Goal: Information Seeking & Learning: Learn about a topic

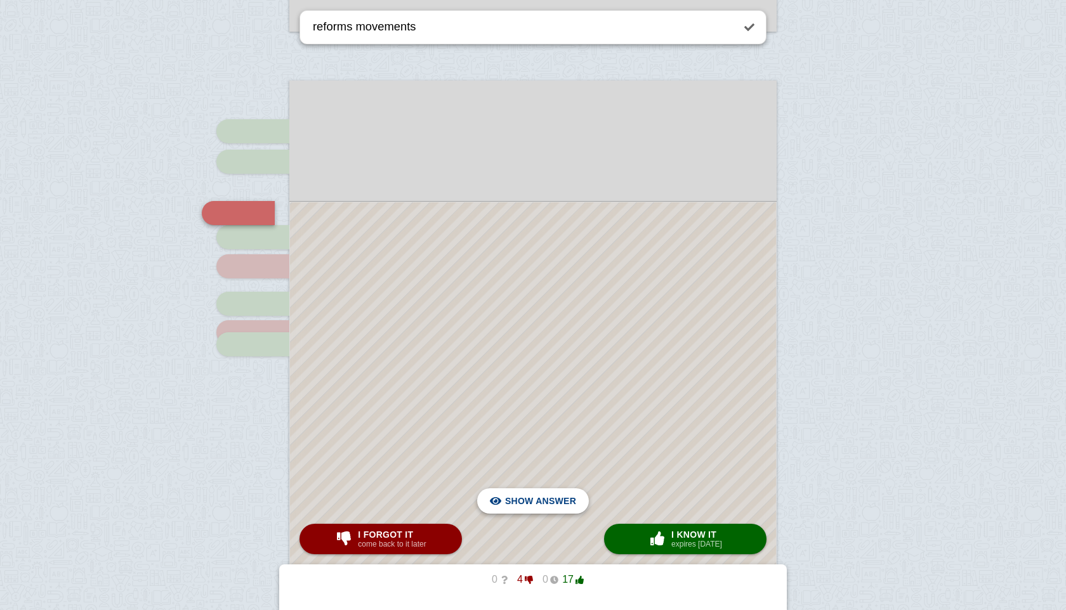
click at [551, 501] on span "Hide answer" at bounding box center [543, 501] width 66 height 28
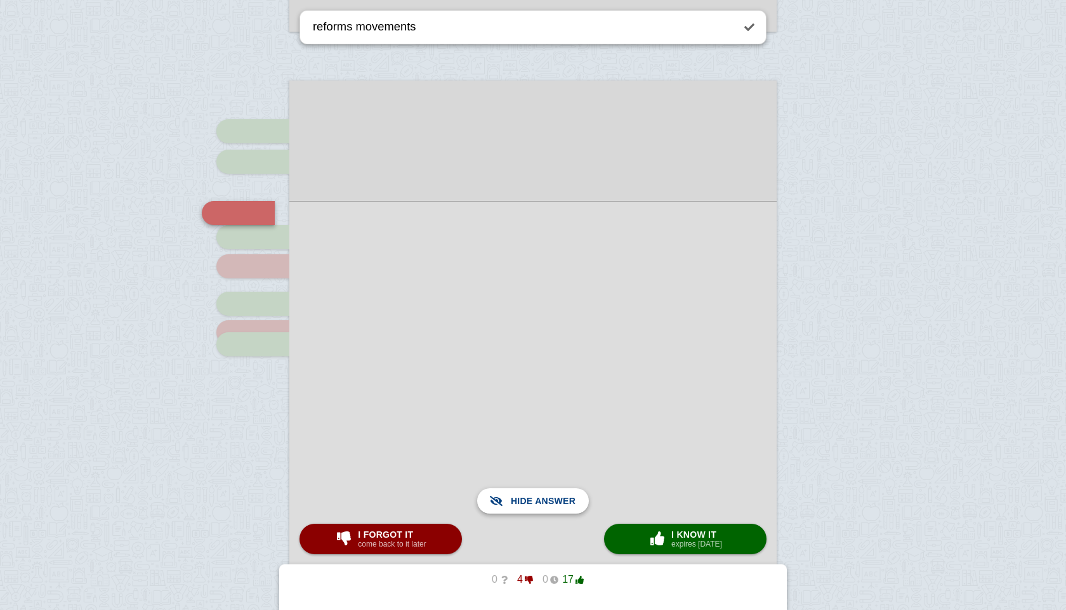
click at [551, 501] on span "Show answer" at bounding box center [540, 501] width 71 height 28
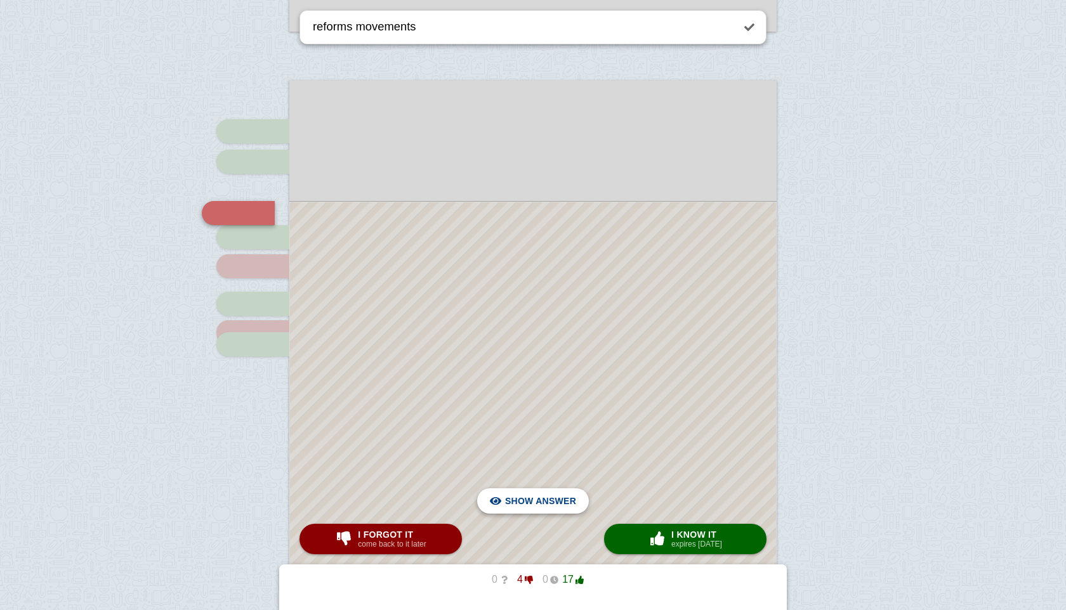
click at [551, 501] on span "Hide answer" at bounding box center [543, 501] width 66 height 28
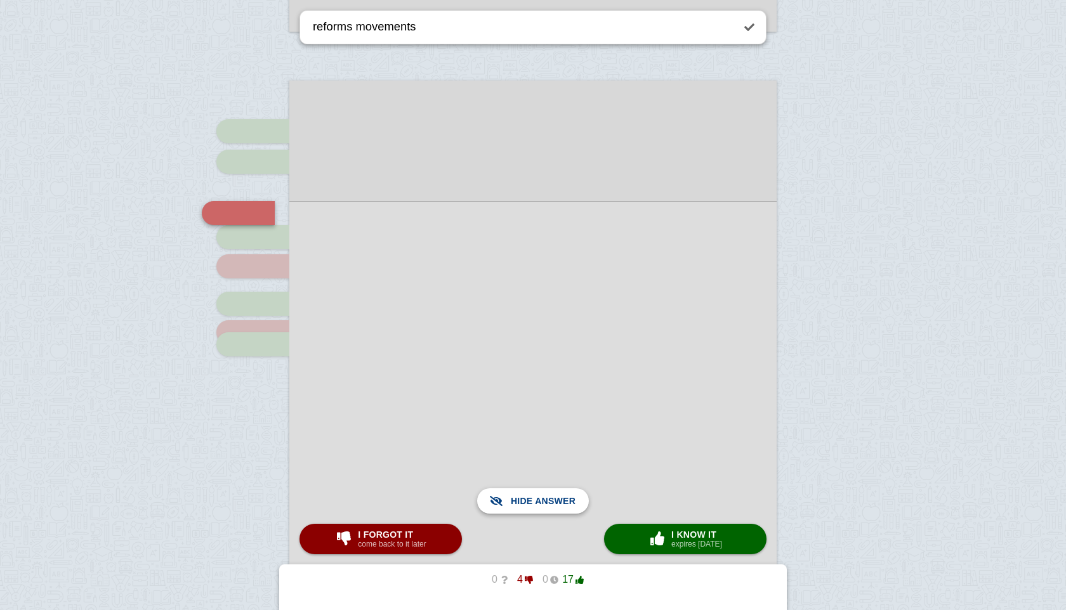
click at [551, 501] on span "Show answer" at bounding box center [540, 501] width 71 height 28
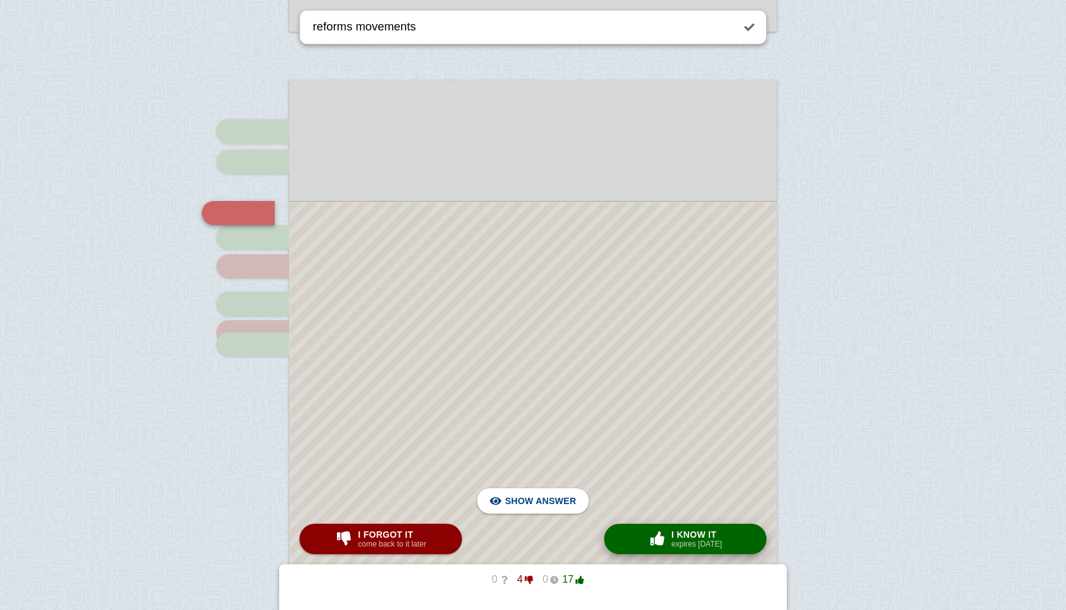
click at [709, 542] on small "expires [DATE]" at bounding box center [696, 544] width 51 height 9
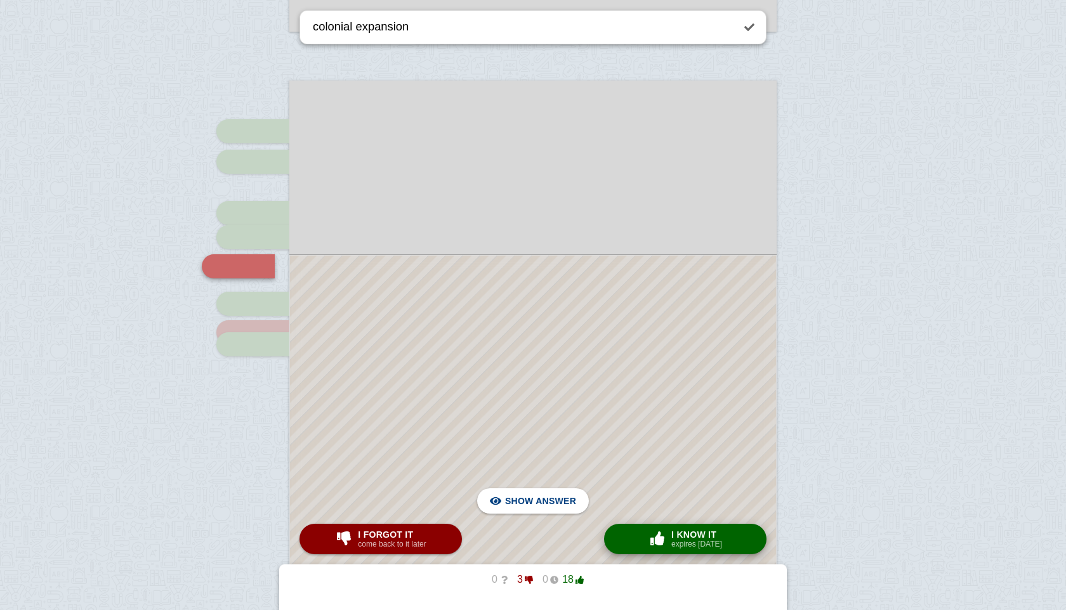
scroll to position [979, 0]
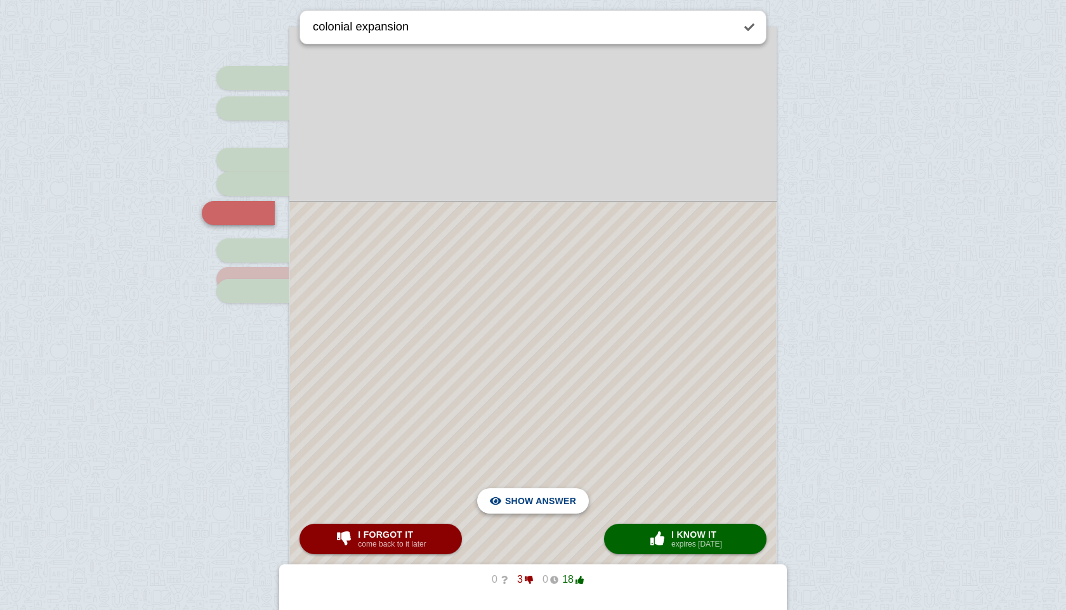
click at [557, 495] on span "Hide answer" at bounding box center [543, 501] width 66 height 28
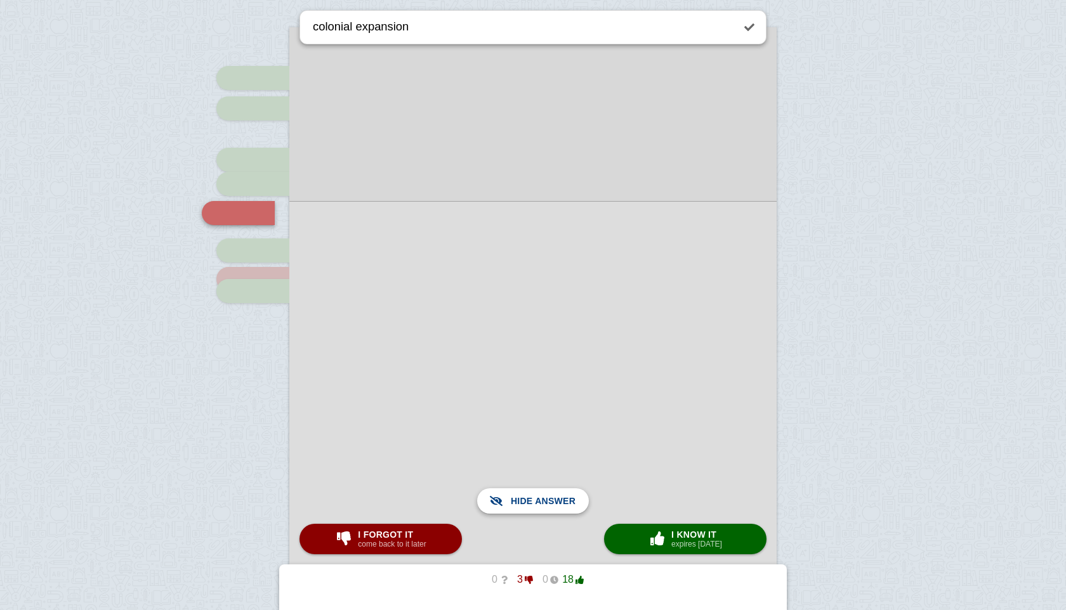
click at [557, 495] on span "Show answer" at bounding box center [540, 501] width 71 height 28
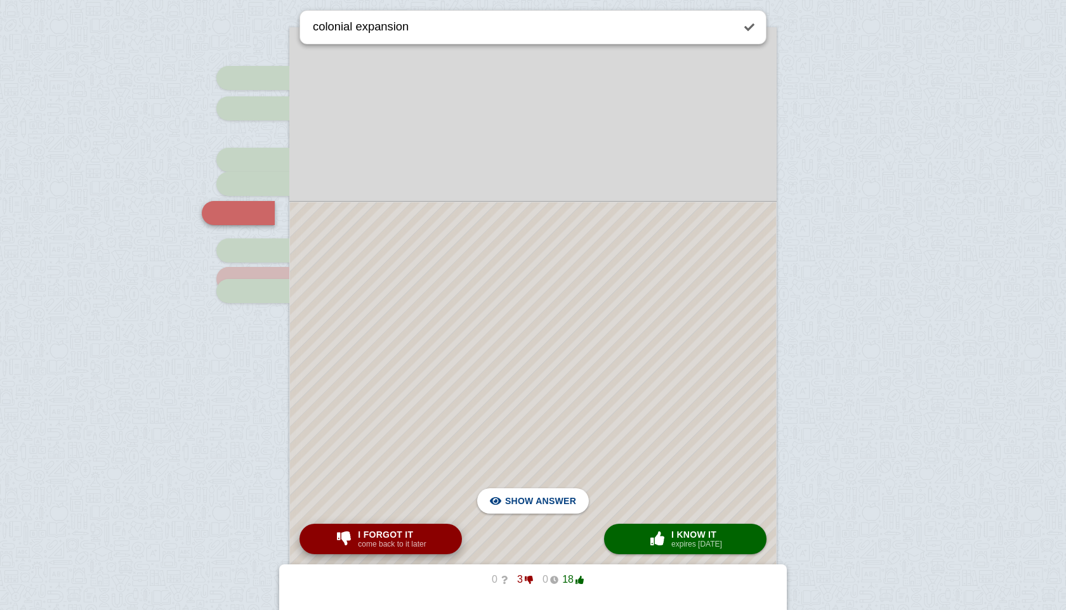
click at [407, 546] on small "come back to it later" at bounding box center [392, 544] width 68 height 9
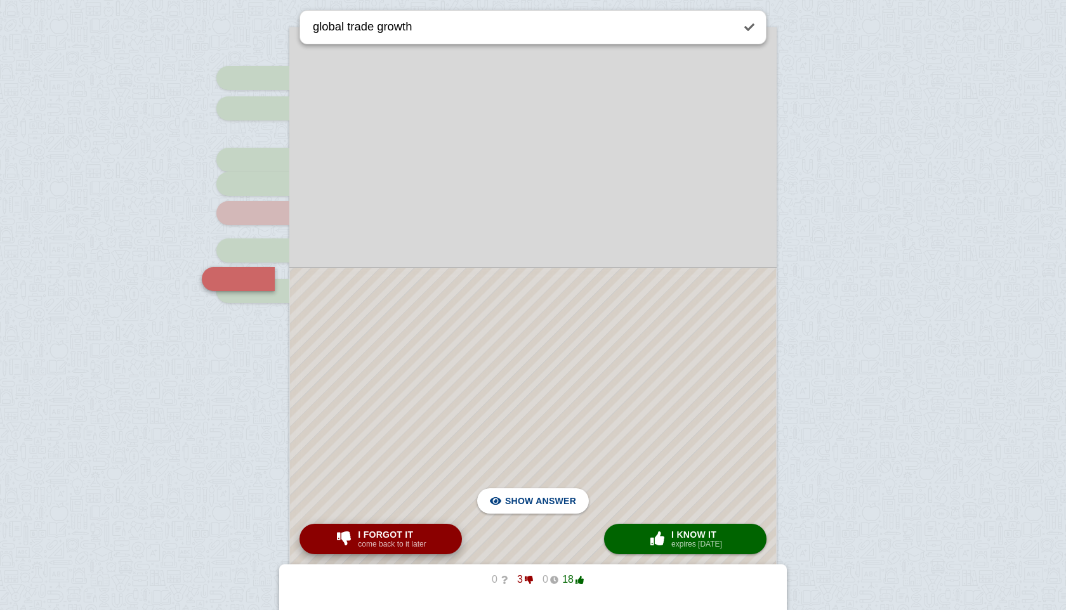
scroll to position [1045, 0]
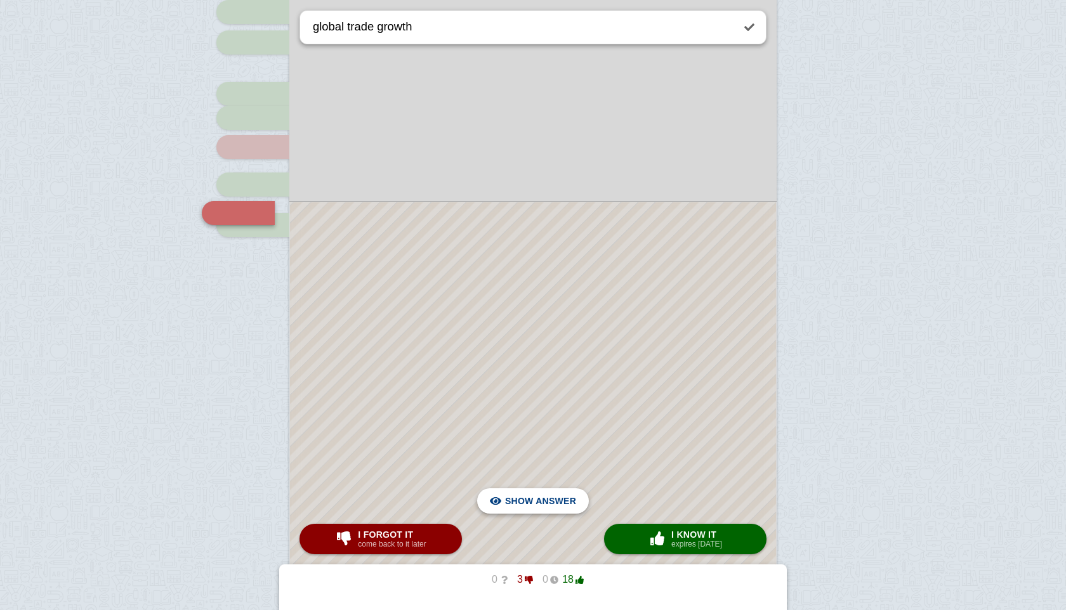
click at [527, 503] on span "Hide answer" at bounding box center [543, 501] width 66 height 28
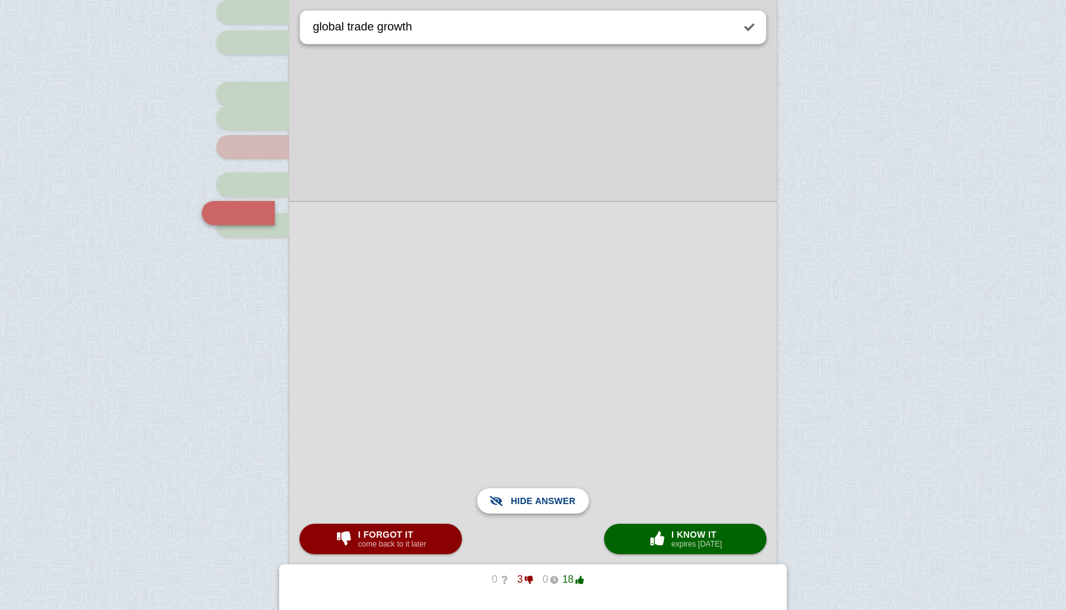
click at [527, 503] on span "Show answer" at bounding box center [540, 501] width 71 height 28
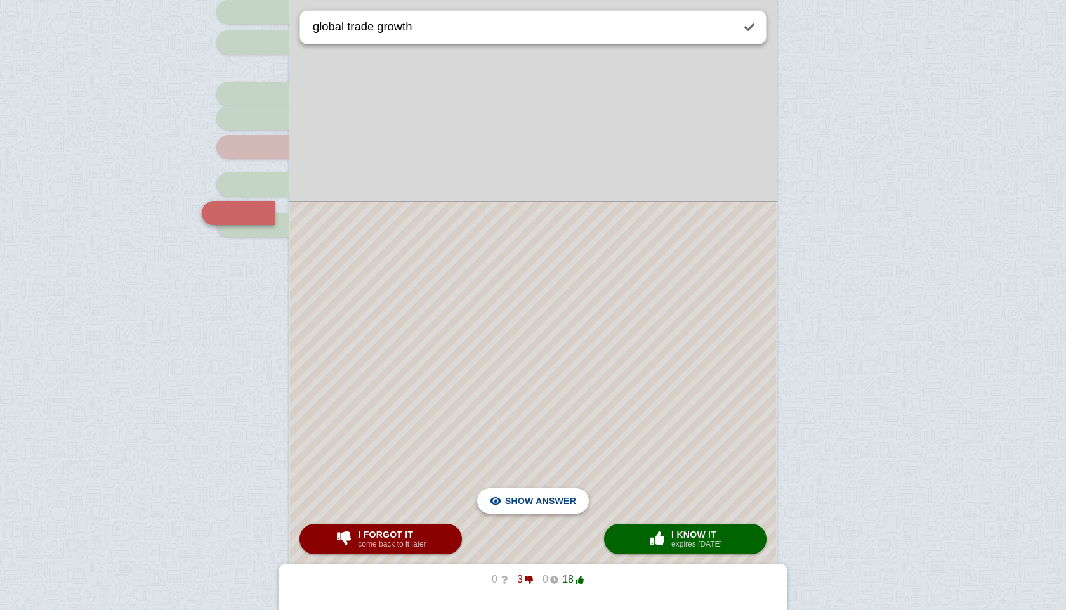
click at [510, 507] on span "Hide answer" at bounding box center [543, 501] width 66 height 28
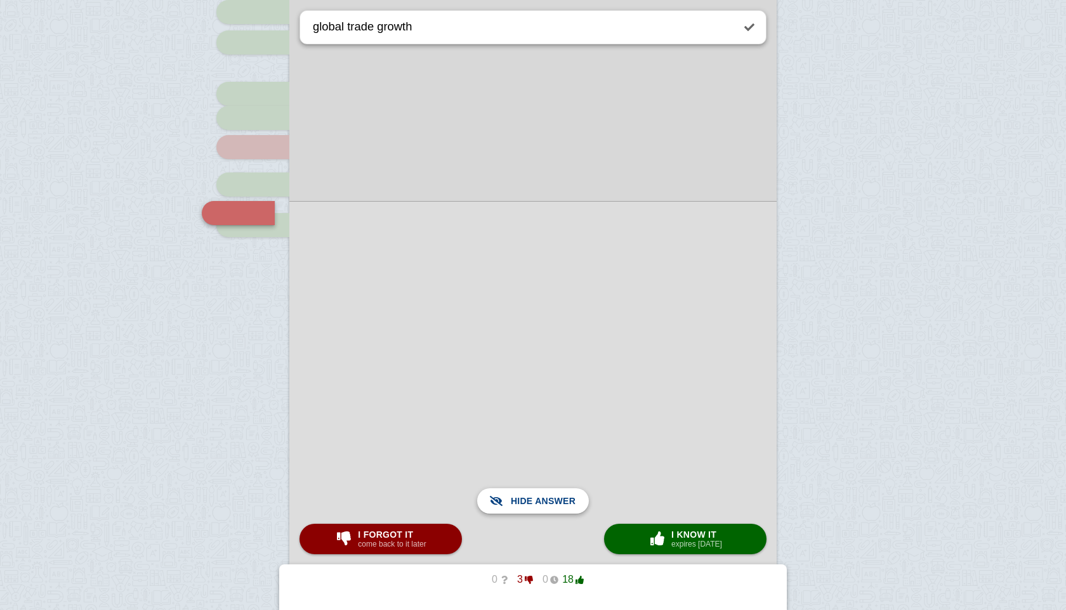
click at [510, 507] on span "Show answer" at bounding box center [540, 501] width 71 height 28
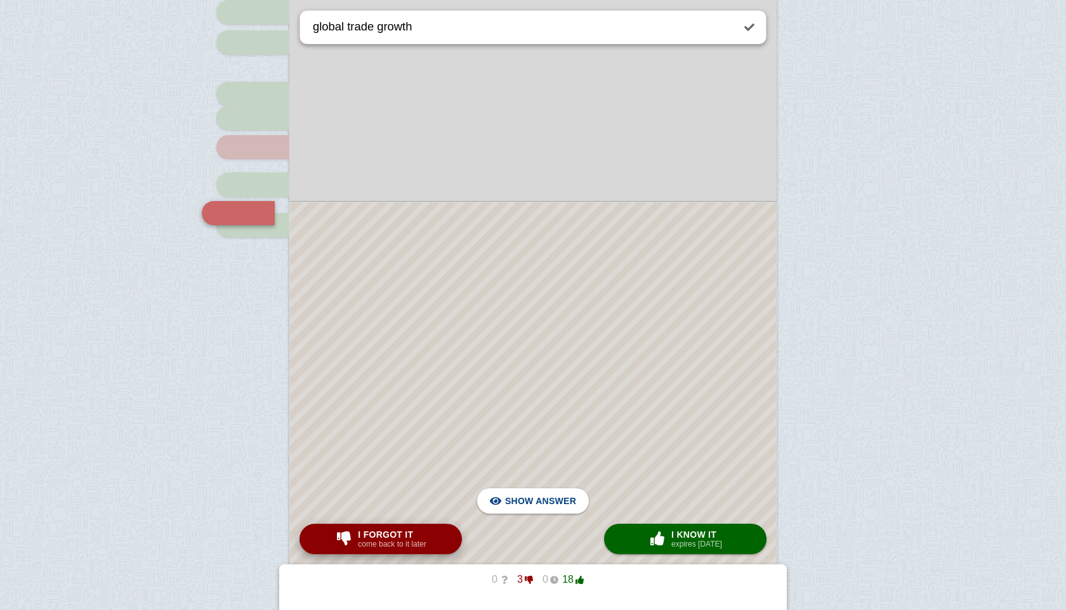
click at [412, 544] on small "come back to it later" at bounding box center [392, 544] width 68 height 9
type textarea "flying shuttle"
checkbox input "false"
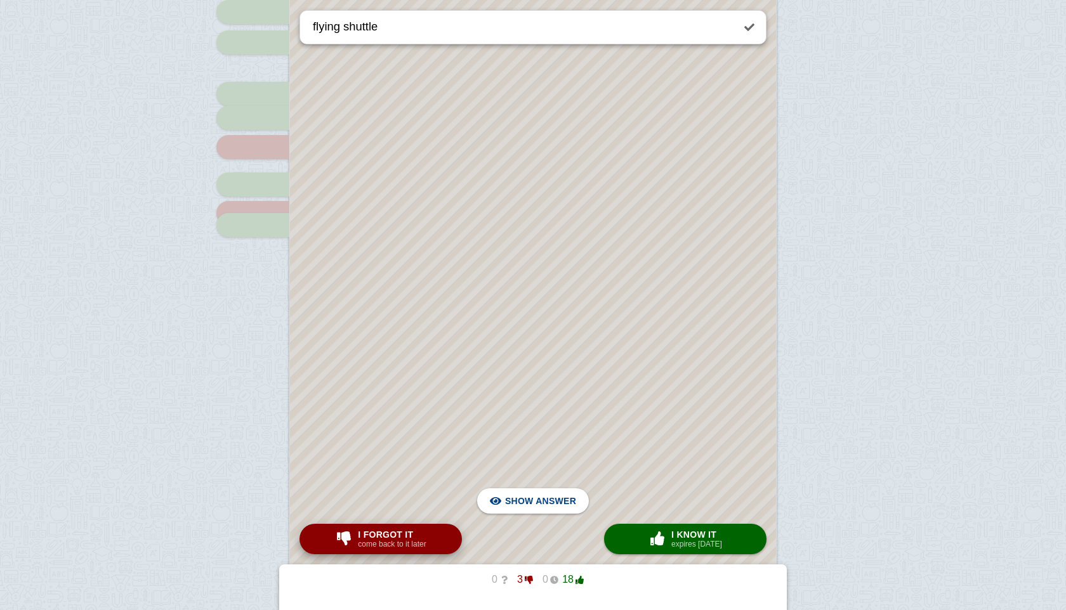
scroll to position [354, 0]
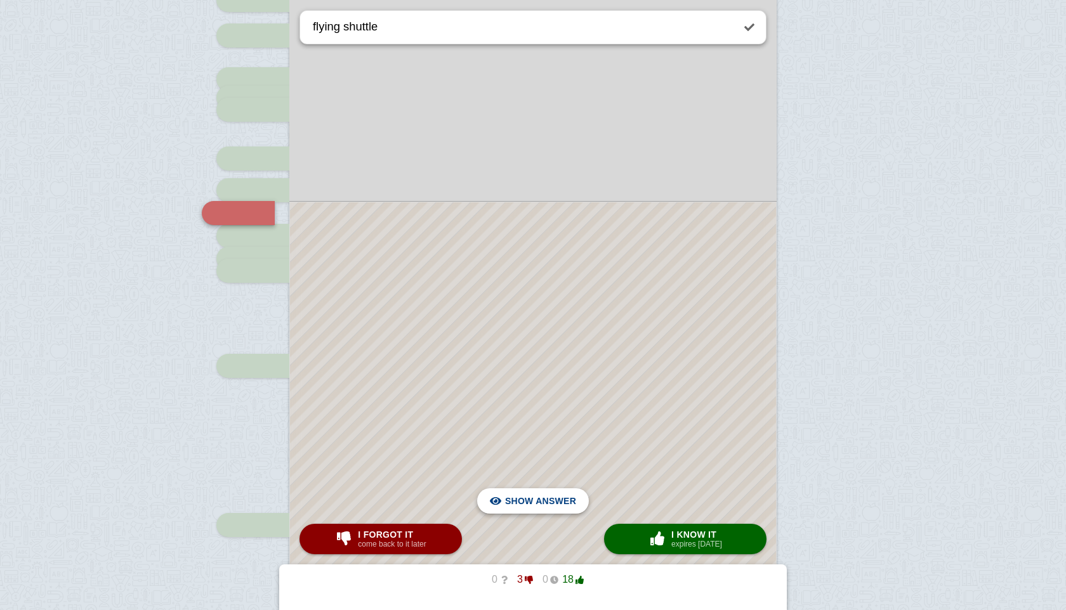
click at [523, 494] on span "Hide answer" at bounding box center [543, 501] width 66 height 28
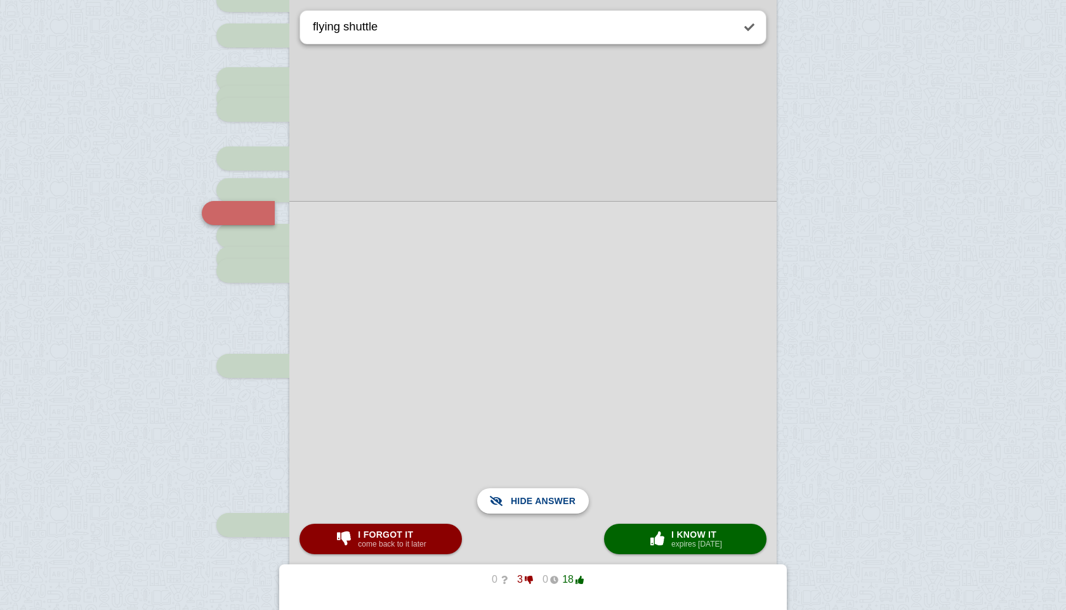
click at [523, 494] on span "Show answer" at bounding box center [540, 501] width 71 height 28
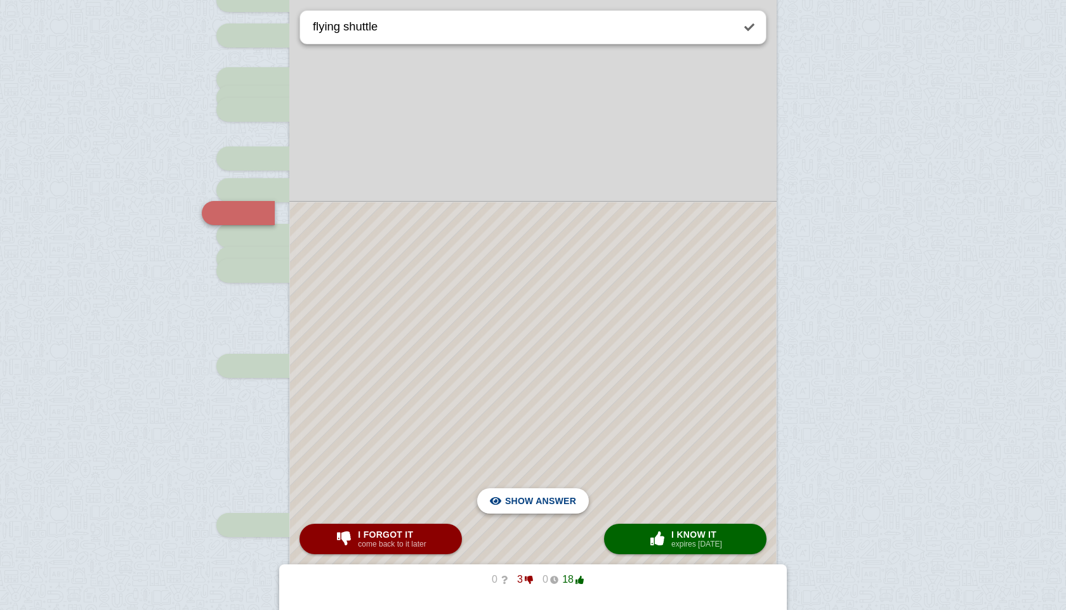
click at [523, 494] on span "Hide answer" at bounding box center [543, 501] width 66 height 28
click at [523, 494] on span "Show answer" at bounding box center [540, 501] width 71 height 28
click at [523, 494] on span "Hide answer" at bounding box center [543, 501] width 66 height 28
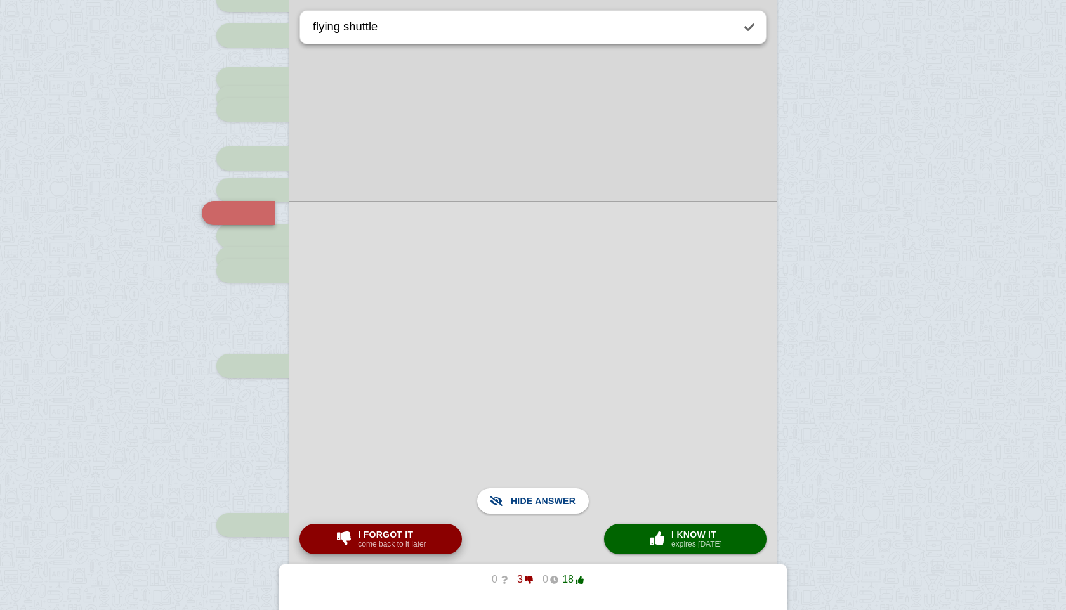
click at [447, 531] on button "I forgot it come back to it later" at bounding box center [380, 539] width 162 height 30
type textarea "colonial expansion"
checkbox input "true"
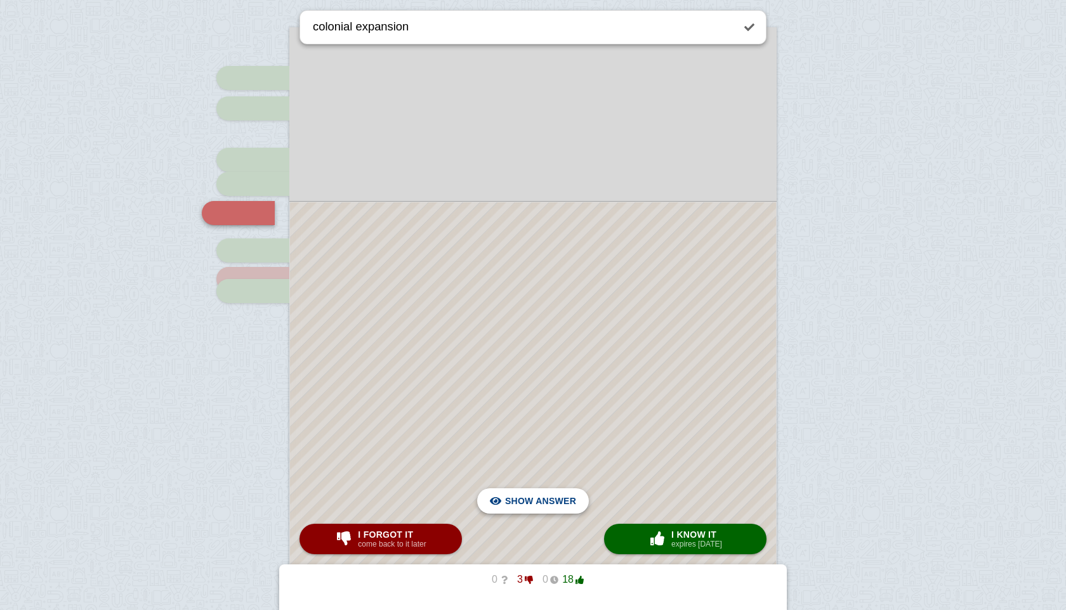
click at [525, 494] on span "Hide answer" at bounding box center [543, 501] width 66 height 28
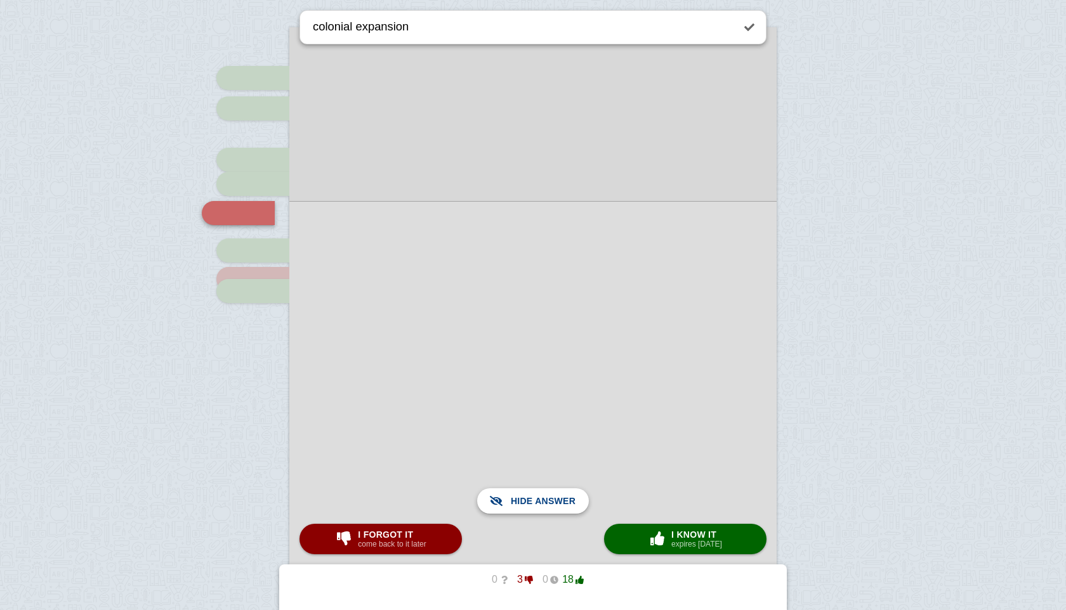
click at [525, 494] on span "Show answer" at bounding box center [540, 501] width 71 height 28
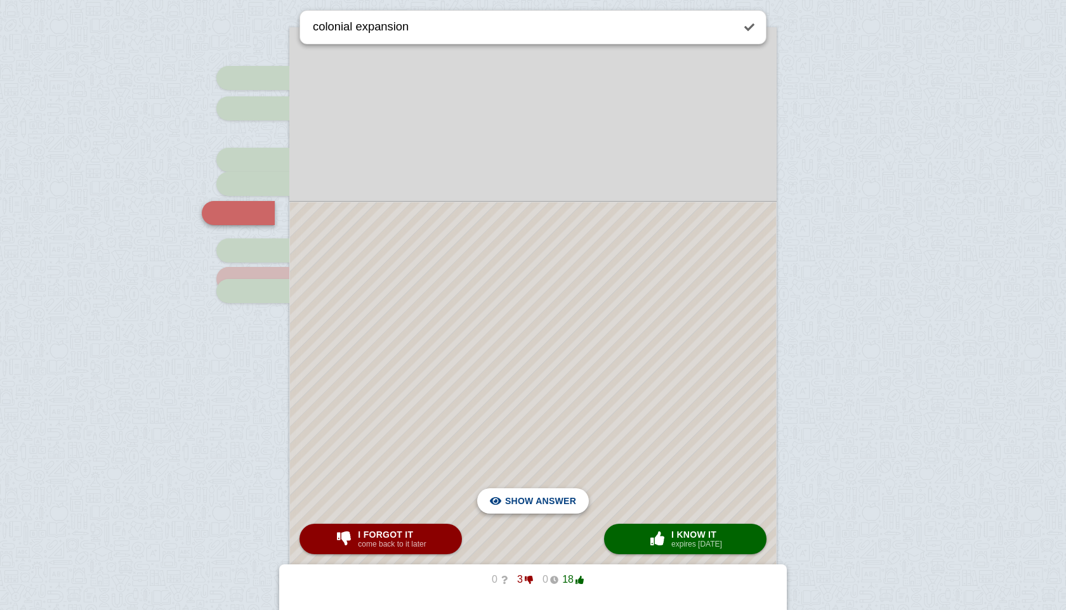
click at [525, 494] on span "Hide answer" at bounding box center [543, 501] width 66 height 28
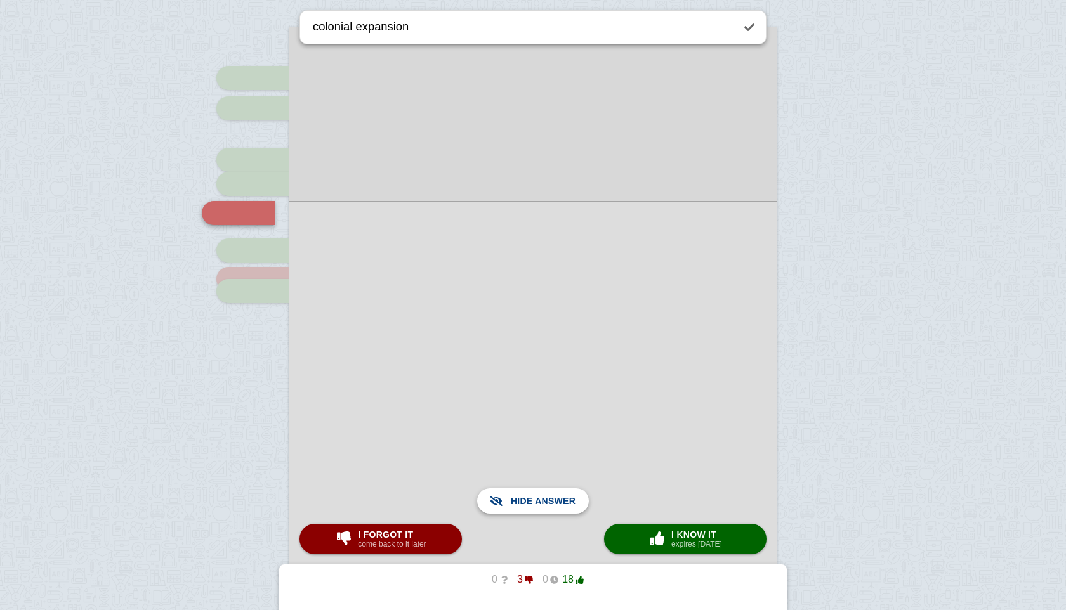
click at [525, 494] on span "Show answer" at bounding box center [540, 501] width 71 height 28
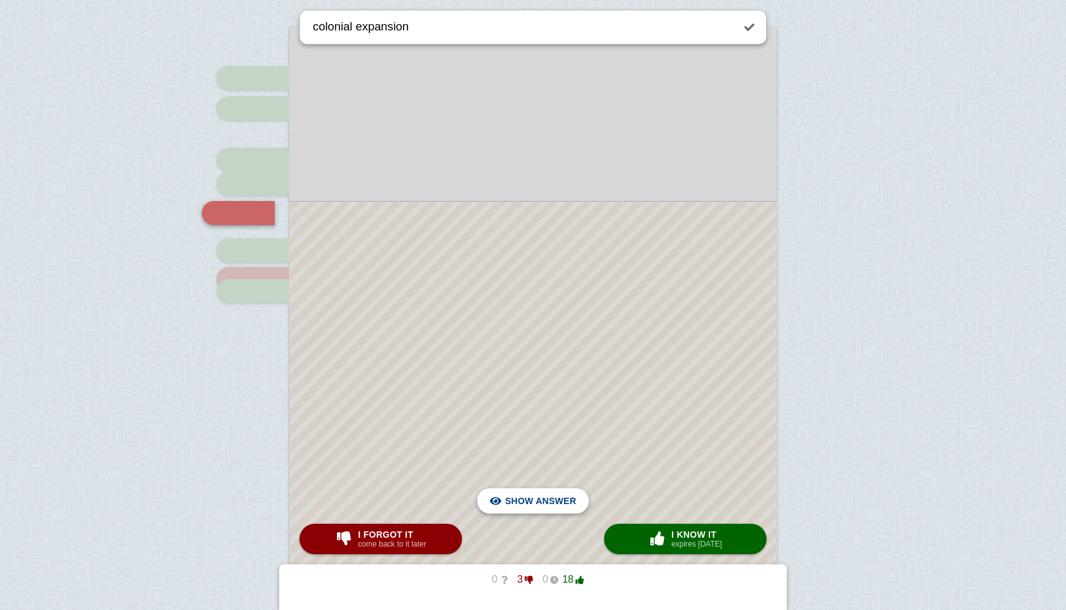
click at [565, 505] on span "Hide answer" at bounding box center [543, 501] width 66 height 28
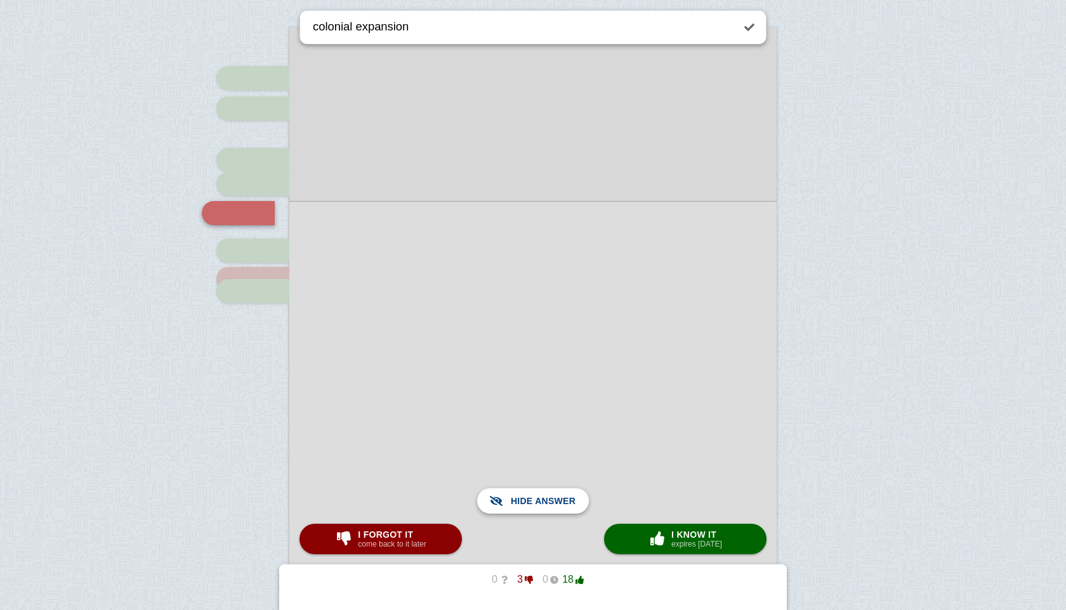
click at [565, 505] on span "Show answer" at bounding box center [540, 501] width 71 height 28
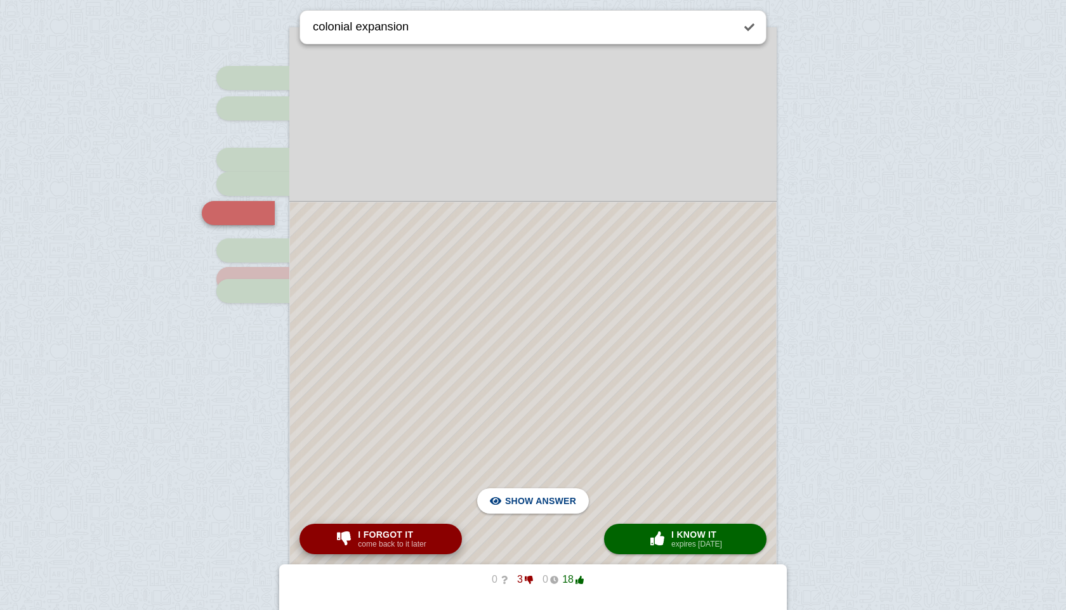
click at [448, 545] on button "I forgot it come back to it later" at bounding box center [380, 539] width 162 height 30
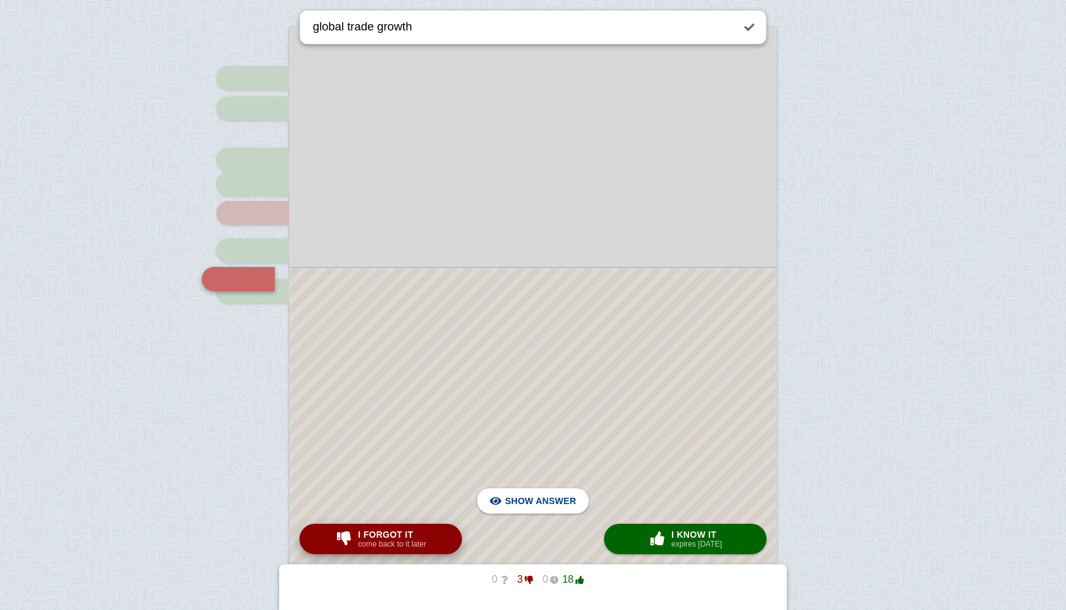
scroll to position [1045, 0]
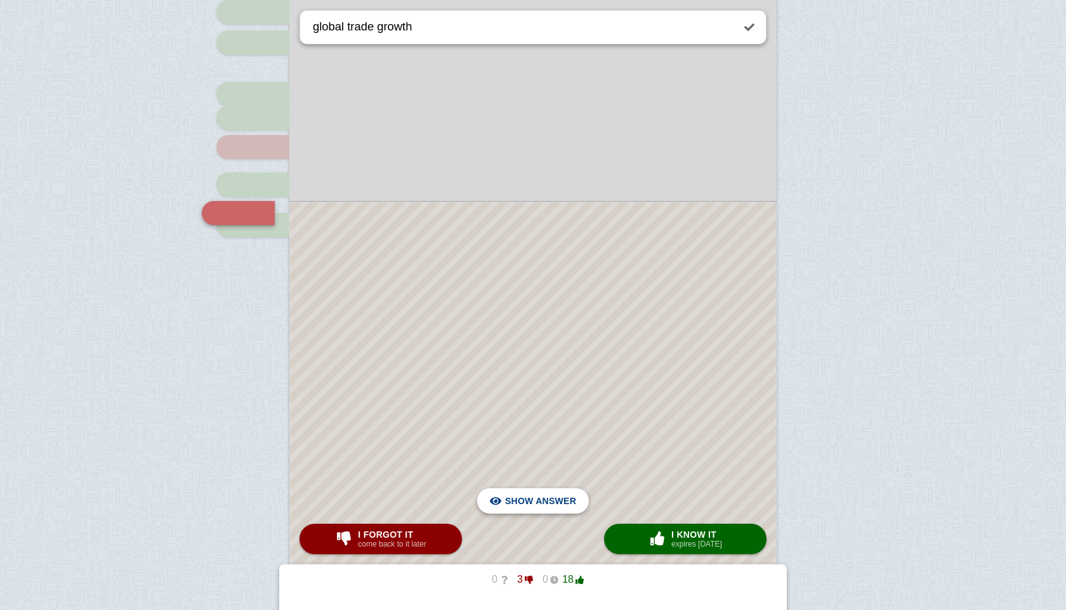
click at [549, 503] on span "Hide answer" at bounding box center [543, 501] width 66 height 28
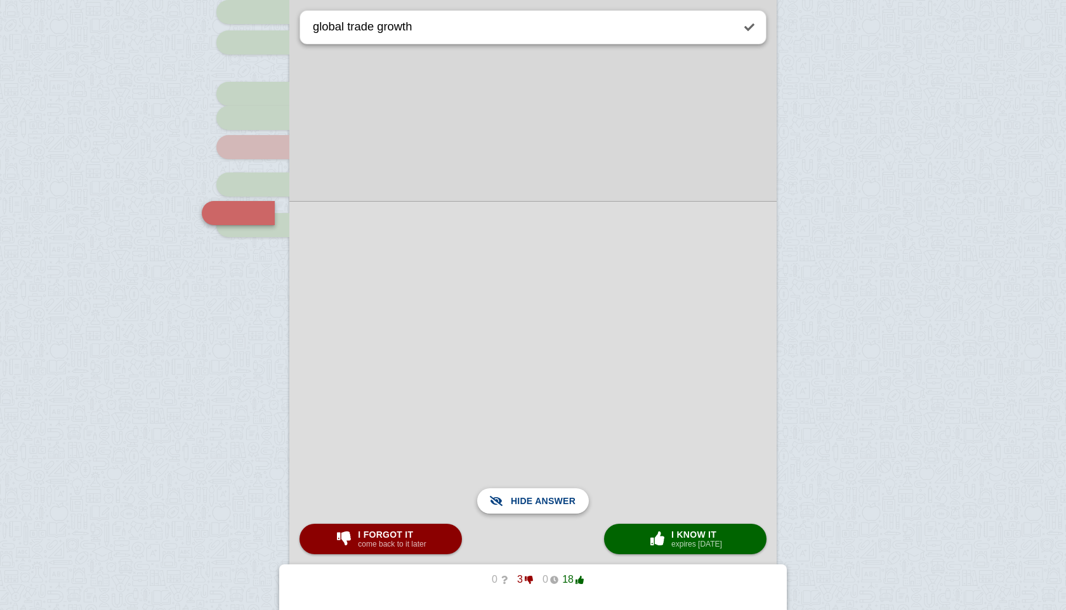
click at [549, 503] on span "Show answer" at bounding box center [540, 501] width 71 height 28
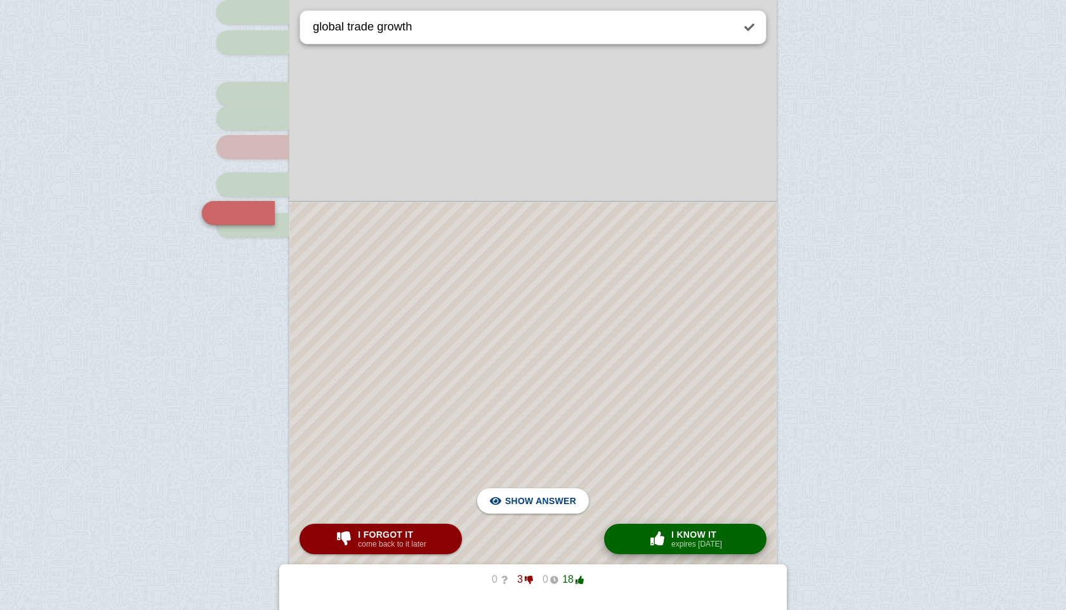
click at [696, 534] on span "I know it" at bounding box center [696, 535] width 51 height 10
type textarea "flying shuttle"
checkbox input "false"
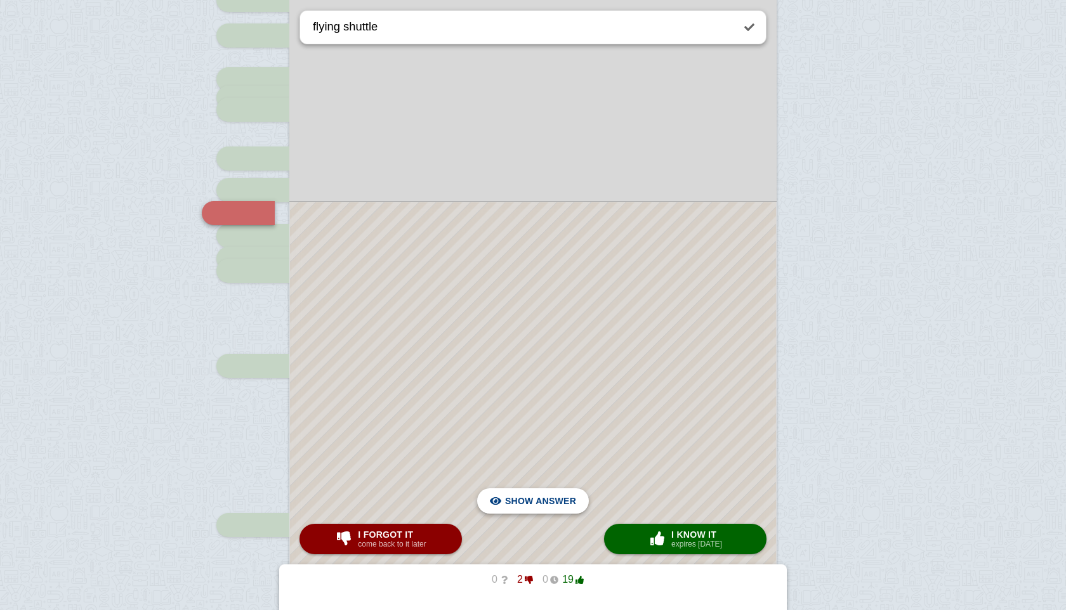
click at [549, 508] on span "Hide answer" at bounding box center [543, 501] width 66 height 28
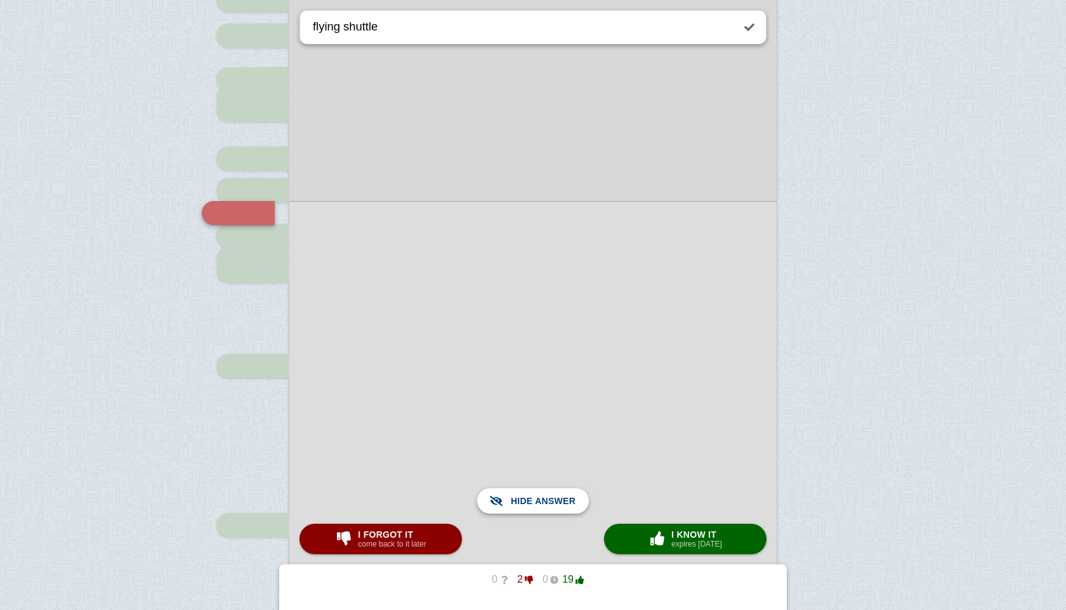
click at [549, 508] on span "Show answer" at bounding box center [540, 501] width 71 height 28
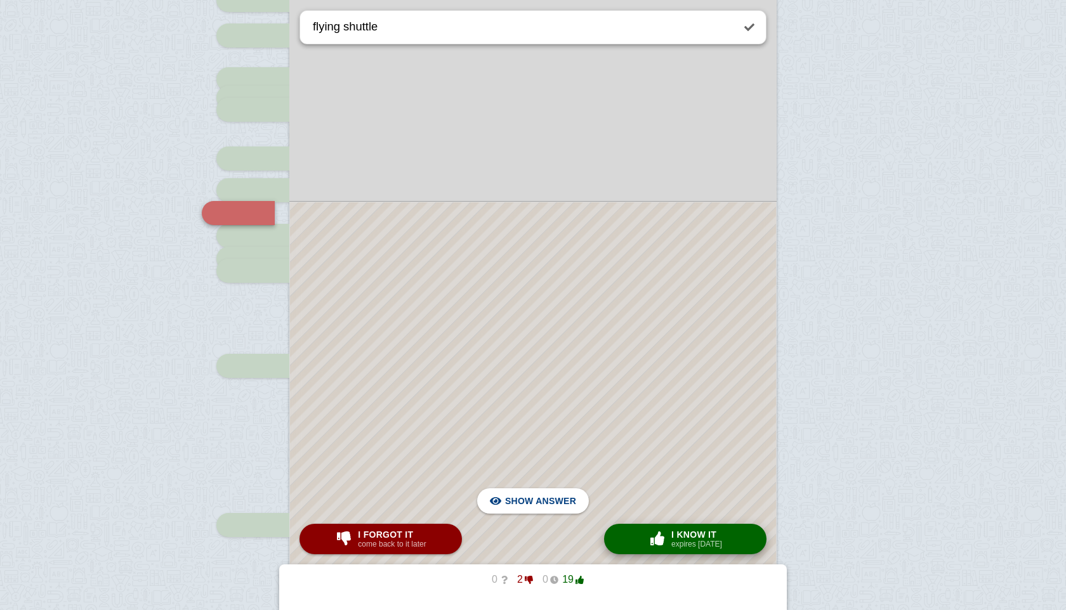
click at [649, 539] on span "button" at bounding box center [657, 539] width 20 height 14
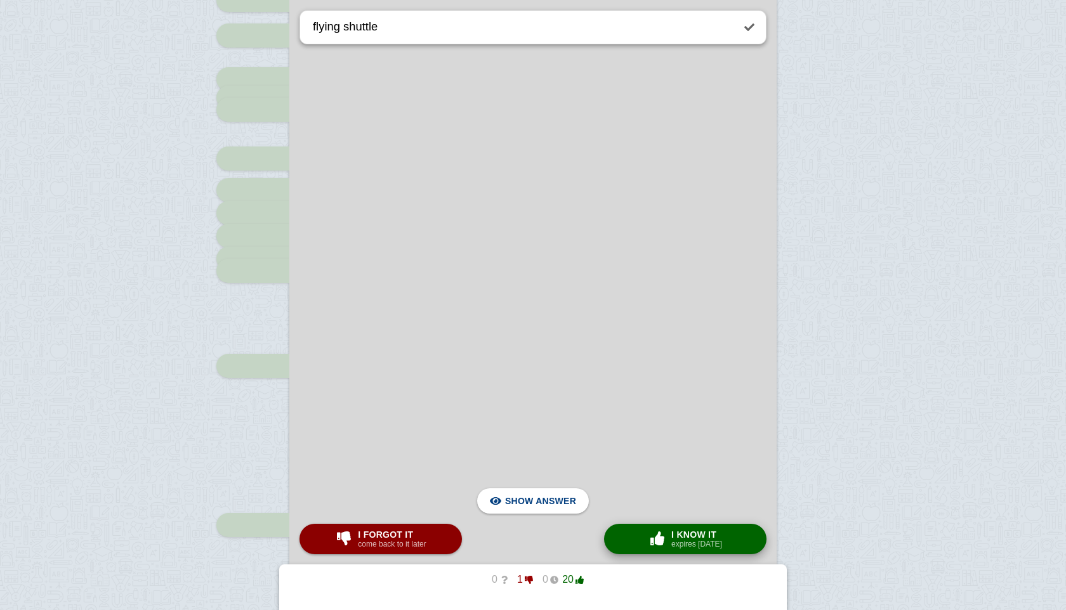
type textarea "colonial expansion"
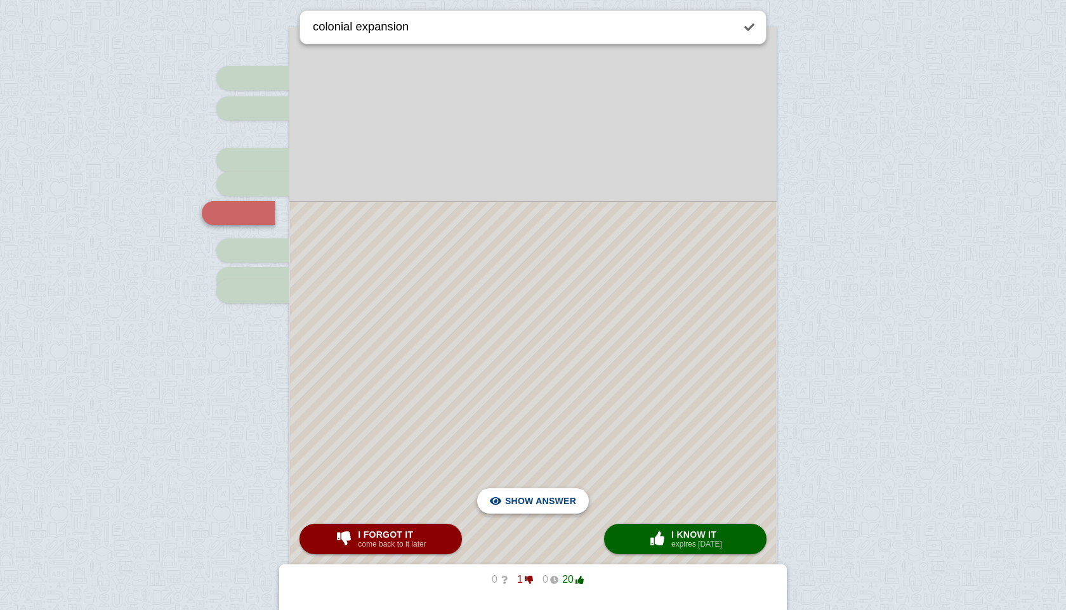
click at [518, 502] on span "Hide answer" at bounding box center [543, 501] width 66 height 28
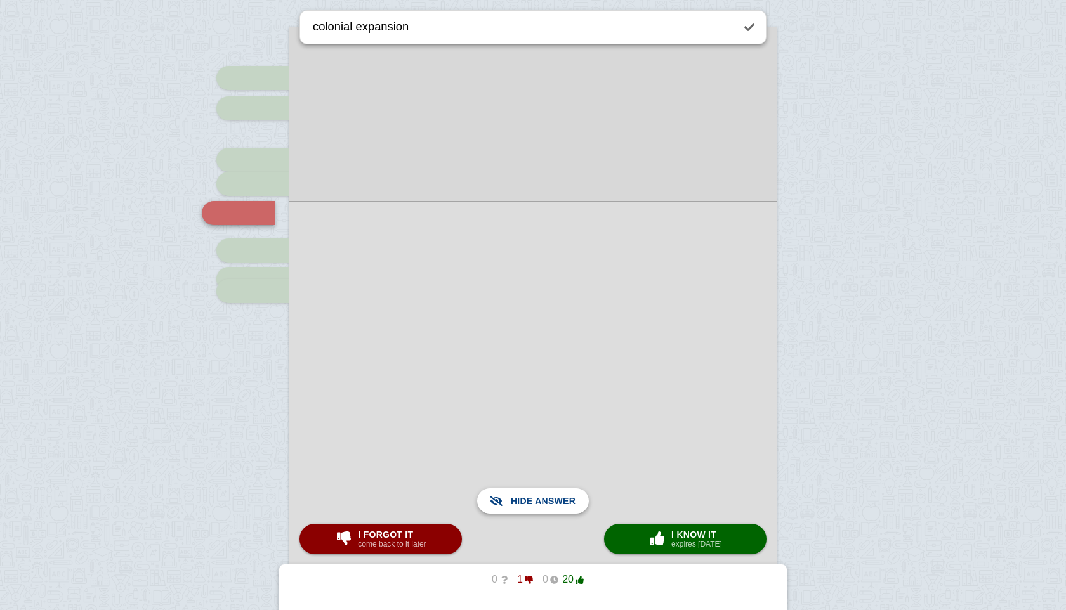
click at [518, 502] on span "Show answer" at bounding box center [540, 501] width 71 height 28
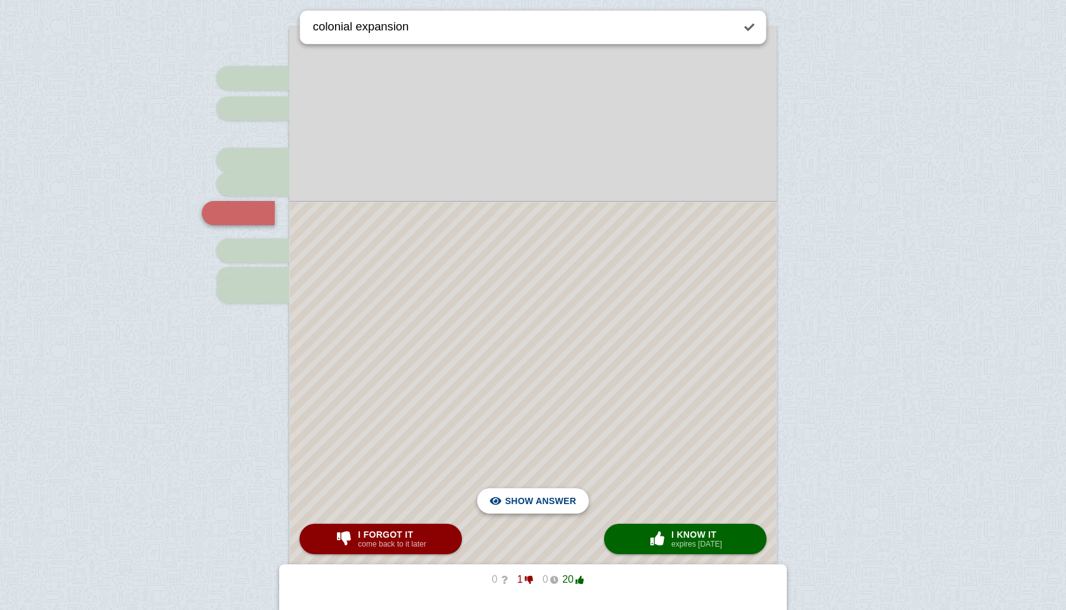
click at [518, 502] on span "Hide answer" at bounding box center [543, 501] width 66 height 28
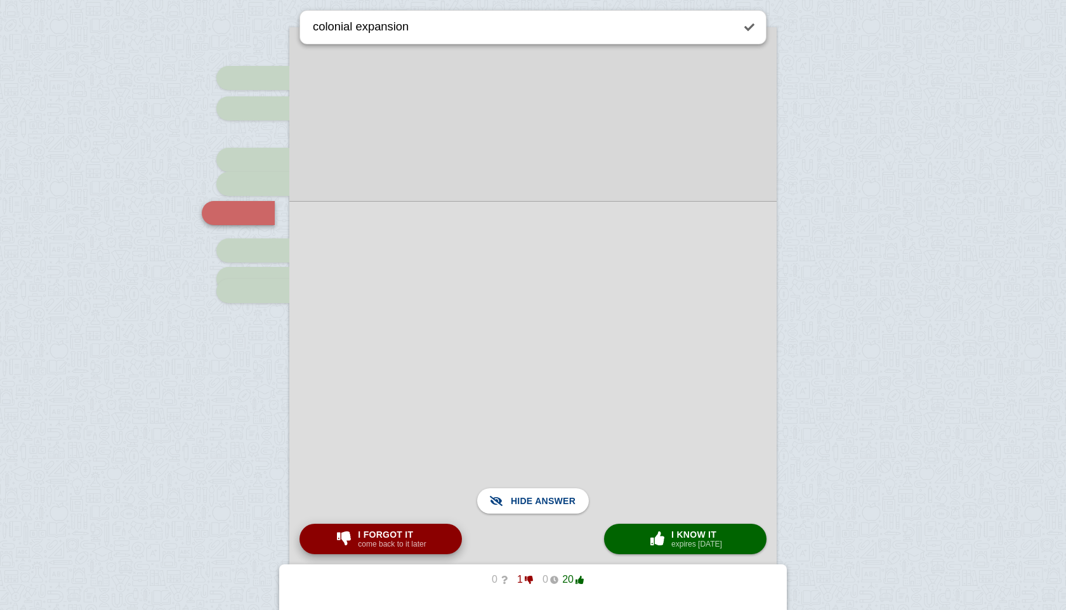
click at [398, 547] on small "come back to it later" at bounding box center [392, 544] width 68 height 9
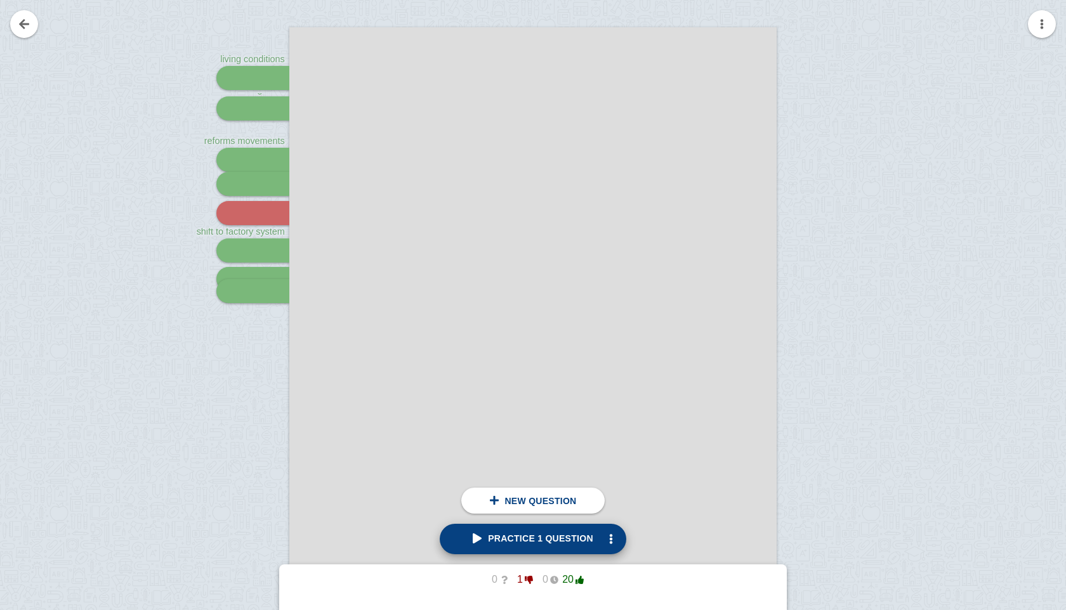
click at [547, 544] on span "Practice 1 question" at bounding box center [533, 539] width 121 height 10
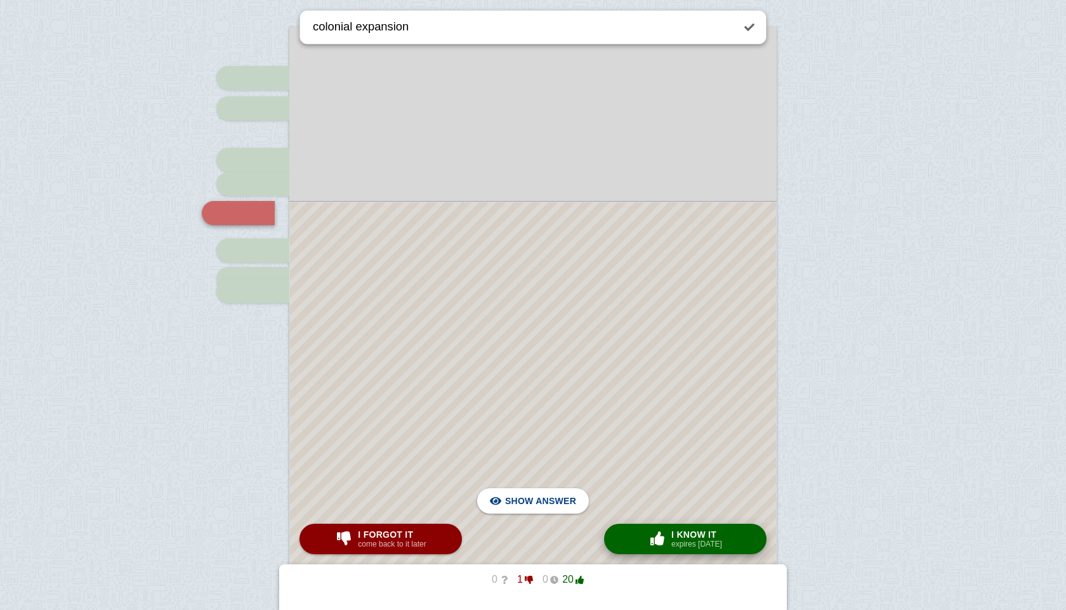
click at [671, 532] on span "I know it" at bounding box center [696, 535] width 51 height 10
checkbox input "true"
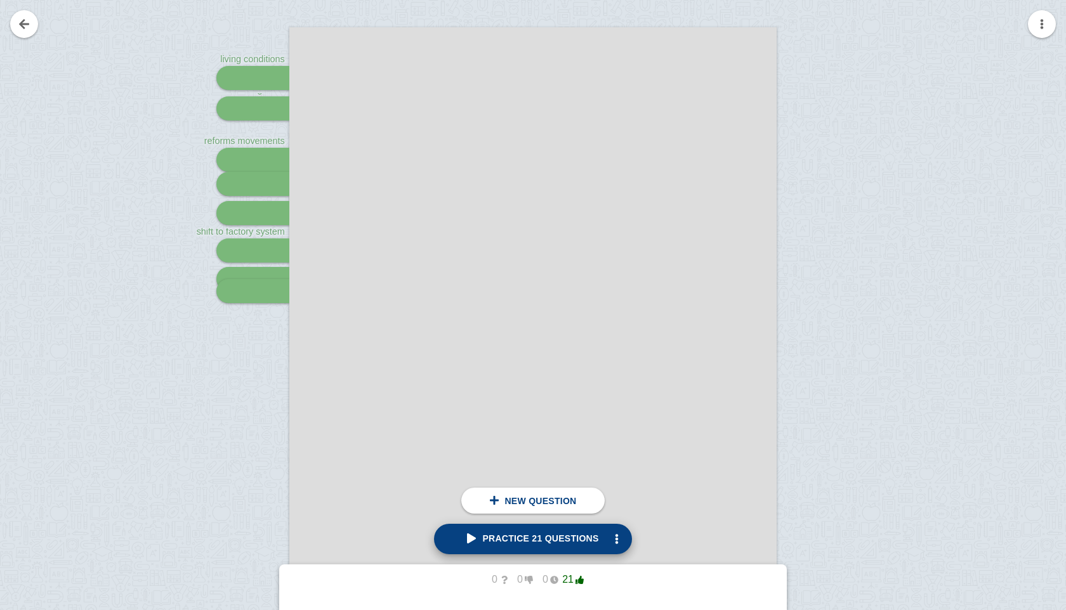
click at [513, 538] on span "Practice 21 questions" at bounding box center [532, 539] width 131 height 10
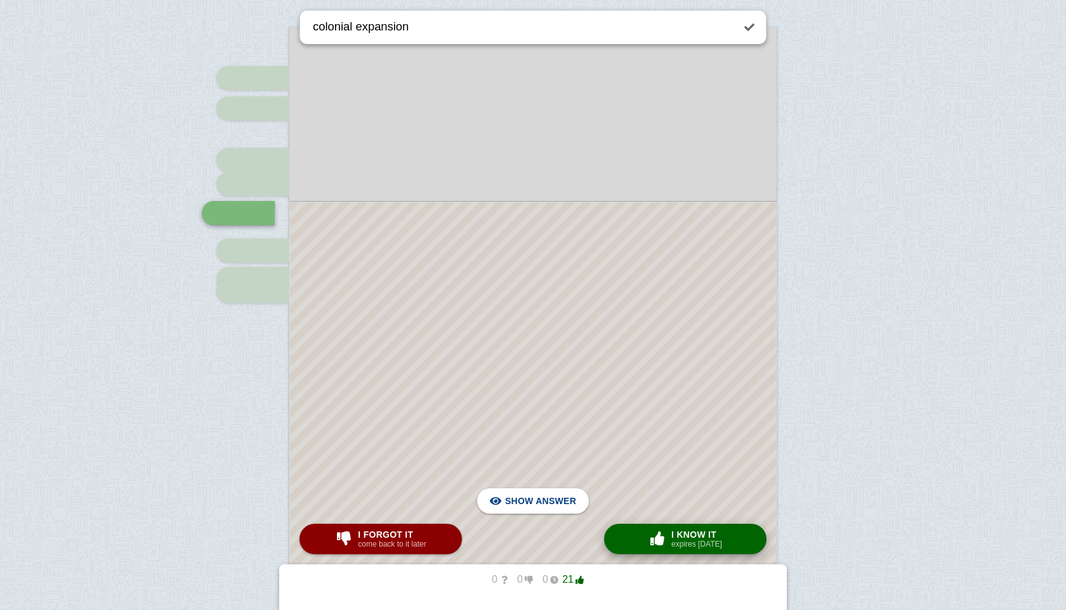
click at [710, 530] on span "I know it" at bounding box center [696, 535] width 51 height 10
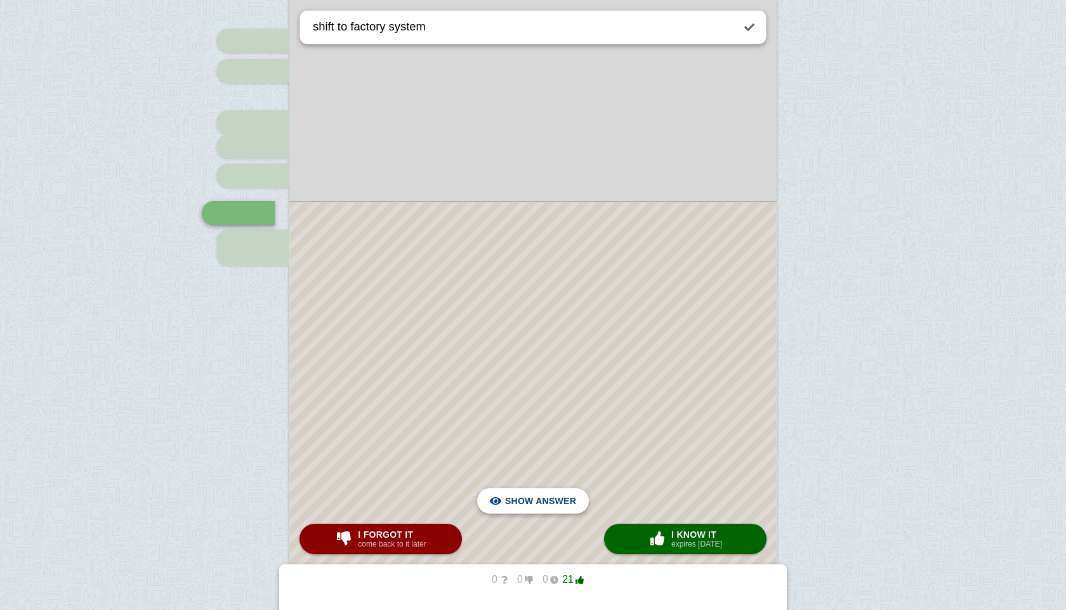
click at [556, 499] on span "Hide answer" at bounding box center [543, 501] width 66 height 28
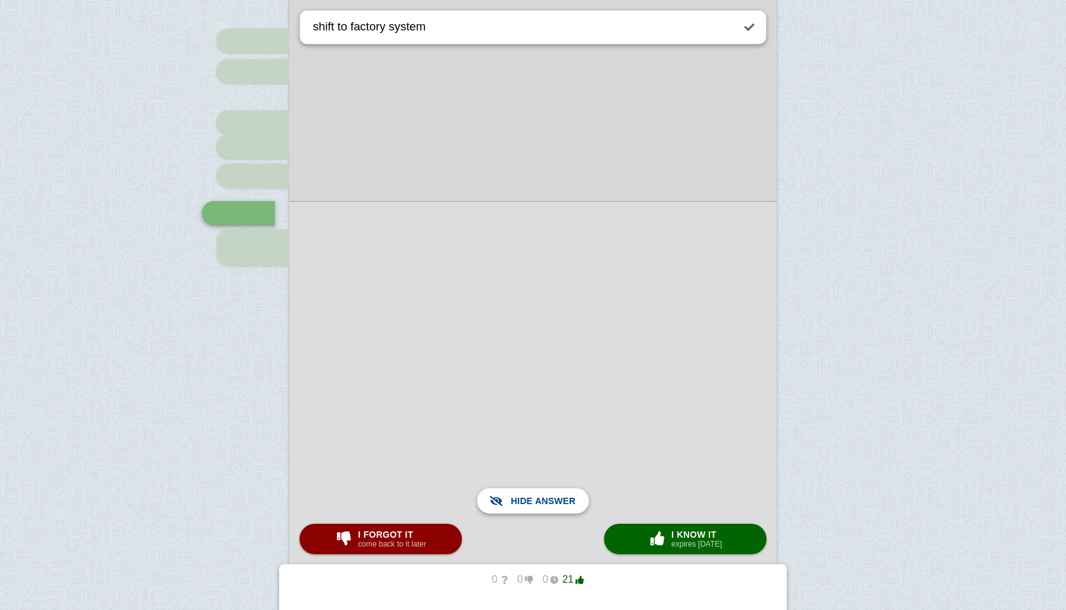
click at [556, 499] on span "Show answer" at bounding box center [540, 501] width 71 height 28
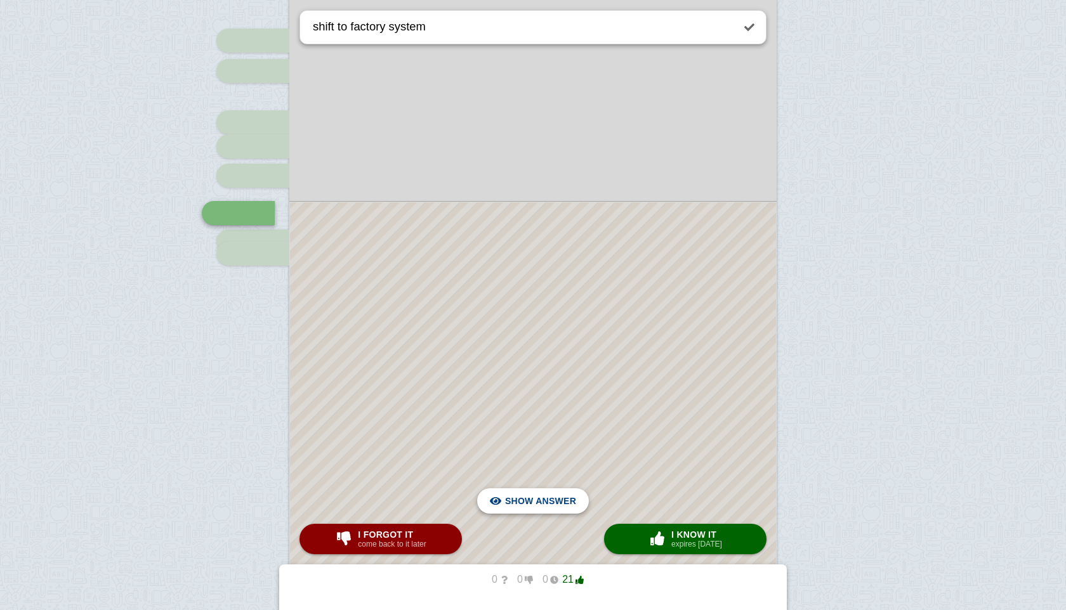
click at [556, 499] on span "Hide answer" at bounding box center [543, 501] width 66 height 28
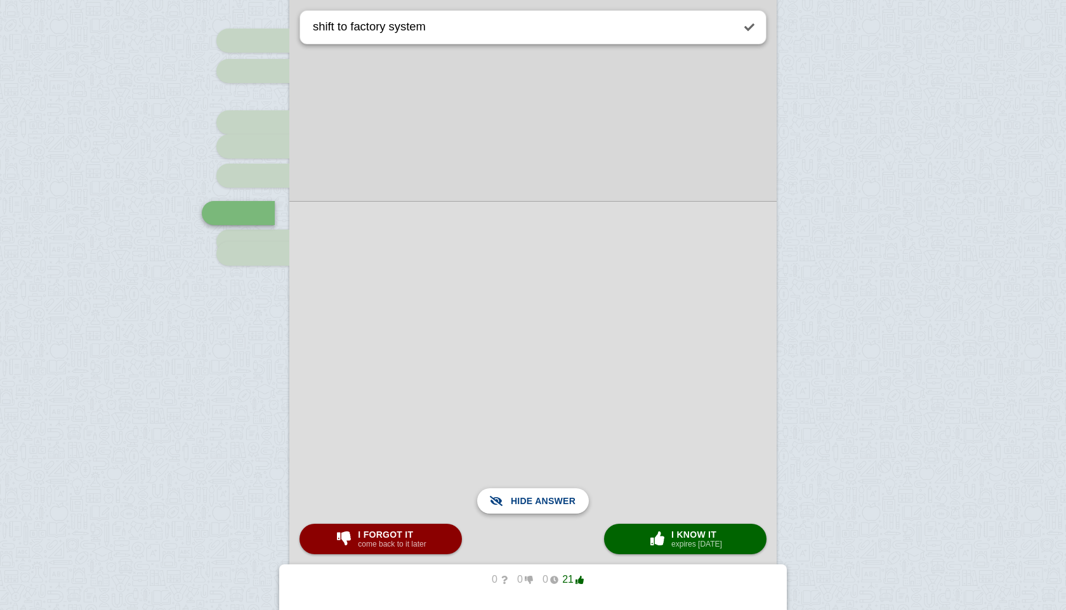
click at [556, 499] on span "Show answer" at bounding box center [540, 501] width 71 height 28
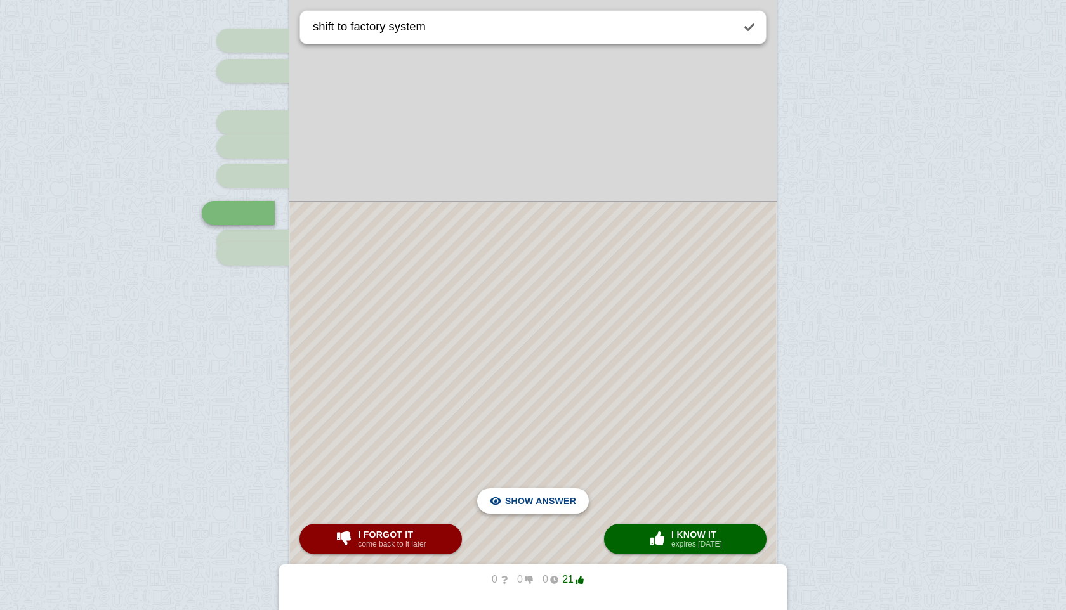
click at [556, 499] on span "Hide answer" at bounding box center [543, 501] width 66 height 28
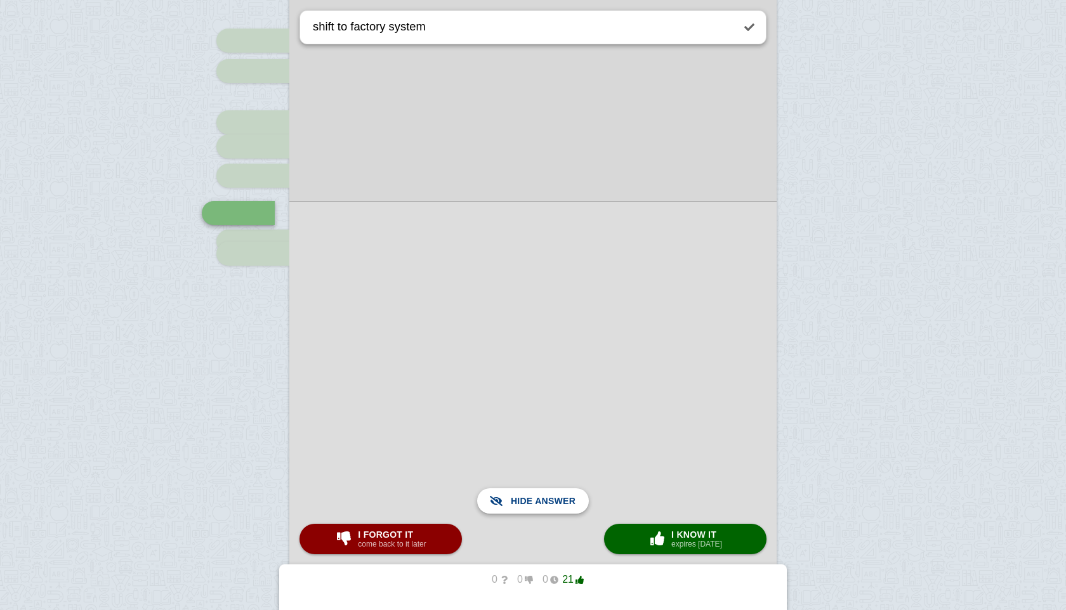
click at [556, 499] on span "Show answer" at bounding box center [540, 501] width 71 height 28
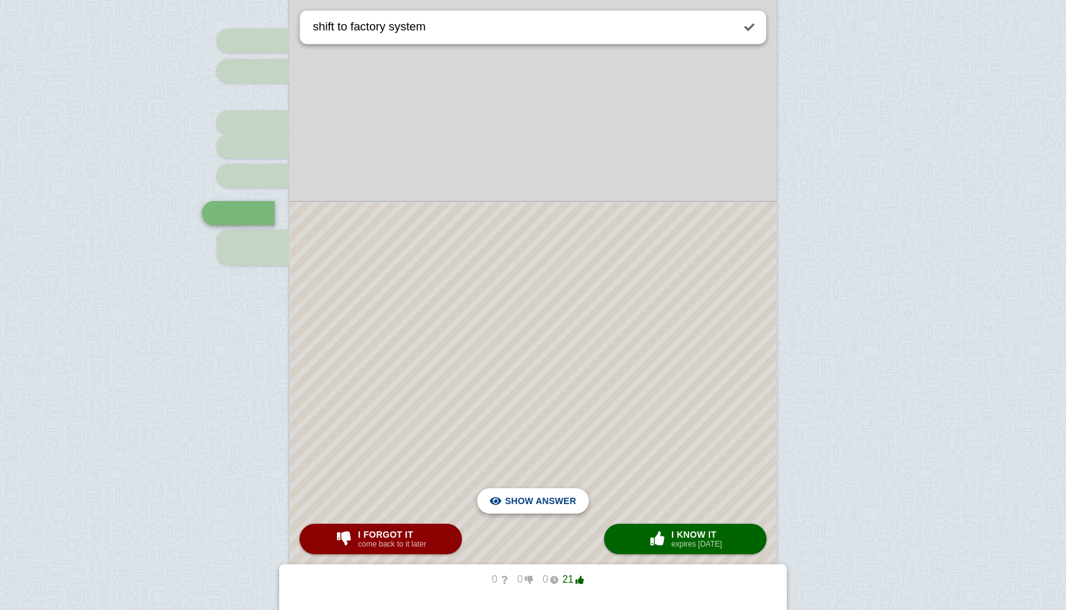
click at [556, 499] on span "Hide answer" at bounding box center [543, 501] width 66 height 28
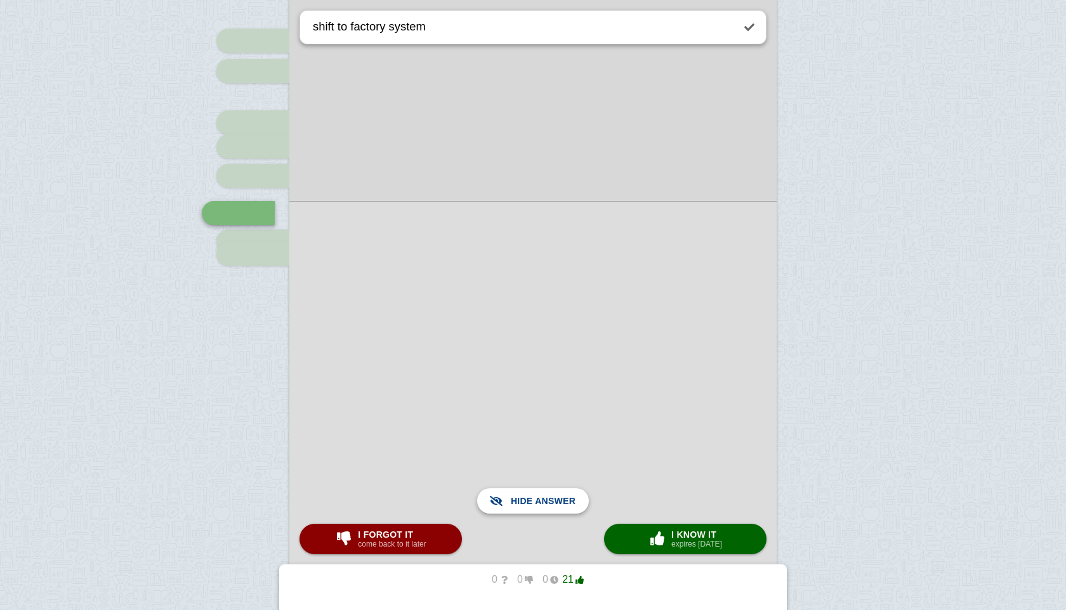
click at [556, 499] on span "Show answer" at bounding box center [540, 501] width 71 height 28
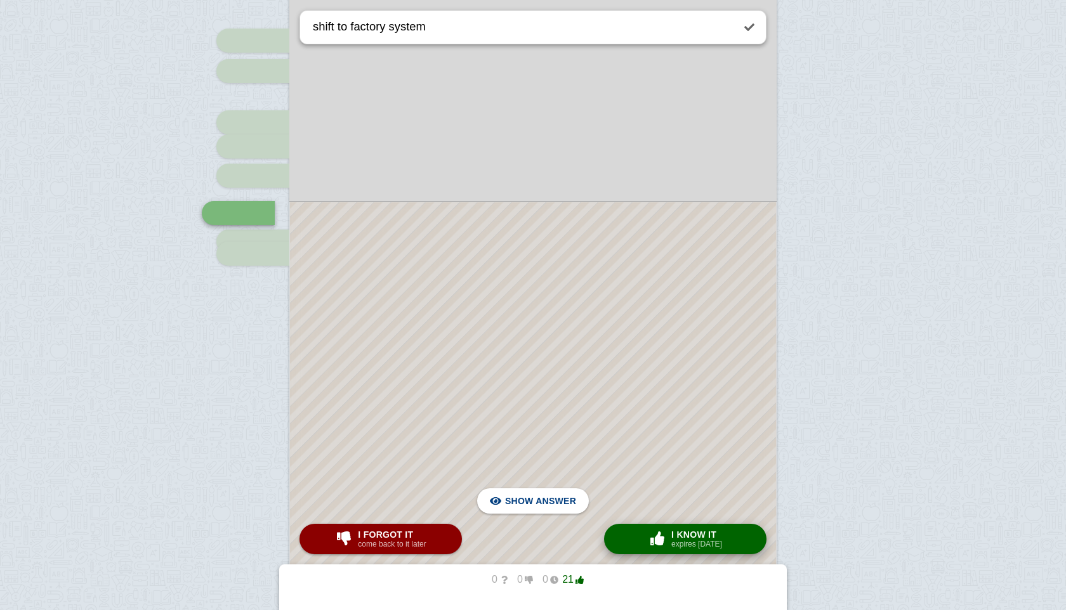
click at [677, 541] on small "expires [DATE]" at bounding box center [696, 544] width 51 height 9
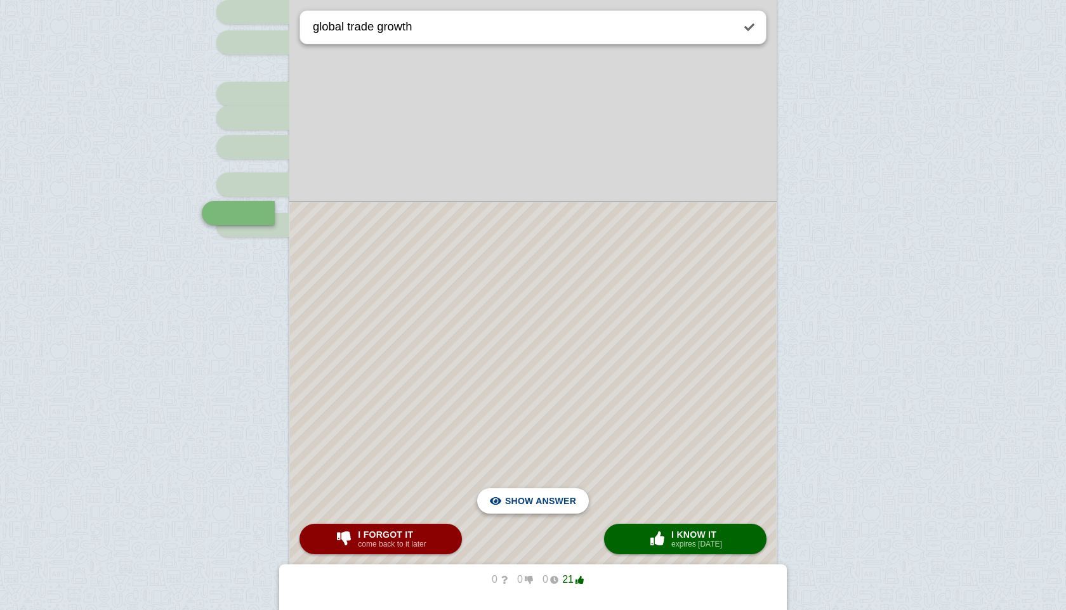
click at [521, 497] on span "Hide answer" at bounding box center [543, 501] width 66 height 28
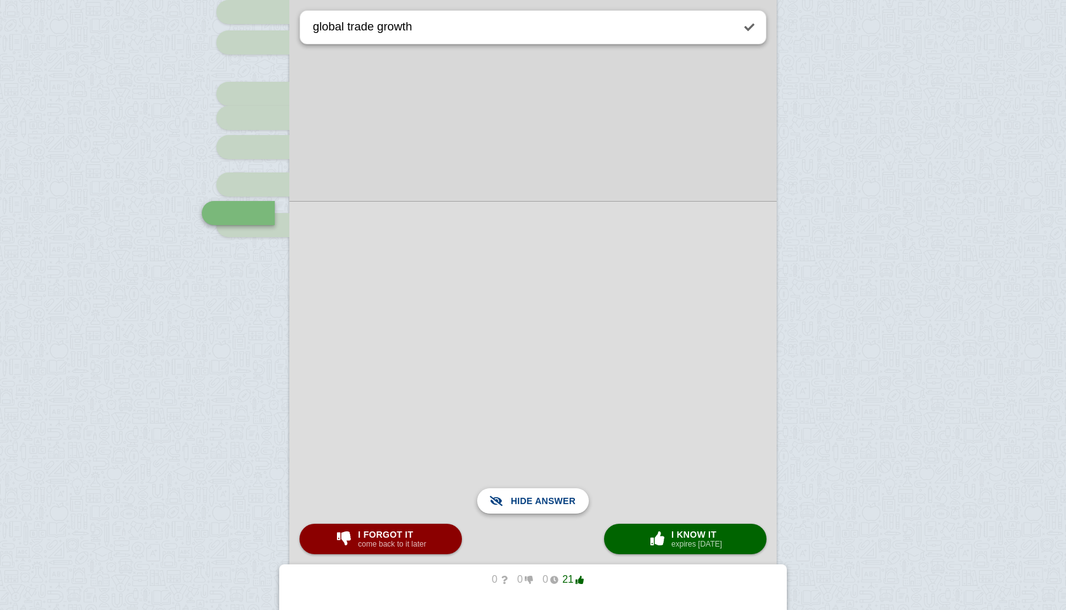
click at [521, 497] on span "Show answer" at bounding box center [540, 501] width 71 height 28
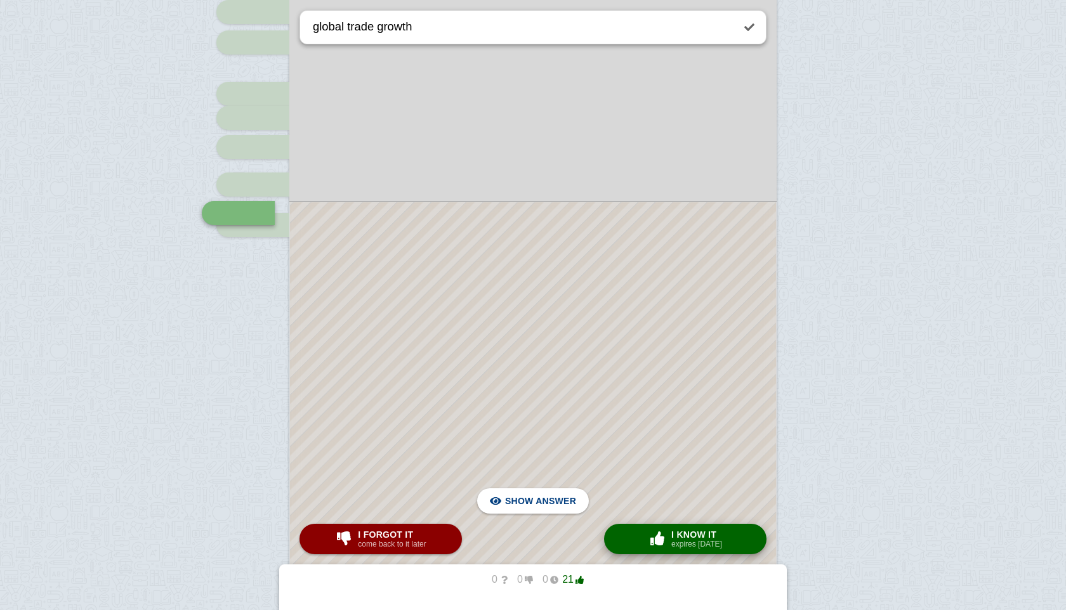
click at [647, 537] on span "button" at bounding box center [657, 539] width 20 height 14
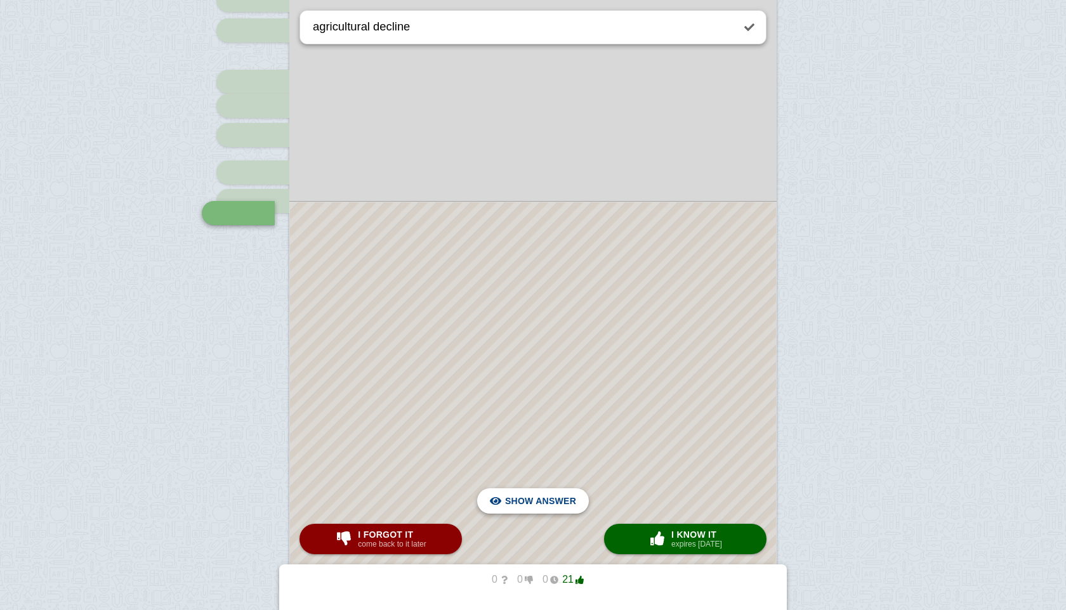
click at [558, 503] on span "Hide answer" at bounding box center [543, 501] width 66 height 28
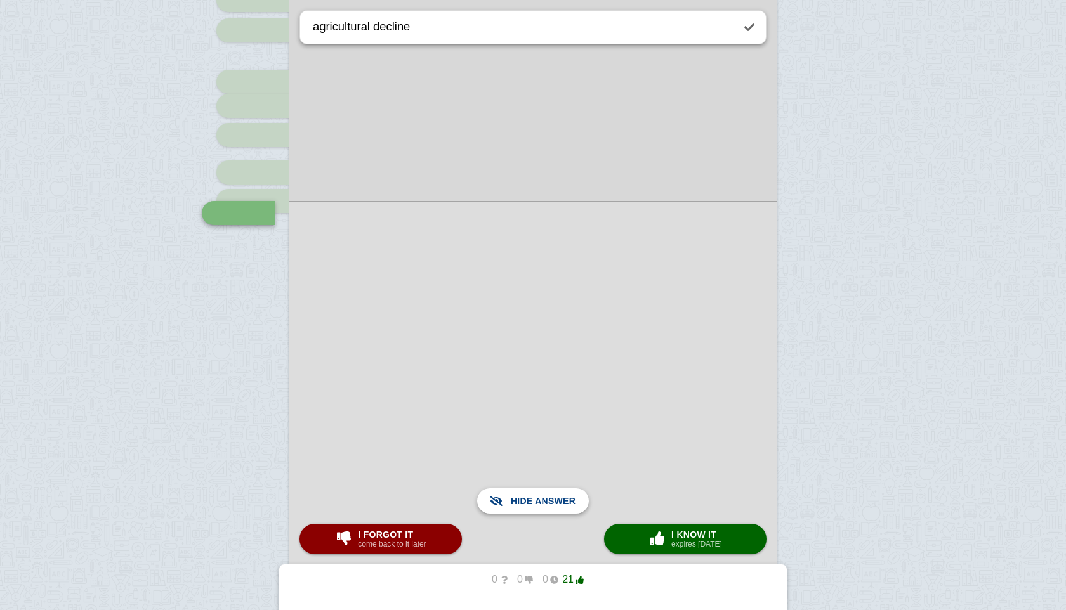
click at [558, 503] on span "Show answer" at bounding box center [540, 501] width 71 height 28
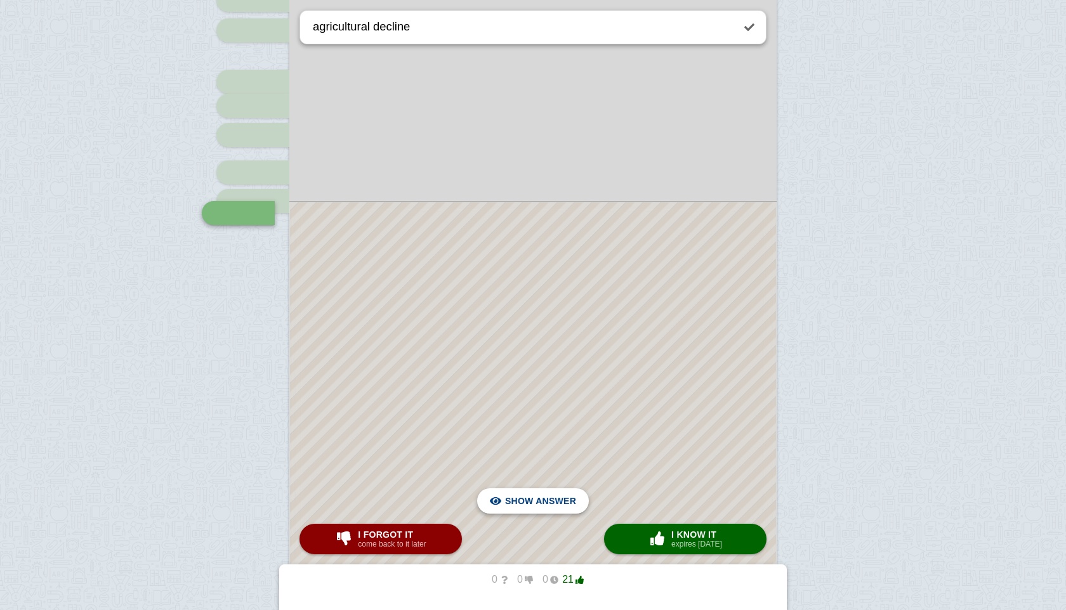
click at [558, 503] on span "Hide answer" at bounding box center [543, 501] width 66 height 28
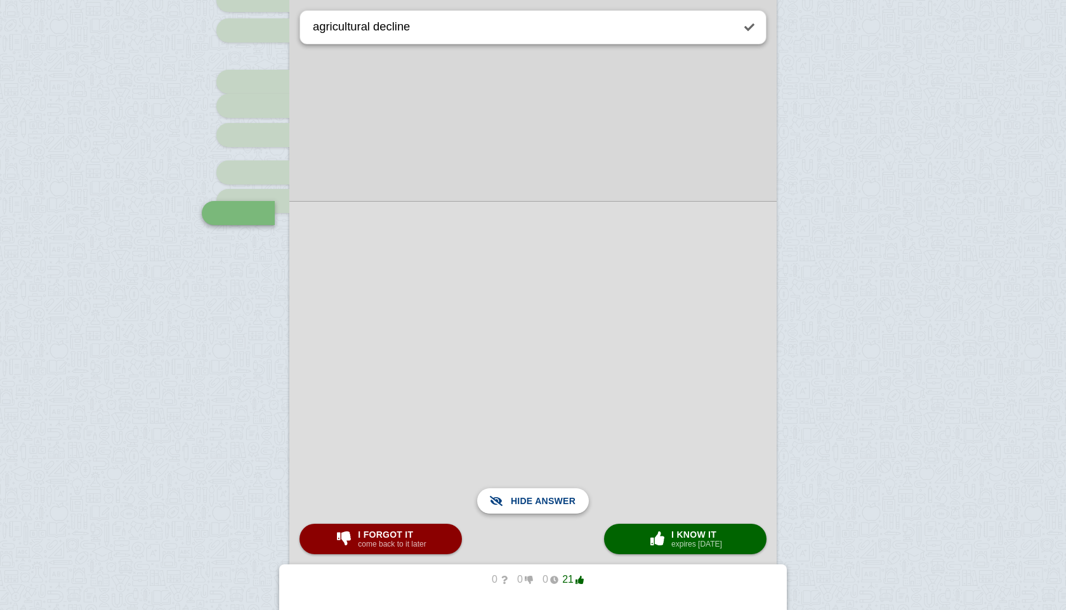
click at [558, 503] on span "Show answer" at bounding box center [540, 501] width 71 height 28
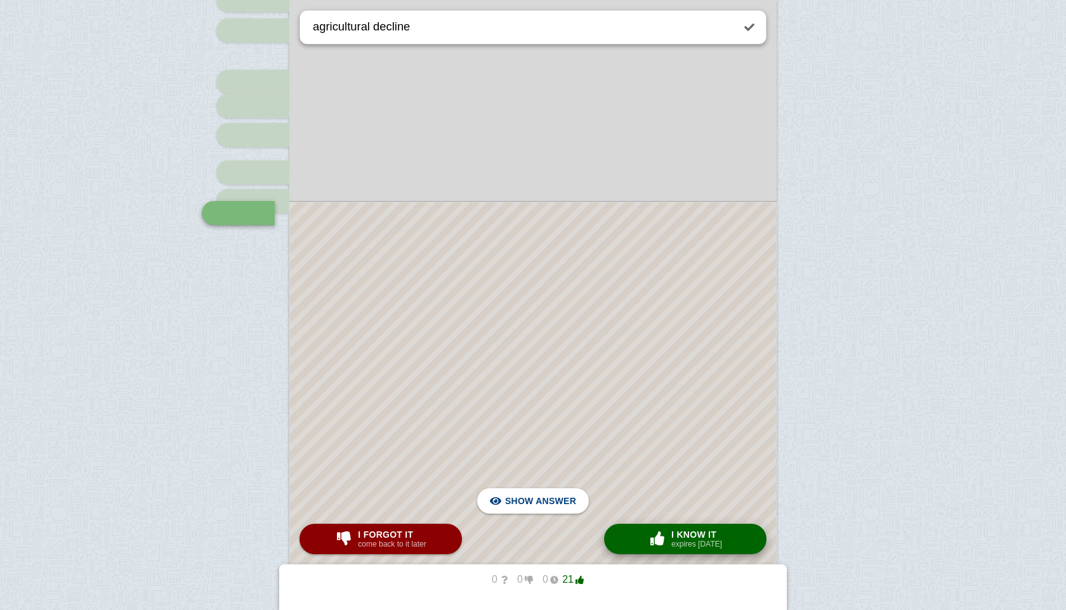
click at [643, 536] on button "× 0 I know it expires [DATE]" at bounding box center [685, 539] width 162 height 30
type textarea "industrial revolution introduction"
checkbox input "false"
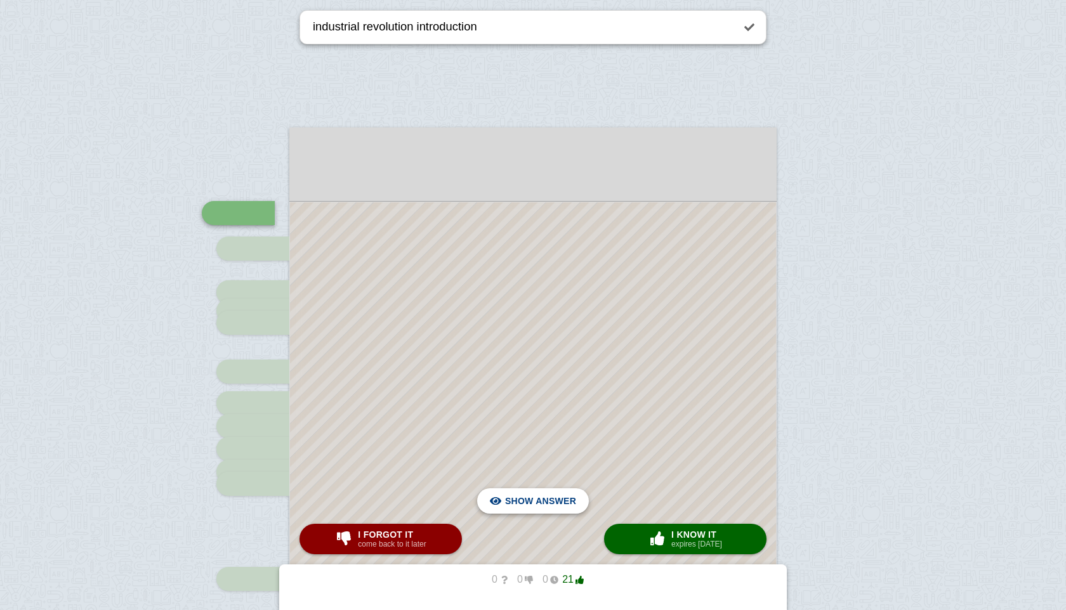
click at [550, 500] on span "Hide answer" at bounding box center [543, 501] width 66 height 28
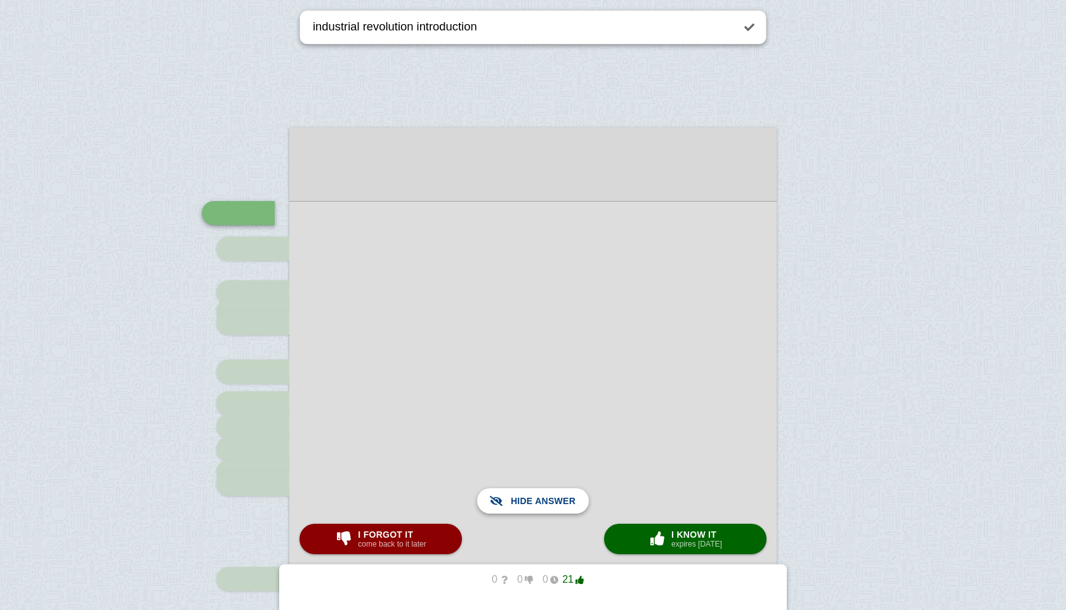
click at [550, 500] on span "Show answer" at bounding box center [540, 501] width 71 height 28
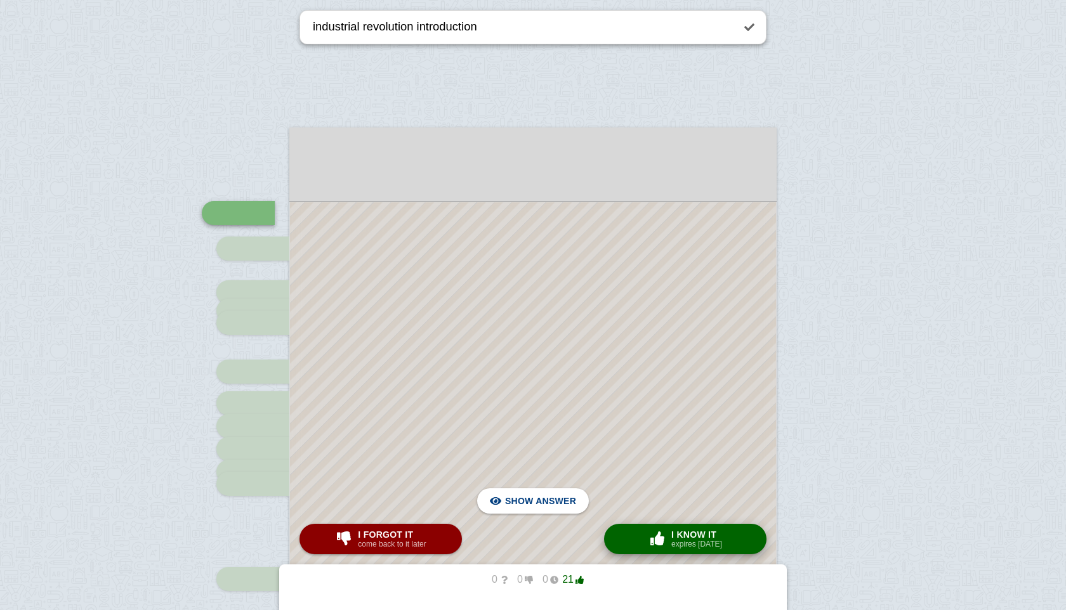
click at [691, 527] on button "× 0 I know it expires [DATE]" at bounding box center [685, 539] width 162 height 30
type textarea "effect of the agricultural revolution"
checkbox input "true"
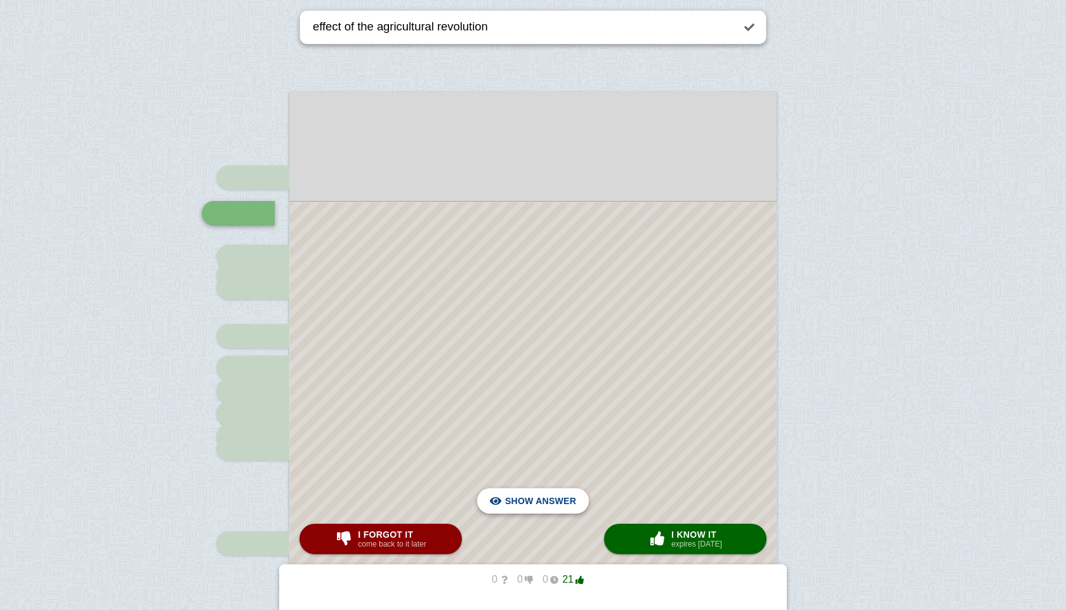
click at [572, 501] on span "Hide answer" at bounding box center [543, 501] width 66 height 28
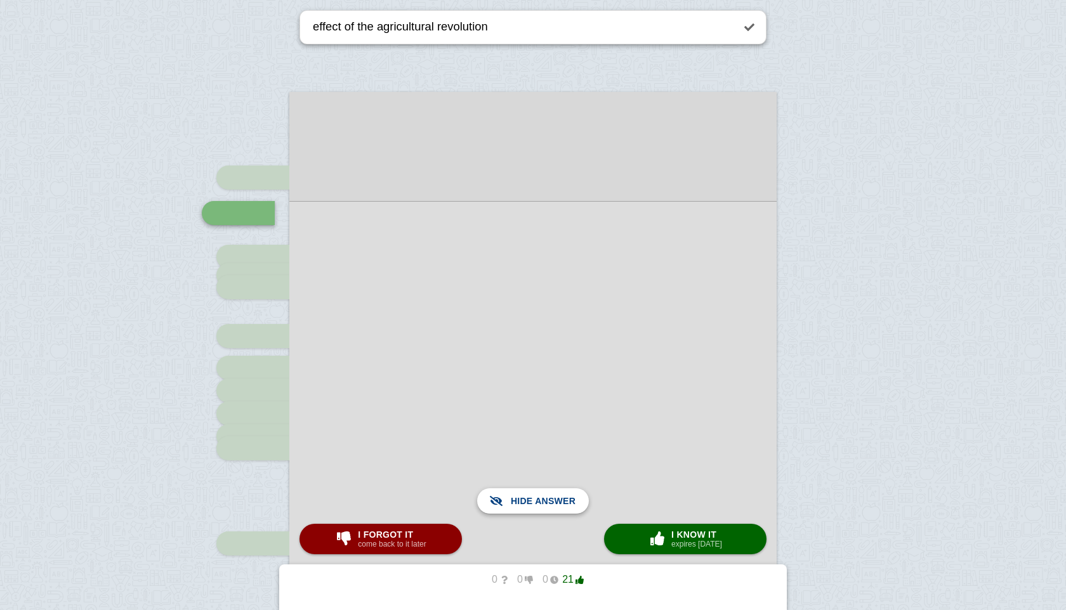
click at [572, 501] on span "Show answer" at bounding box center [540, 501] width 71 height 28
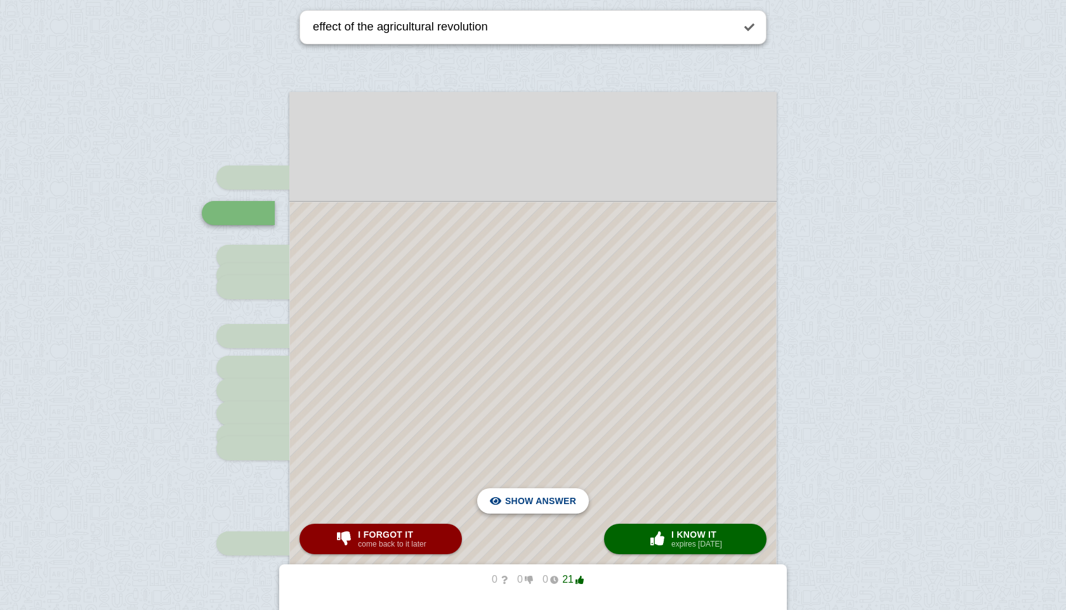
click at [572, 501] on span "Hide answer" at bounding box center [543, 501] width 66 height 28
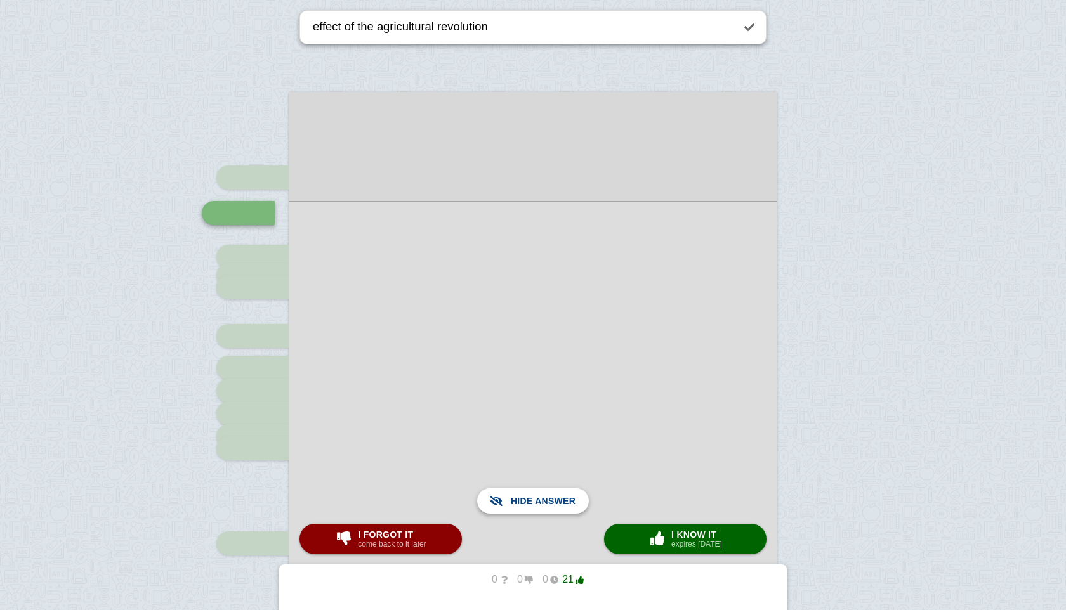
click at [572, 501] on span "Show answer" at bounding box center [540, 501] width 71 height 28
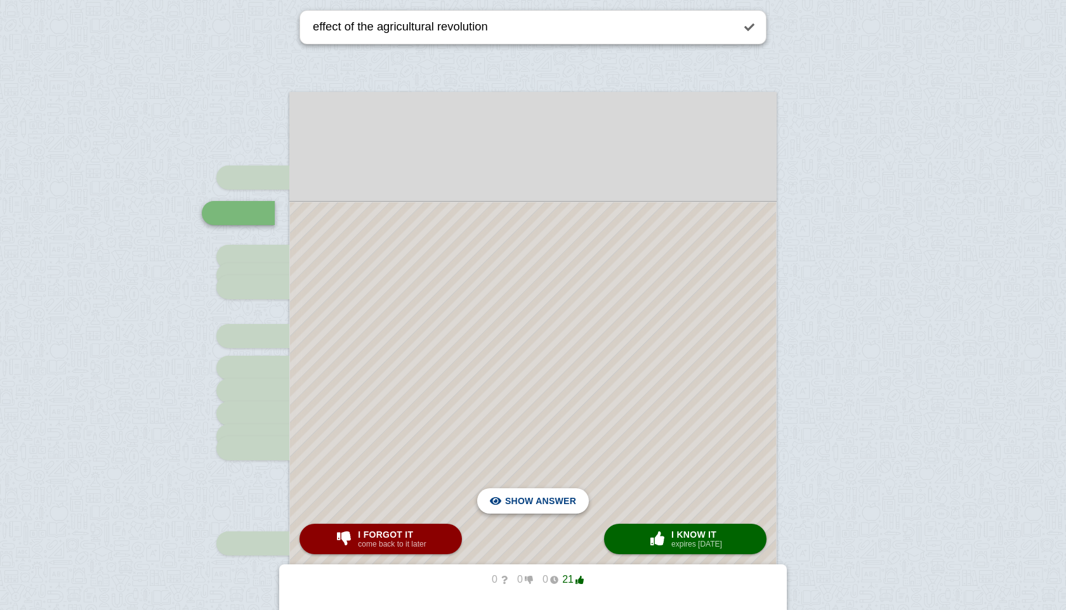
click at [565, 497] on span "Hide answer" at bounding box center [543, 501] width 66 height 28
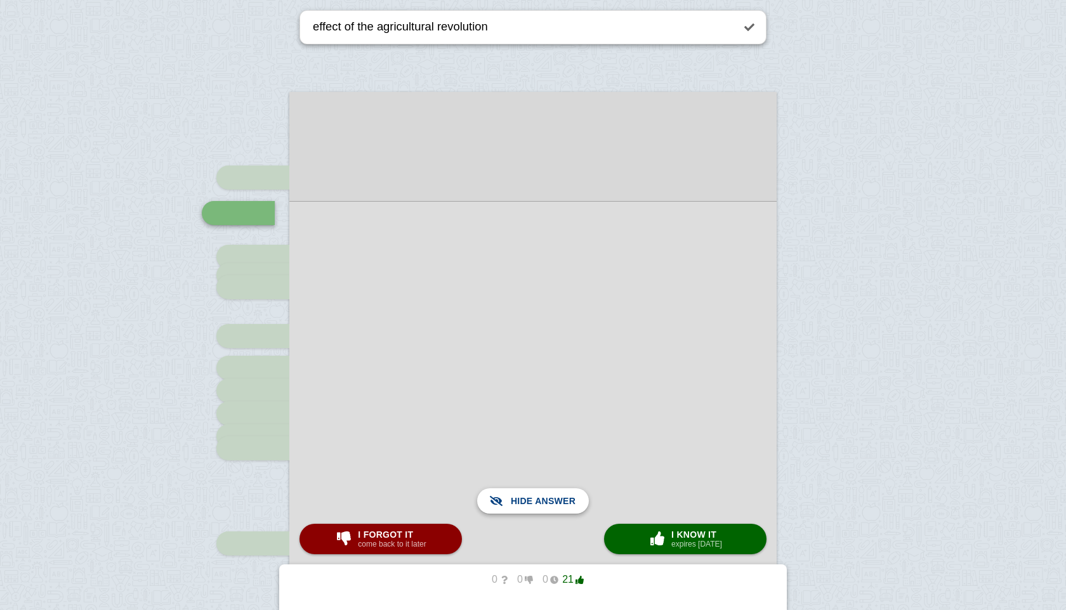
click at [536, 497] on span "Show answer" at bounding box center [540, 501] width 71 height 28
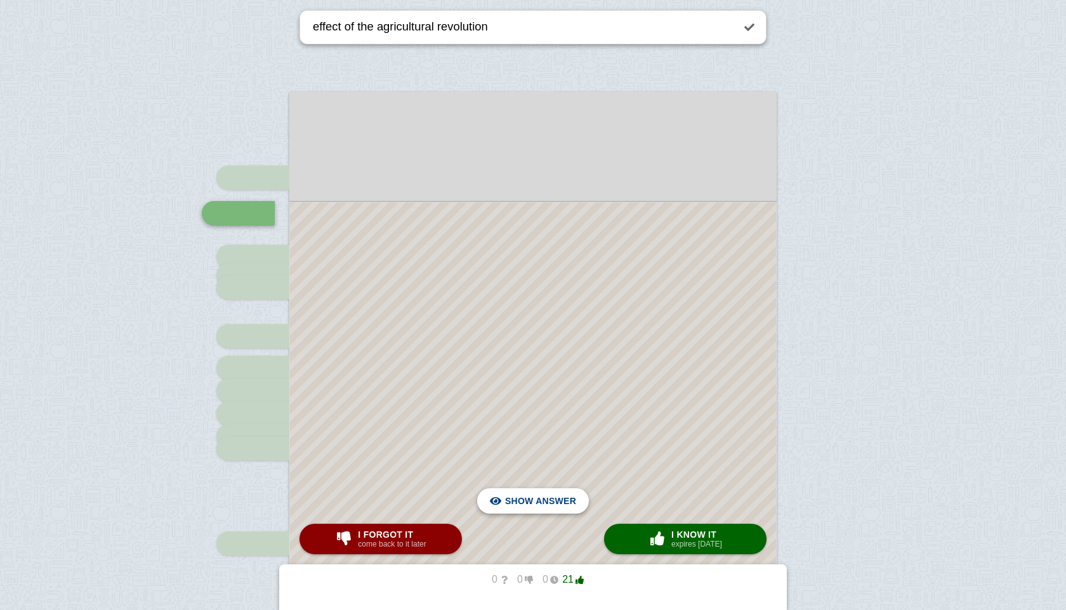
click at [539, 498] on span "Hide answer" at bounding box center [543, 501] width 66 height 28
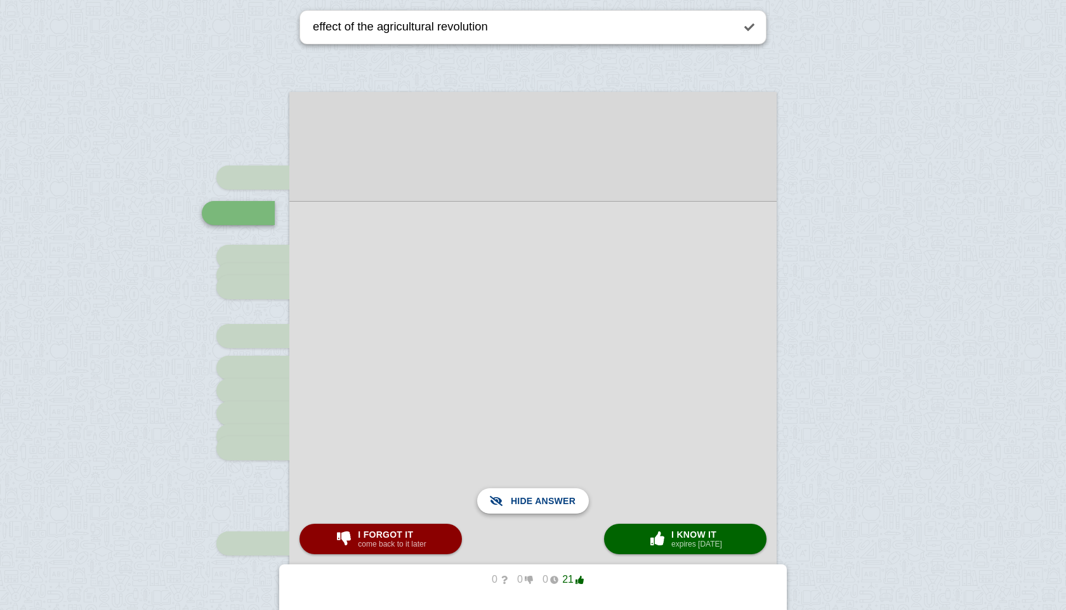
click at [539, 498] on span "Show answer" at bounding box center [540, 501] width 71 height 28
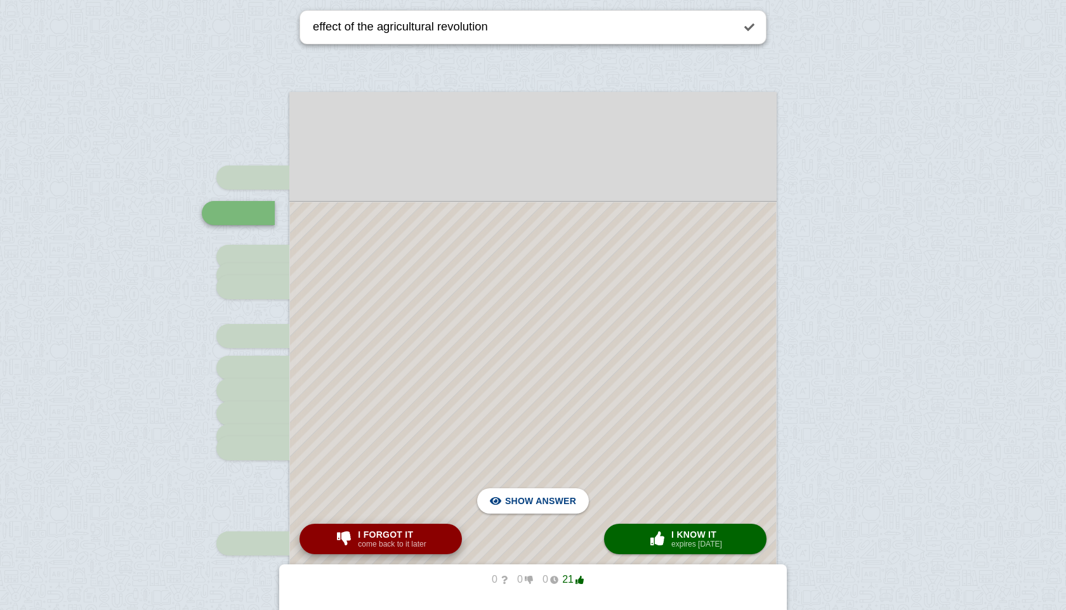
click at [417, 530] on span "I forgot it" at bounding box center [392, 535] width 68 height 10
type textarea "where did the agricultural revolution start?"
checkbox input "false"
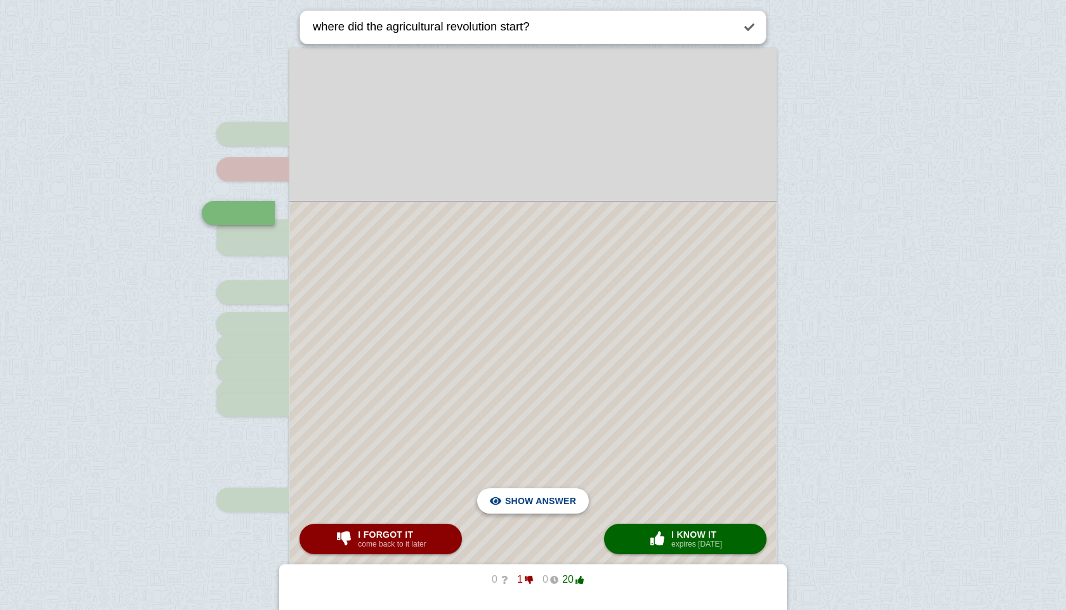
click at [535, 498] on span "Hide answer" at bounding box center [543, 501] width 66 height 28
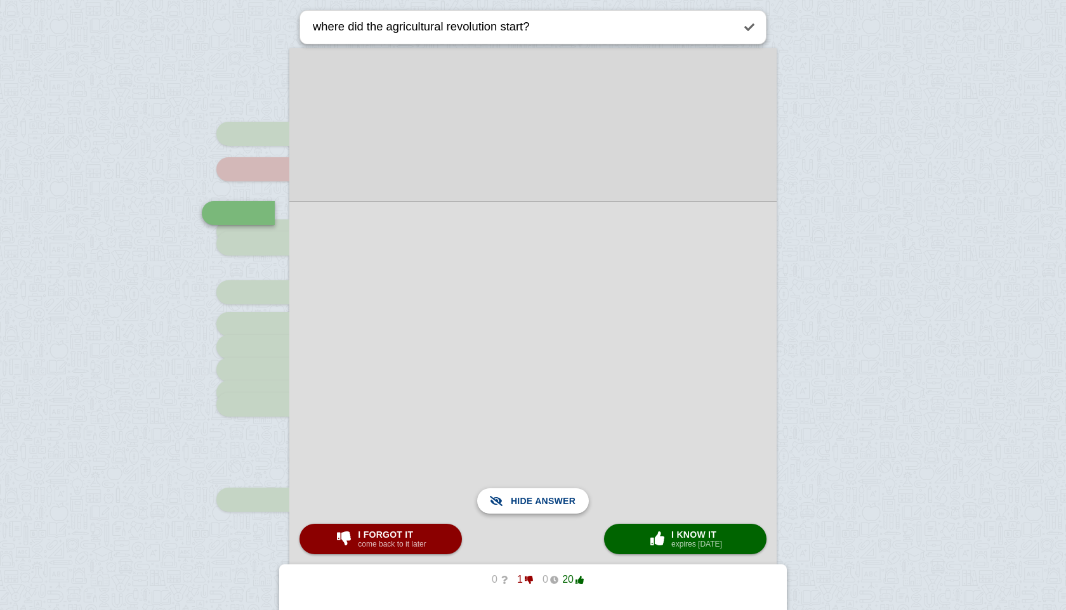
click at [535, 498] on span "Show answer" at bounding box center [540, 501] width 71 height 28
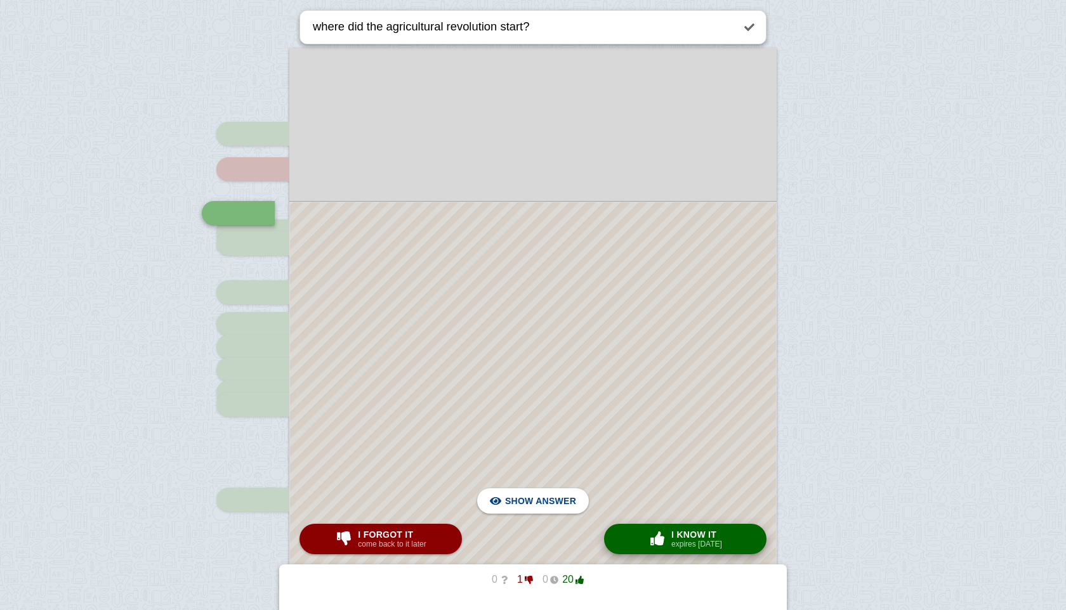
click at [673, 539] on span "I know it" at bounding box center [696, 535] width 51 height 10
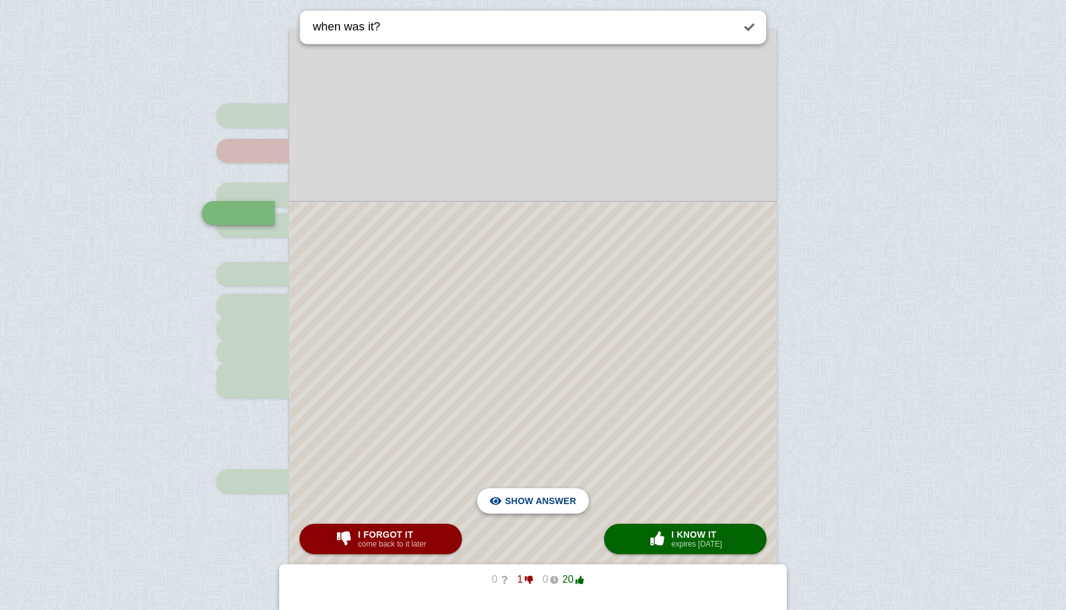
click at [567, 501] on span "Hide answer" at bounding box center [543, 501] width 66 height 28
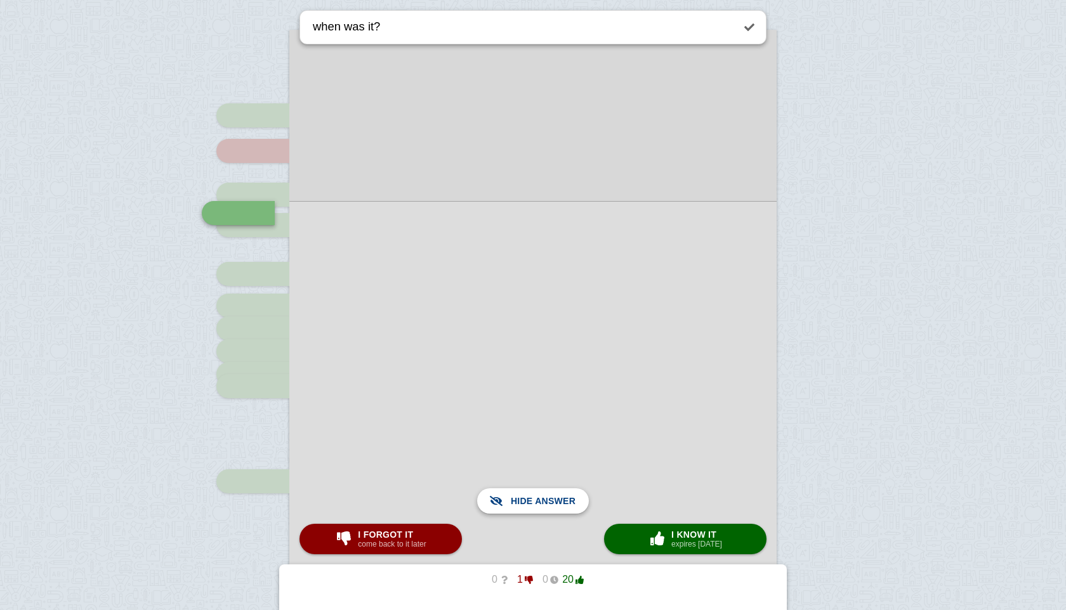
click at [567, 501] on span "Show answer" at bounding box center [540, 501] width 71 height 28
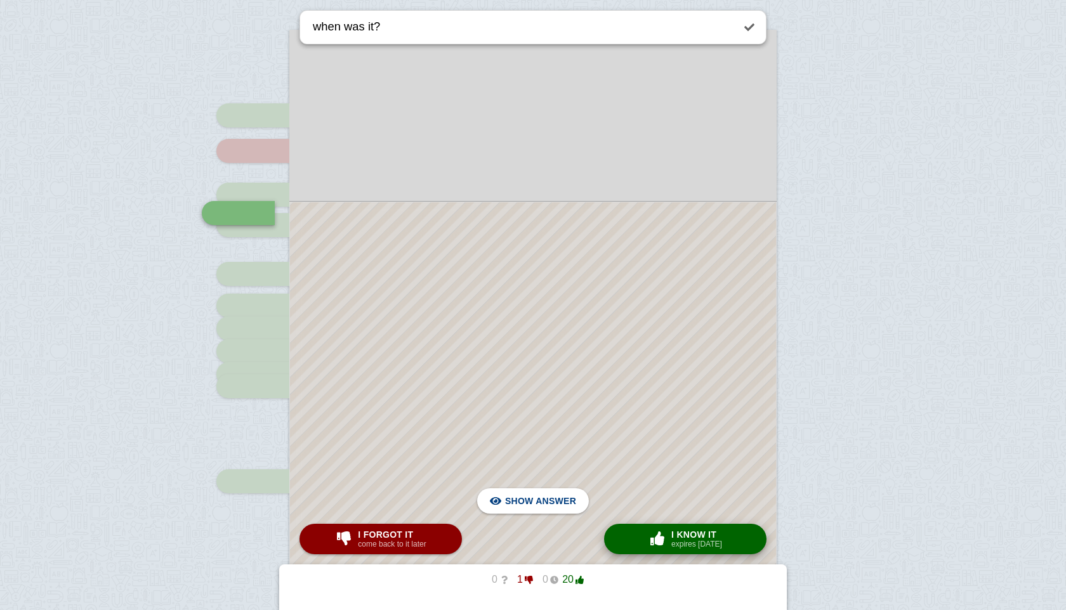
click at [655, 538] on span "button" at bounding box center [657, 539] width 20 height 14
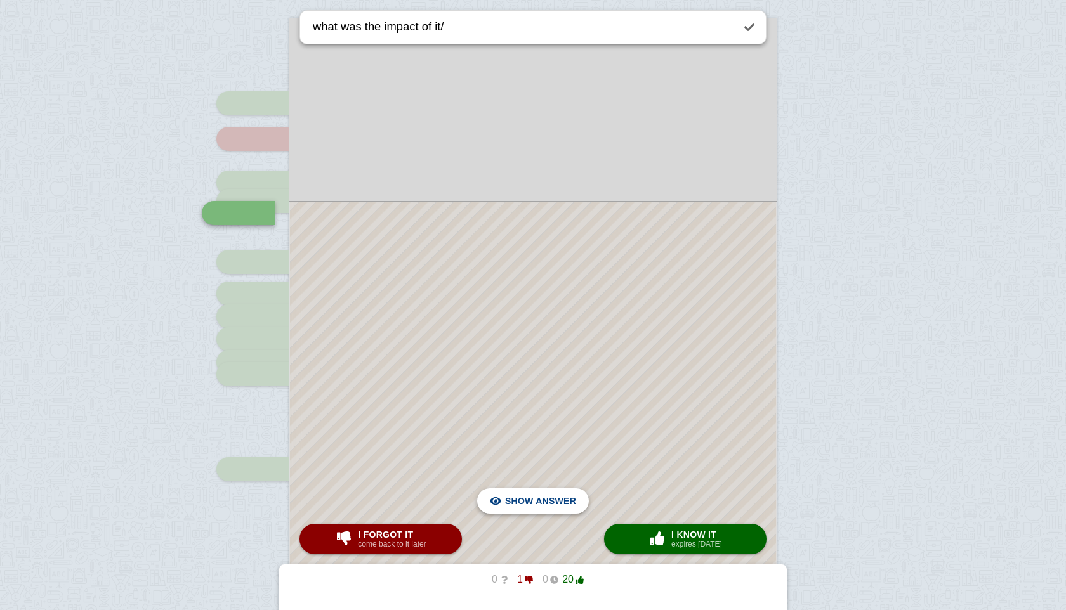
click at [576, 510] on div "Hide answer" at bounding box center [532, 501] width 91 height 25
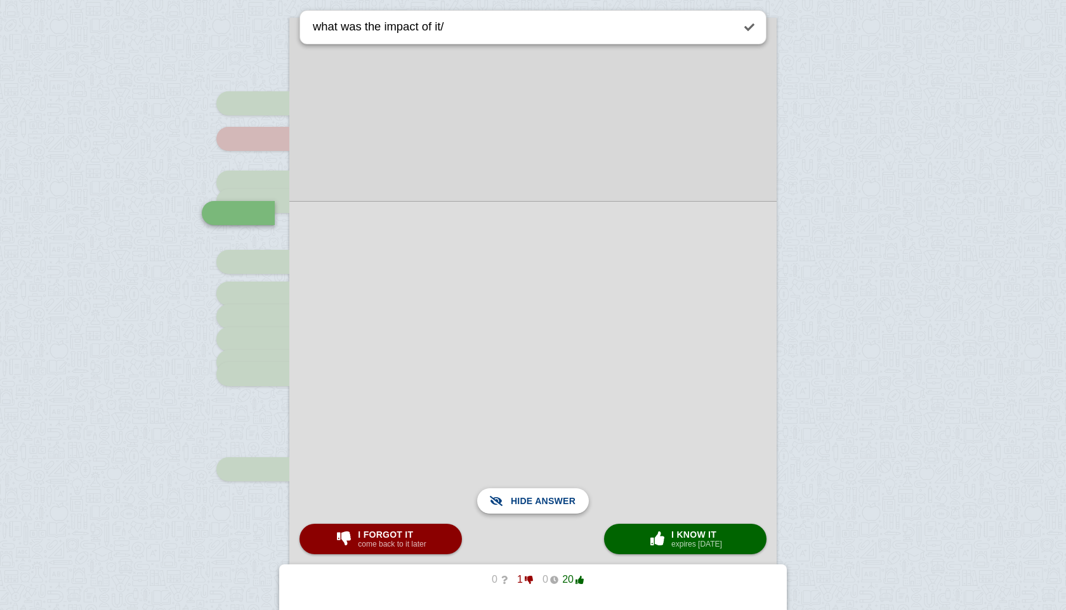
click at [576, 510] on div "Show answer" at bounding box center [532, 501] width 91 height 25
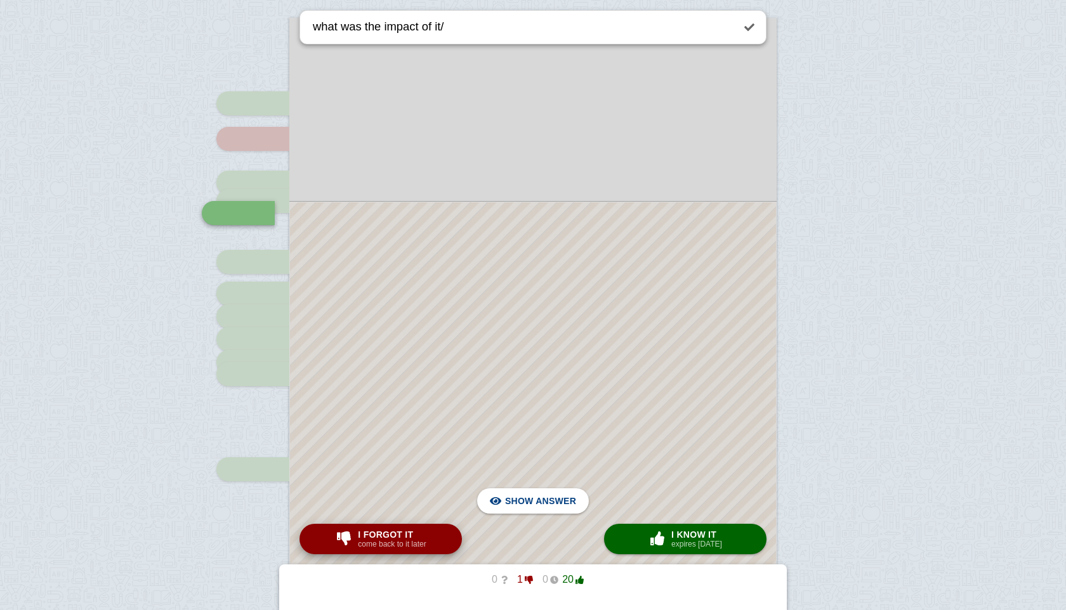
click at [397, 534] on span "I forgot it" at bounding box center [392, 535] width 68 height 10
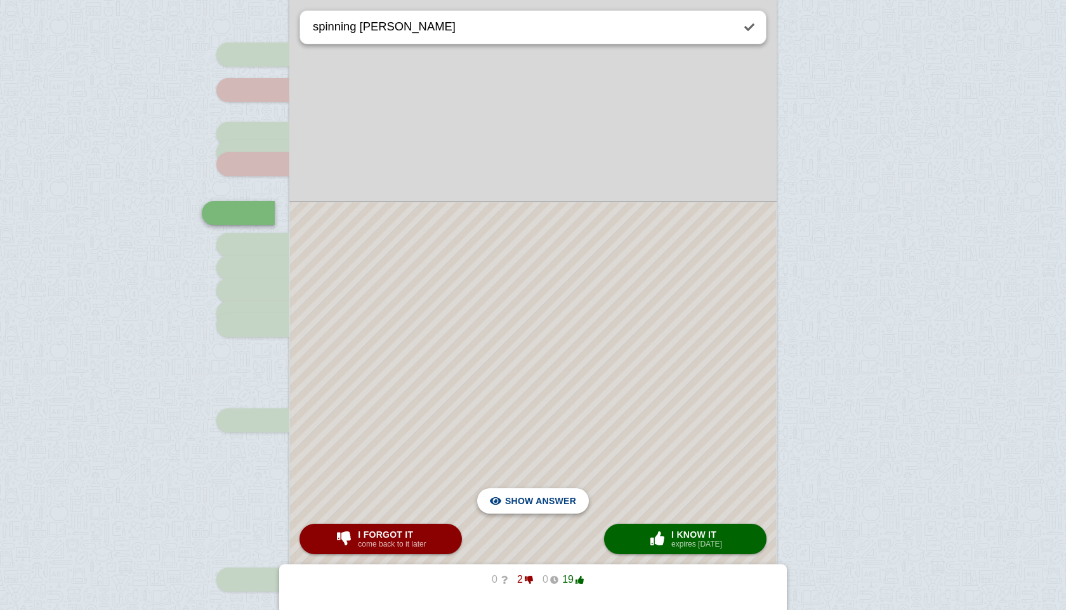
click at [536, 501] on span "Hide answer" at bounding box center [543, 501] width 66 height 28
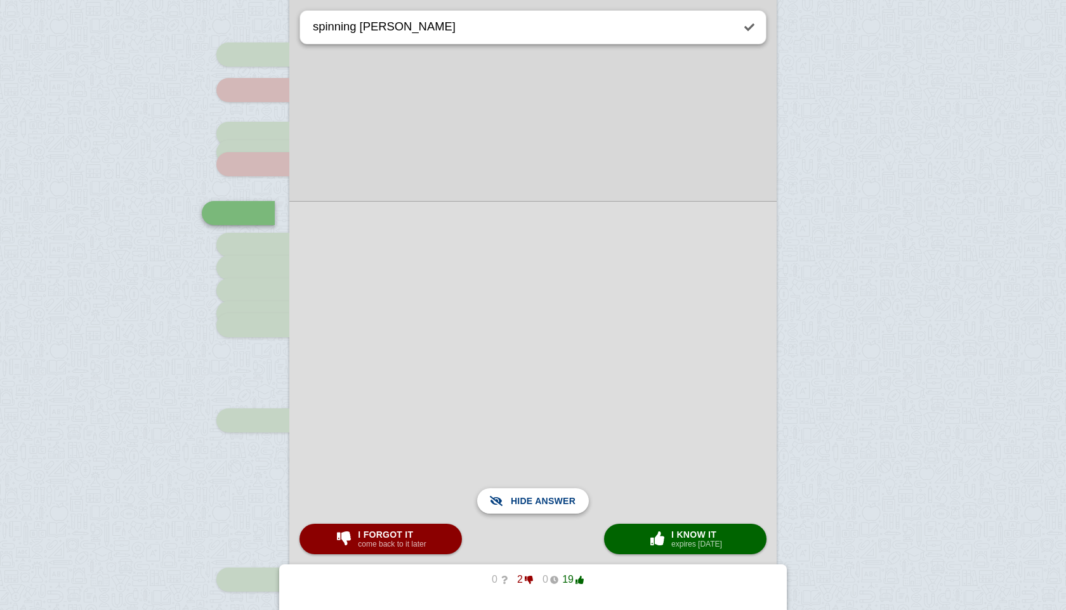
click at [536, 501] on span "Show answer" at bounding box center [540, 501] width 71 height 28
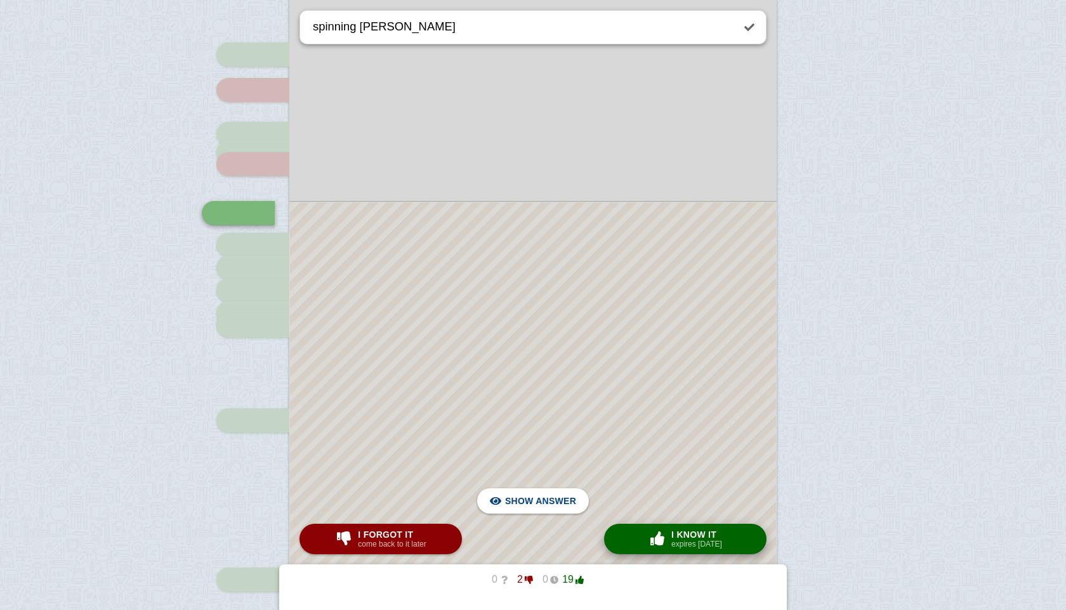
click at [665, 539] on span "button" at bounding box center [657, 539] width 20 height 14
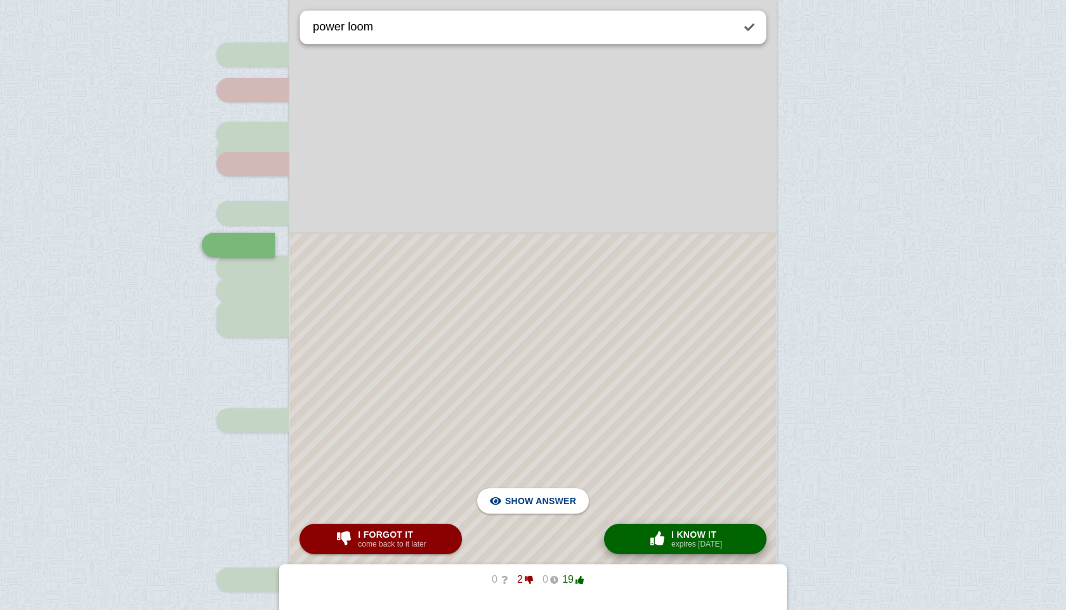
scroll to position [331, 0]
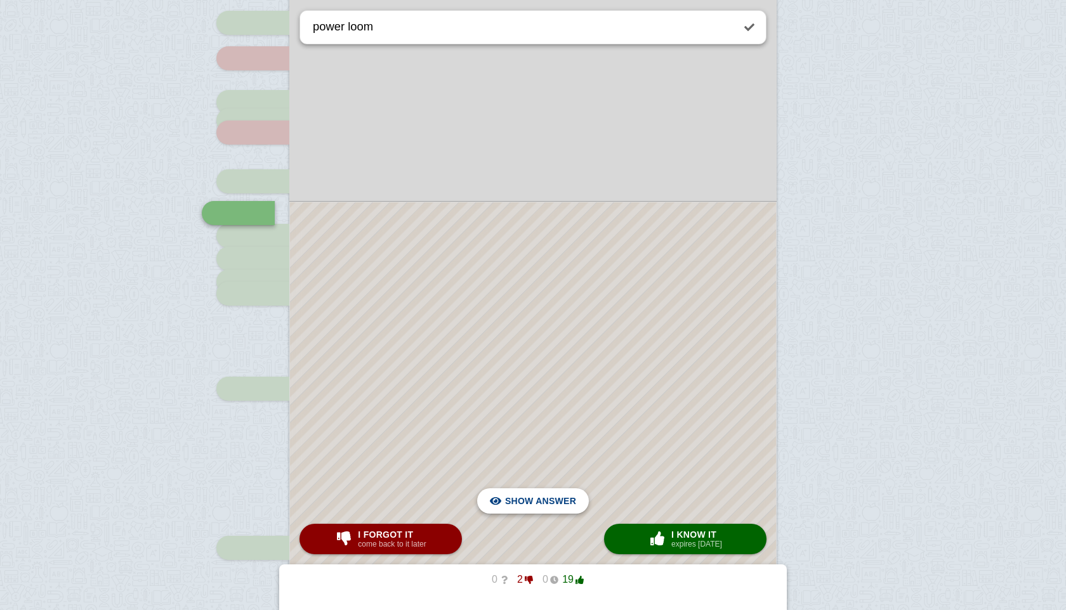
click at [549, 505] on span "Hide answer" at bounding box center [543, 501] width 66 height 28
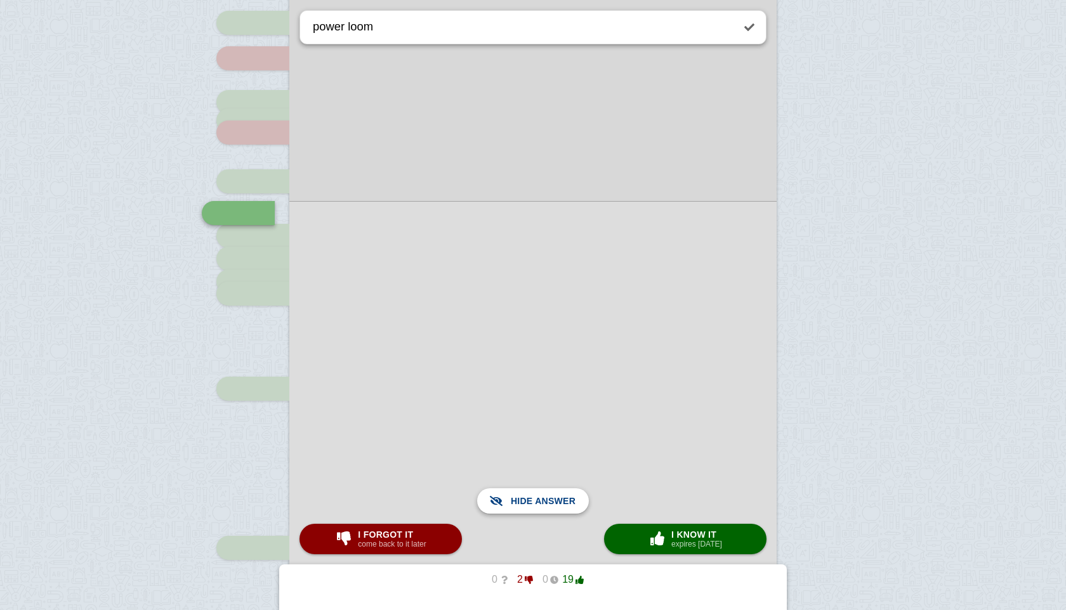
click at [549, 505] on span "Show answer" at bounding box center [540, 501] width 71 height 28
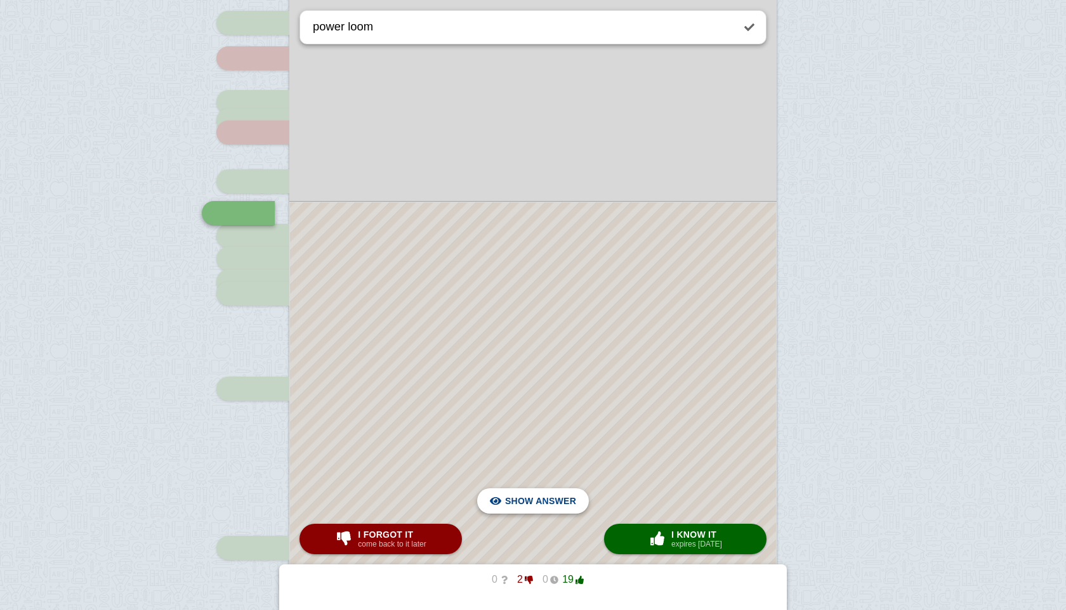
click at [549, 505] on span "Hide answer" at bounding box center [543, 501] width 66 height 28
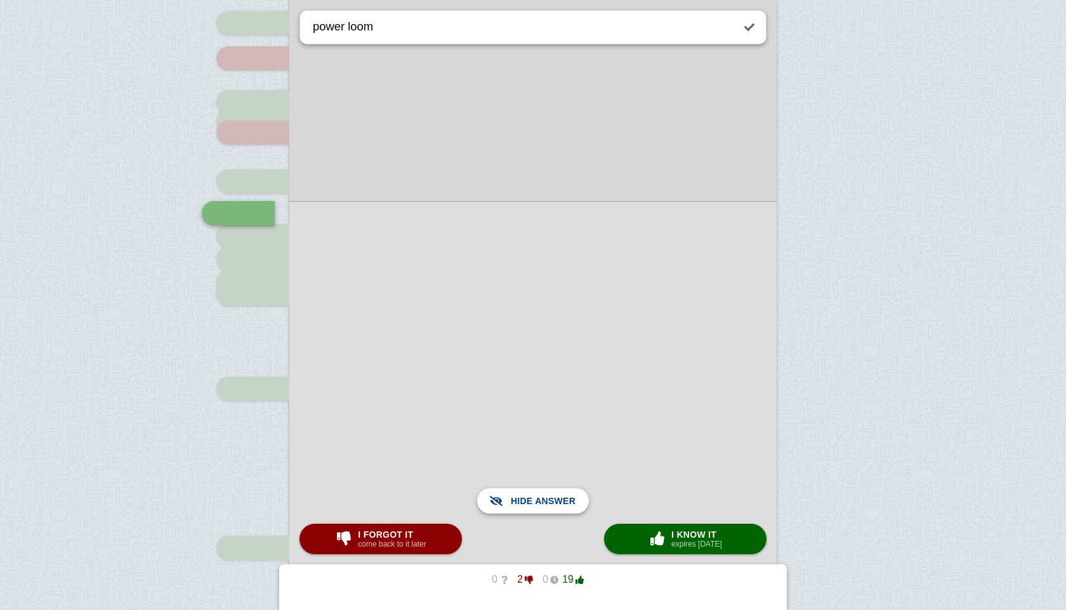
click at [549, 505] on span "Show answer" at bounding box center [540, 501] width 71 height 28
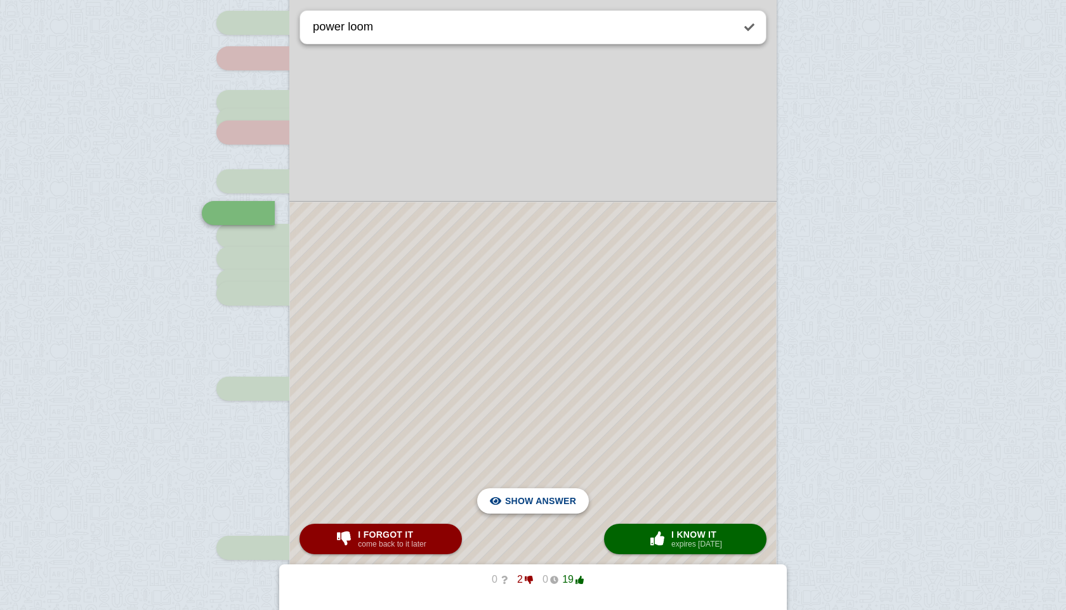
click at [549, 505] on span "Hide answer" at bounding box center [543, 501] width 66 height 28
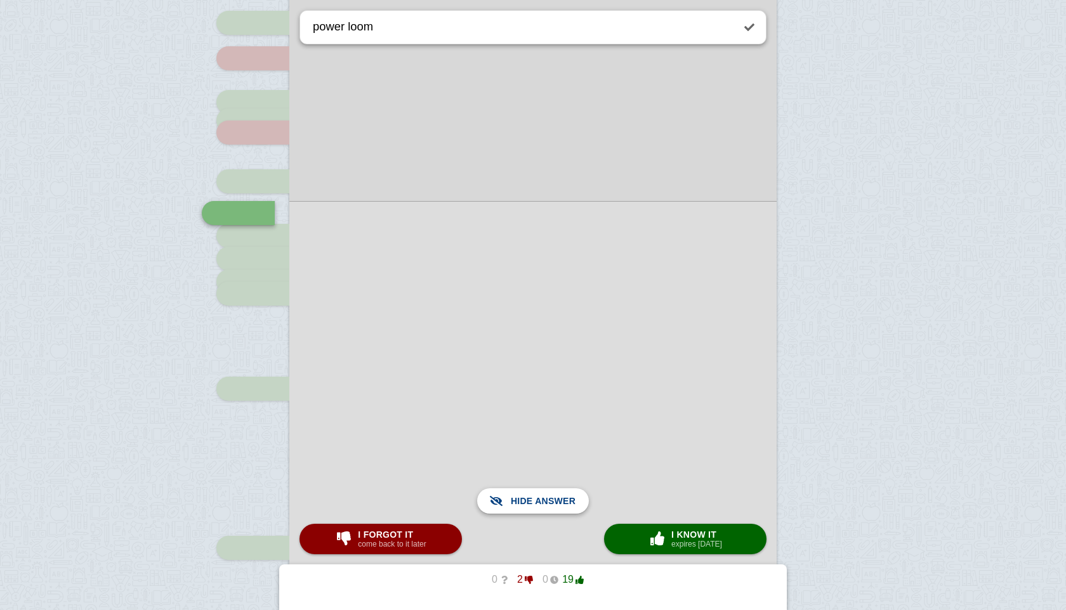
click at [549, 504] on span "Show answer" at bounding box center [540, 501] width 71 height 28
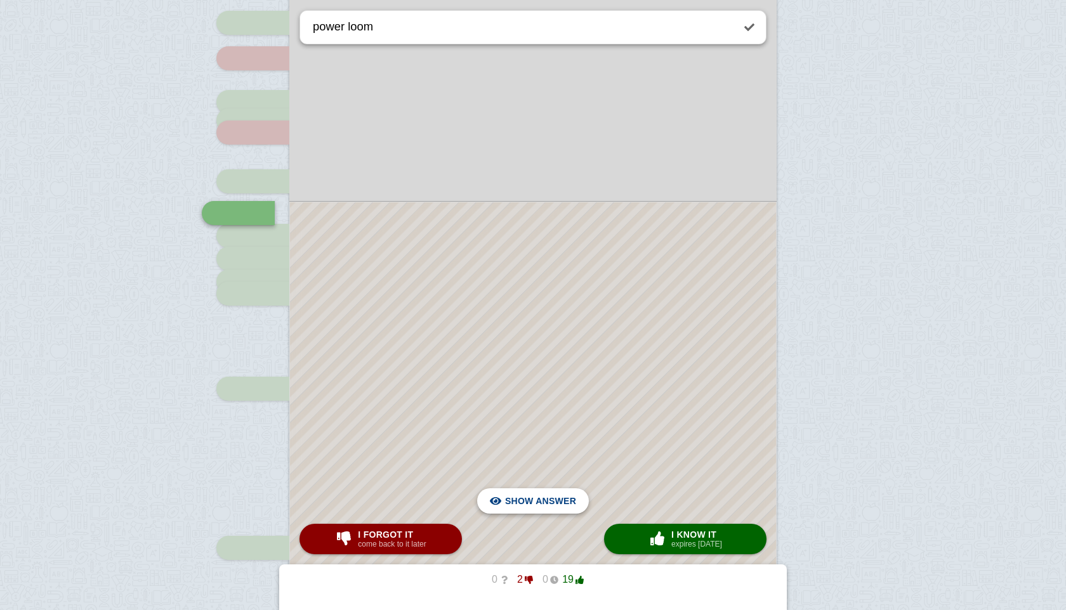
click at [542, 501] on span "Hide answer" at bounding box center [543, 501] width 66 height 28
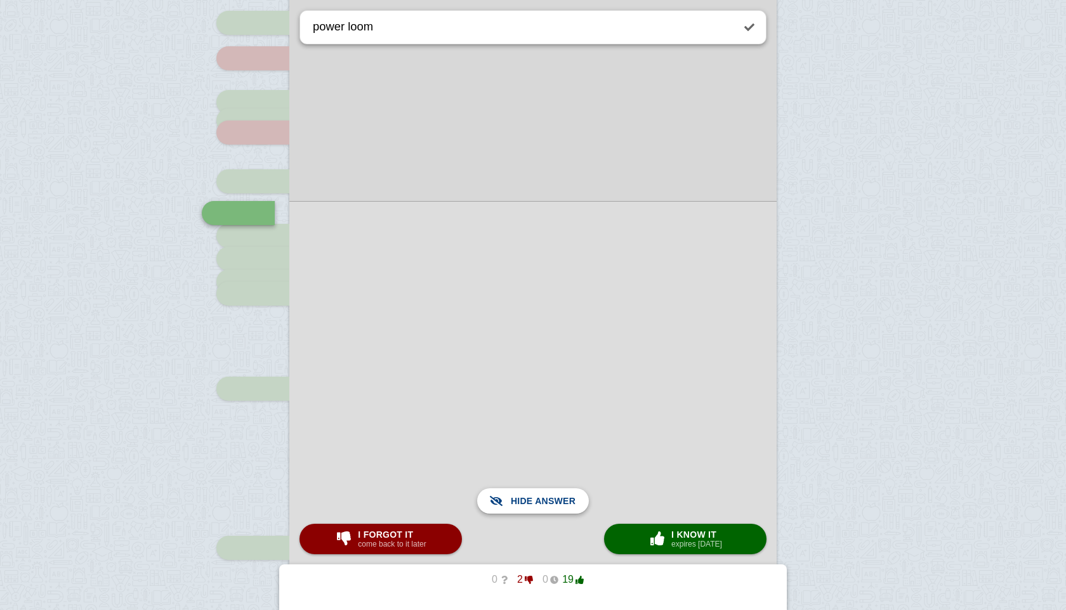
click at [542, 501] on span "Show answer" at bounding box center [540, 501] width 71 height 28
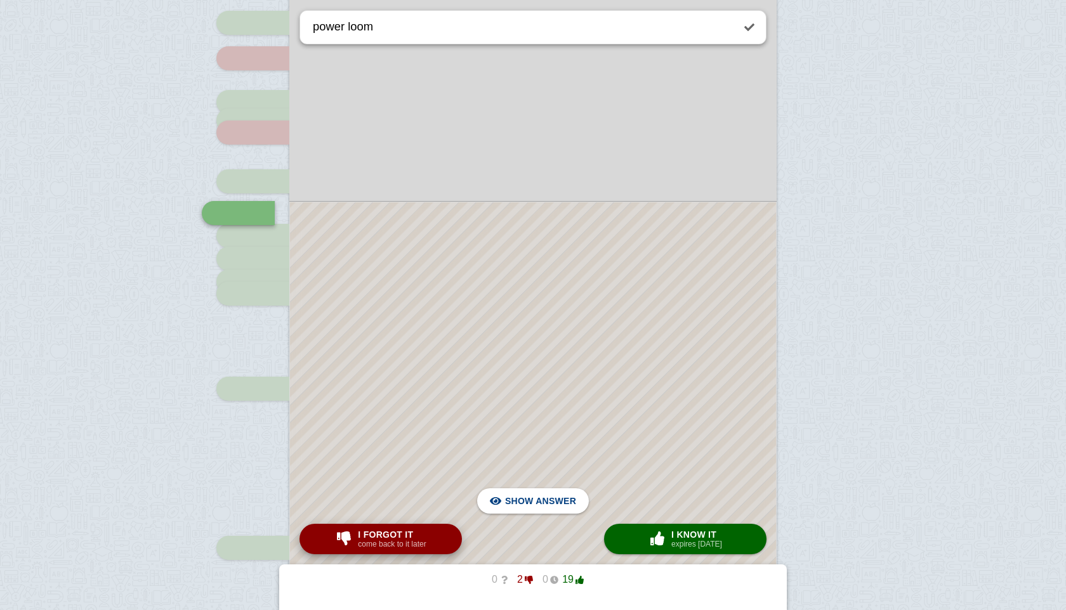
click at [412, 535] on span "I forgot it" at bounding box center [392, 535] width 68 height 10
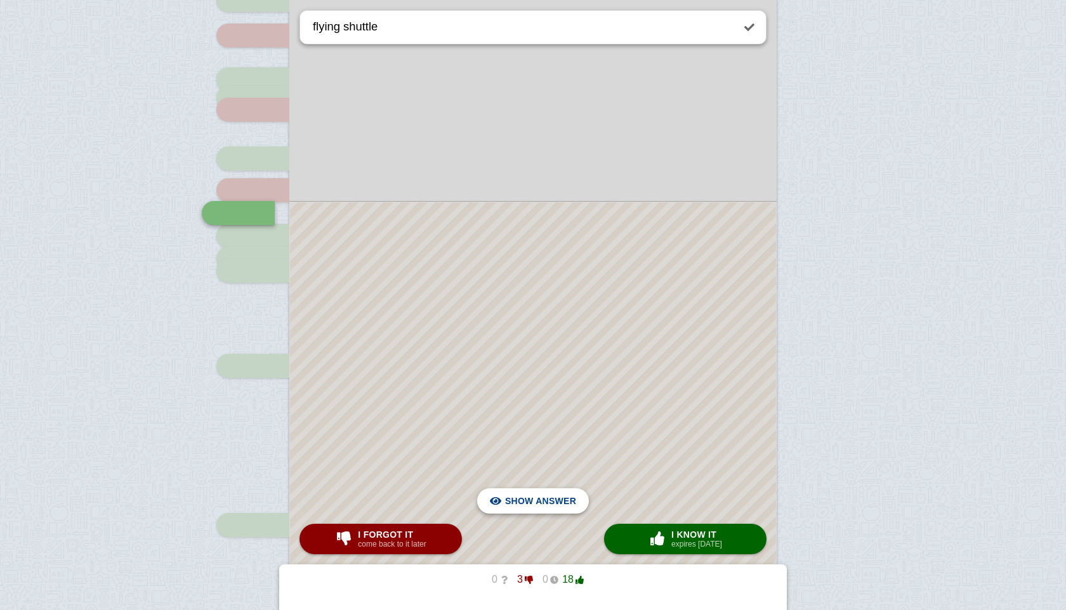
click at [516, 501] on span "Hide answer" at bounding box center [543, 501] width 66 height 28
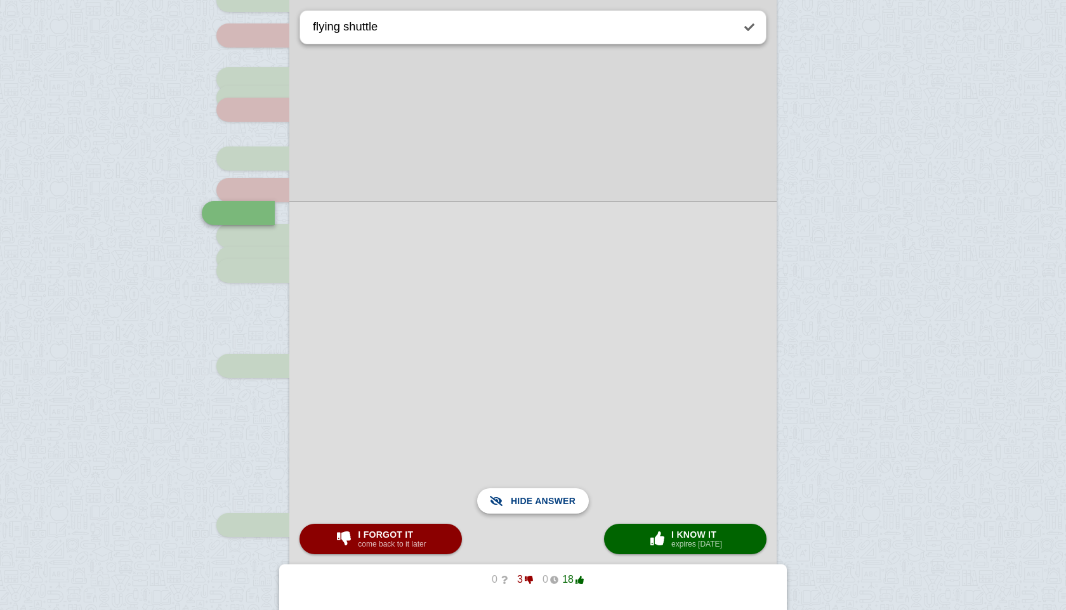
click at [516, 501] on span "Show answer" at bounding box center [540, 501] width 71 height 28
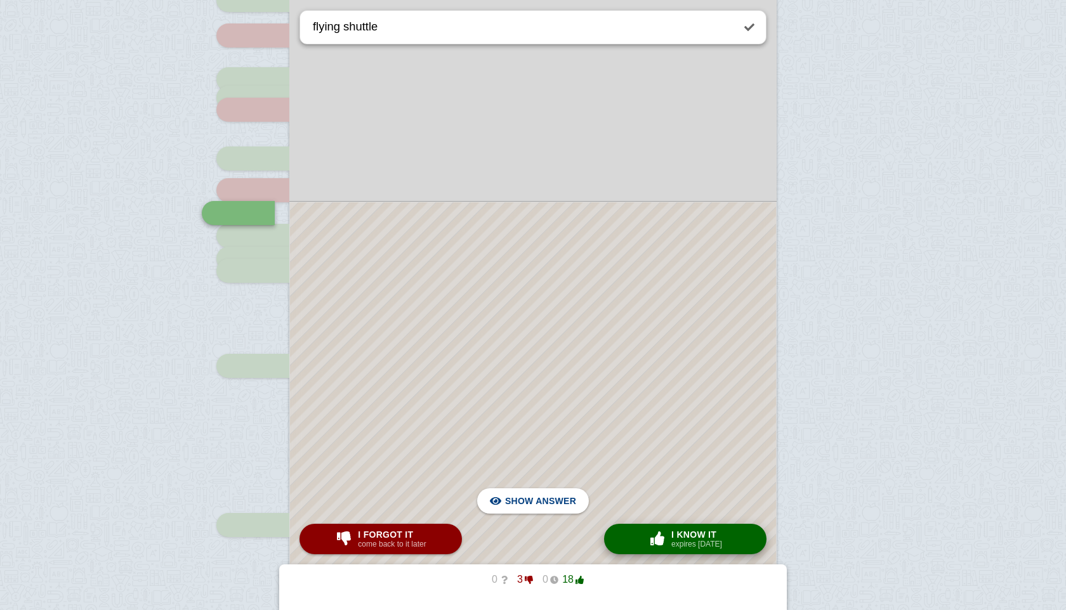
click at [643, 535] on button "× 0 I know it expires [DATE]" at bounding box center [685, 539] width 162 height 30
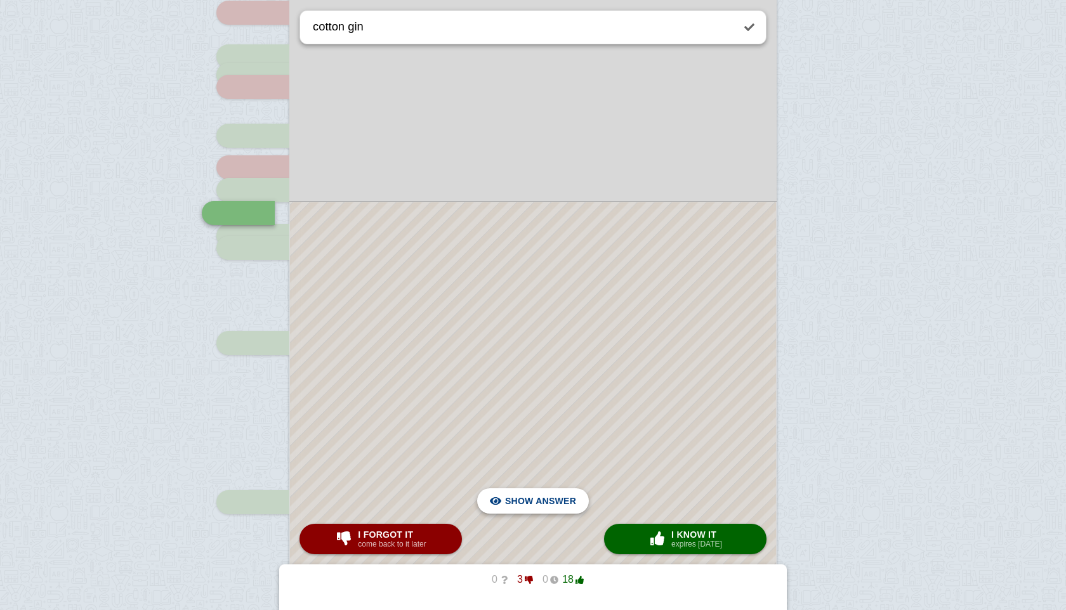
click at [561, 509] on span "Hide answer" at bounding box center [543, 501] width 66 height 28
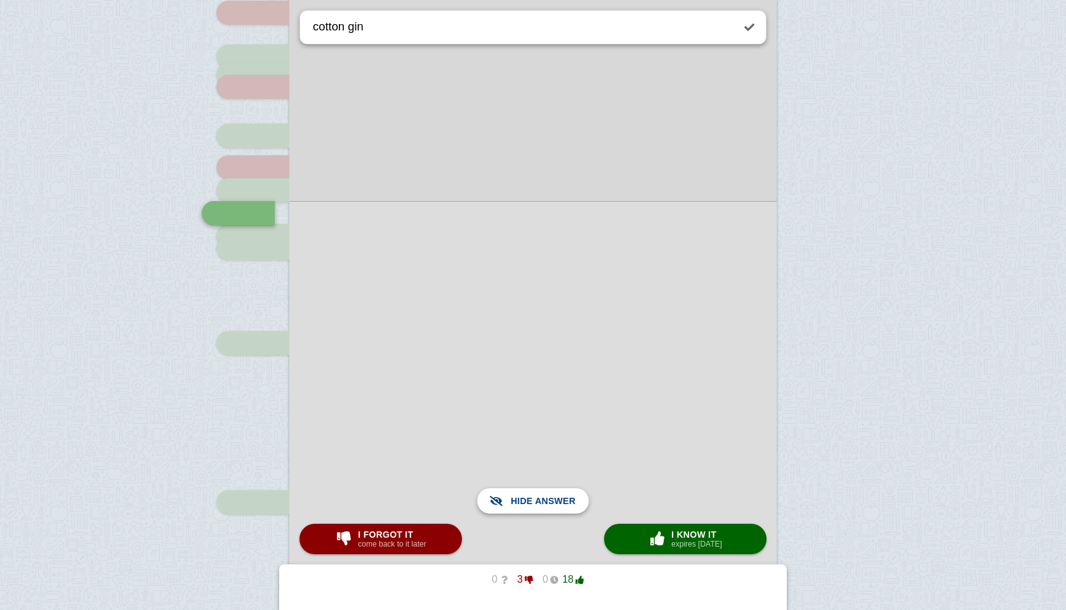
click at [561, 509] on span "Show answer" at bounding box center [540, 501] width 71 height 28
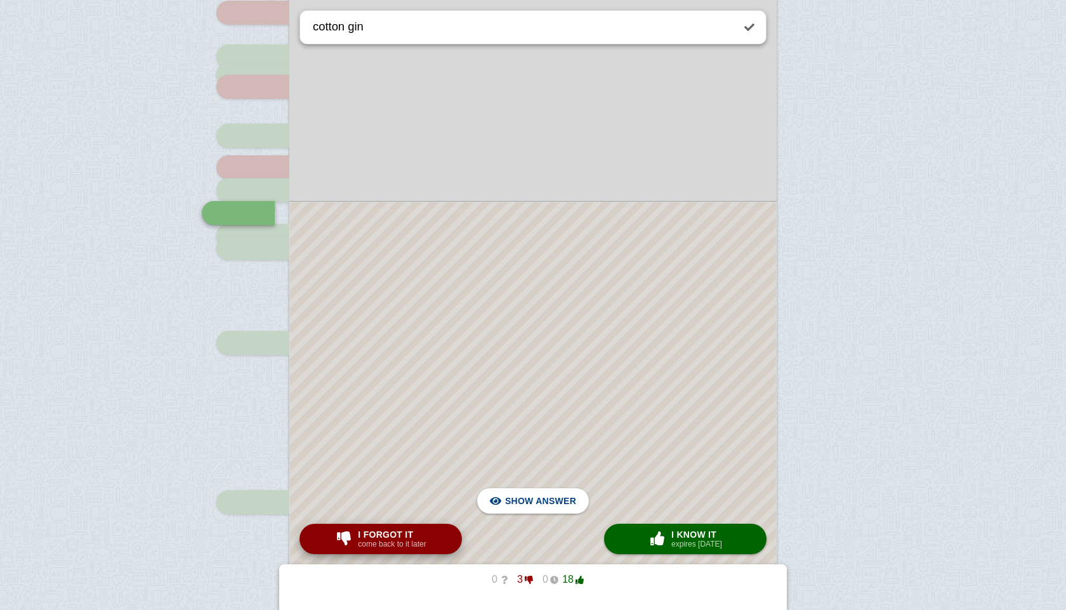
click at [424, 527] on button "I forgot it come back to it later" at bounding box center [380, 539] width 162 height 30
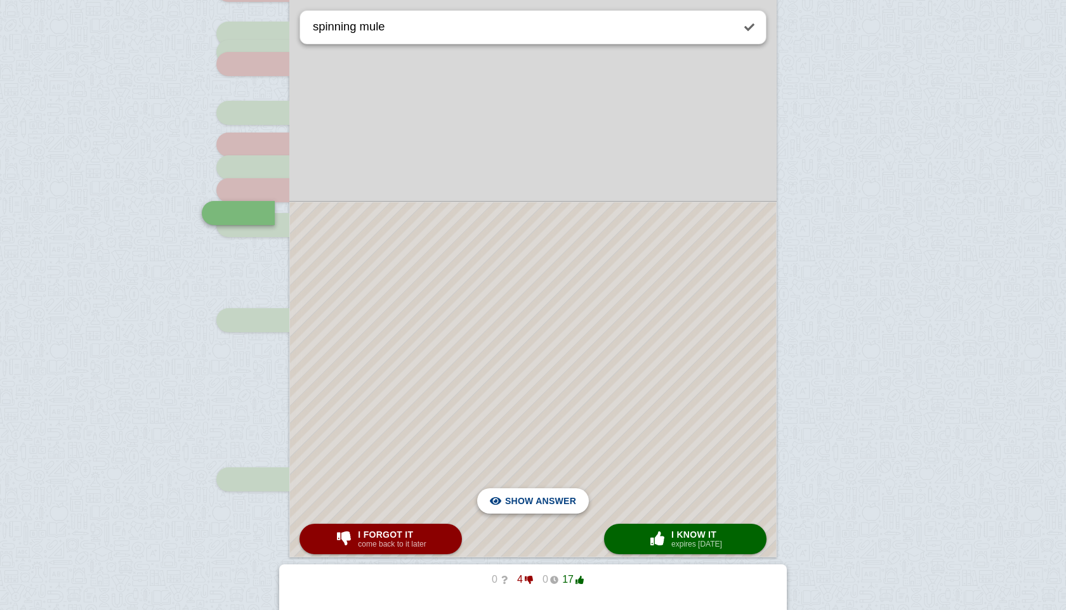
click at [520, 497] on span "Hide answer" at bounding box center [543, 501] width 66 height 28
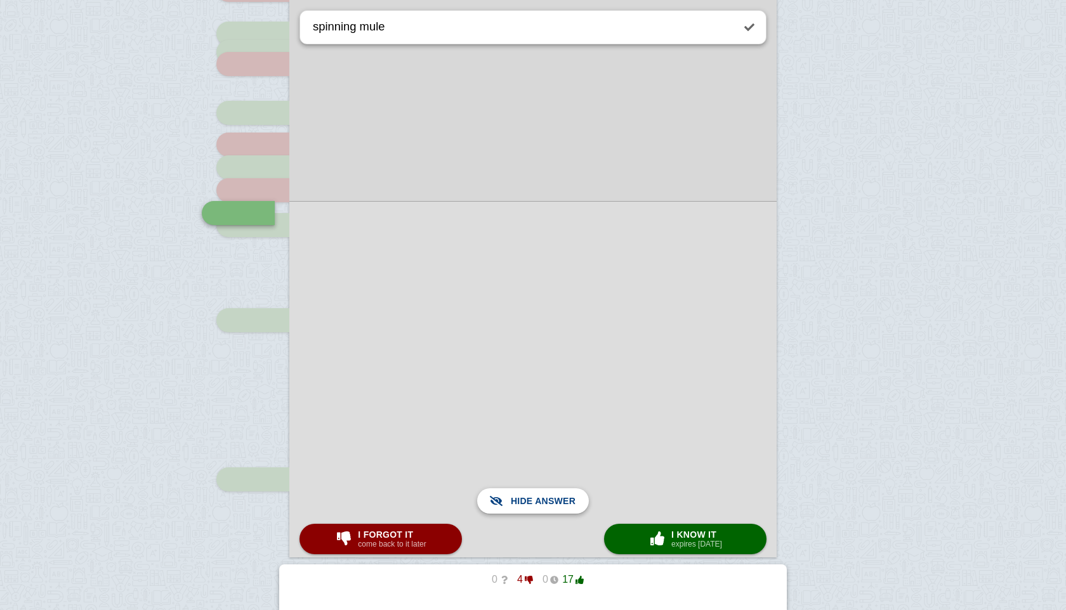
click at [520, 497] on span "Show answer" at bounding box center [540, 501] width 71 height 28
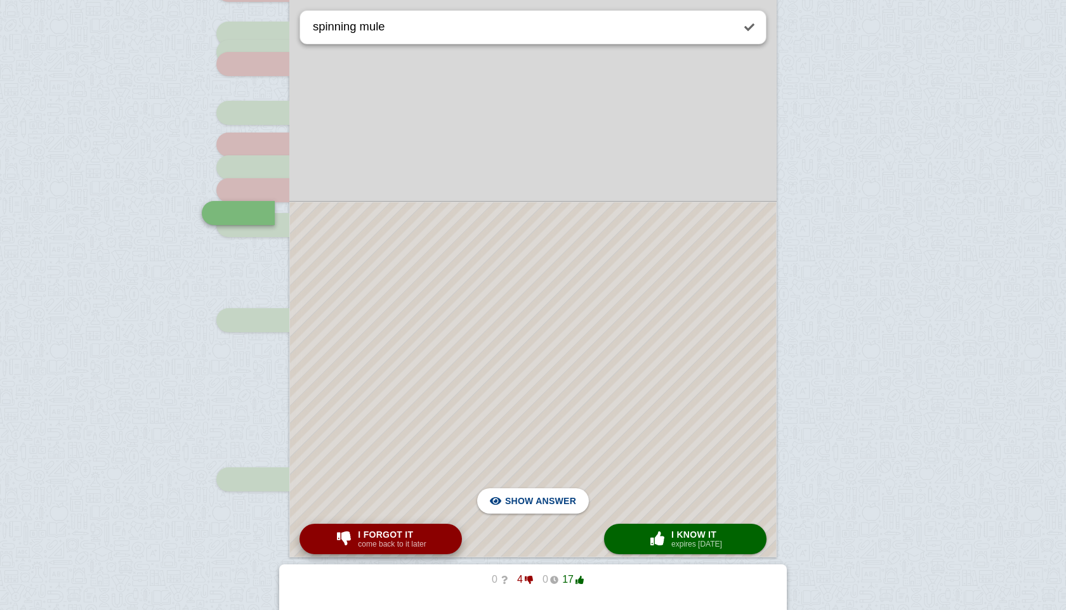
click at [419, 534] on span "I forgot it" at bounding box center [392, 535] width 68 height 10
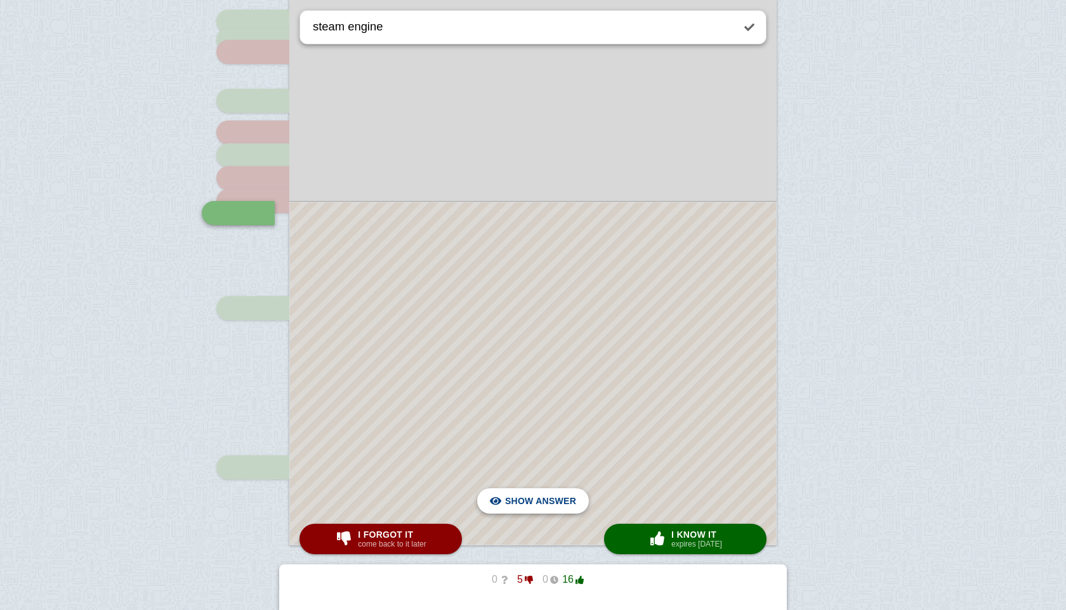
click at [534, 497] on span "Hide answer" at bounding box center [543, 501] width 66 height 28
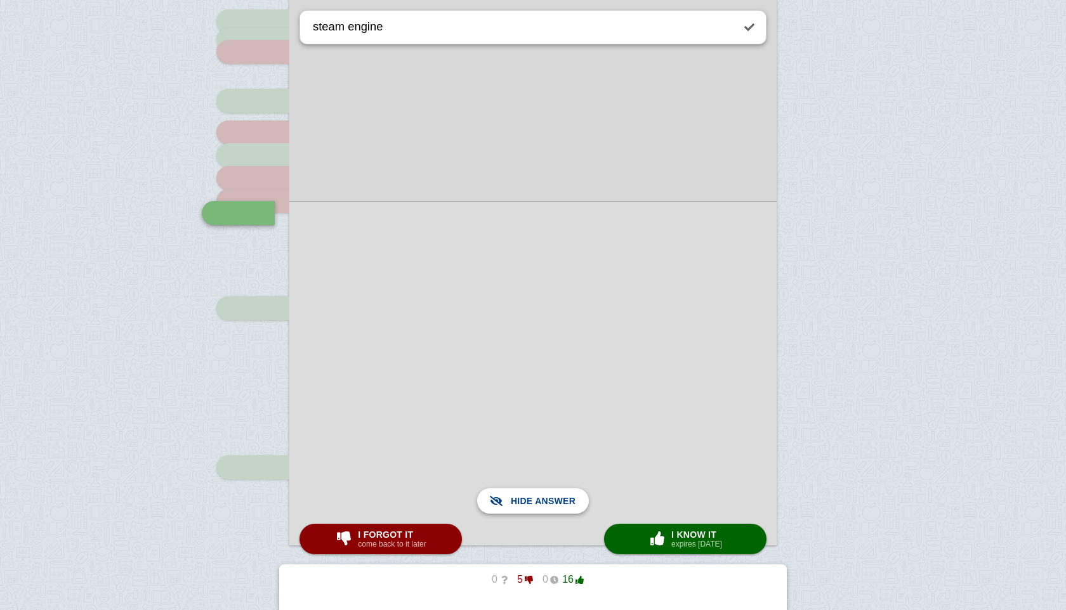
click at [534, 497] on span "Show answer" at bounding box center [540, 501] width 71 height 28
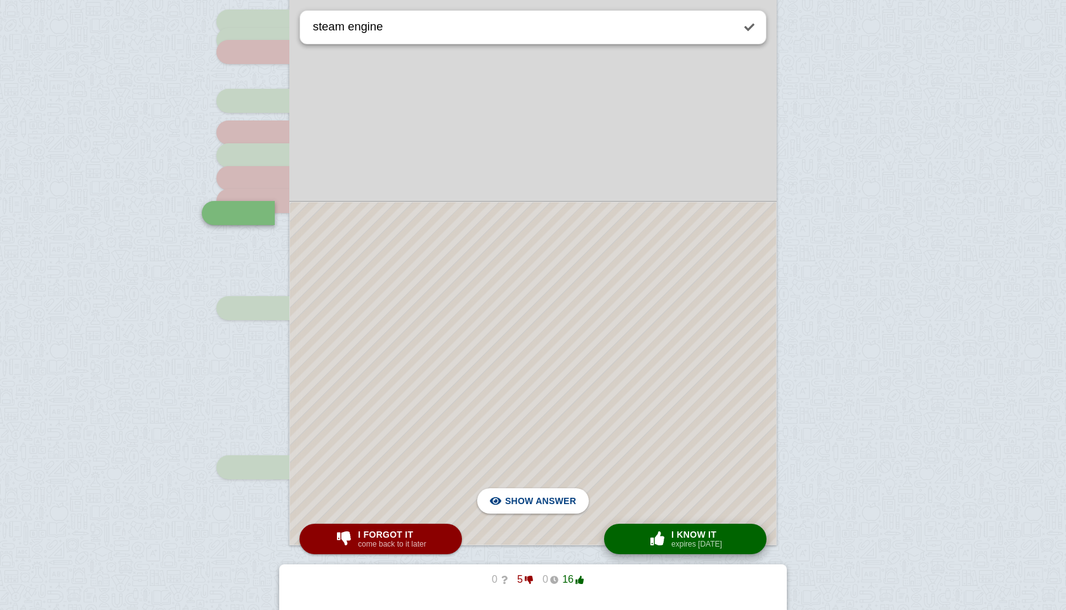
click at [650, 537] on span "button" at bounding box center [657, 539] width 20 height 14
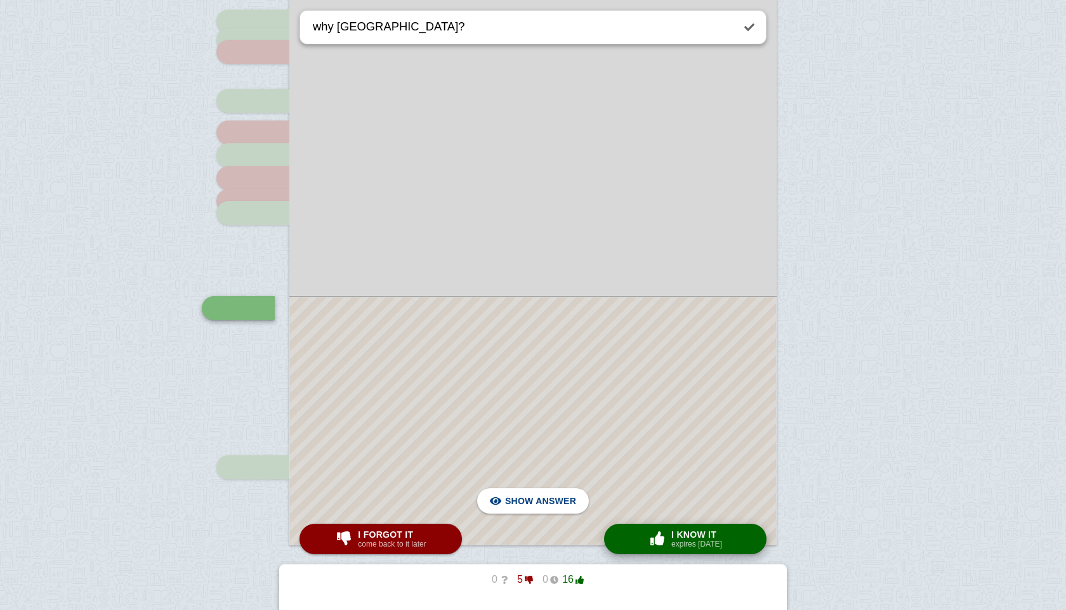
scroll to position [507, 0]
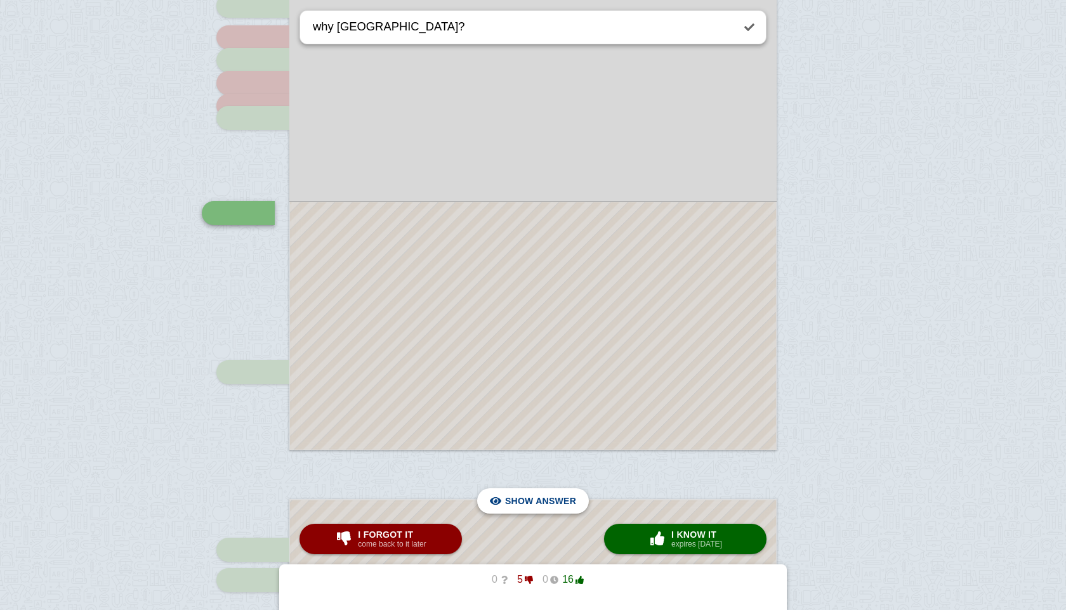
click at [511, 506] on span "Hide answer" at bounding box center [543, 501] width 66 height 28
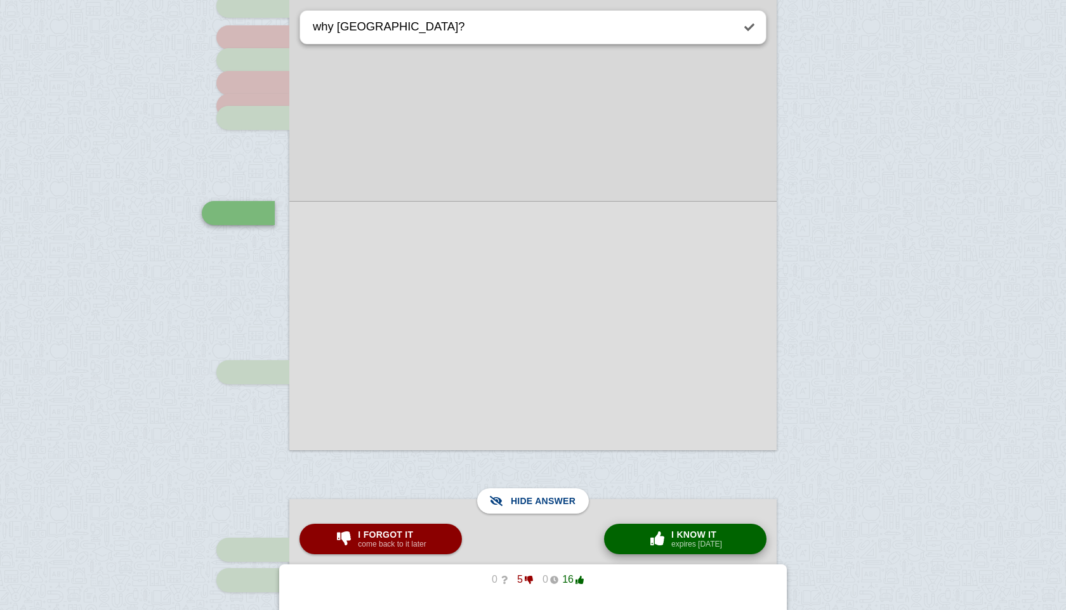
click at [699, 537] on span "I know it" at bounding box center [696, 535] width 51 height 10
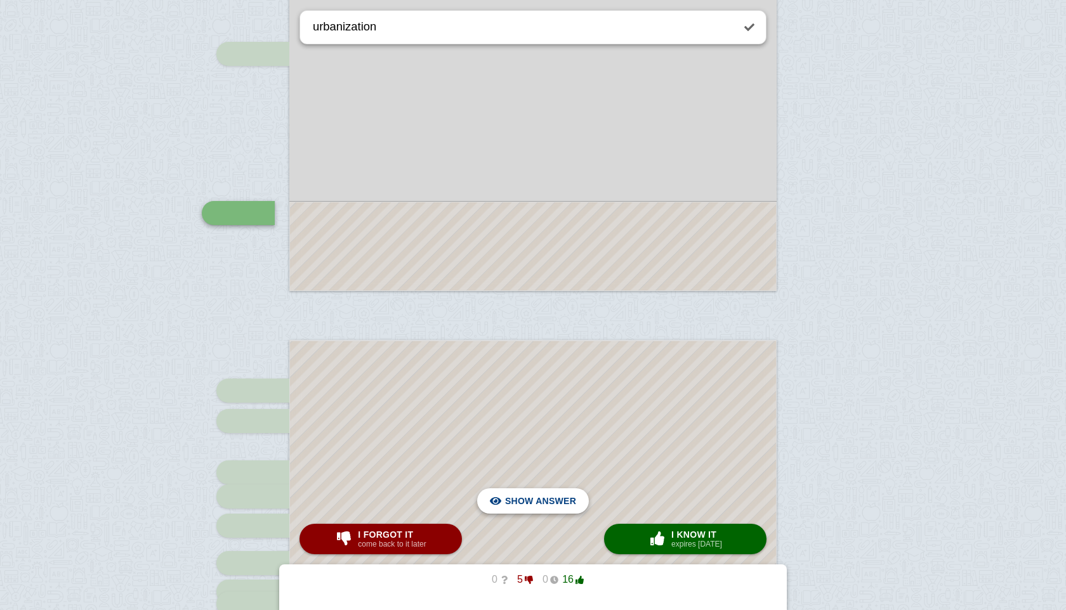
click at [542, 497] on span "Hide answer" at bounding box center [543, 501] width 66 height 28
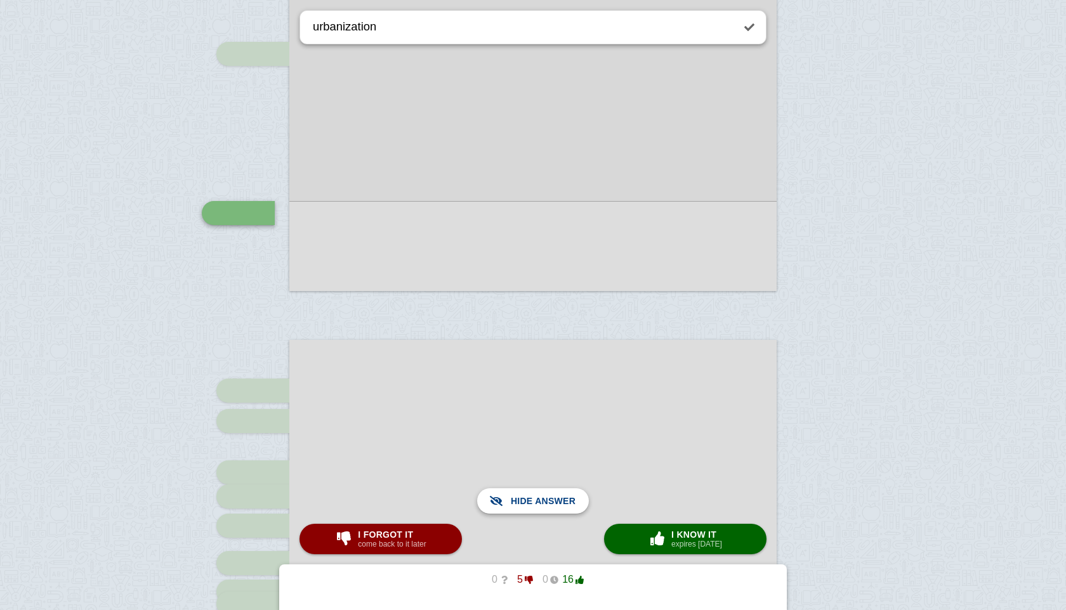
click at [542, 497] on span "Show answer" at bounding box center [540, 501] width 71 height 28
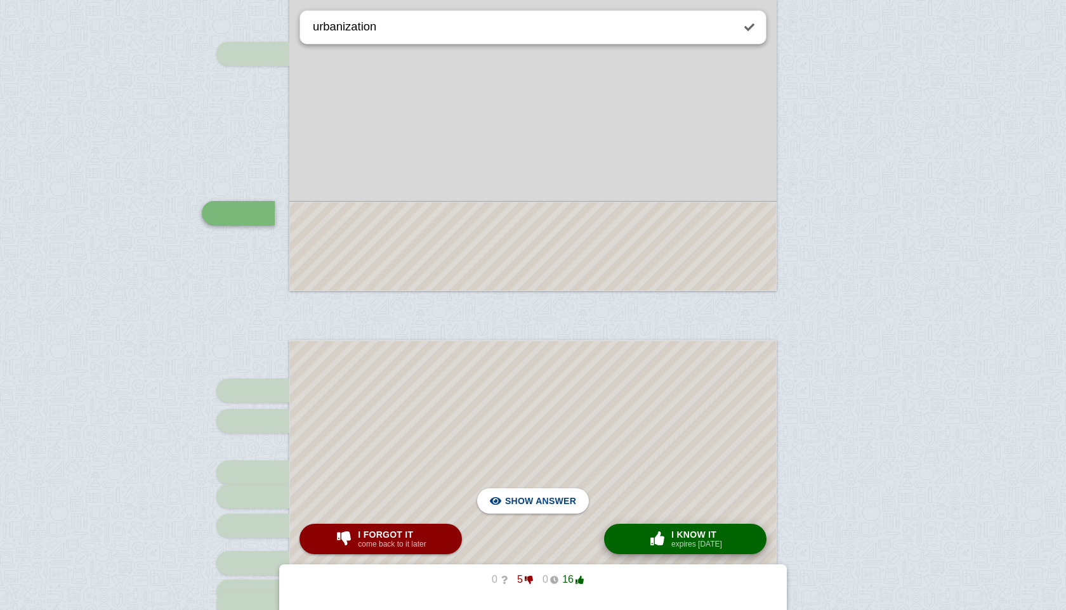
click at [721, 534] on span "I know it" at bounding box center [696, 535] width 51 height 10
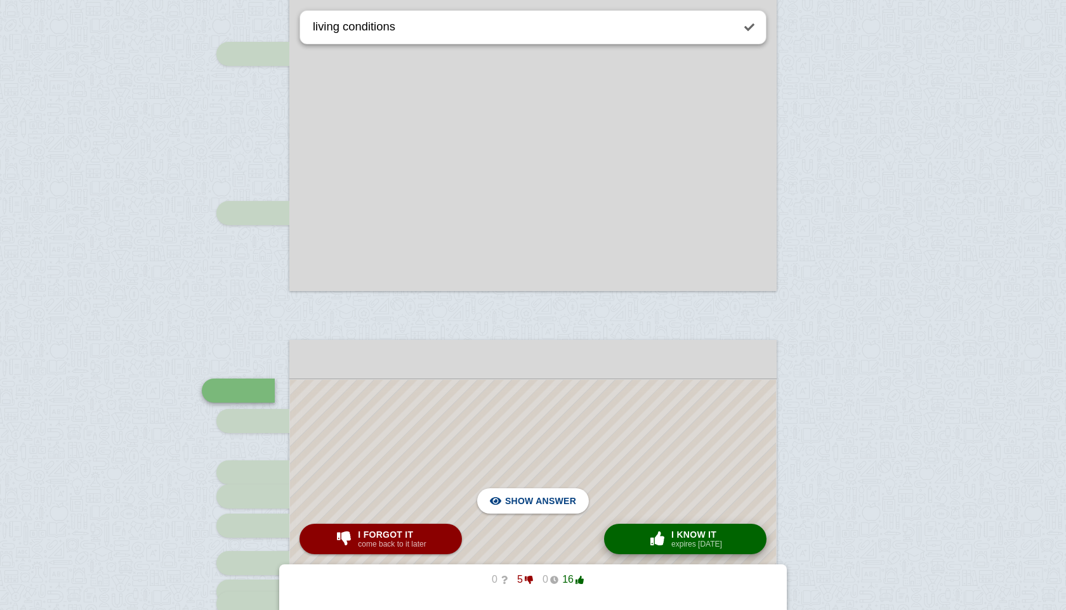
scroll to position [844, 0]
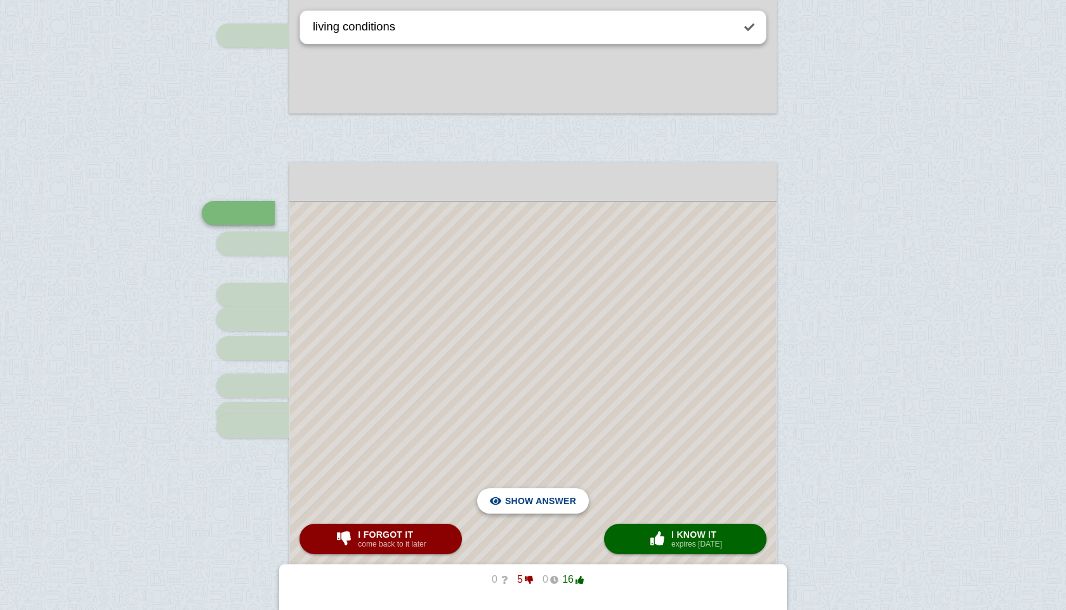
click at [568, 494] on span "Hide answer" at bounding box center [543, 501] width 66 height 28
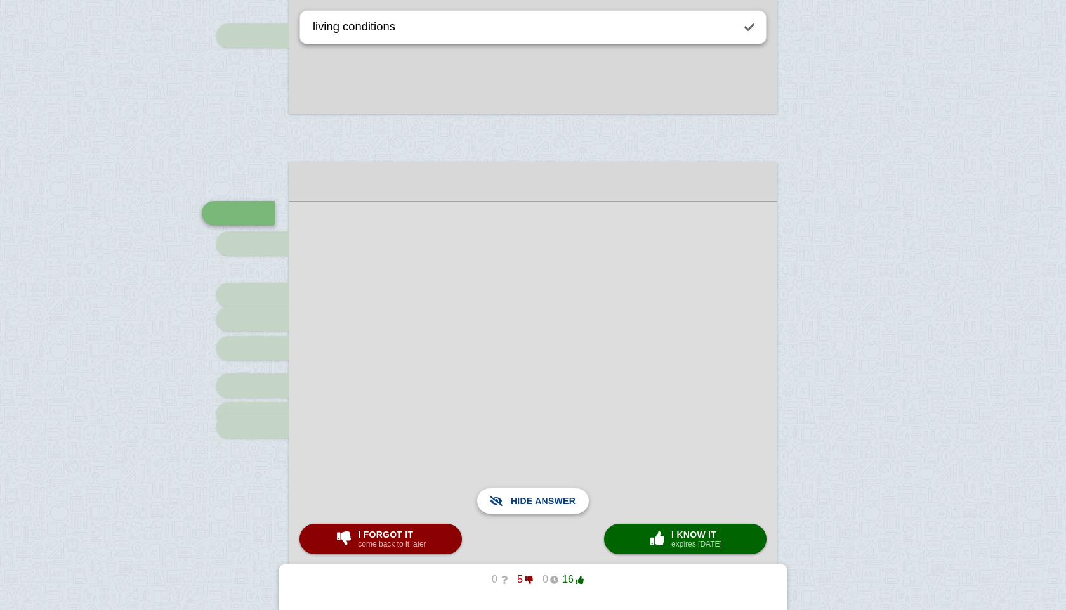
click at [568, 494] on span "Show answer" at bounding box center [540, 501] width 71 height 28
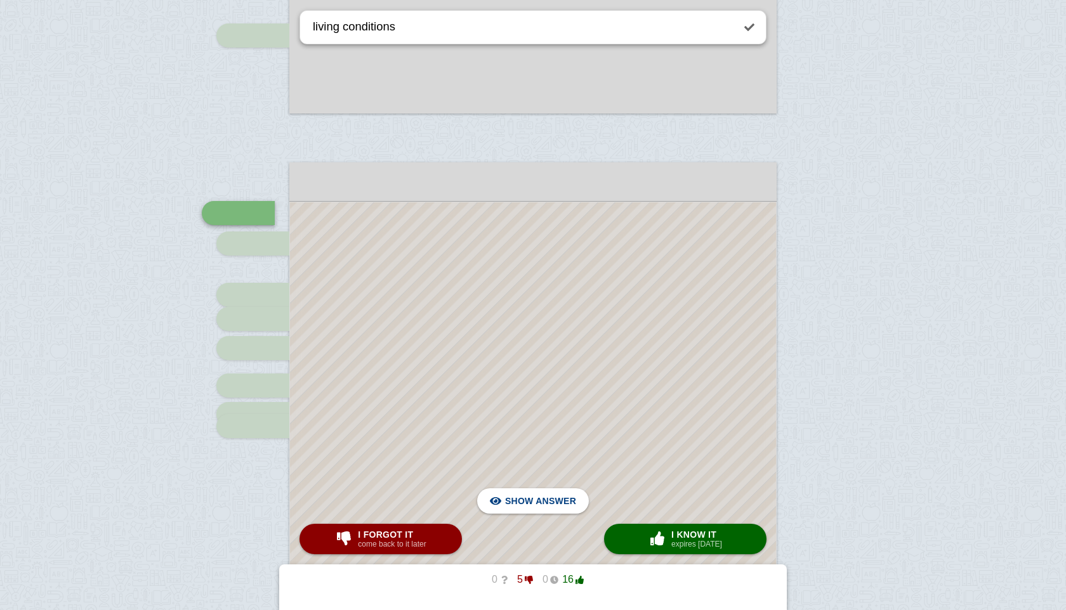
click at [553, 487] on div at bounding box center [533, 526] width 486 height 648
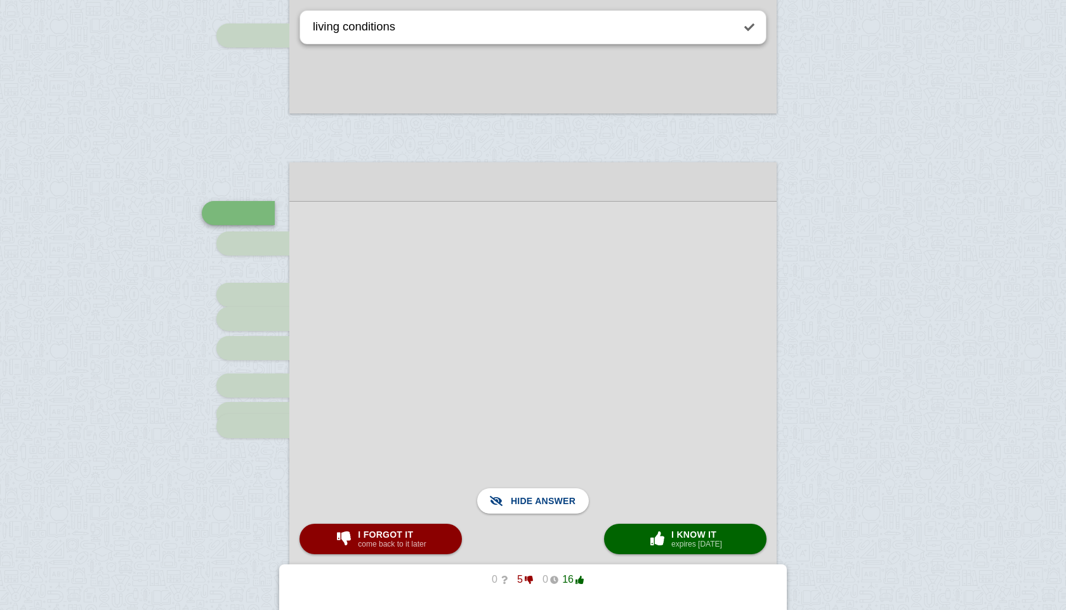
click at [553, 487] on div at bounding box center [532, 526] width 487 height 650
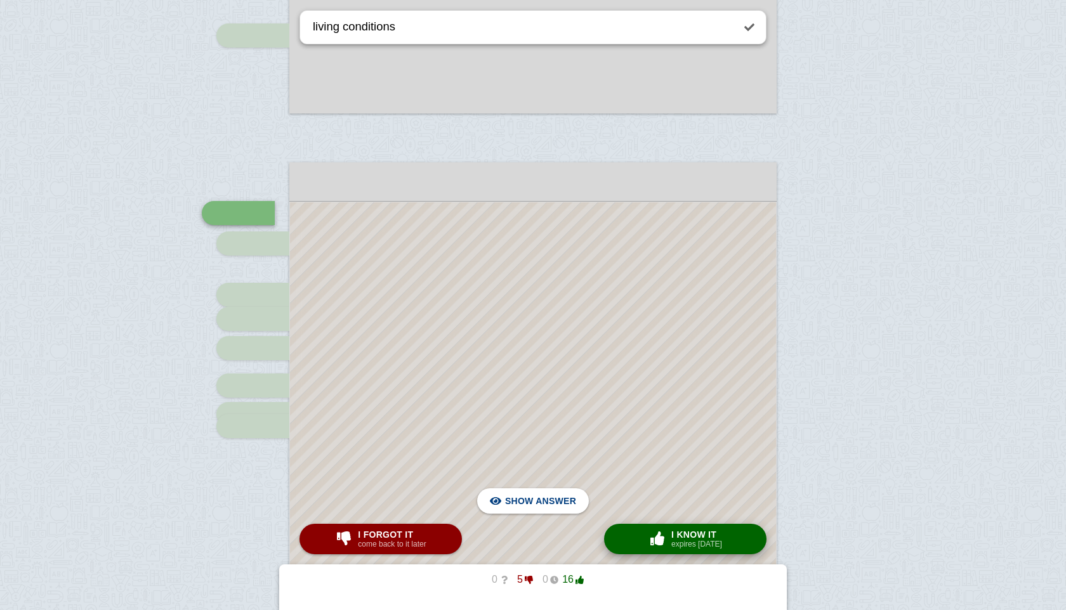
click at [673, 530] on span "I know it" at bounding box center [696, 535] width 51 height 10
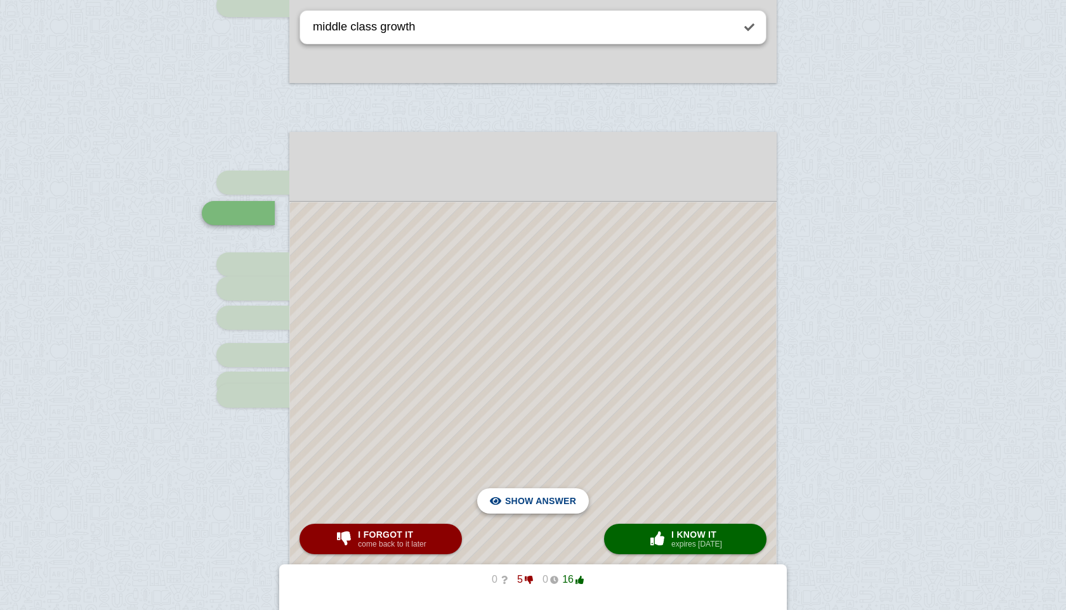
click at [574, 499] on span "Hide answer" at bounding box center [543, 501] width 66 height 28
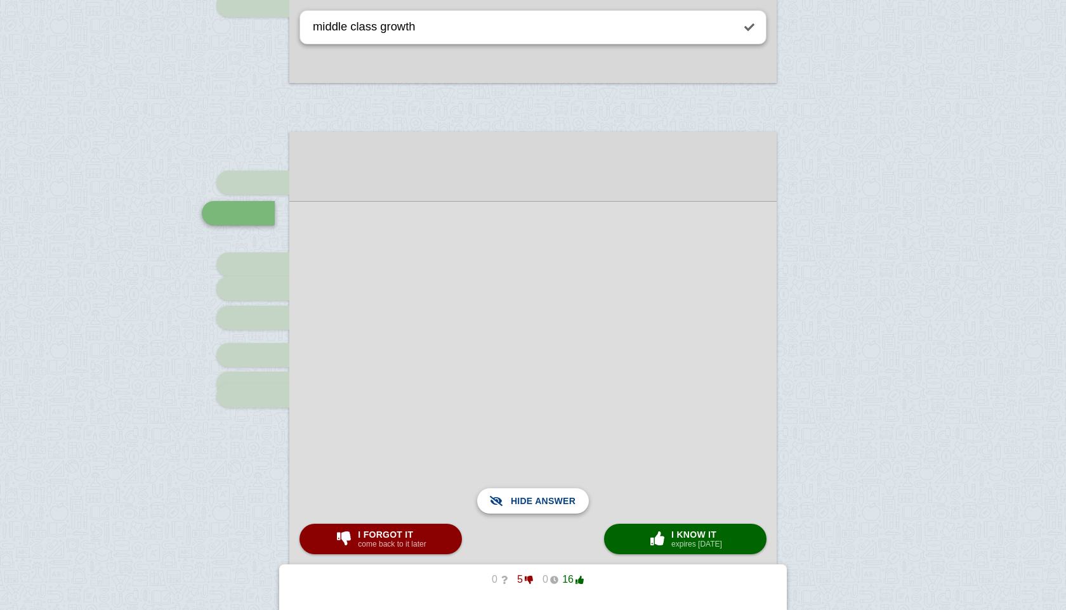
click at [574, 499] on span "Show answer" at bounding box center [540, 501] width 71 height 28
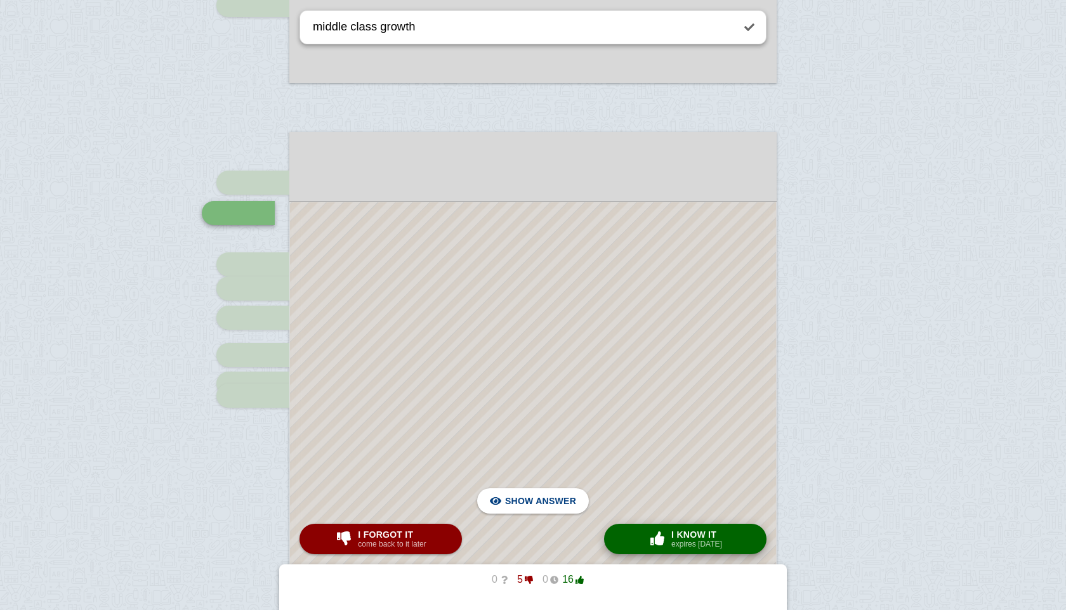
click at [695, 540] on small "expires [DATE]" at bounding box center [696, 544] width 51 height 9
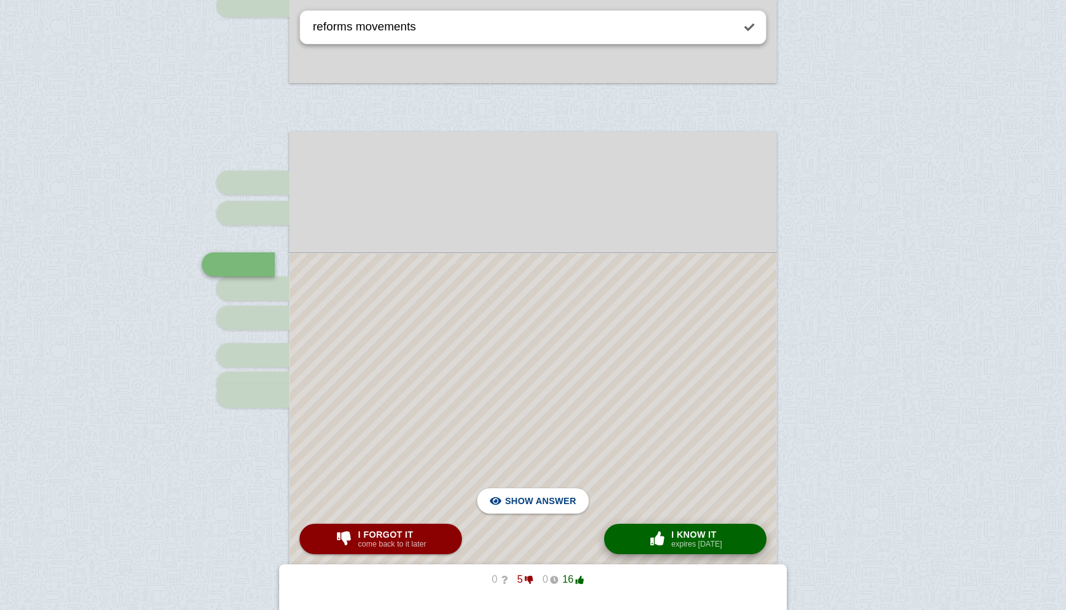
scroll to position [926, 0]
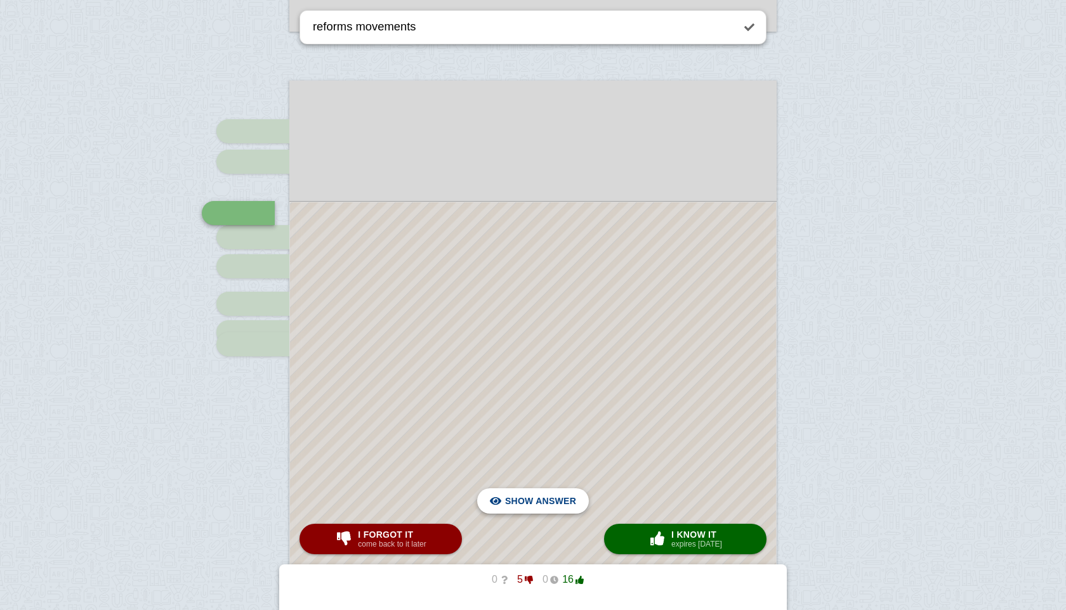
click at [548, 503] on span "Hide answer" at bounding box center [543, 501] width 66 height 28
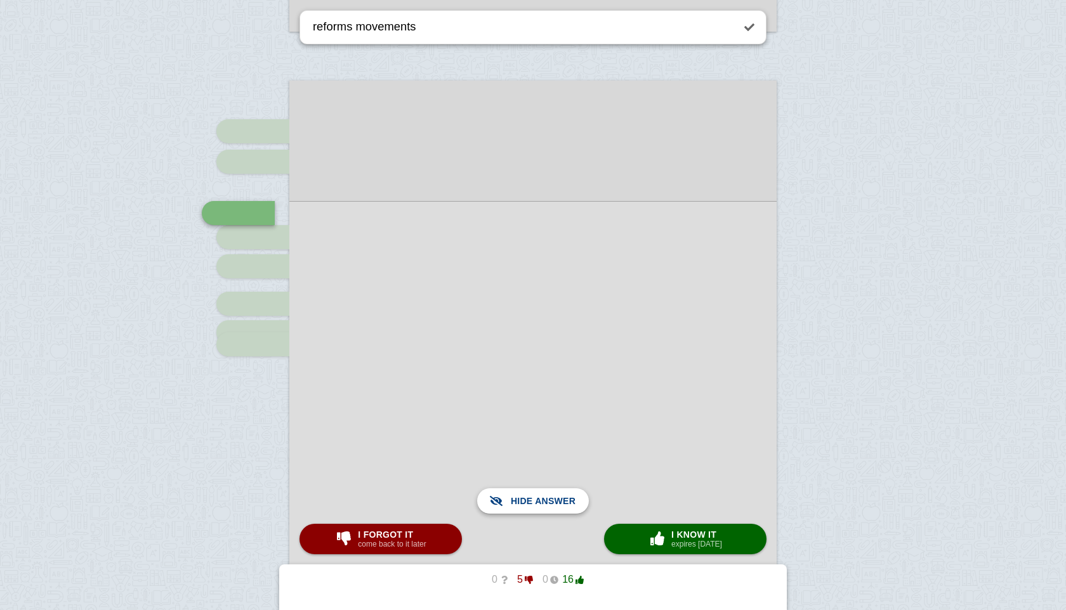
click at [548, 503] on span "Show answer" at bounding box center [540, 501] width 71 height 28
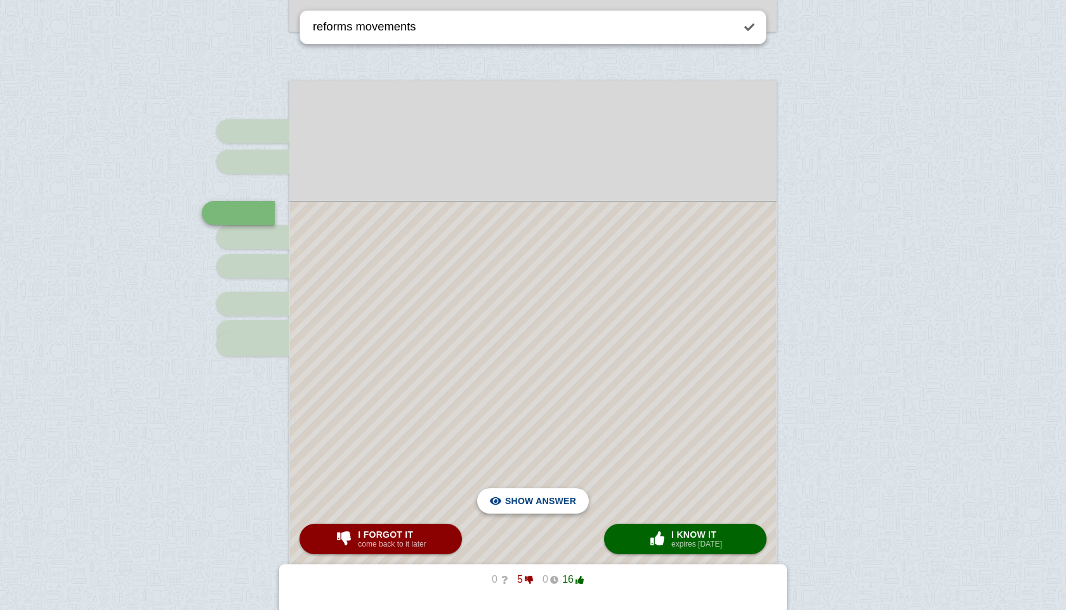
click at [527, 497] on span "Hide answer" at bounding box center [543, 501] width 66 height 28
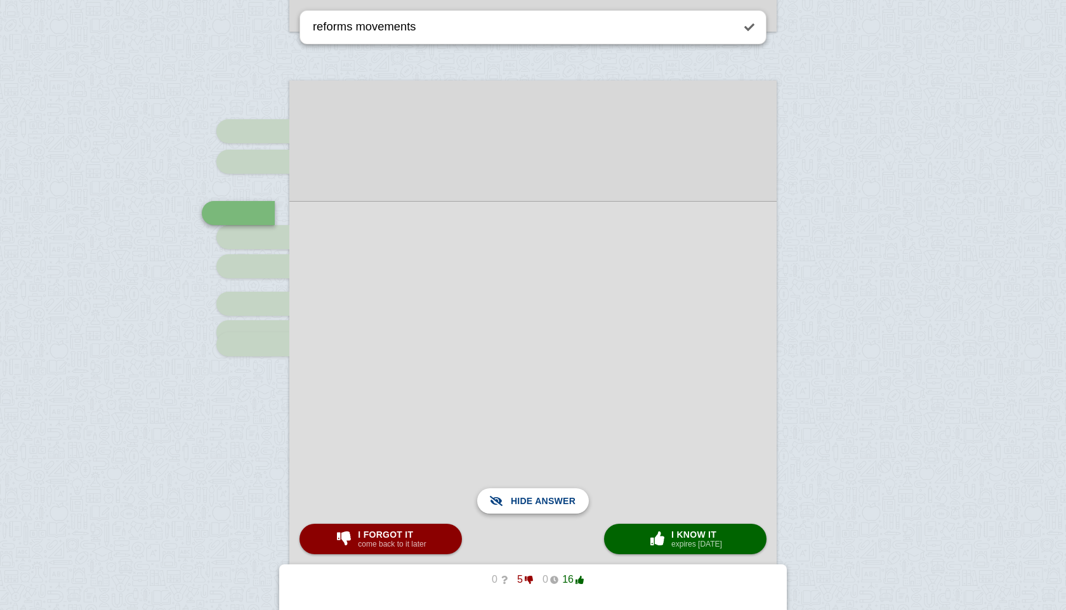
click at [527, 497] on span "Show answer" at bounding box center [540, 501] width 71 height 28
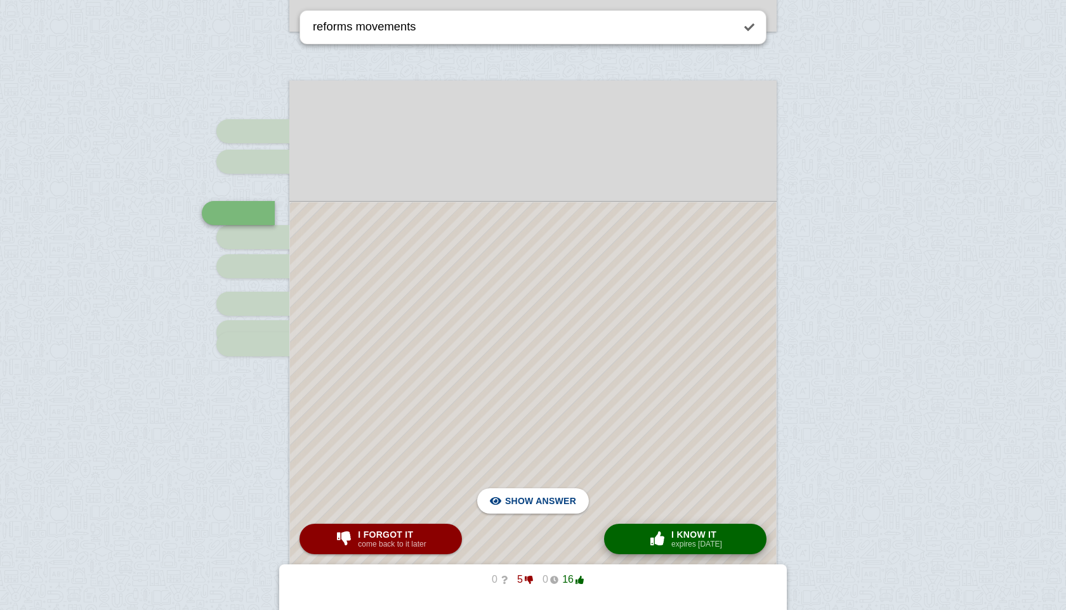
click at [703, 539] on span "I know it" at bounding box center [696, 535] width 51 height 10
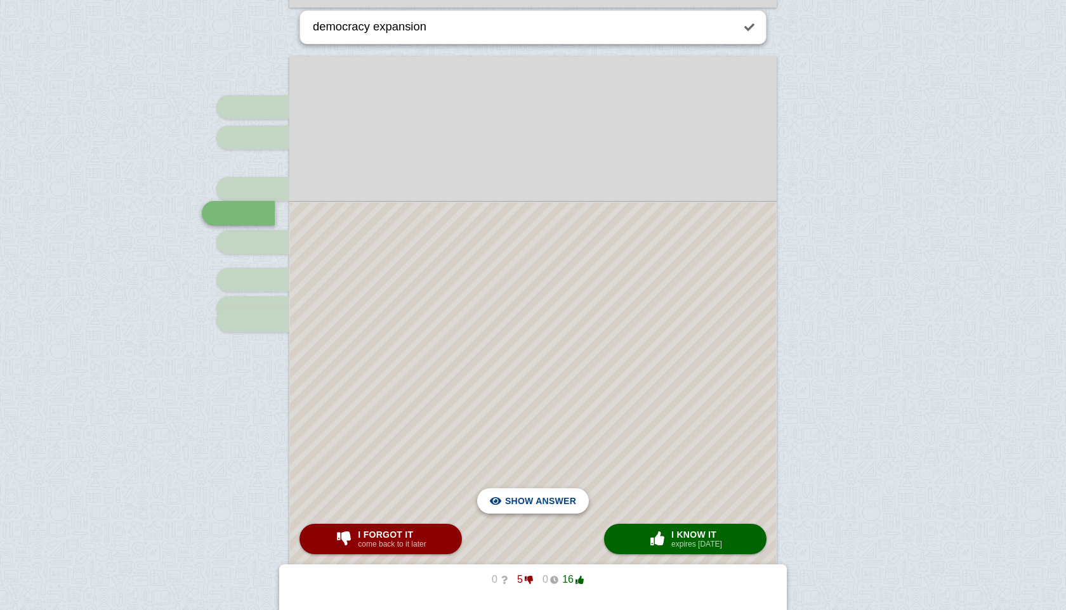
click at [559, 506] on span "Hide answer" at bounding box center [543, 501] width 66 height 28
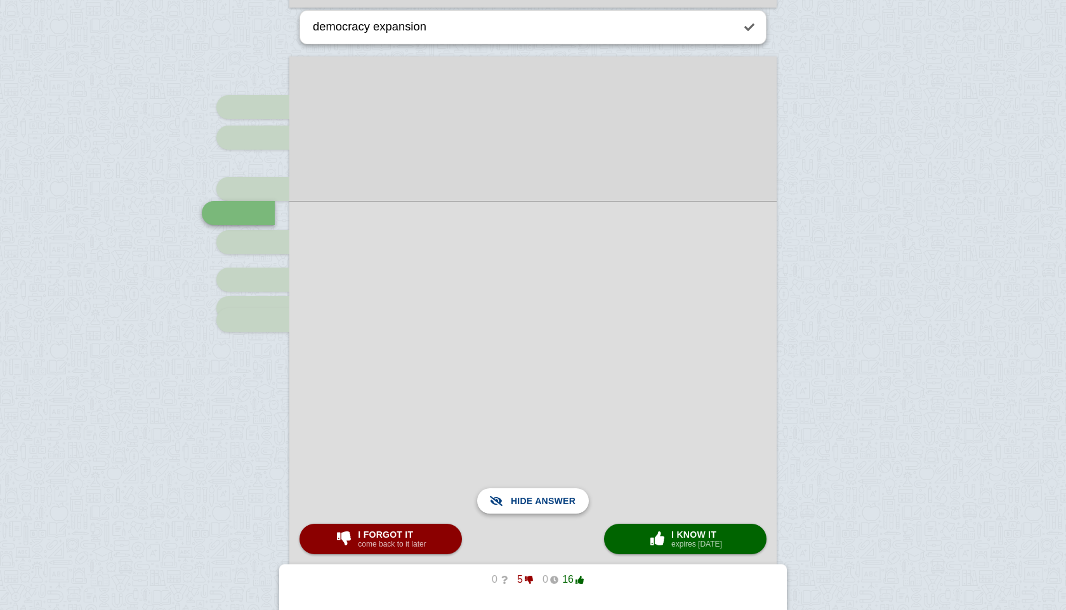
click at [559, 506] on span "Show answer" at bounding box center [540, 501] width 71 height 28
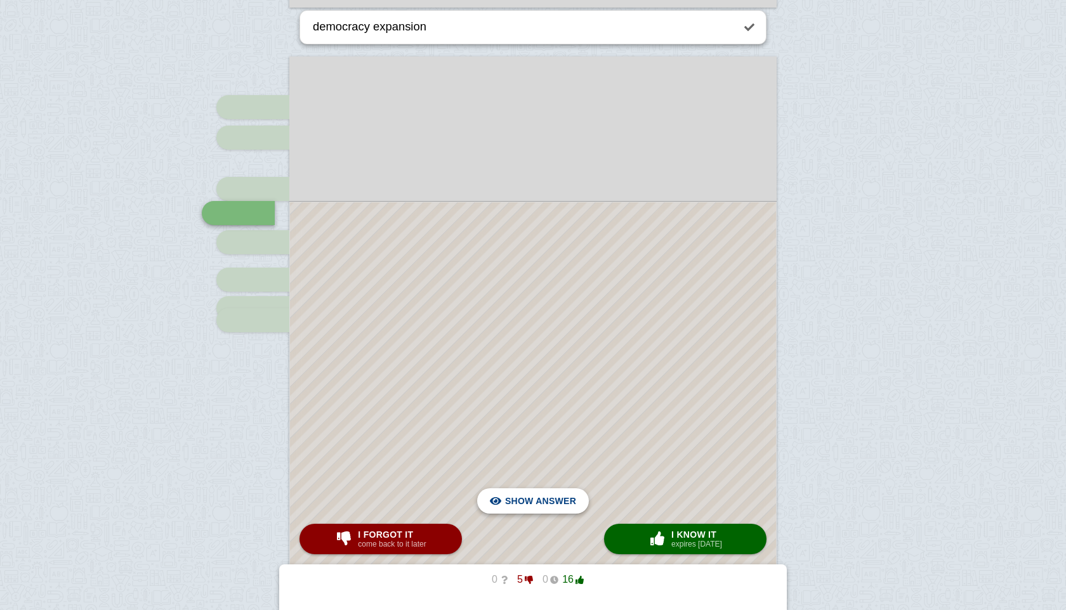
click at [559, 506] on span "Hide answer" at bounding box center [543, 501] width 66 height 28
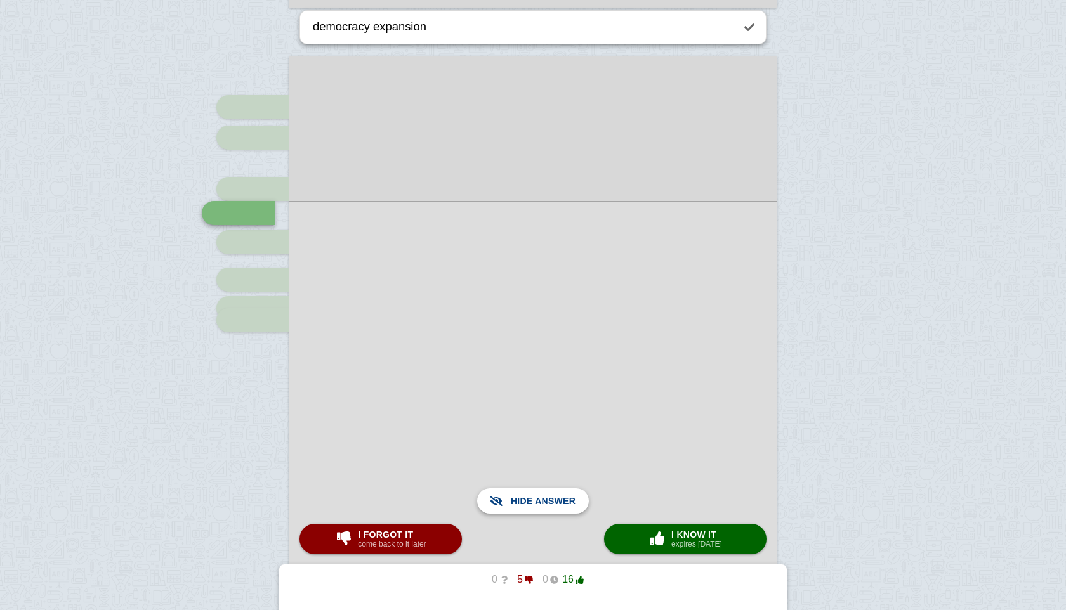
click at [559, 506] on span "Show answer" at bounding box center [540, 501] width 71 height 28
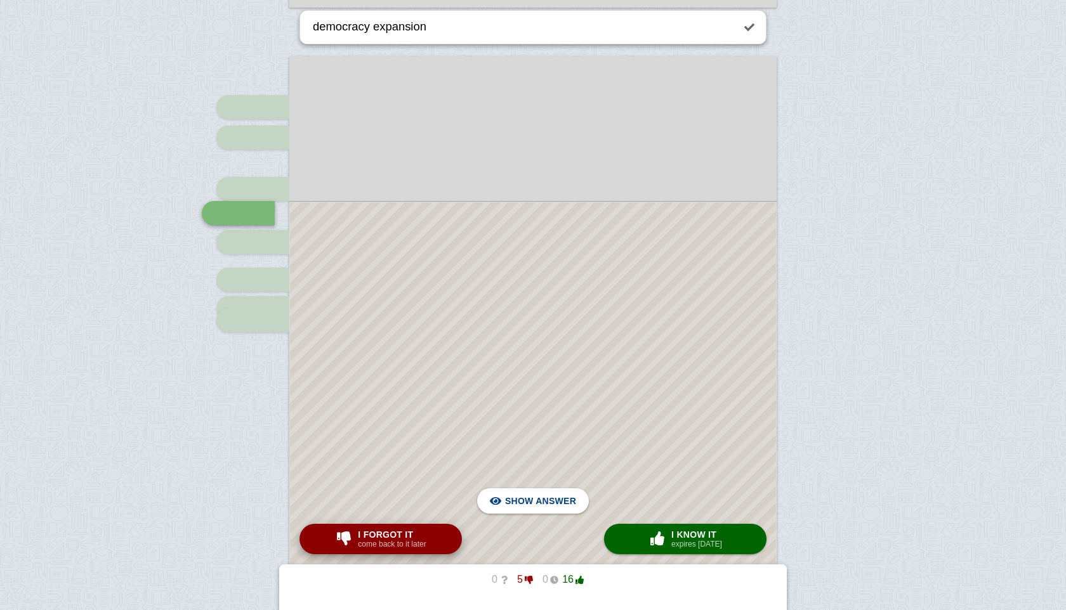
click at [428, 533] on div "I forgot it come back to it later" at bounding box center [391, 539] width 73 height 20
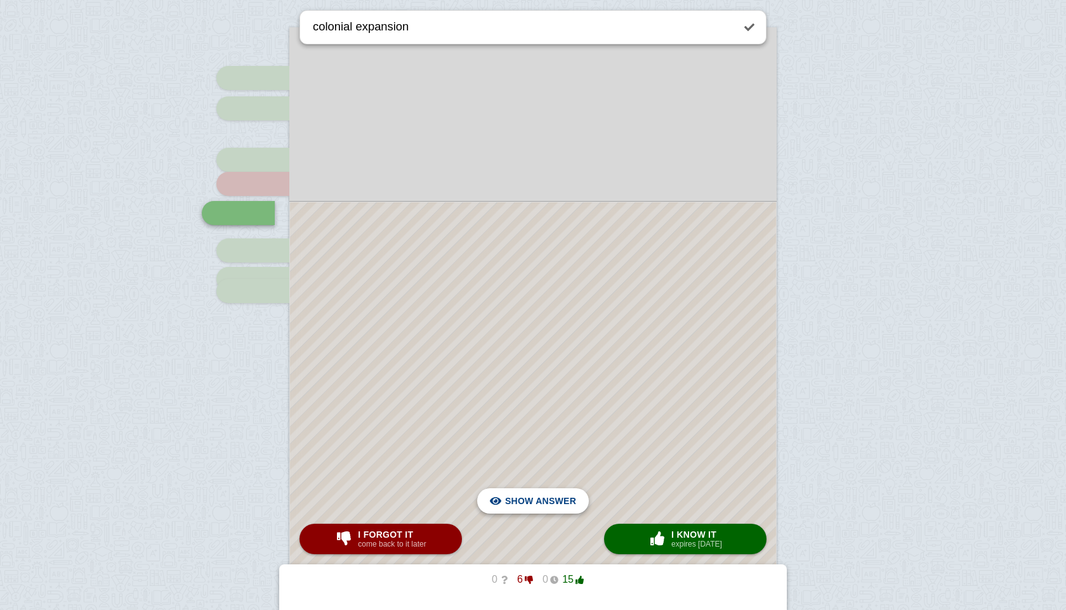
click at [549, 490] on span "Hide answer" at bounding box center [543, 501] width 66 height 28
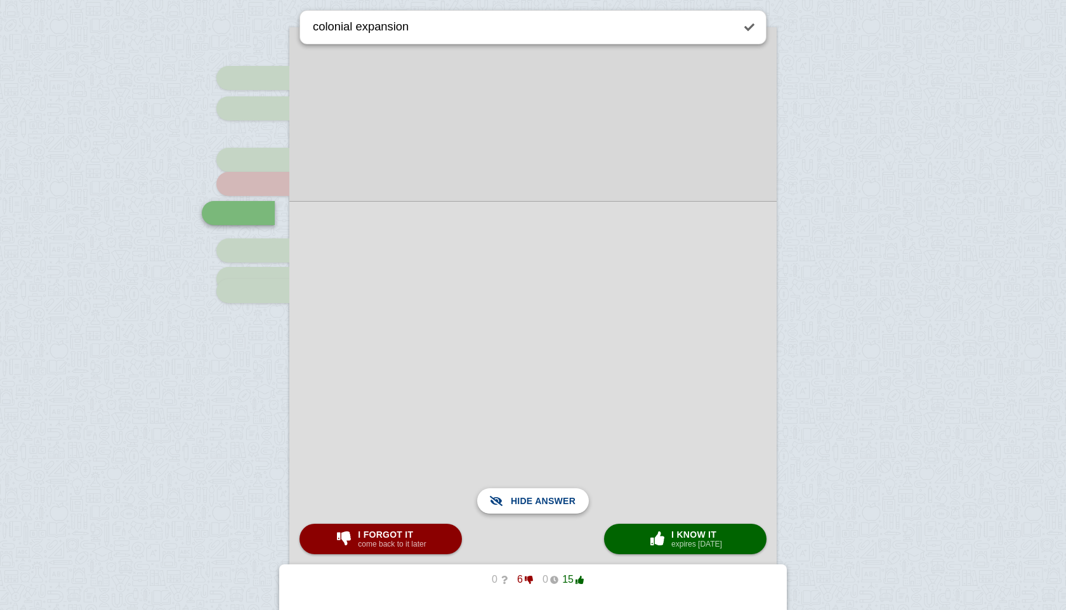
click at [549, 490] on span "Show answer" at bounding box center [540, 501] width 71 height 28
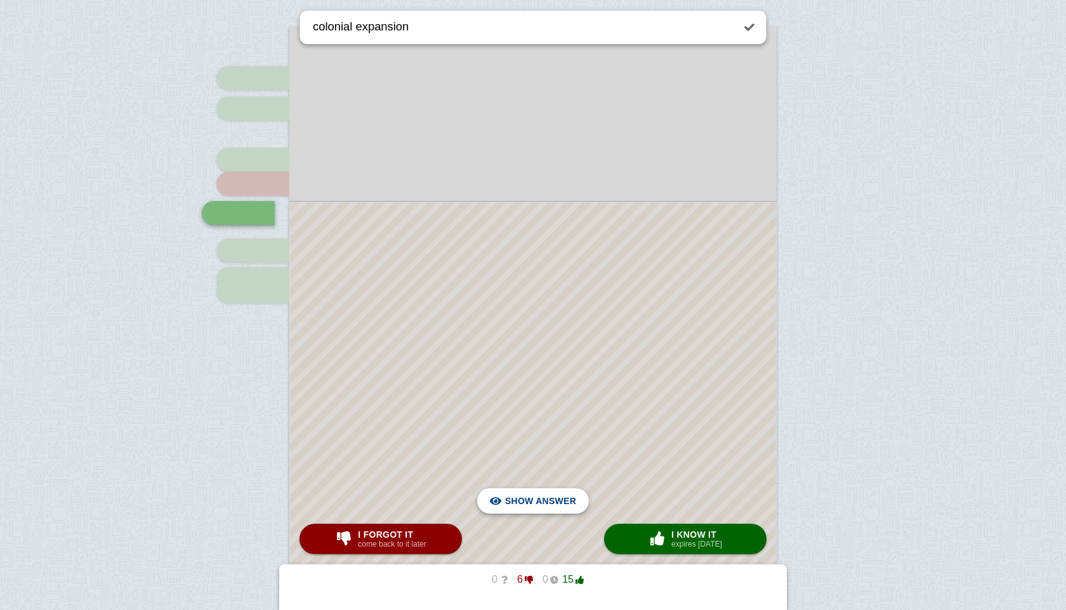
click at [549, 497] on span "Hide answer" at bounding box center [543, 501] width 66 height 28
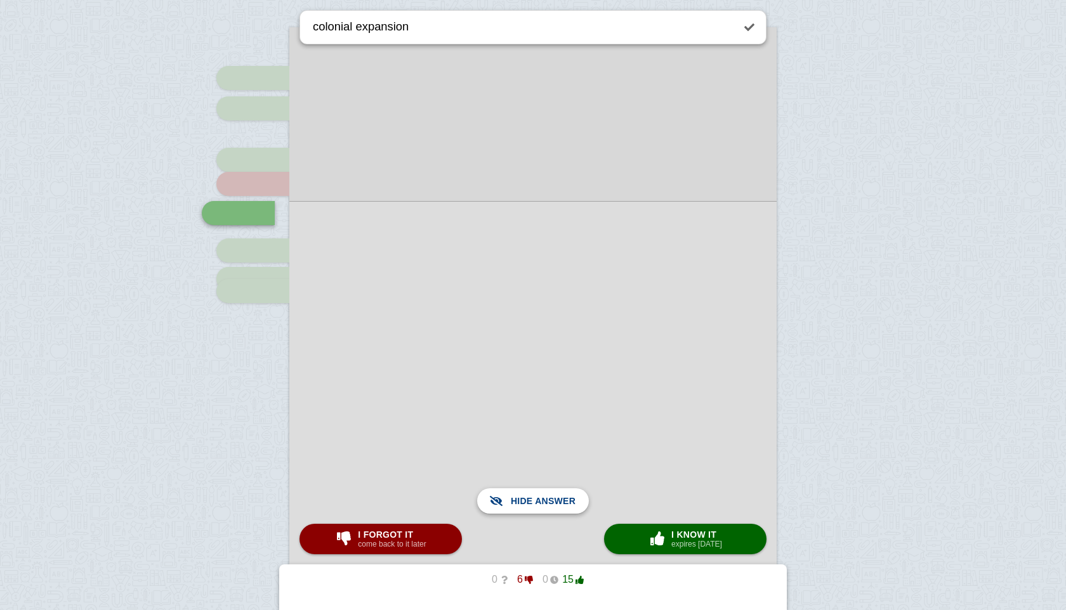
click at [549, 497] on span "Show answer" at bounding box center [540, 501] width 71 height 28
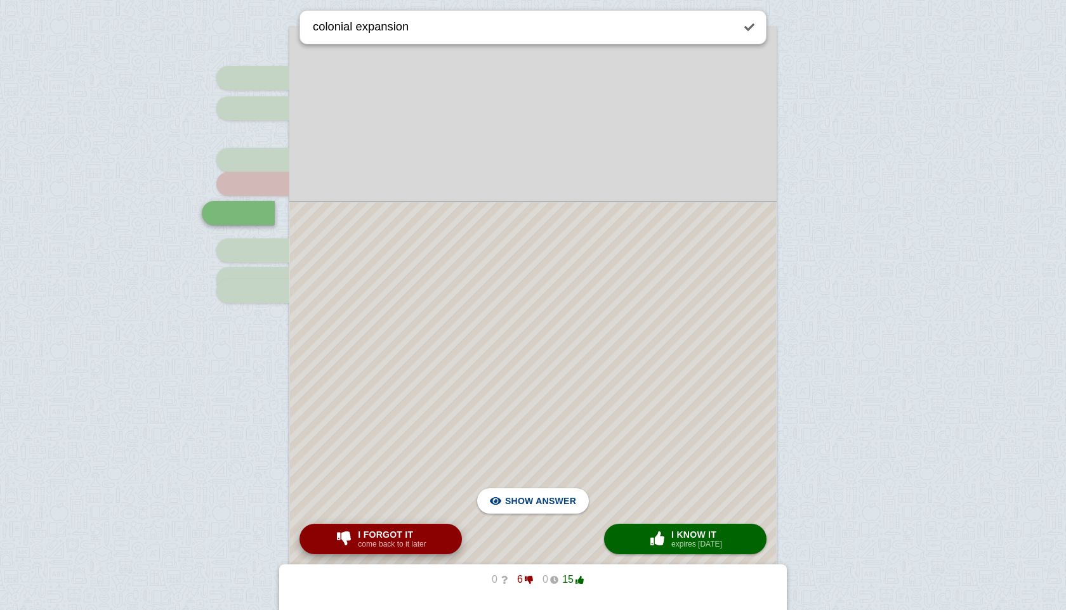
click at [426, 532] on span "I forgot it" at bounding box center [392, 535] width 68 height 10
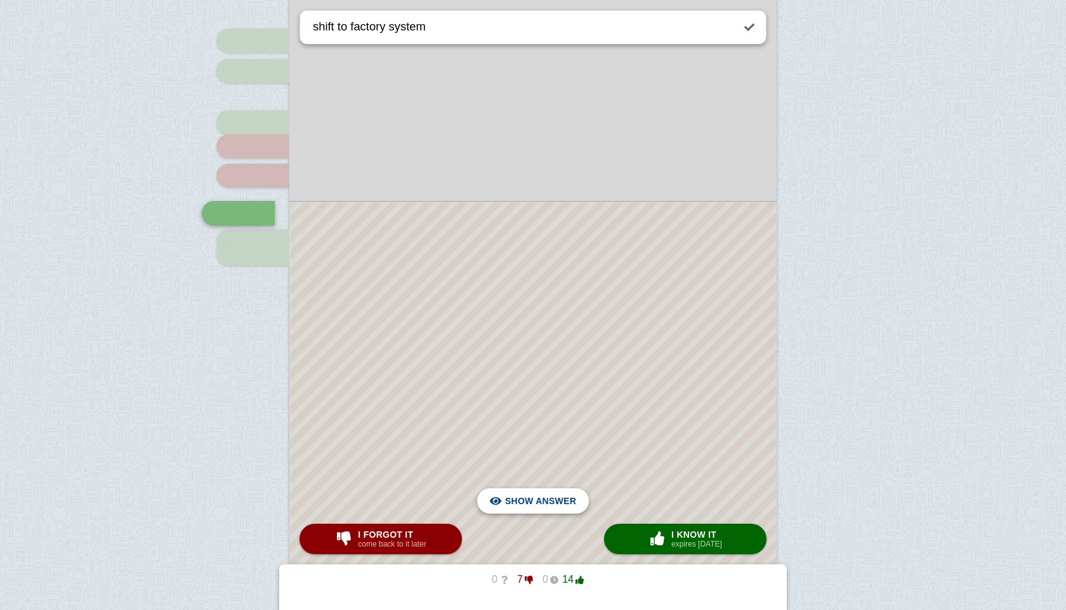
click at [522, 496] on span "Hide answer" at bounding box center [543, 501] width 66 height 28
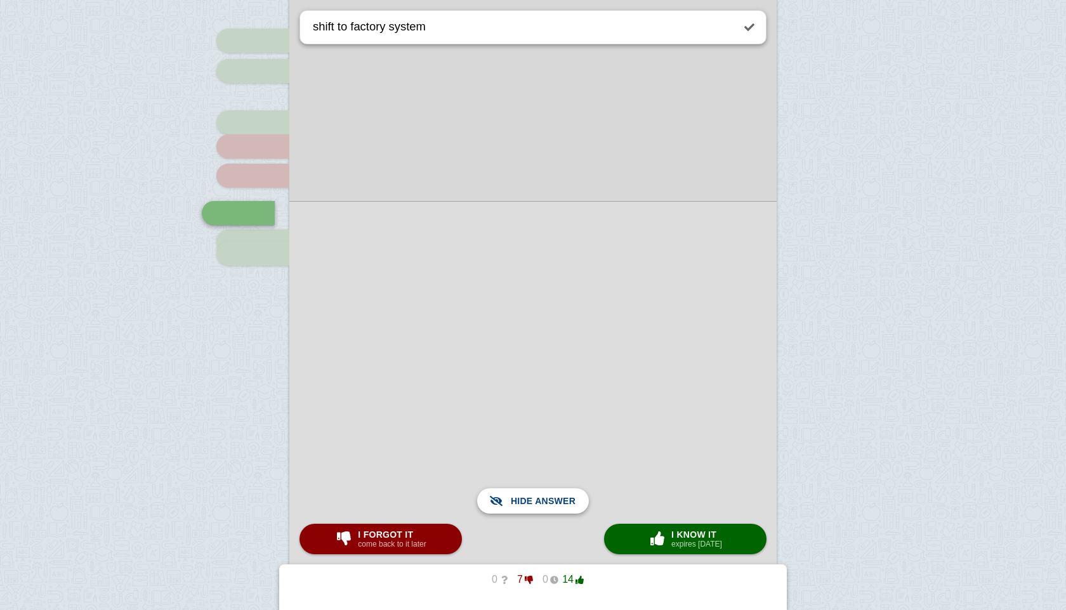
click at [522, 496] on span "Show answer" at bounding box center [540, 501] width 71 height 28
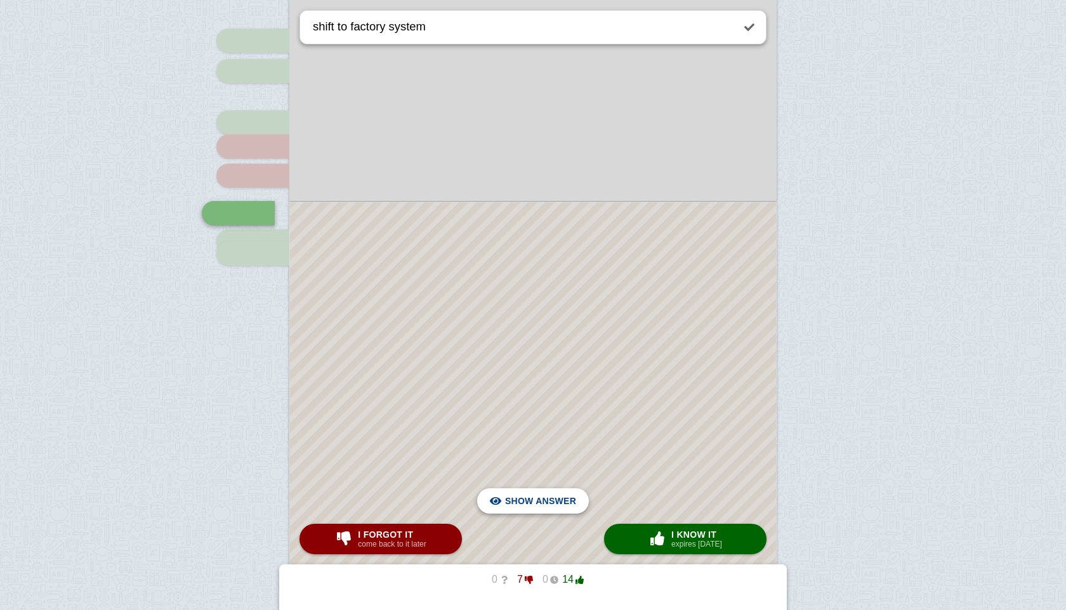
click at [567, 508] on span "Hide answer" at bounding box center [543, 501] width 66 height 28
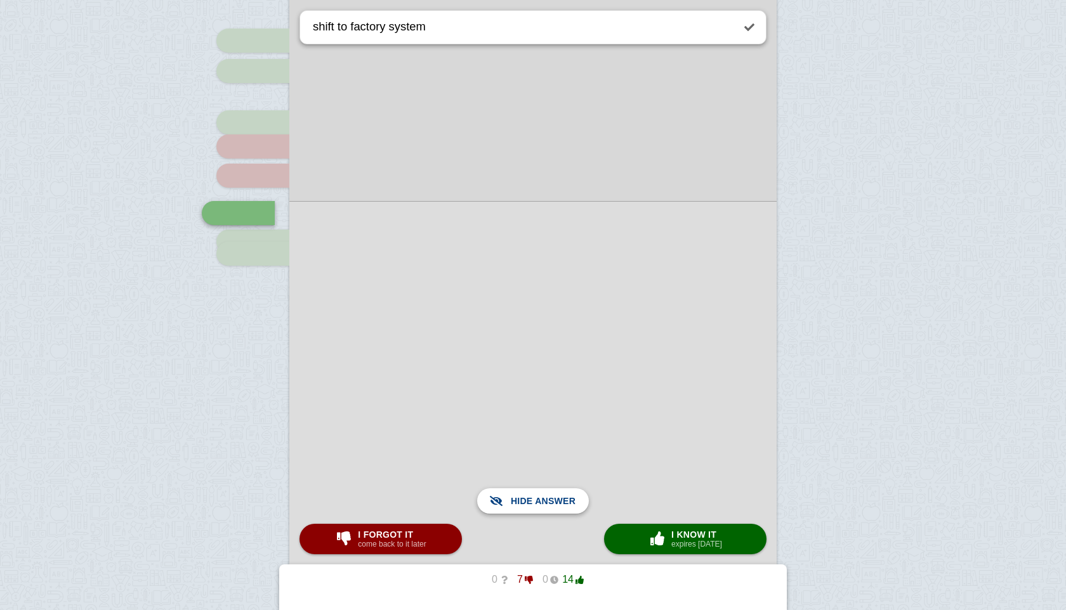
click at [567, 508] on span "Show answer" at bounding box center [540, 501] width 71 height 28
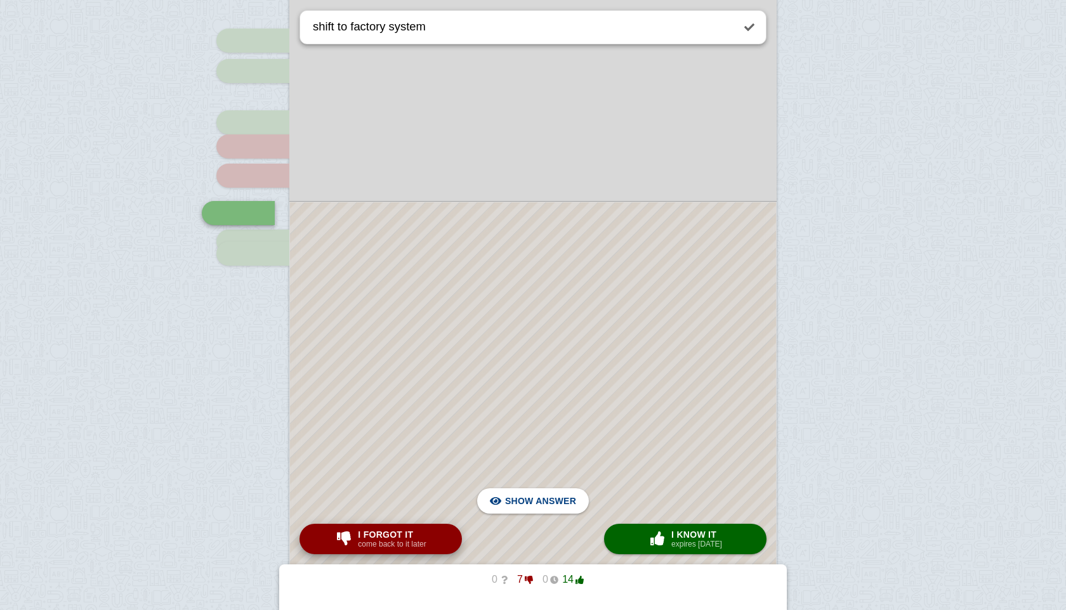
click at [433, 539] on button "I forgot it come back to it later" at bounding box center [380, 539] width 162 height 30
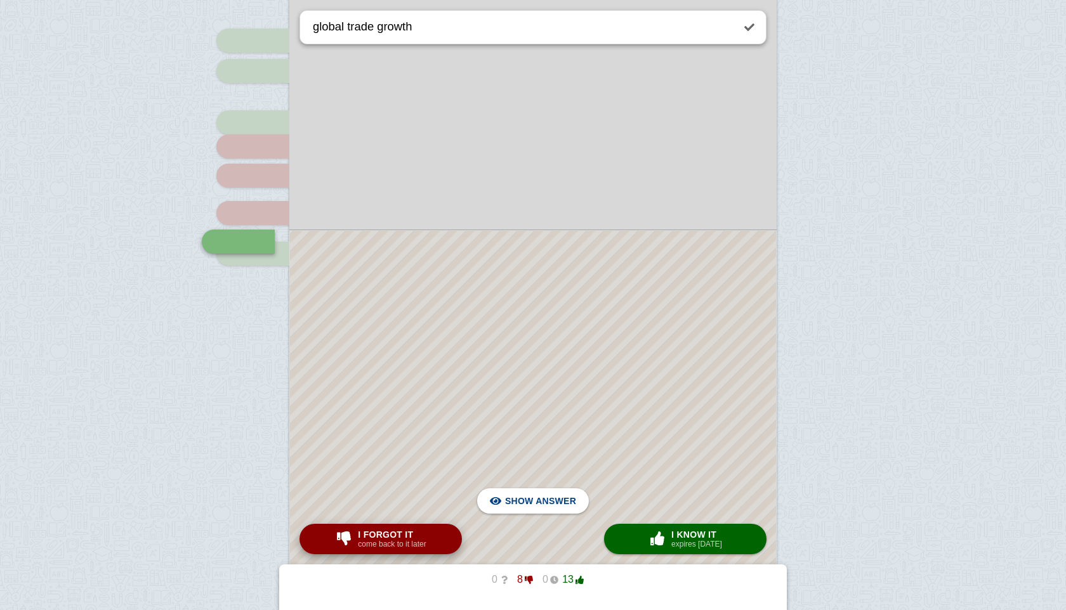
scroll to position [1045, 0]
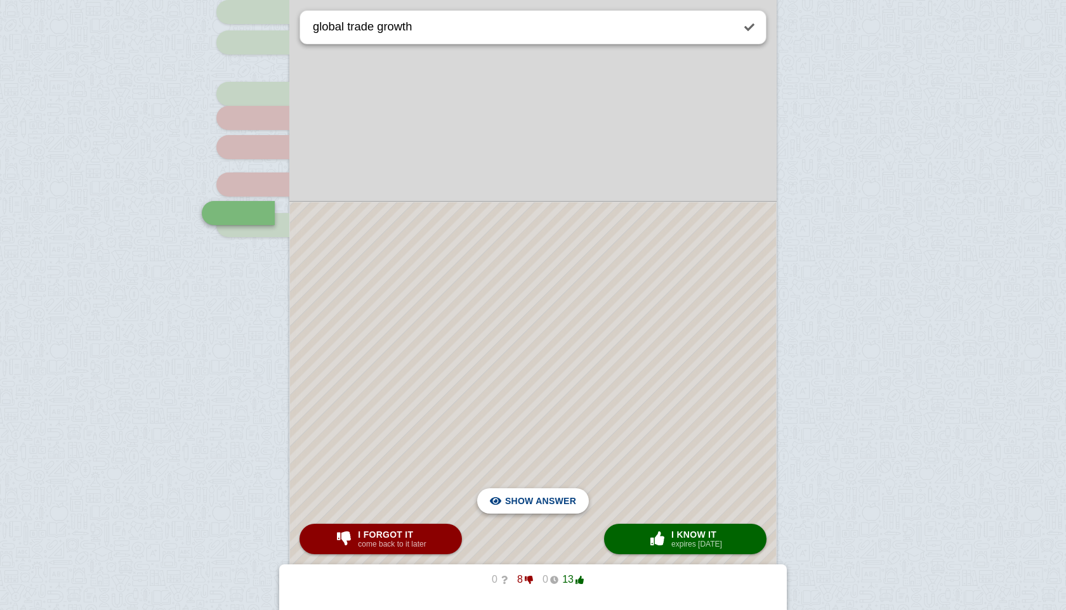
click at [569, 495] on span "Hide answer" at bounding box center [543, 501] width 66 height 28
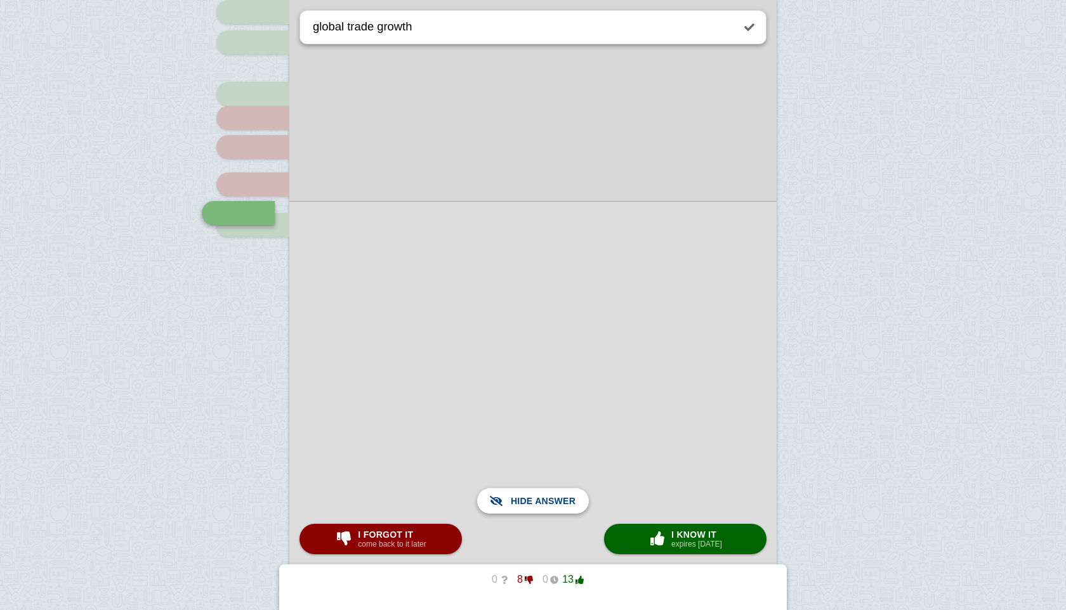
click at [569, 495] on span "Show answer" at bounding box center [540, 501] width 71 height 28
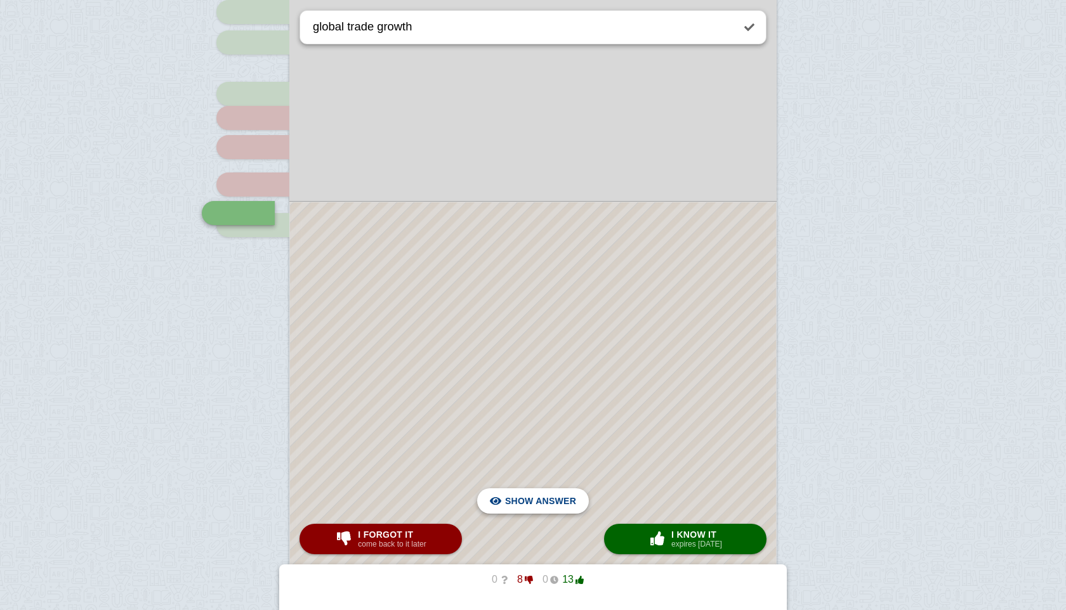
click at [573, 497] on span "Hide answer" at bounding box center [543, 501] width 66 height 28
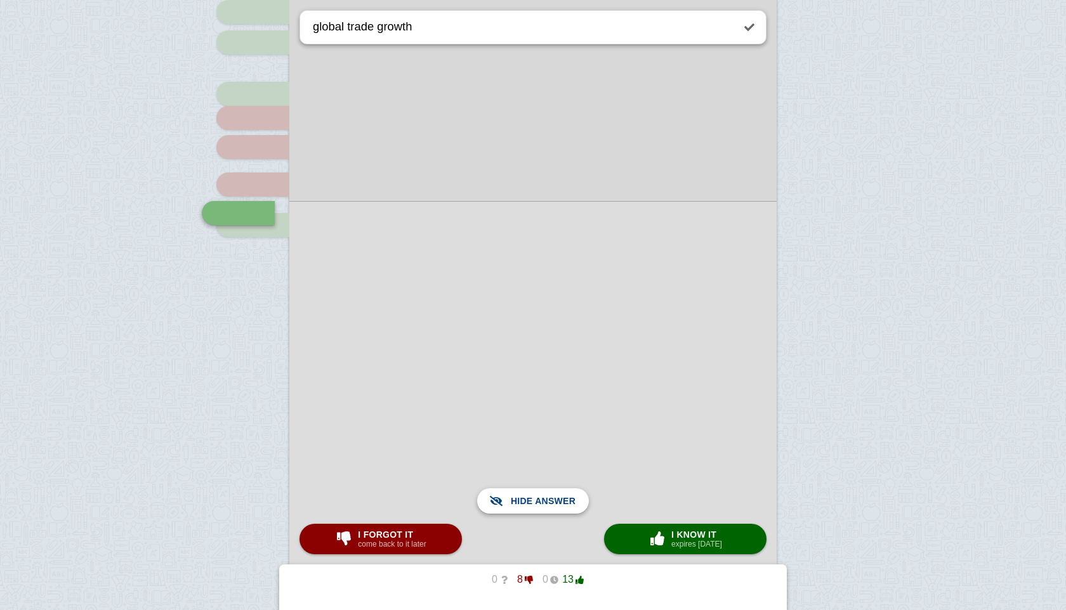
click at [573, 497] on span "Show answer" at bounding box center [540, 501] width 71 height 28
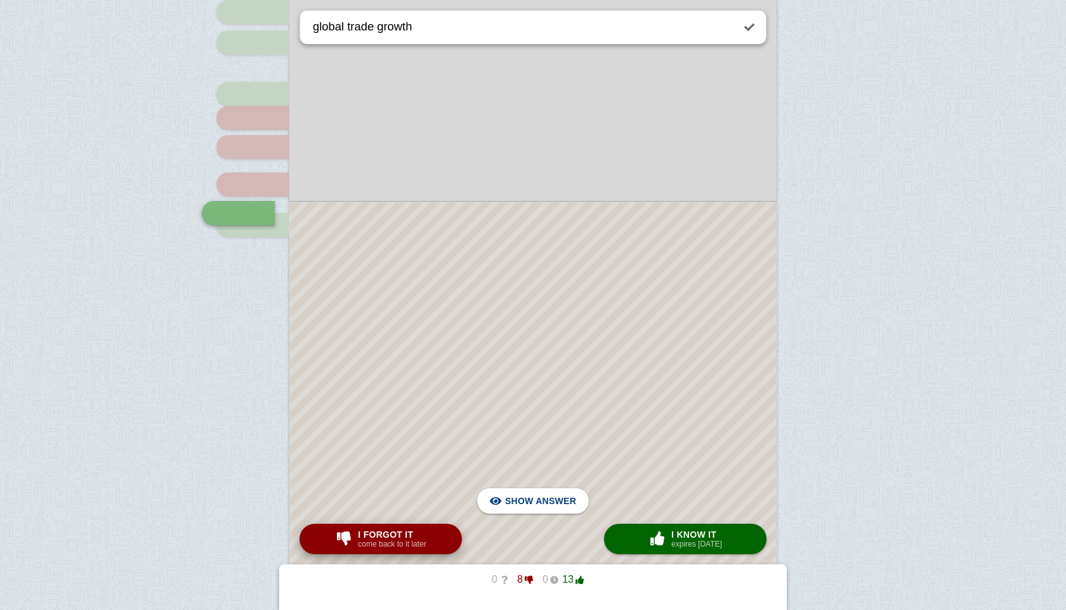
click at [431, 529] on button "I forgot it come back to it later" at bounding box center [380, 539] width 162 height 30
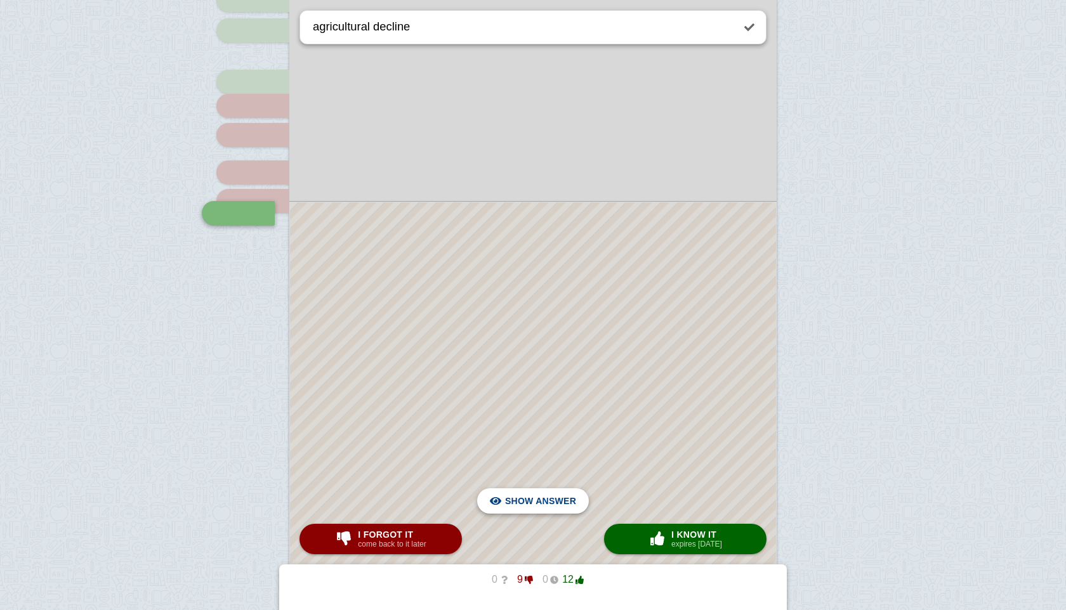
click at [543, 510] on span "Hide answer" at bounding box center [543, 501] width 66 height 28
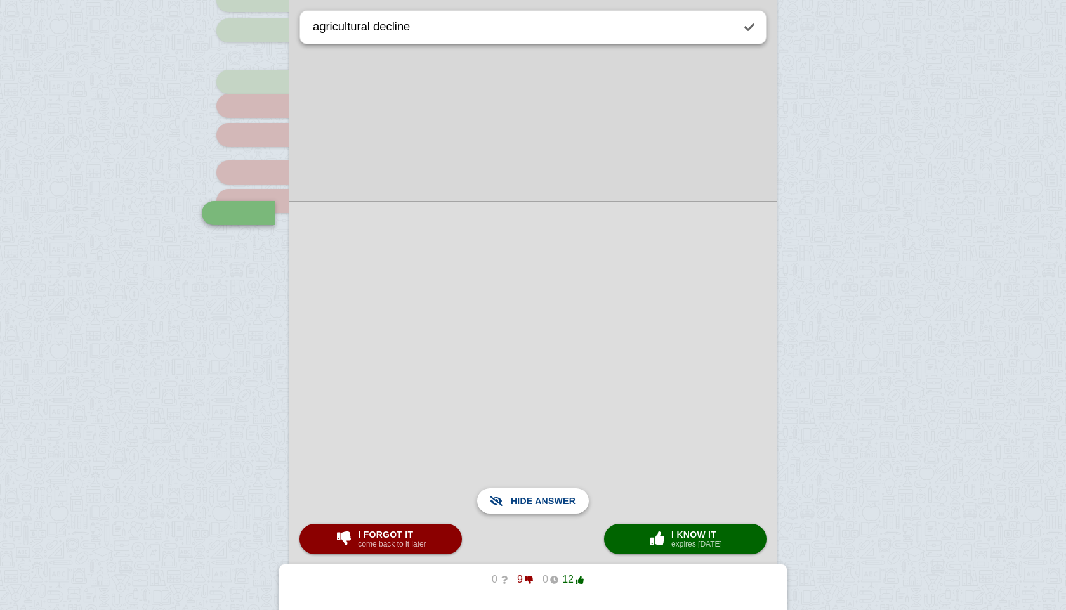
click at [543, 510] on span "Show answer" at bounding box center [540, 501] width 71 height 28
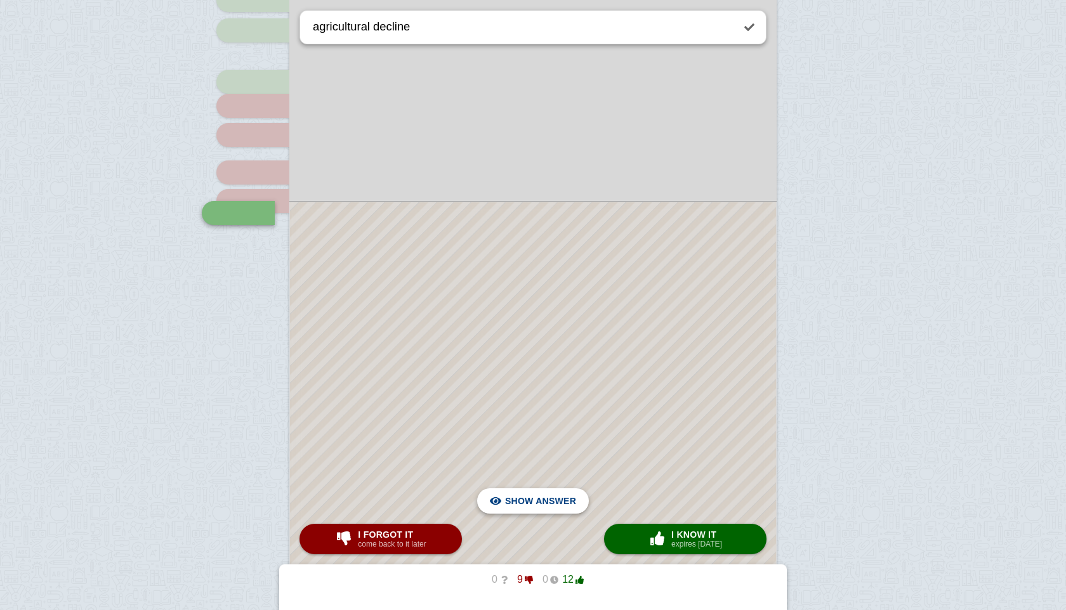
click at [566, 504] on span "Hide answer" at bounding box center [543, 501] width 66 height 28
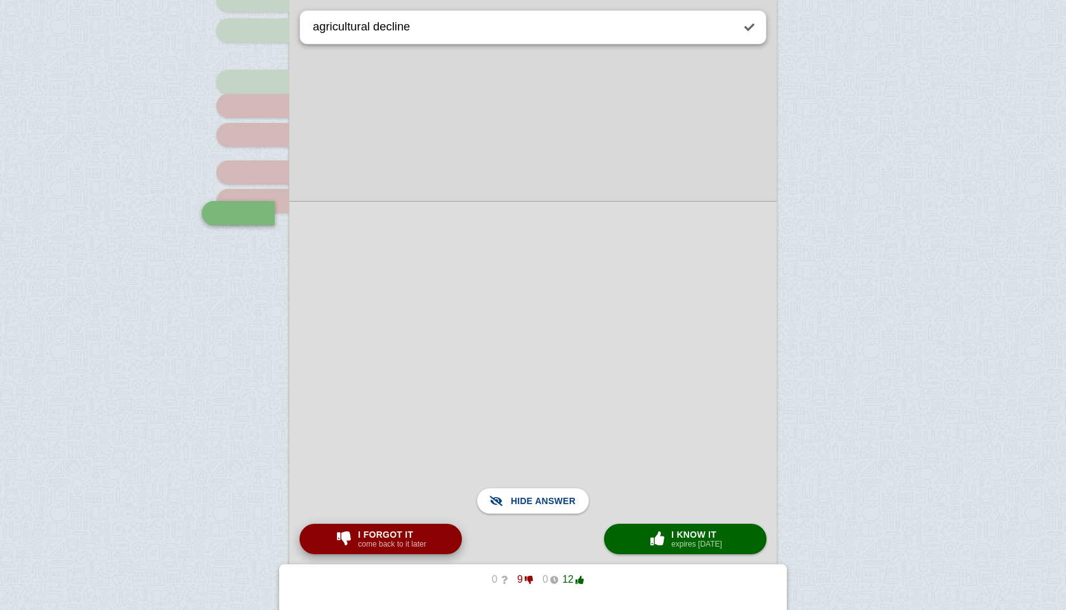
click at [432, 527] on button "I forgot it come back to it later" at bounding box center [380, 539] width 162 height 30
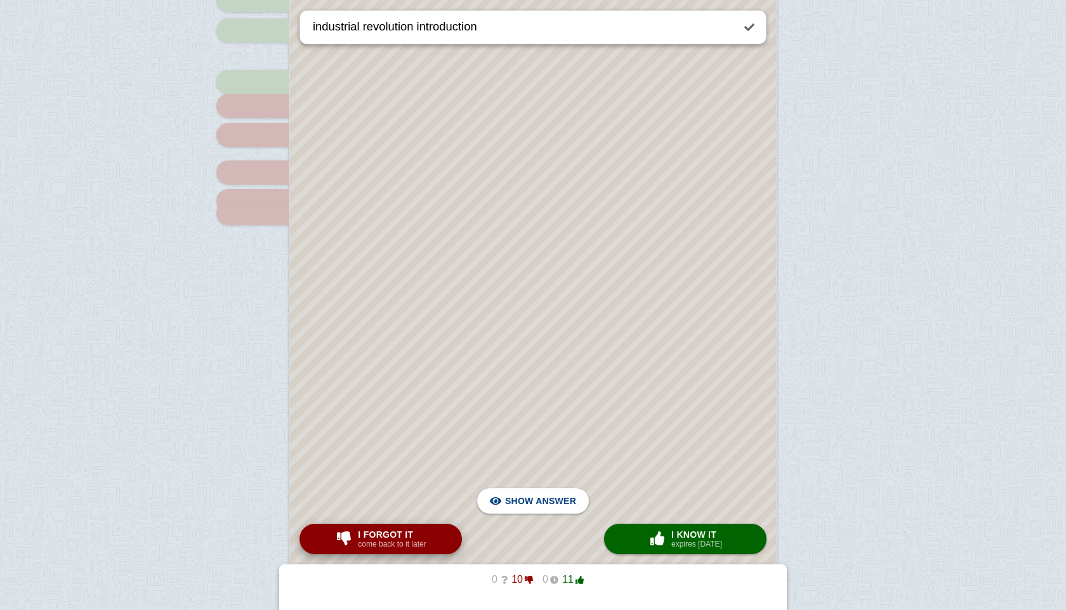
scroll to position [141, 0]
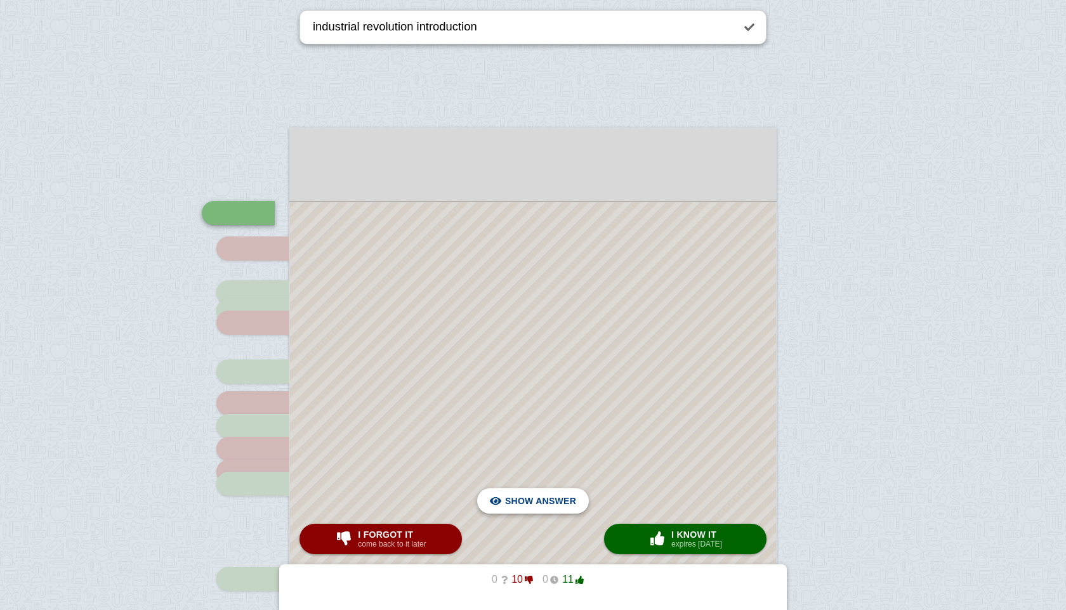
click at [562, 507] on span "Hide answer" at bounding box center [543, 501] width 66 height 28
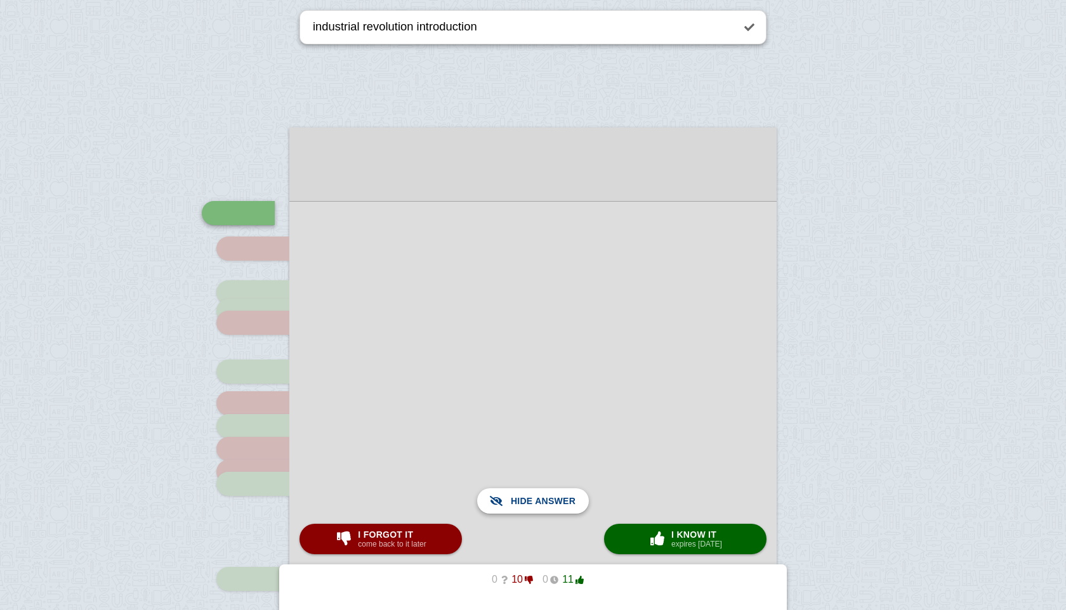
click at [562, 508] on span "Show answer" at bounding box center [540, 501] width 71 height 28
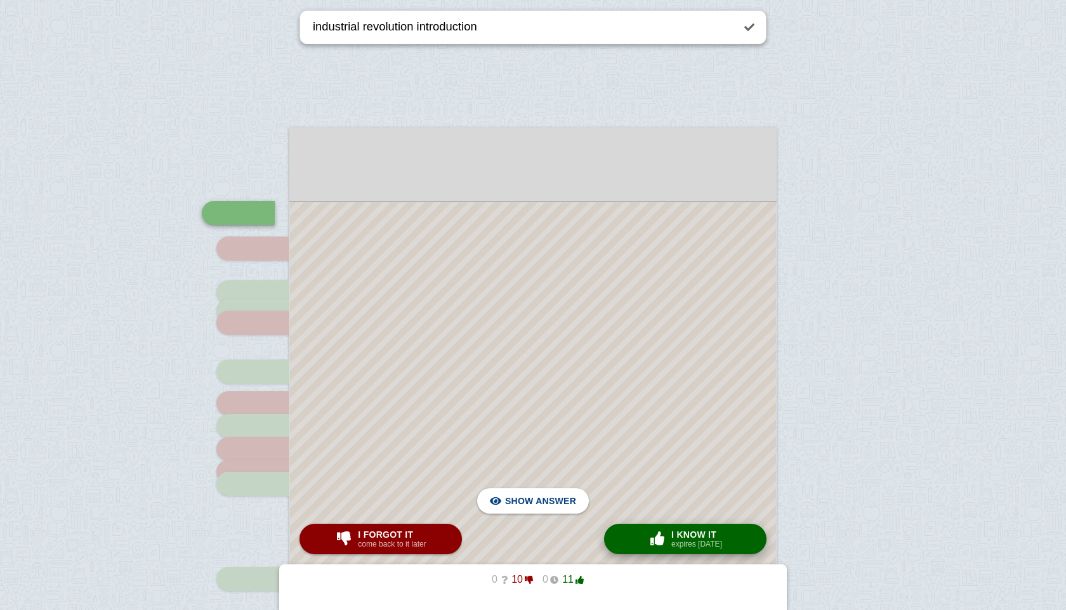
click at [701, 535] on span "I know it" at bounding box center [696, 535] width 51 height 10
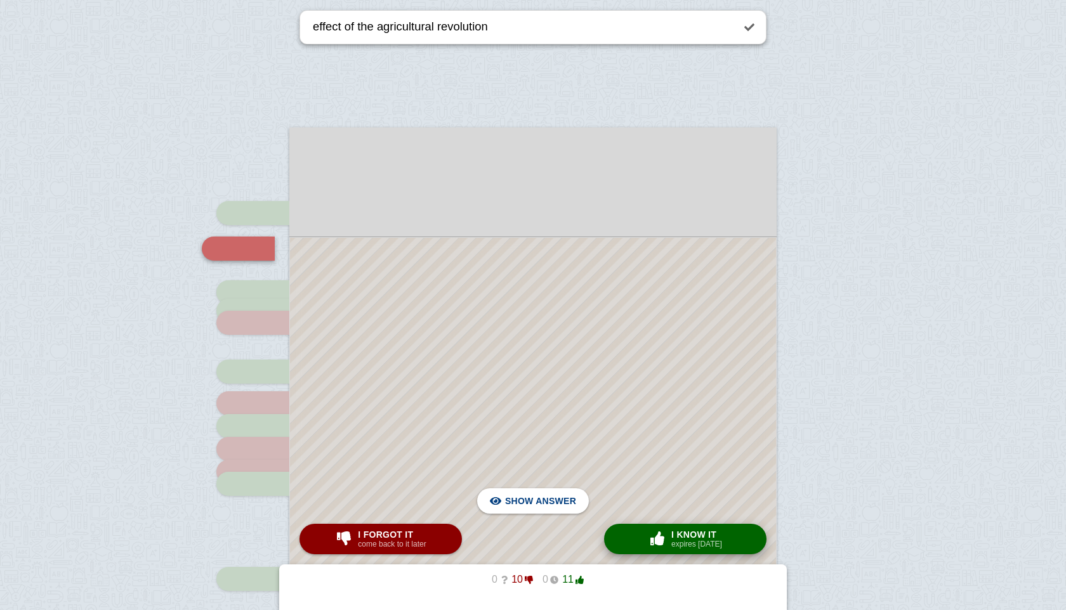
scroll to position [176, 0]
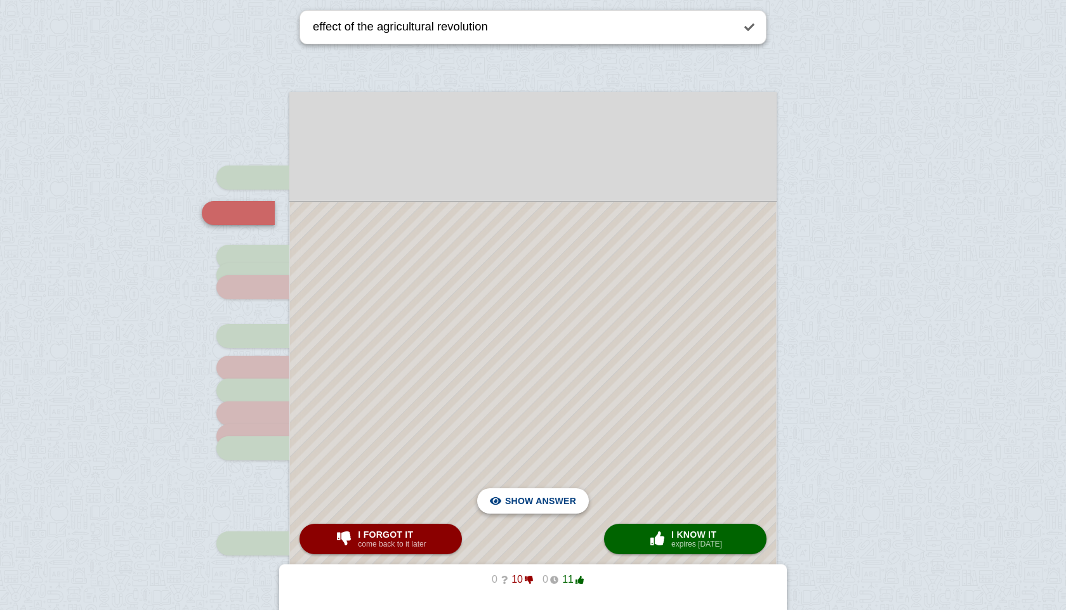
click at [551, 501] on span "Hide answer" at bounding box center [543, 501] width 66 height 28
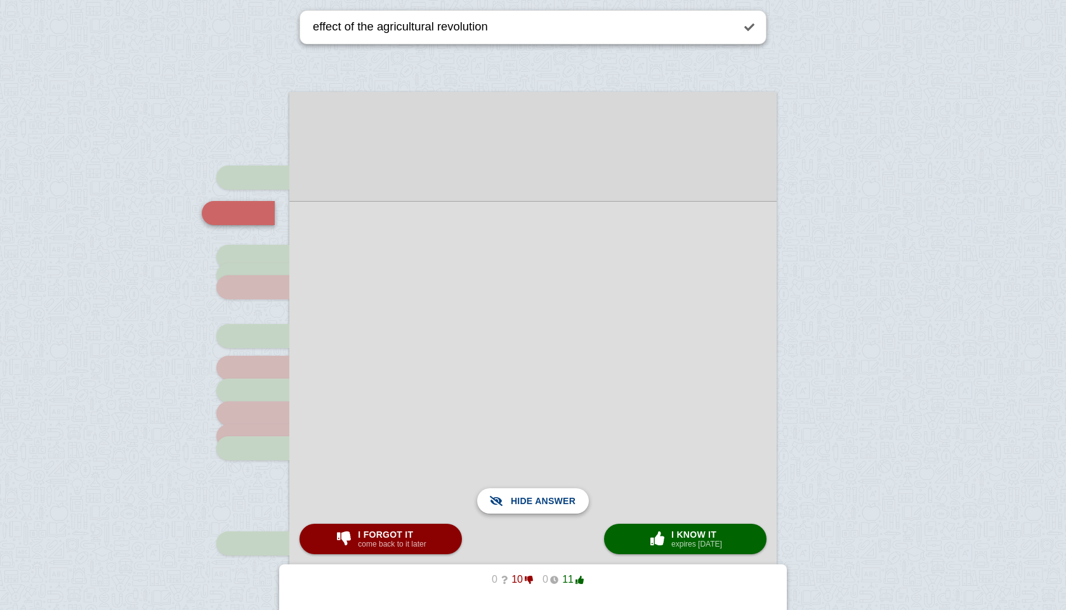
click at [551, 501] on span "Show answer" at bounding box center [540, 501] width 71 height 28
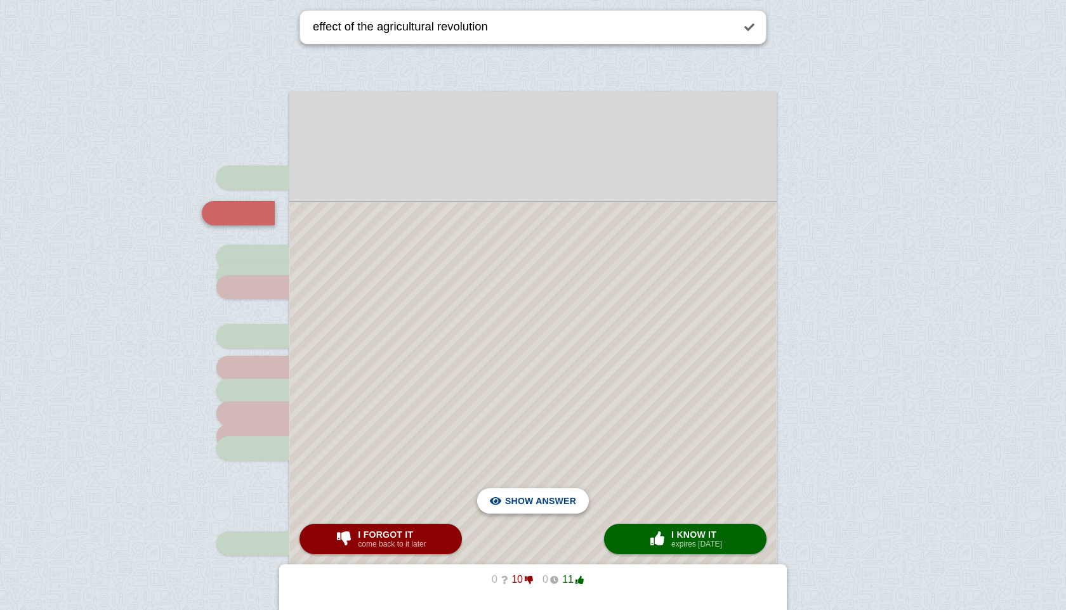
click at [551, 501] on span "Hide answer" at bounding box center [543, 501] width 66 height 28
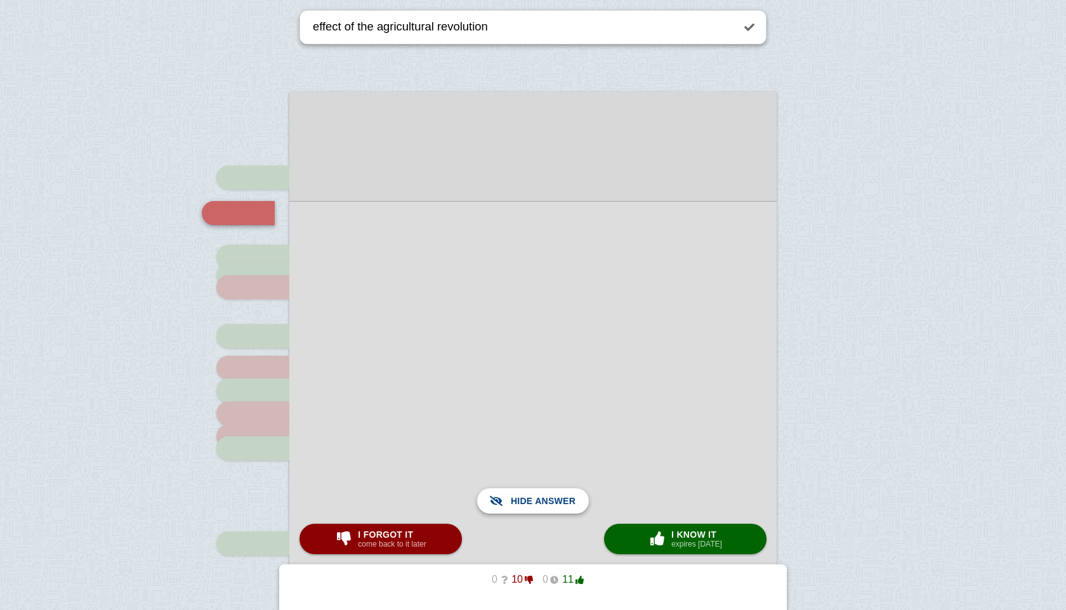
click at [551, 501] on span "Show answer" at bounding box center [540, 501] width 71 height 28
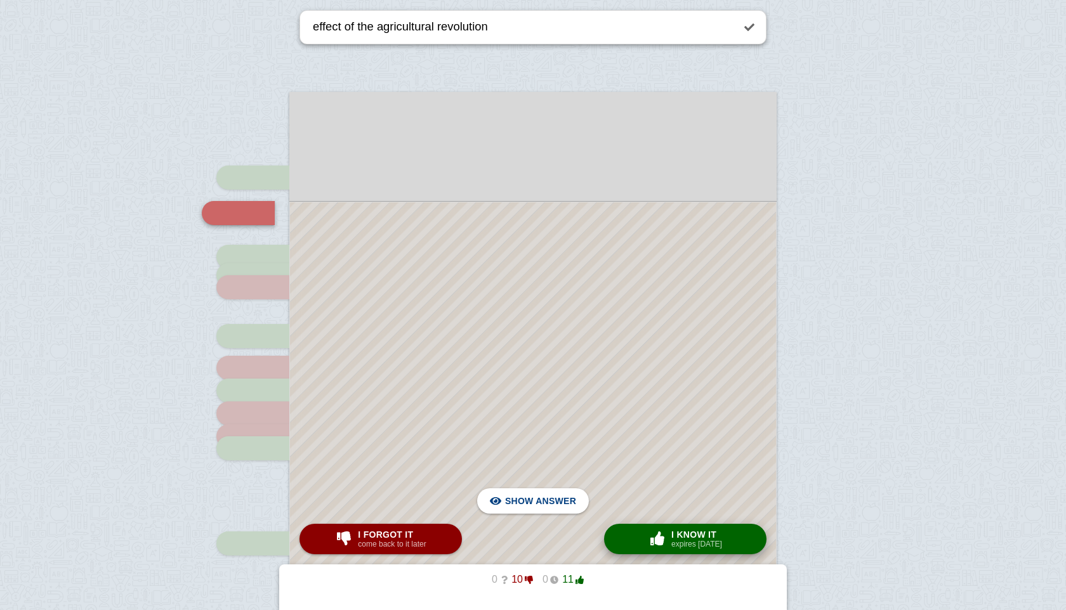
click at [688, 534] on span "I know it" at bounding box center [696, 535] width 51 height 10
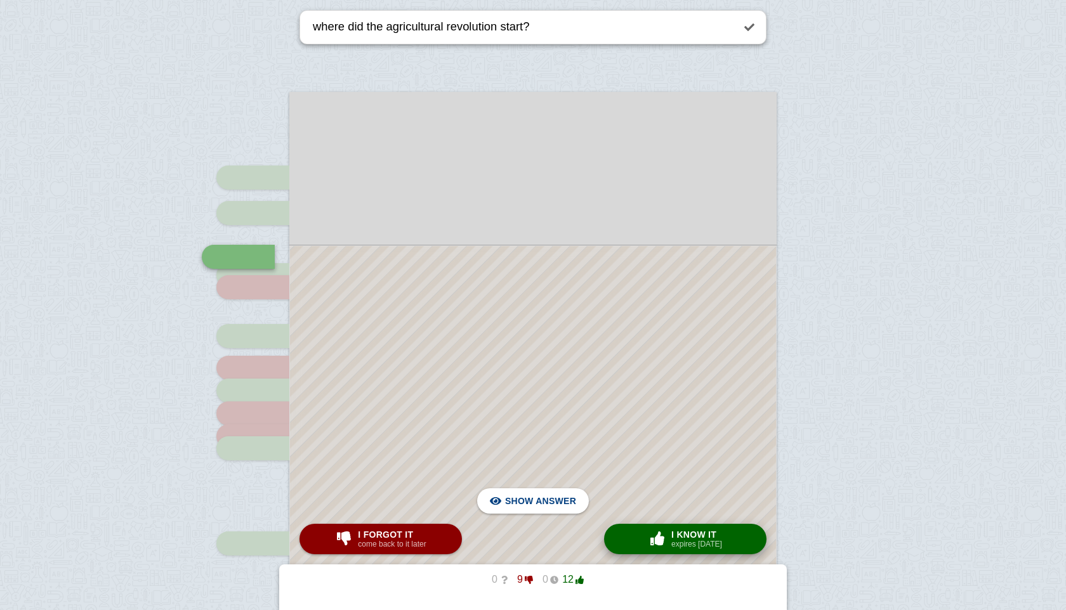
scroll to position [220, 0]
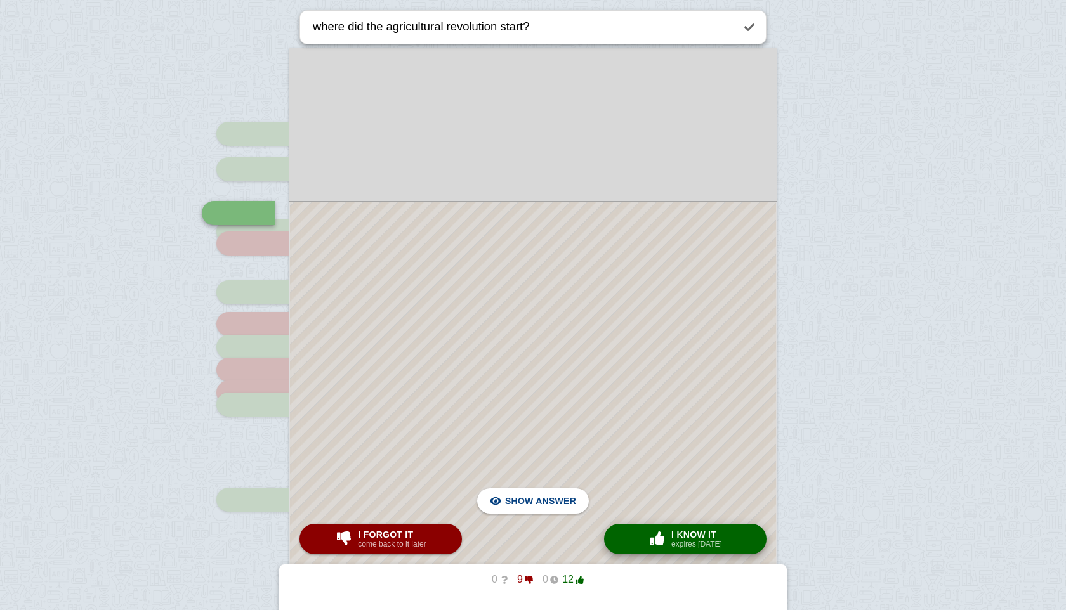
click at [688, 534] on span "I know it" at bounding box center [696, 535] width 51 height 10
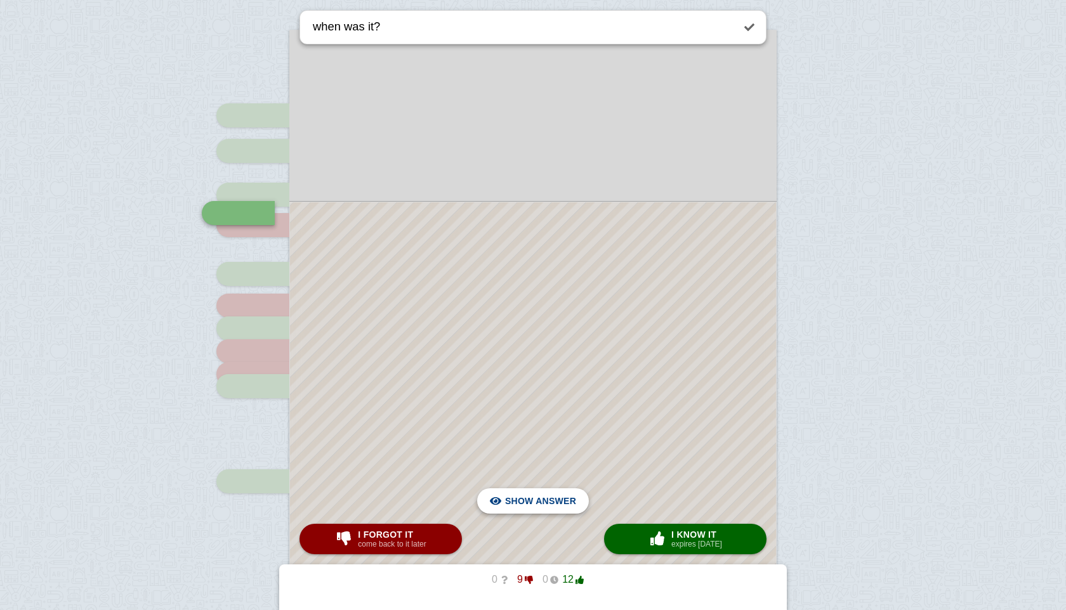
click at [574, 503] on span "Hide answer" at bounding box center [543, 501] width 66 height 28
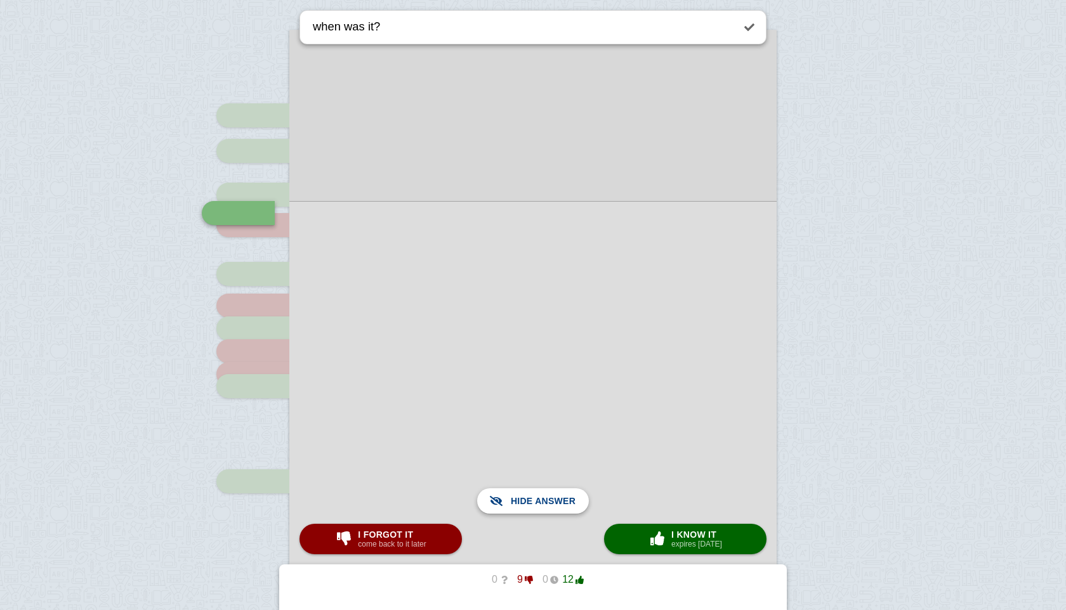
click at [574, 503] on span "Show answer" at bounding box center [540, 501] width 71 height 28
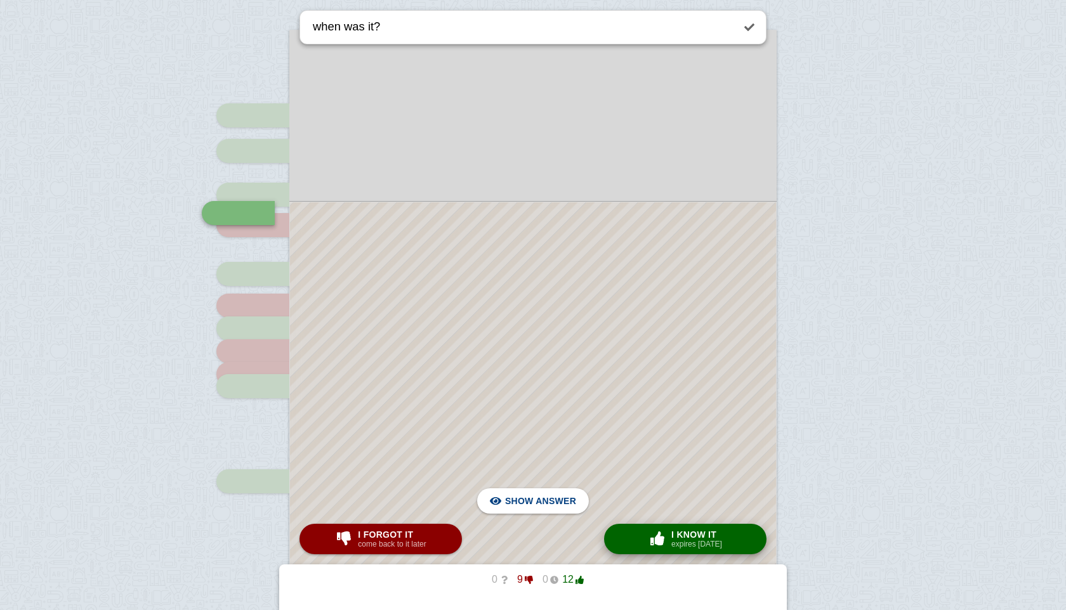
click at [658, 541] on span "button" at bounding box center [657, 539] width 20 height 14
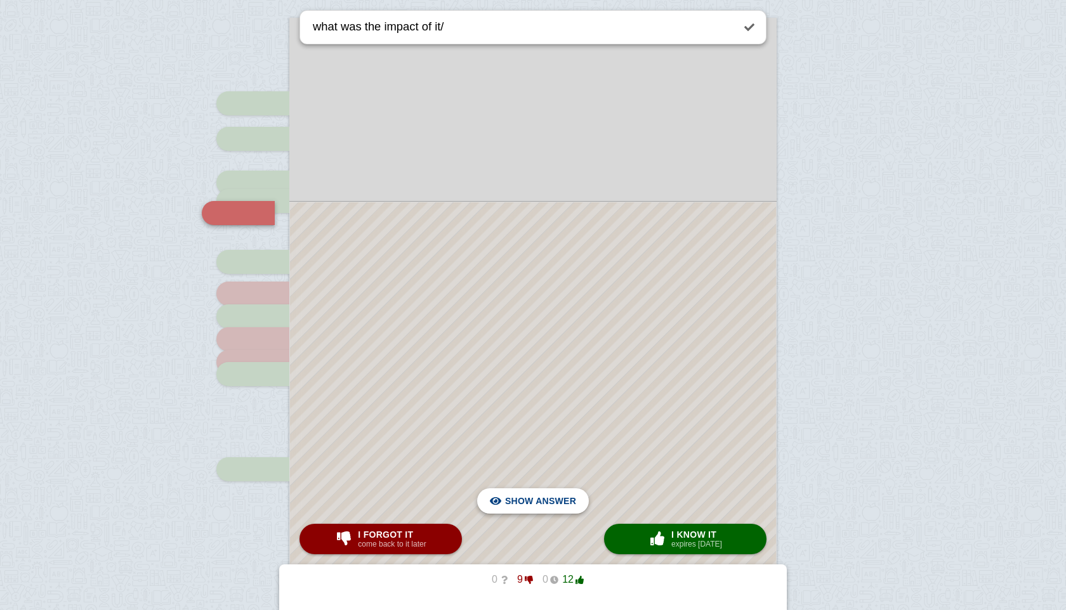
click at [535, 495] on span "Hide answer" at bounding box center [543, 501] width 66 height 28
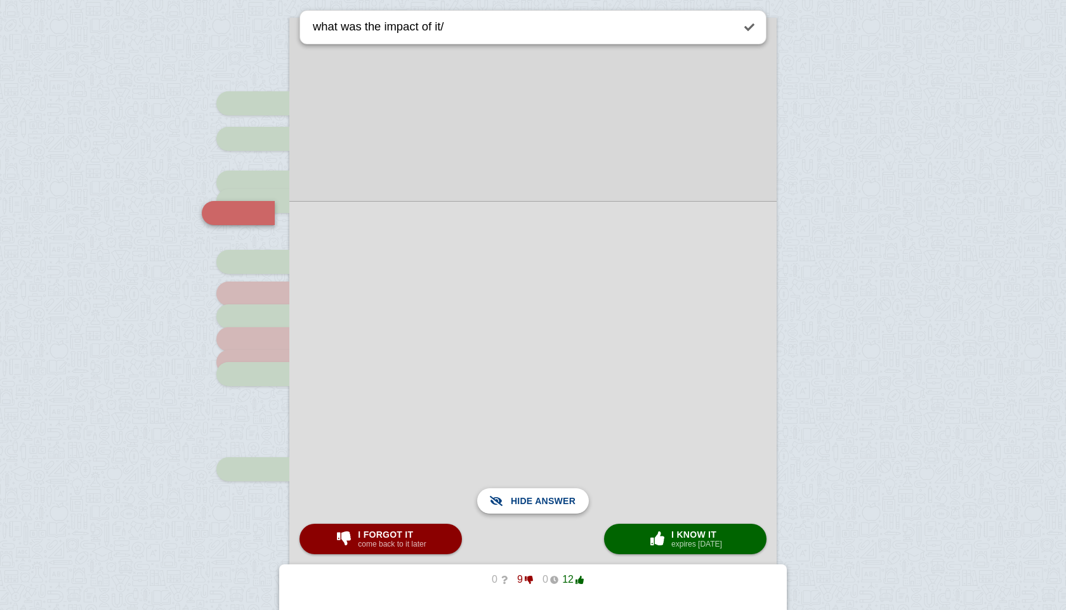
click at [535, 495] on span "Show answer" at bounding box center [540, 501] width 71 height 28
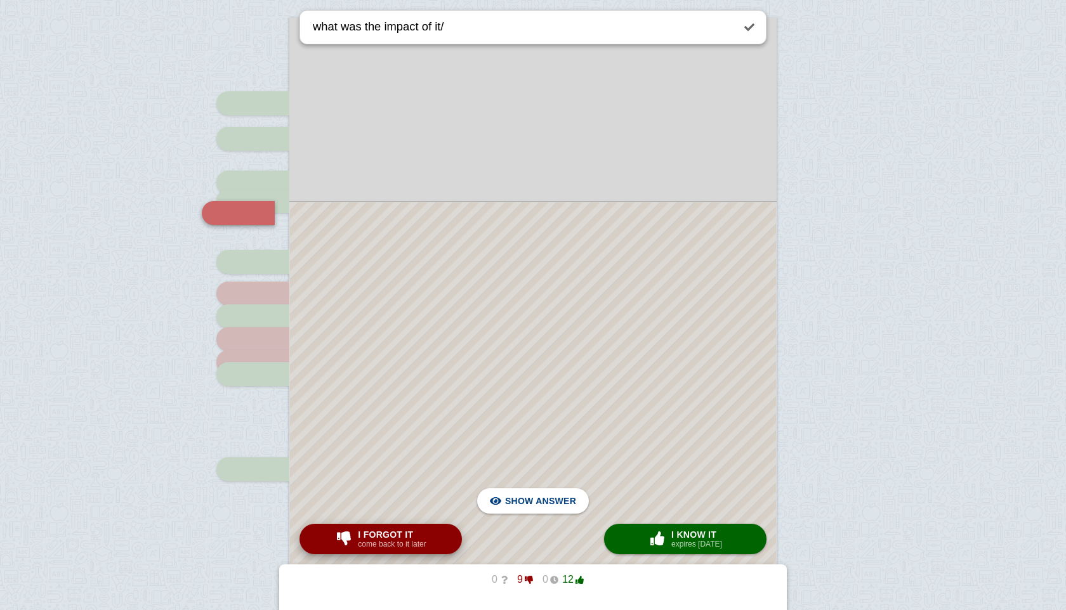
click at [397, 539] on span "I forgot it" at bounding box center [392, 535] width 68 height 10
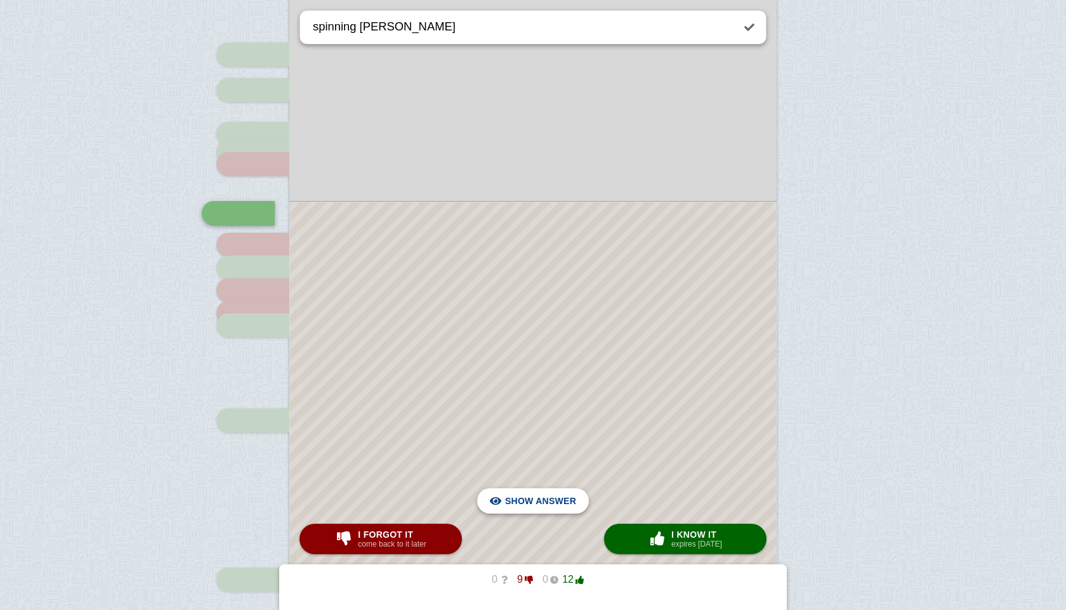
click at [506, 507] on div "Hide answer" at bounding box center [532, 501] width 91 height 25
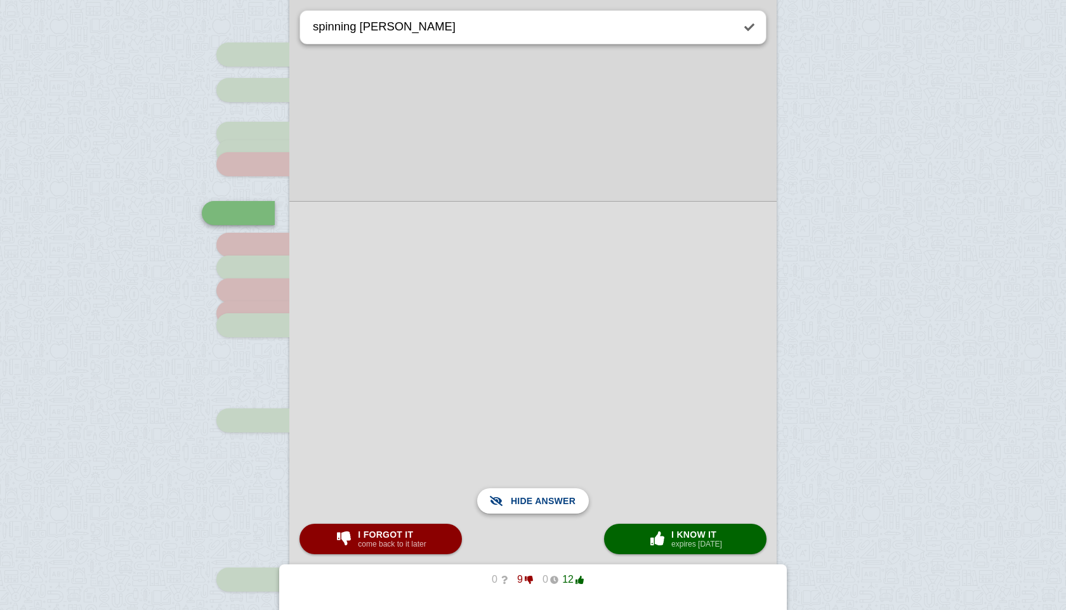
click at [506, 507] on span "Show answer" at bounding box center [540, 501] width 71 height 28
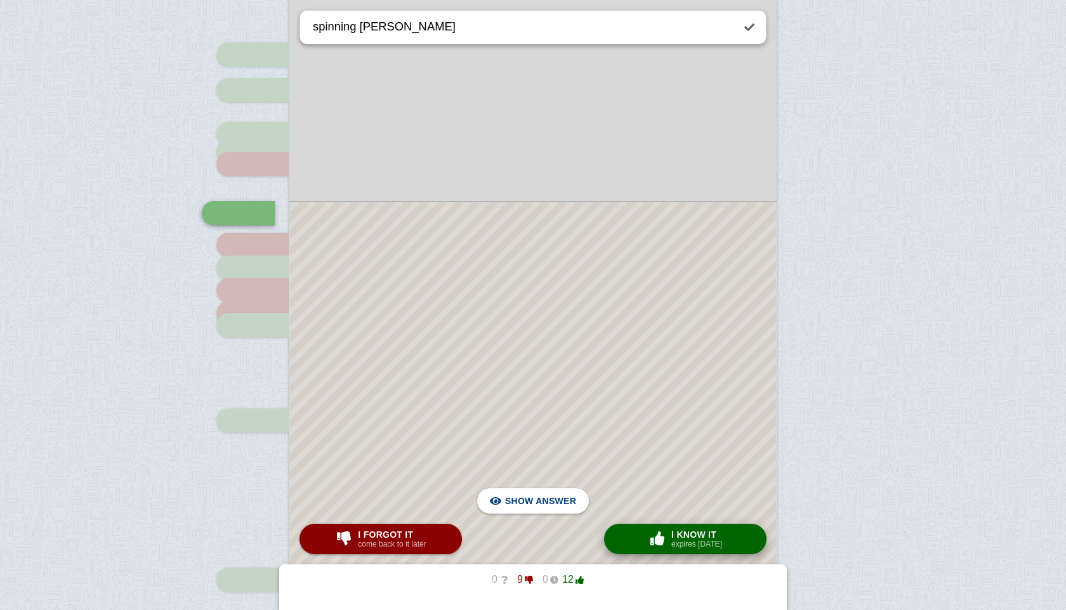
click at [654, 544] on span "button" at bounding box center [657, 539] width 20 height 14
type textarea "power loom"
checkbox input "true"
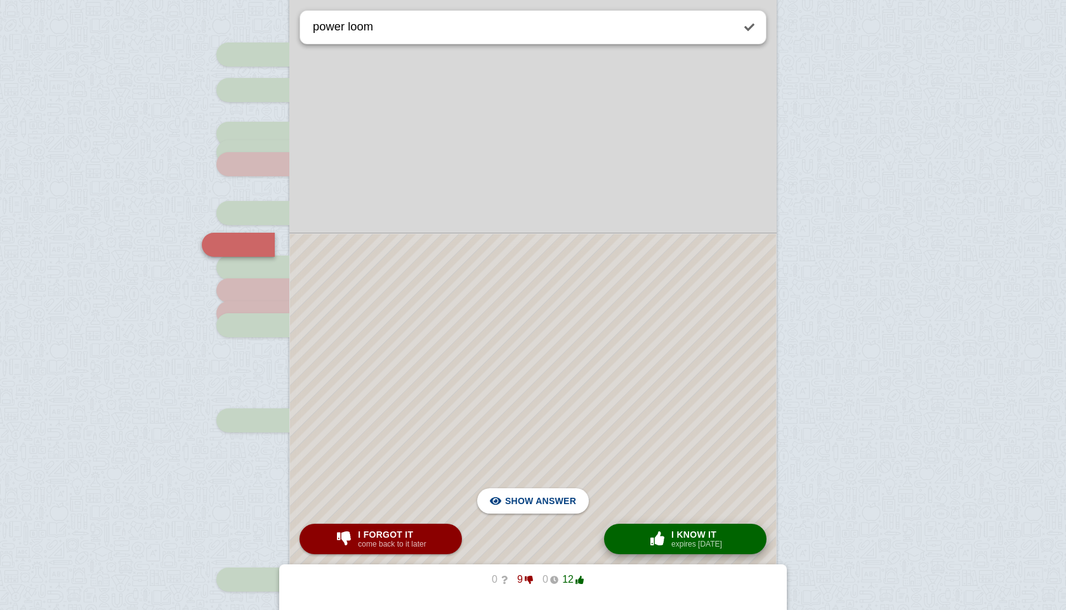
scroll to position [331, 0]
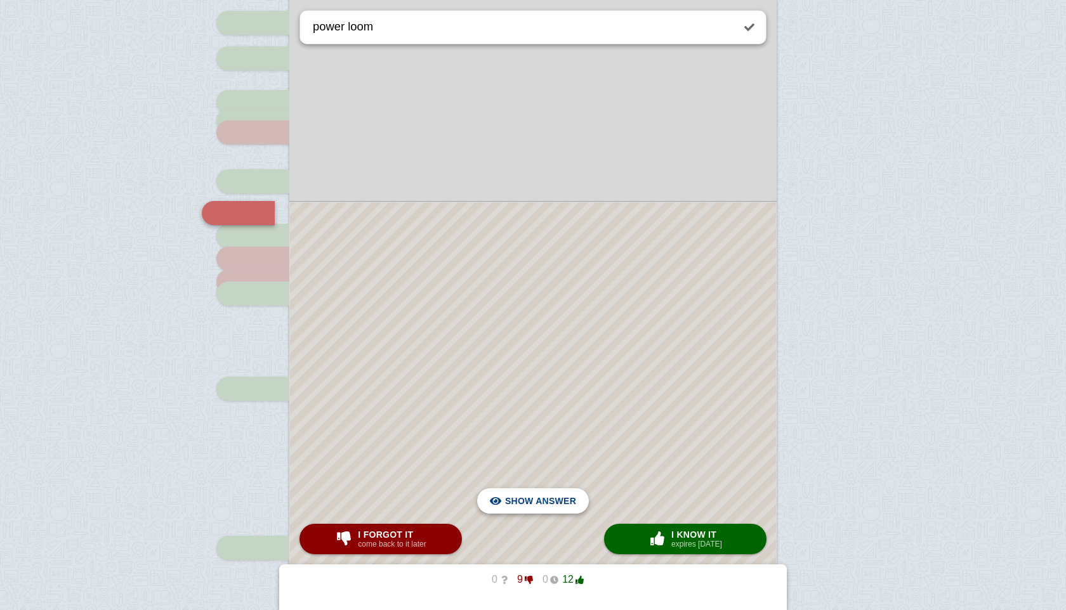
click at [566, 510] on span "Hide answer" at bounding box center [543, 501] width 66 height 28
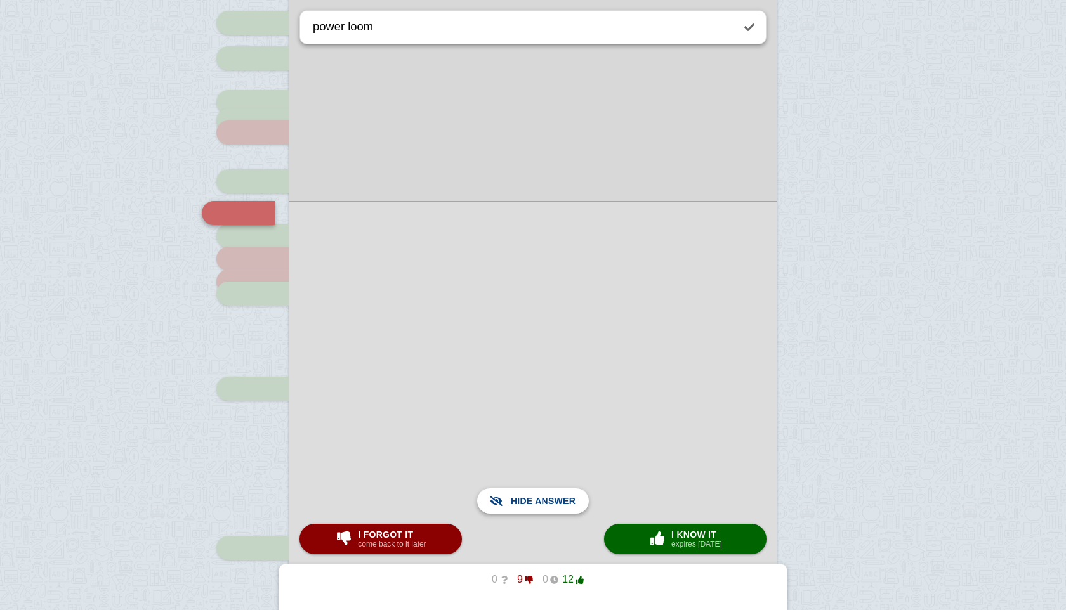
click at [566, 510] on span "Show answer" at bounding box center [540, 501] width 71 height 28
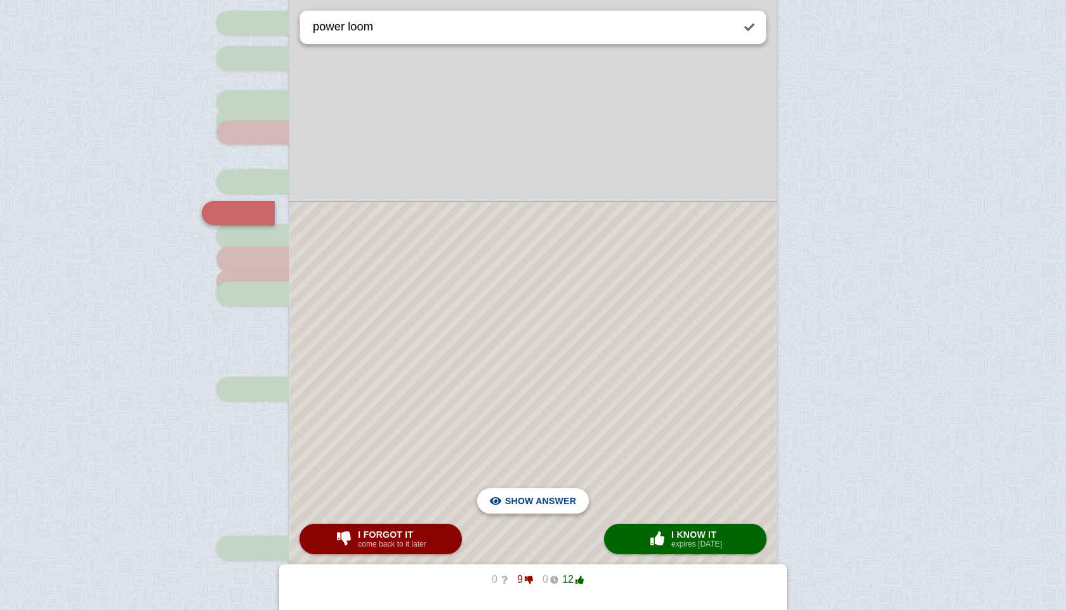
click at [563, 496] on span "Hide answer" at bounding box center [543, 501] width 66 height 28
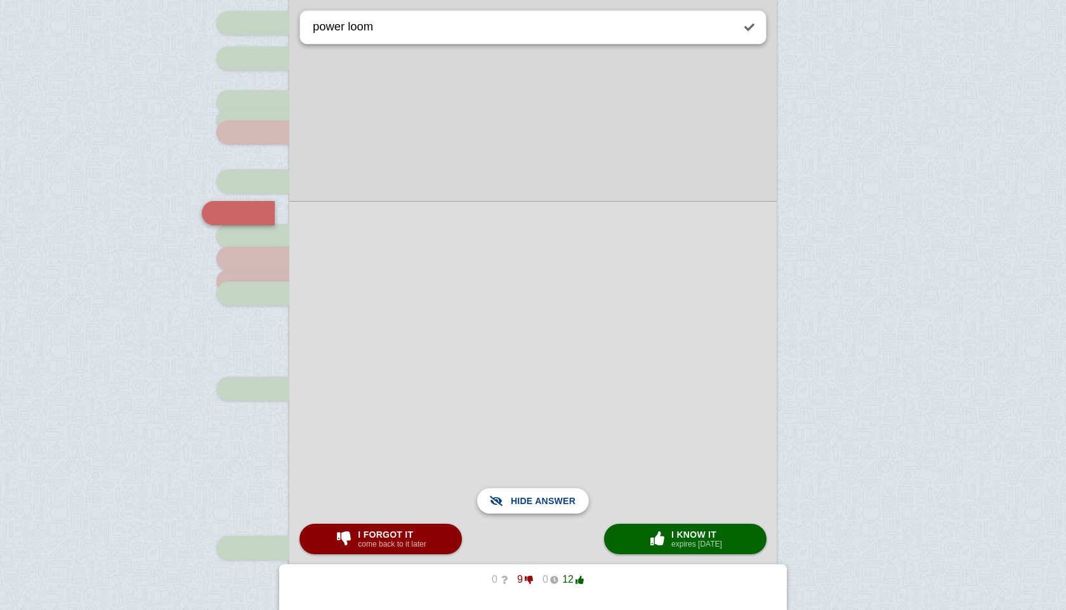
click at [563, 496] on span "Show answer" at bounding box center [540, 501] width 71 height 28
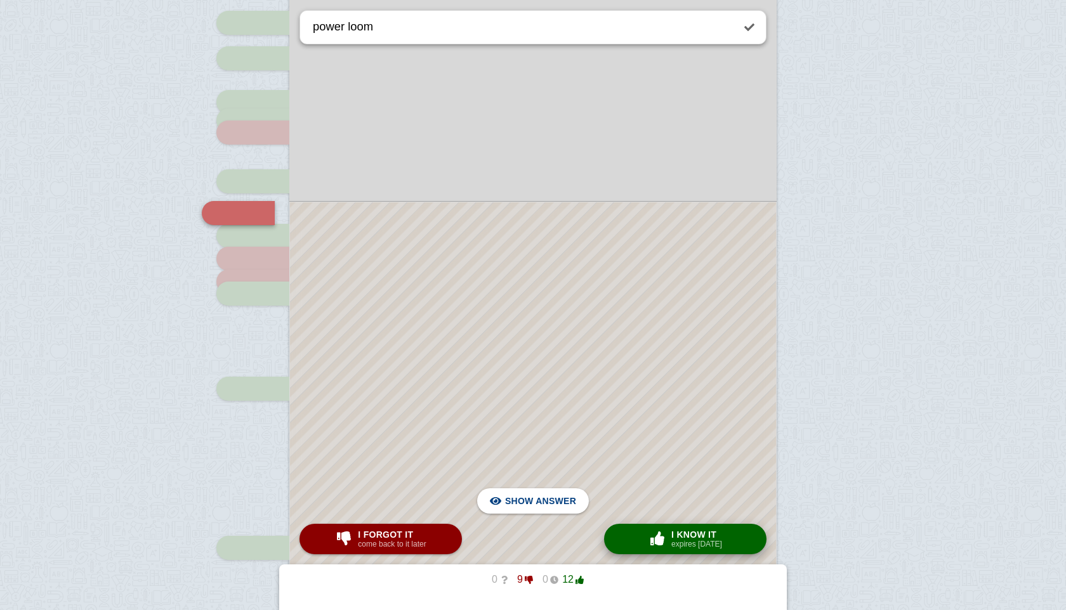
click at [655, 530] on div "× 0 I know it expires [DATE]" at bounding box center [685, 539] width 79 height 20
type textarea "flying shuttle"
checkbox input "false"
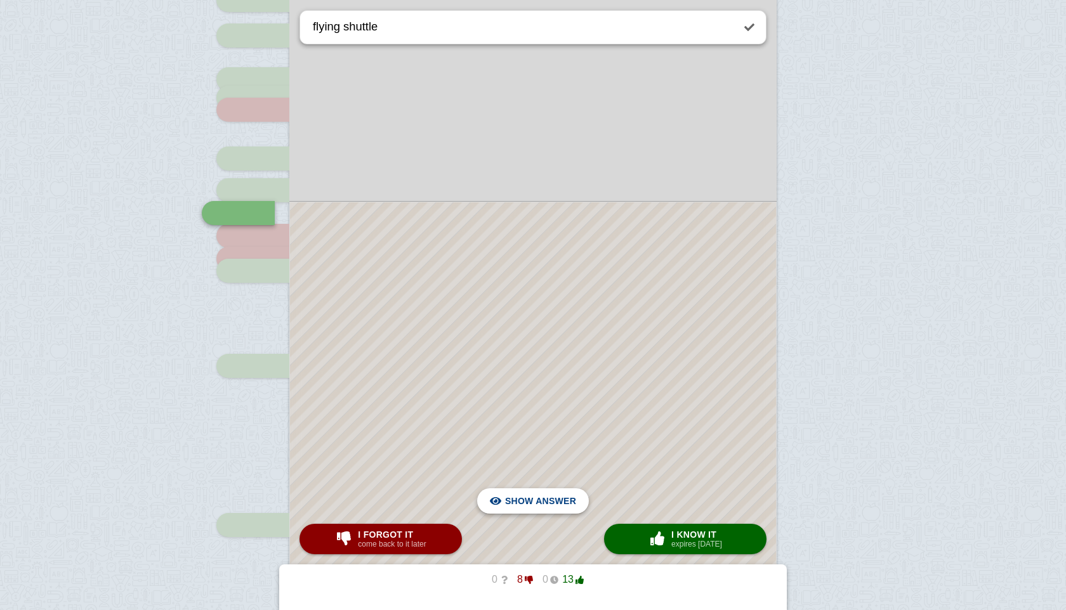
click at [533, 490] on span "Hide answer" at bounding box center [543, 501] width 66 height 28
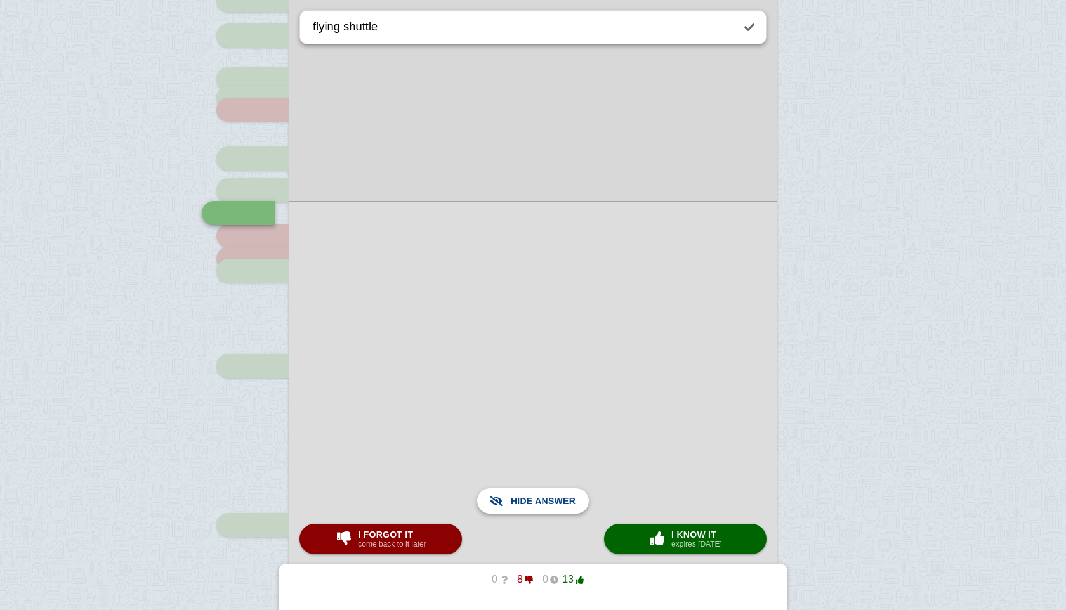
click at [533, 490] on span "Show answer" at bounding box center [540, 501] width 71 height 28
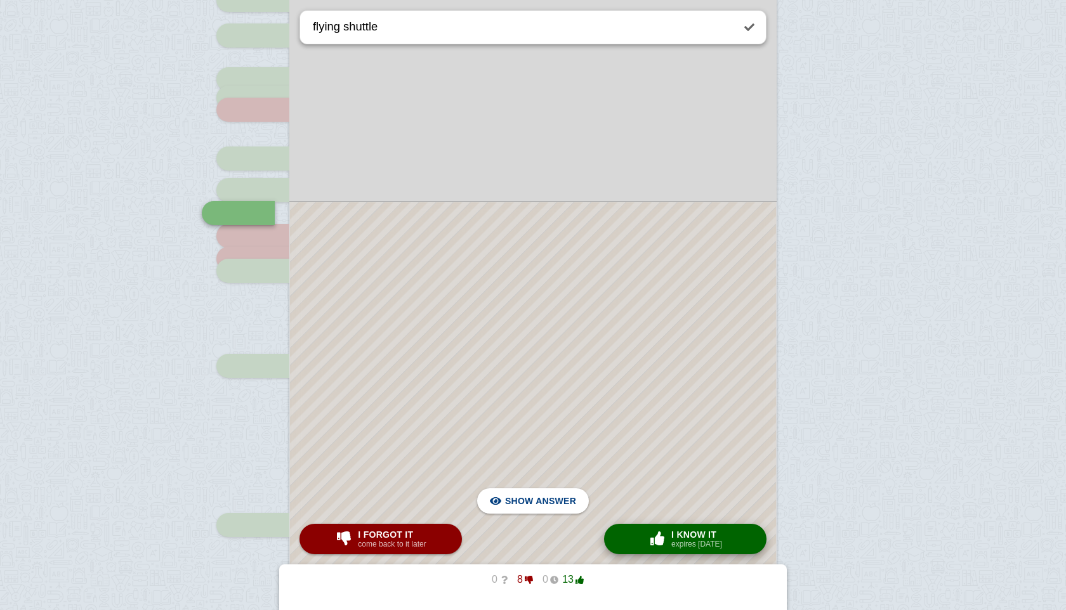
click at [684, 527] on button "× 0 I know it expires [DATE]" at bounding box center [685, 539] width 162 height 30
type textarea "cotton gin"
checkbox input "true"
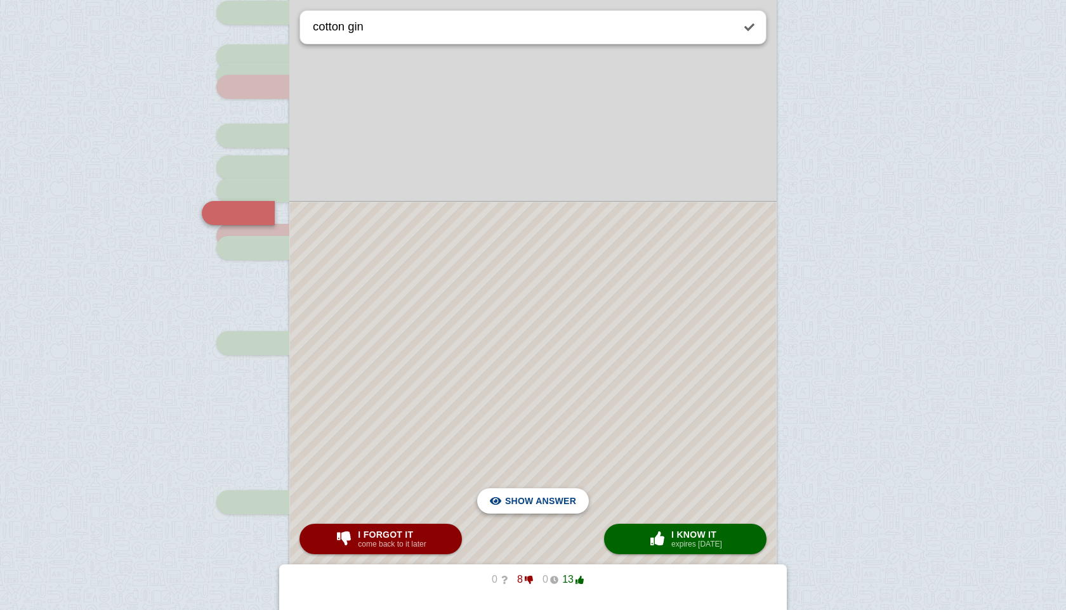
click at [517, 505] on span "Hide answer" at bounding box center [543, 501] width 66 height 28
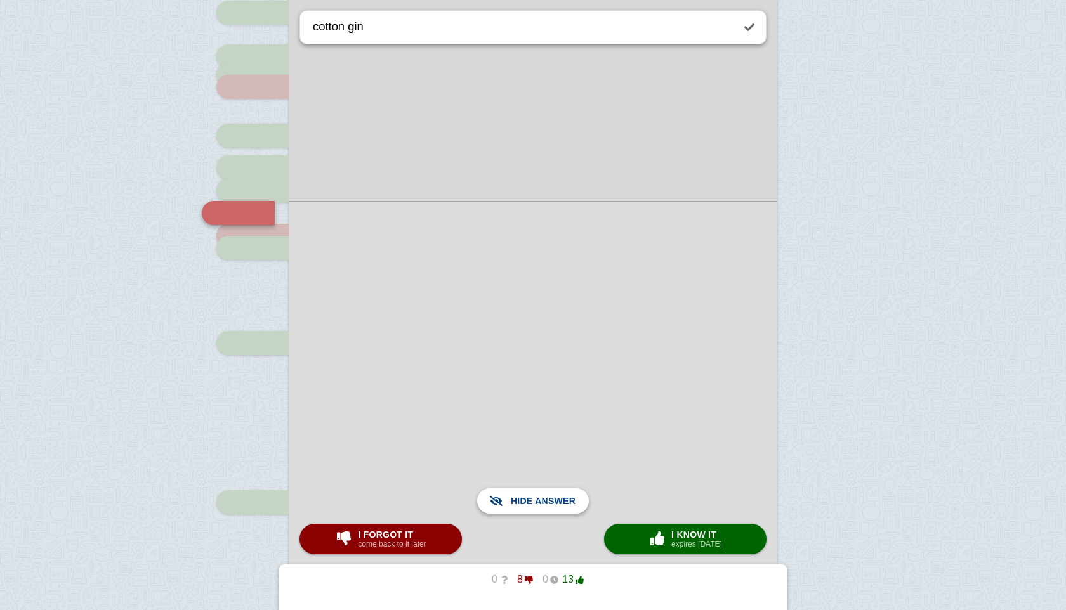
click at [517, 505] on span "Show answer" at bounding box center [540, 501] width 71 height 28
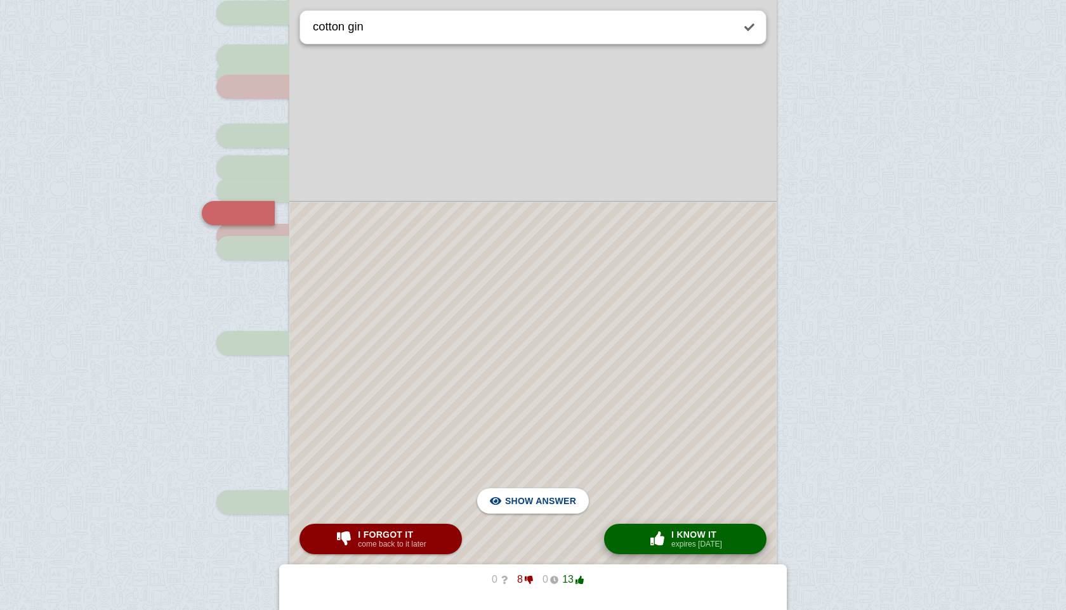
click at [664, 536] on span "button" at bounding box center [657, 539] width 20 height 14
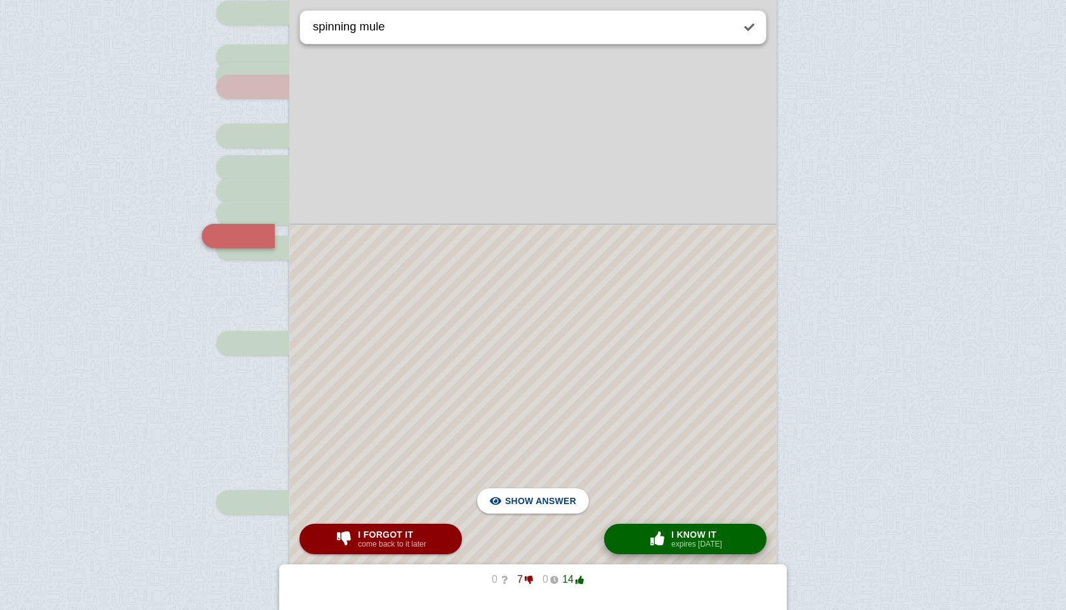
scroll to position [400, 0]
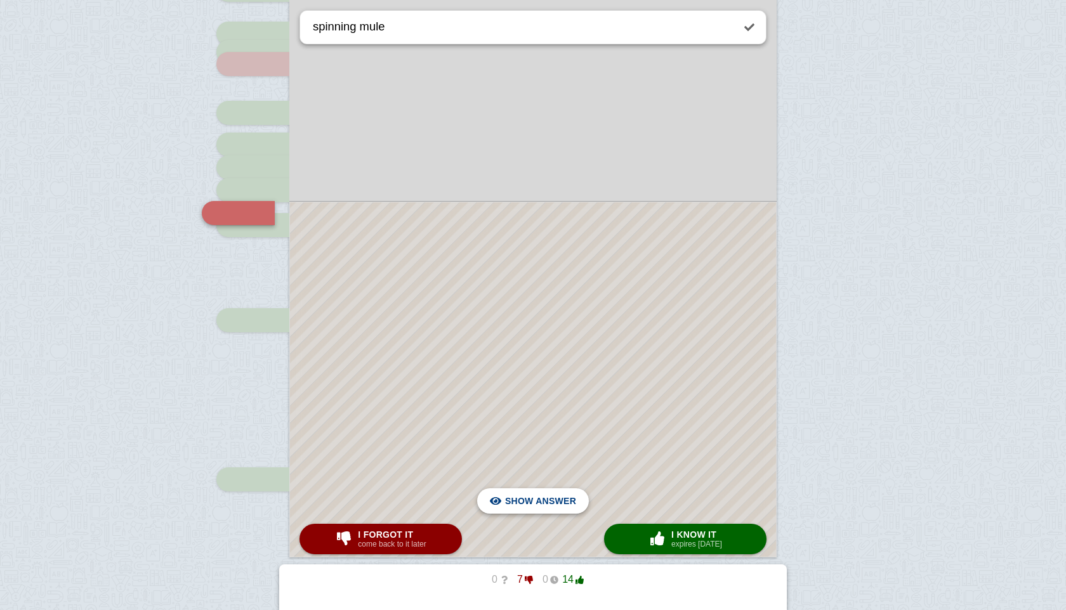
click at [571, 502] on span "Hide answer" at bounding box center [543, 501] width 66 height 28
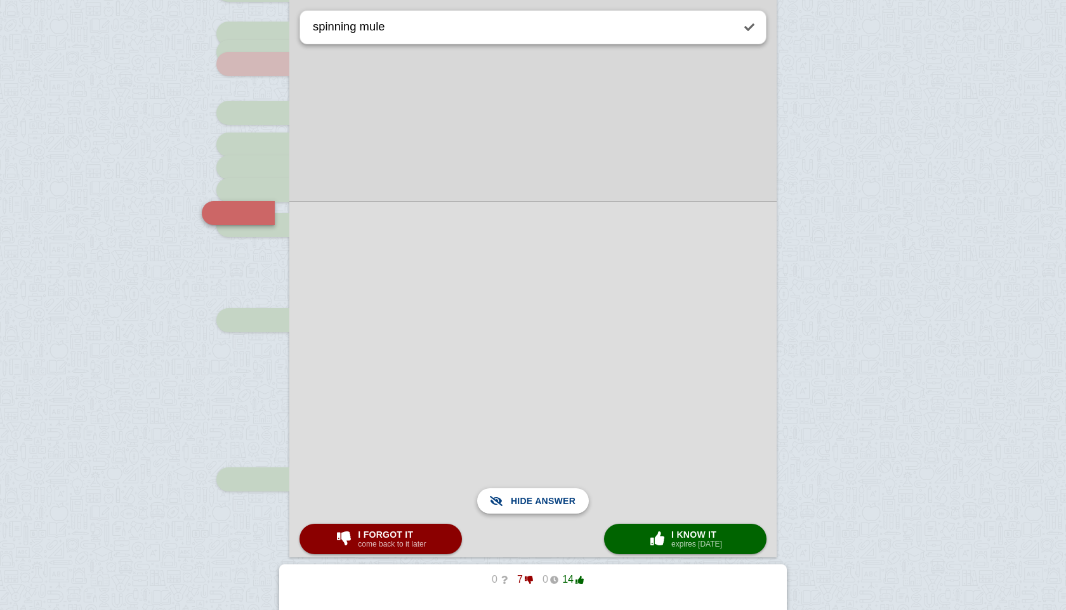
click at [571, 502] on span "Show answer" at bounding box center [540, 501] width 71 height 28
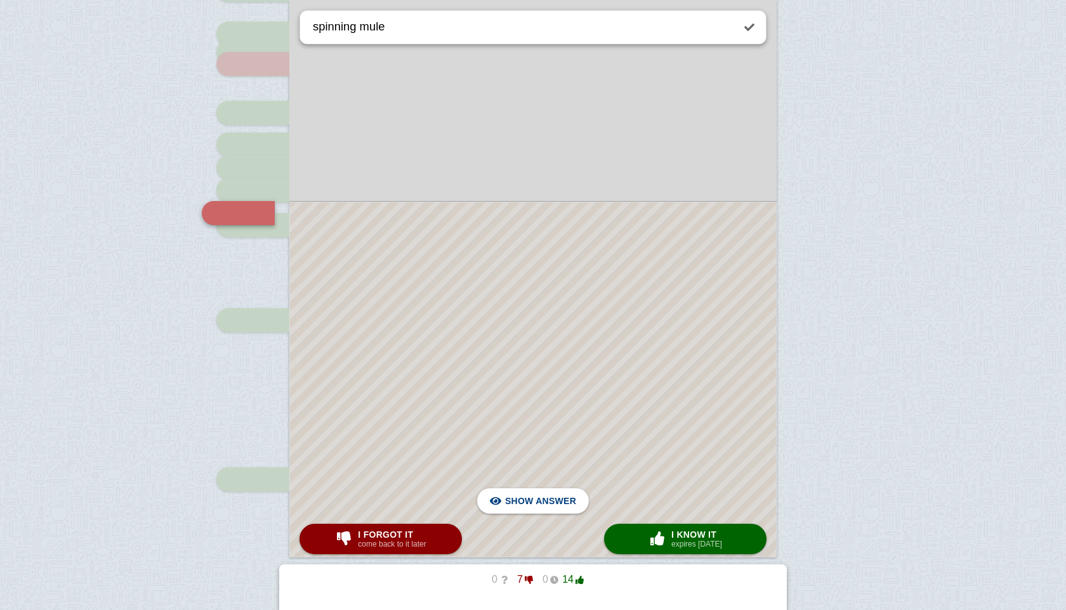
click at [670, 523] on div at bounding box center [533, 379] width 486 height 355
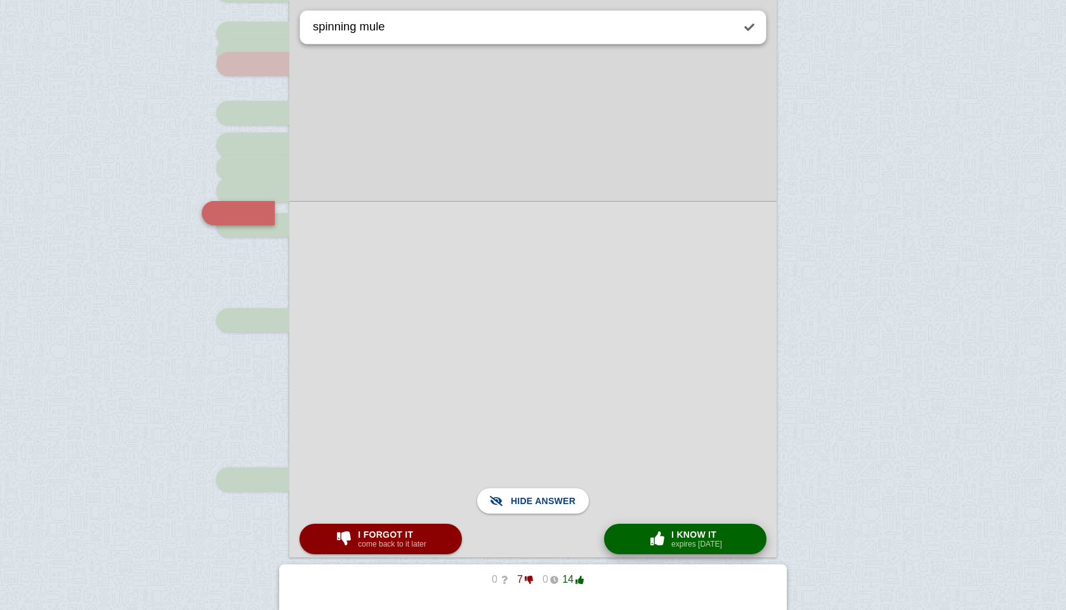
click at [673, 537] on span "I know it" at bounding box center [696, 535] width 51 height 10
type textarea "steam engine"
checkbox input "false"
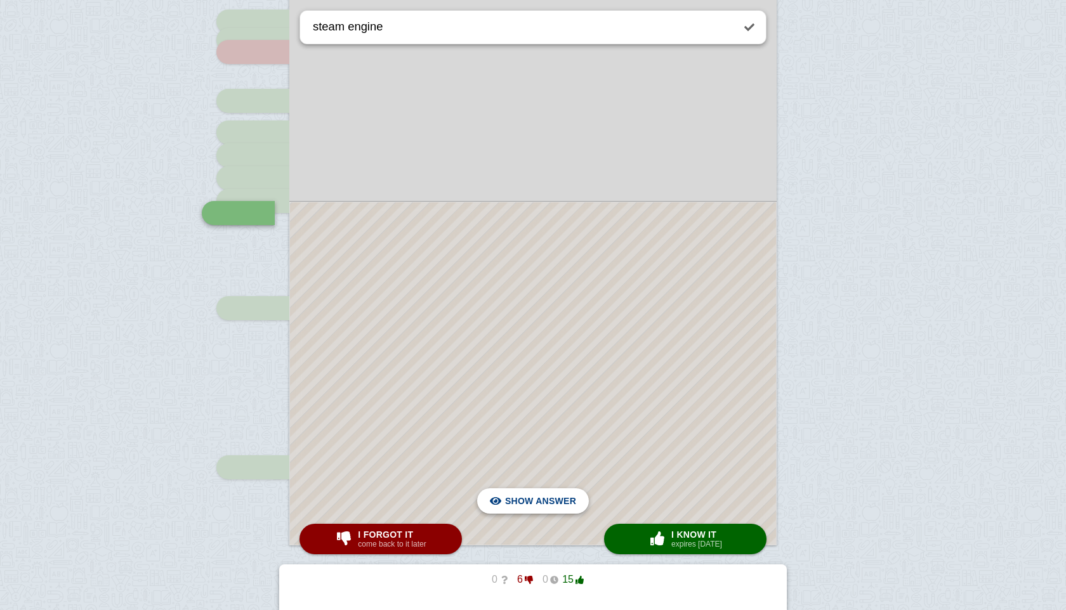
click at [548, 503] on span "Hide answer" at bounding box center [543, 501] width 66 height 28
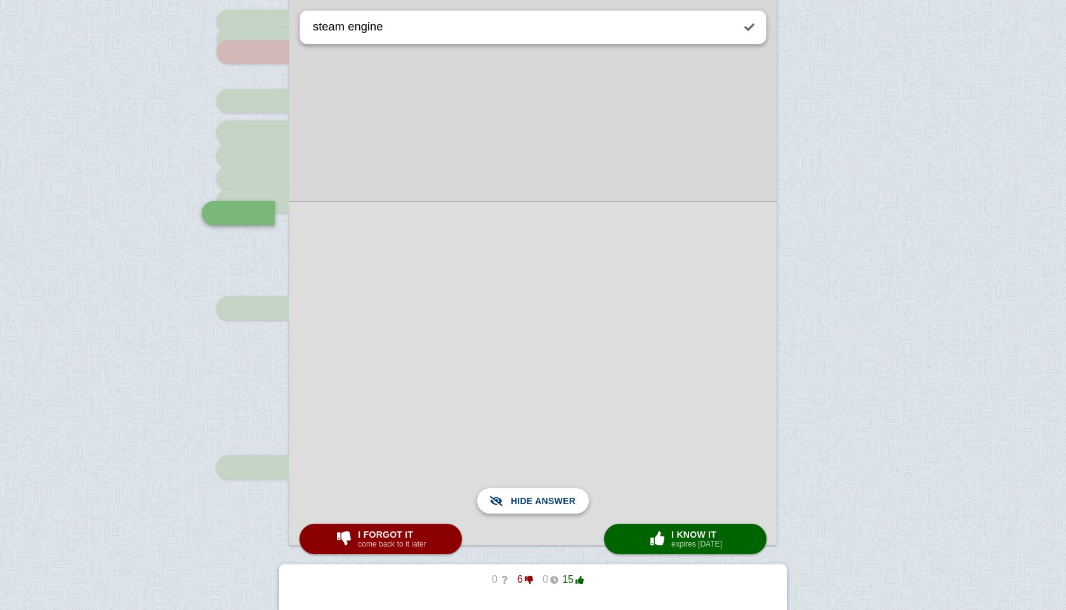
click at [548, 503] on span "Show answer" at bounding box center [540, 501] width 71 height 28
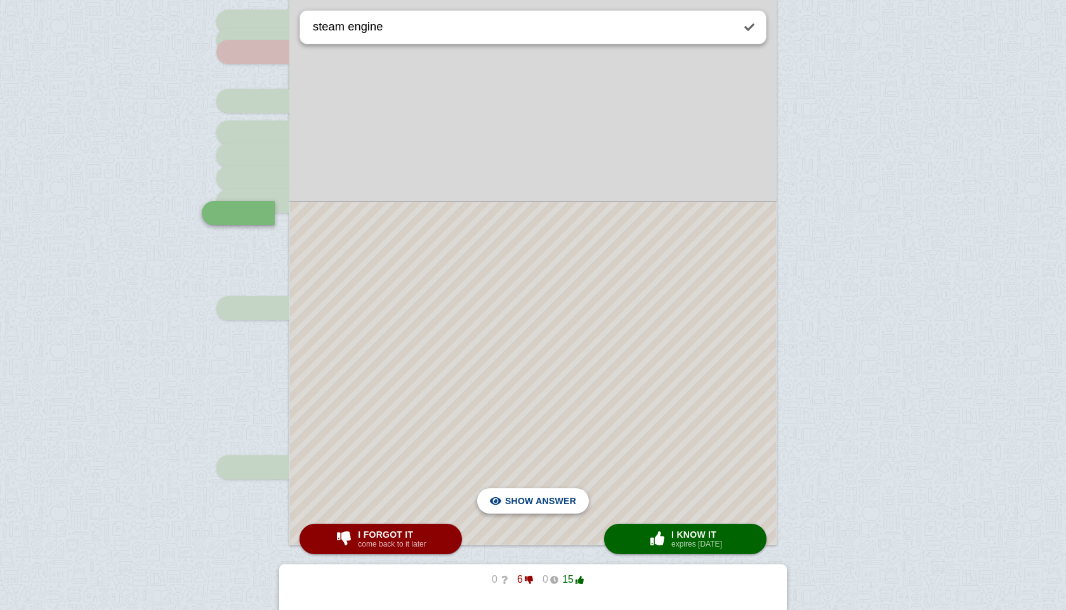
click at [548, 503] on span "Hide answer" at bounding box center [543, 501] width 66 height 28
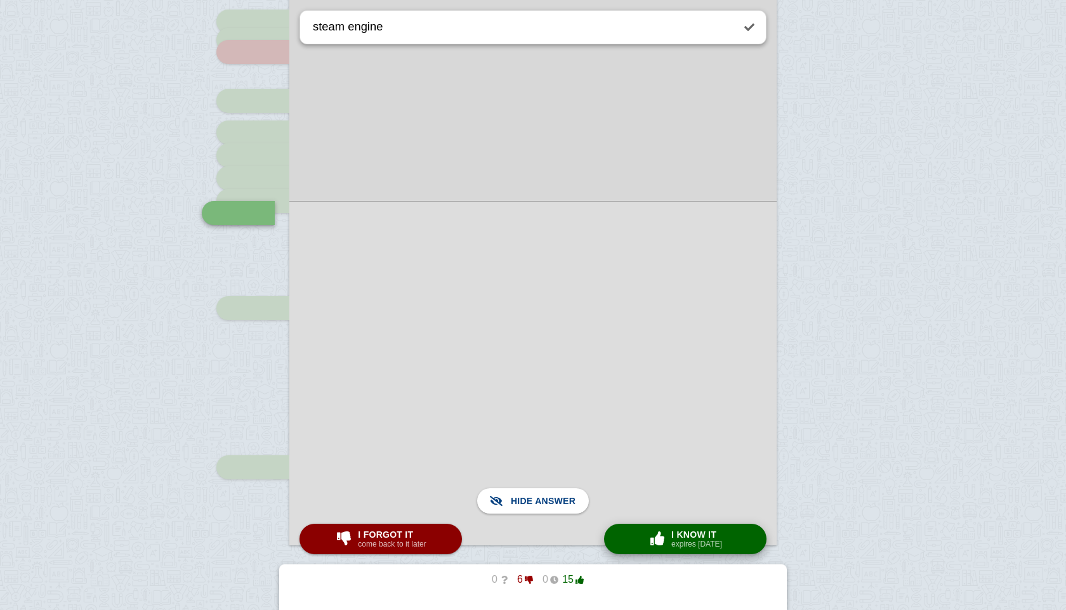
click at [671, 532] on span "I know it" at bounding box center [696, 535] width 51 height 10
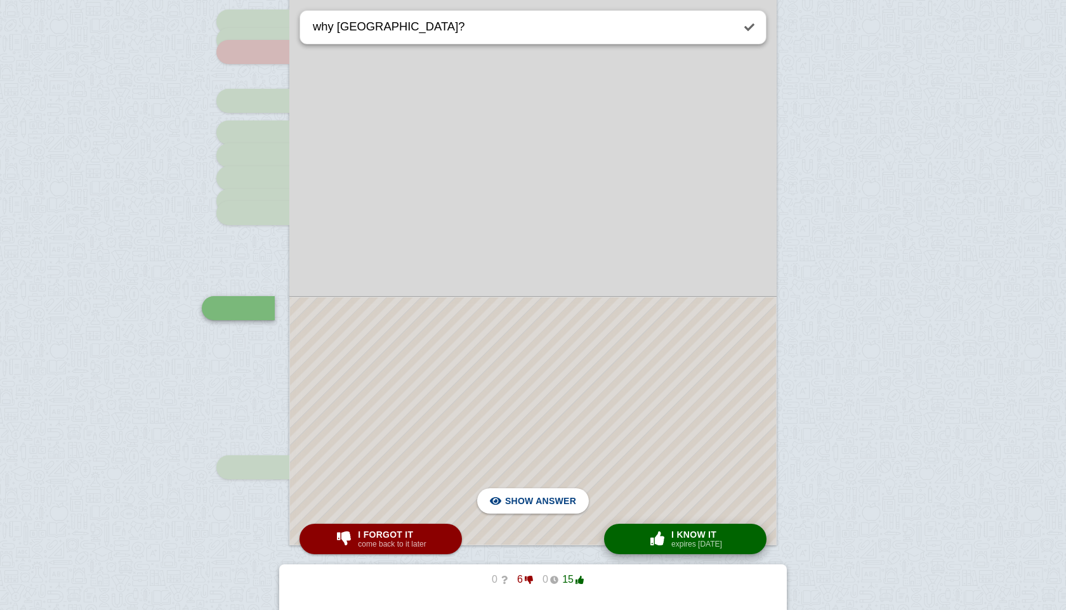
scroll to position [507, 0]
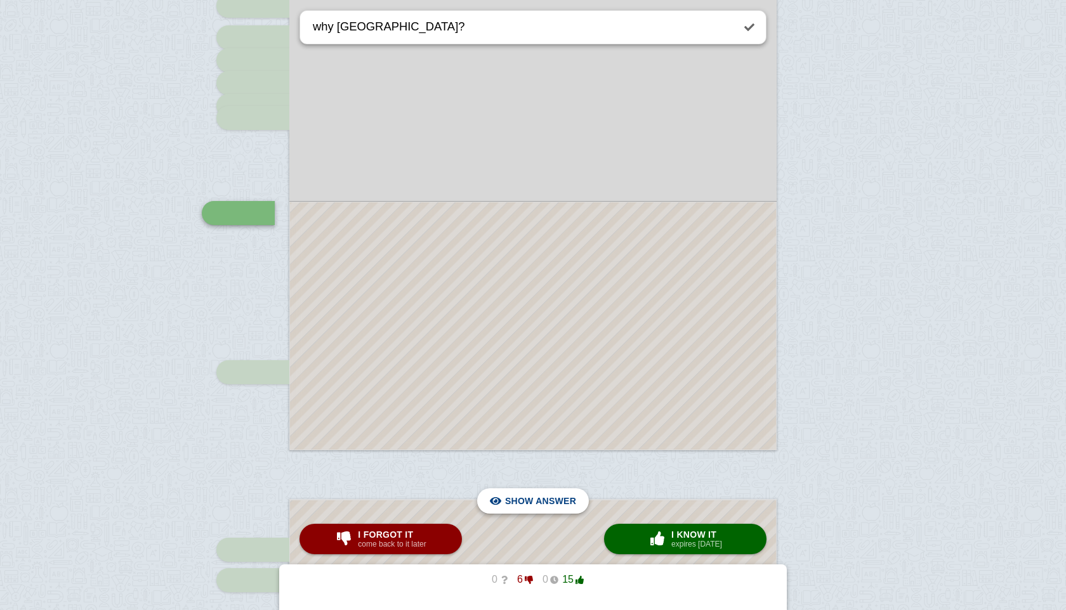
click at [546, 506] on span "Hide answer" at bounding box center [543, 501] width 66 height 28
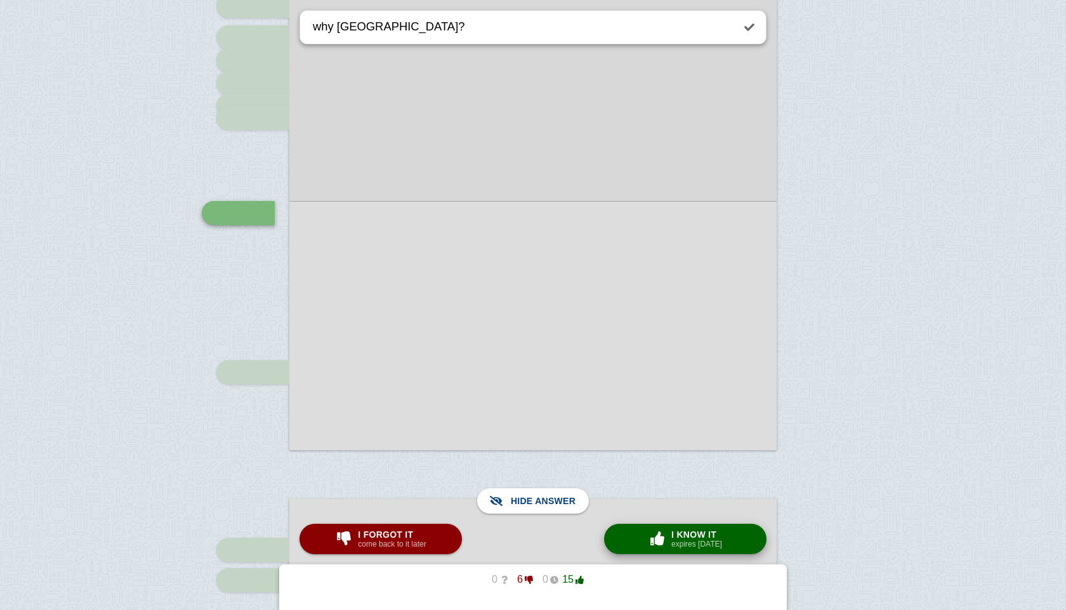
click at [643, 540] on button "× 0 I know it expires [DATE]" at bounding box center [685, 539] width 162 height 30
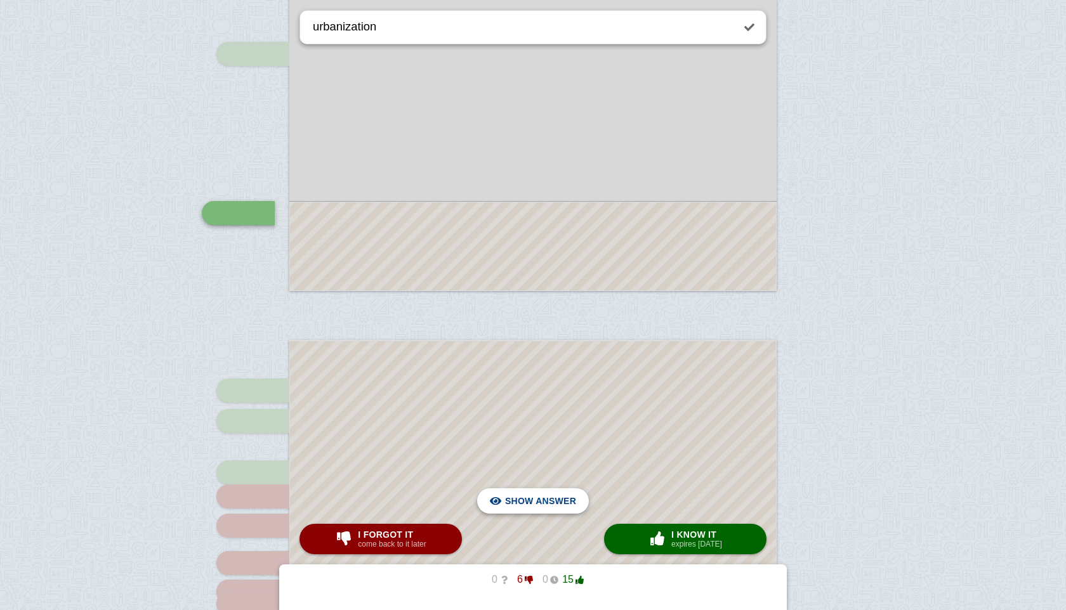
click at [553, 509] on span "Hide answer" at bounding box center [543, 501] width 66 height 28
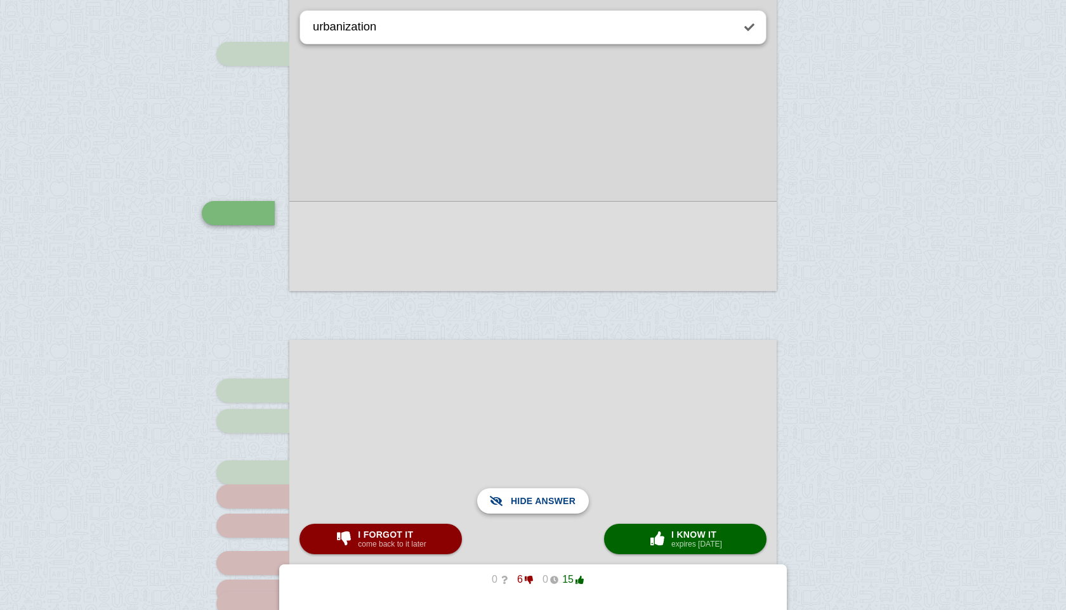
click at [553, 509] on span "Show answer" at bounding box center [540, 501] width 71 height 28
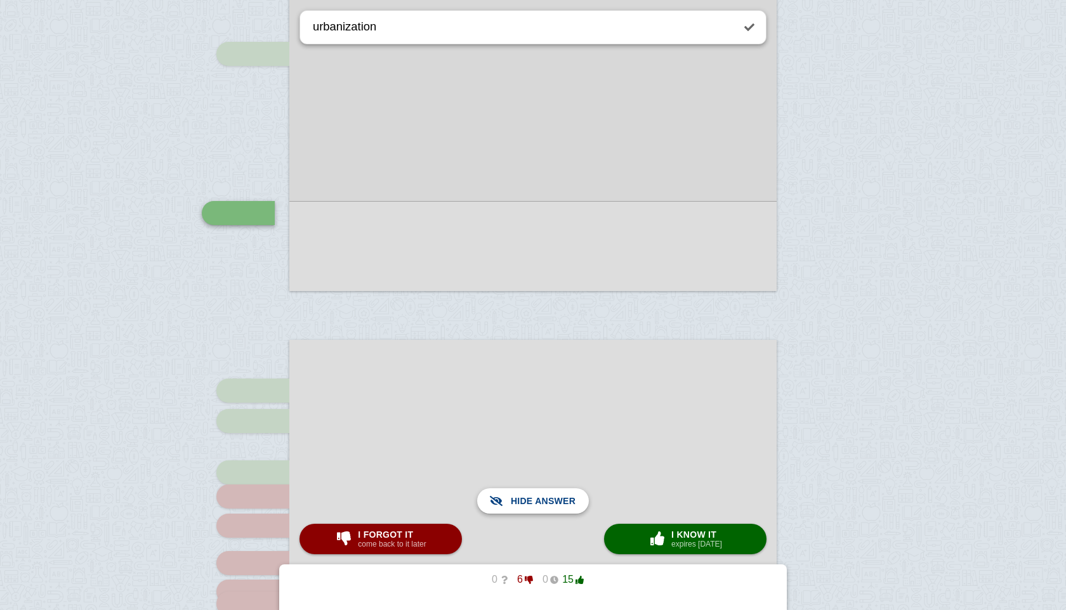
click at [523, 490] on span "Show answer" at bounding box center [540, 501] width 71 height 28
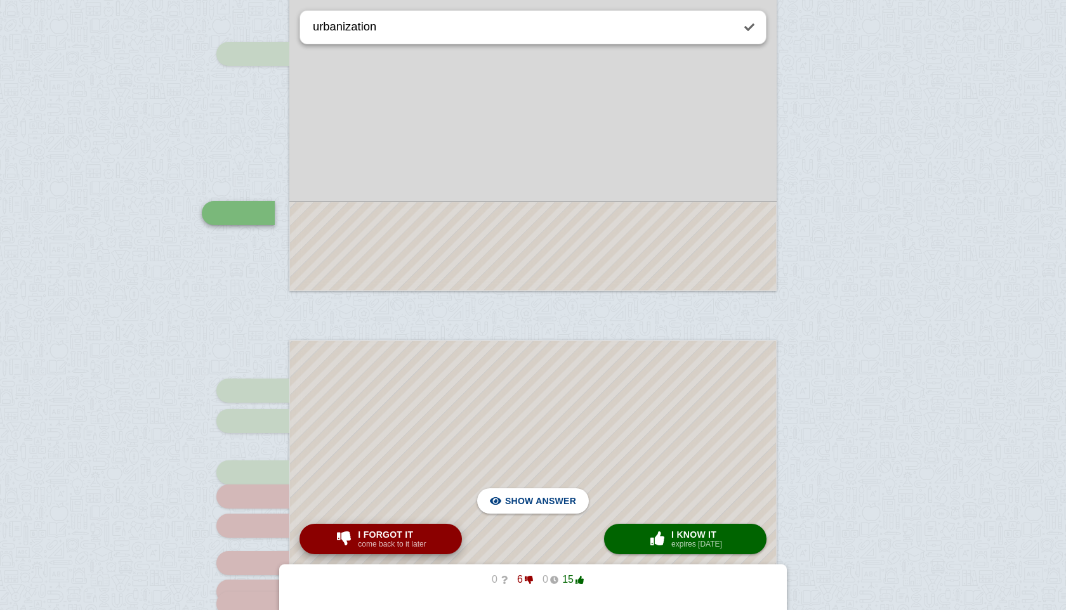
click at [387, 527] on button "I forgot it come back to it later" at bounding box center [380, 539] width 162 height 30
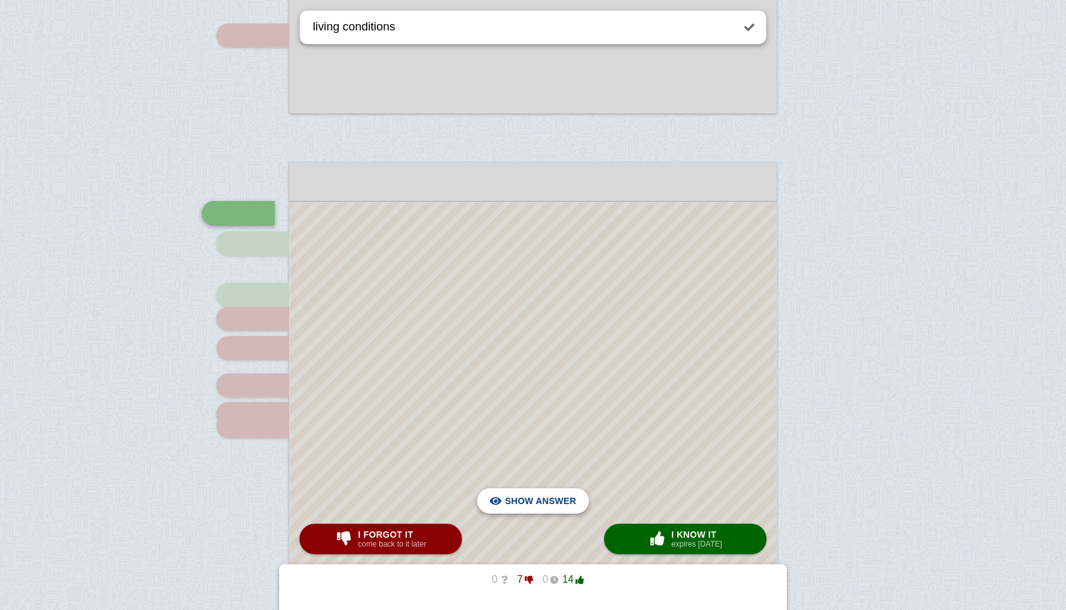
click at [551, 504] on span "Hide answer" at bounding box center [543, 501] width 66 height 28
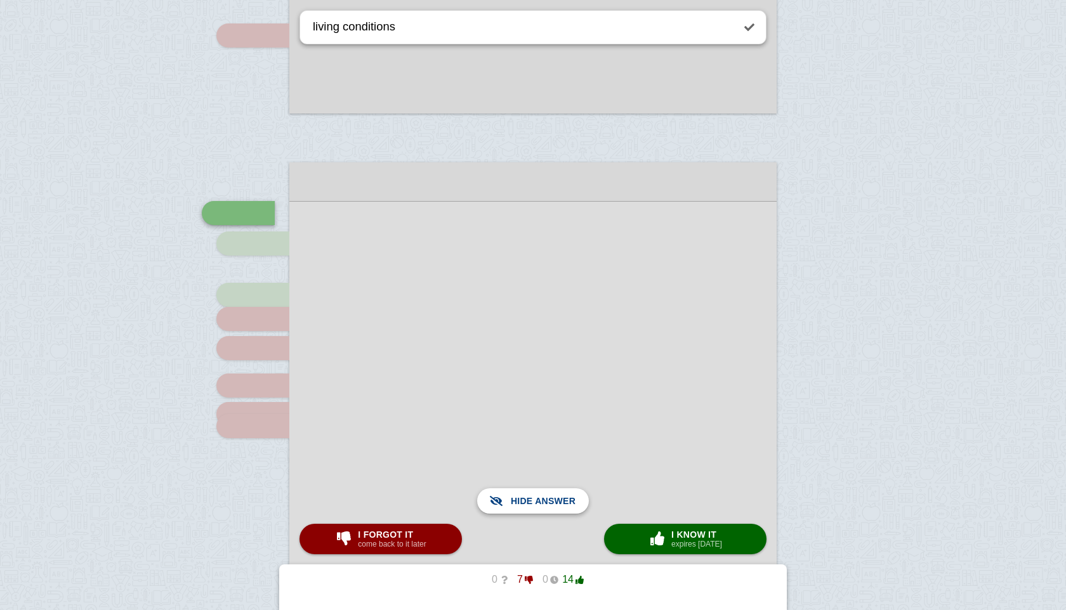
click at [559, 503] on span "Show answer" at bounding box center [540, 501] width 71 height 28
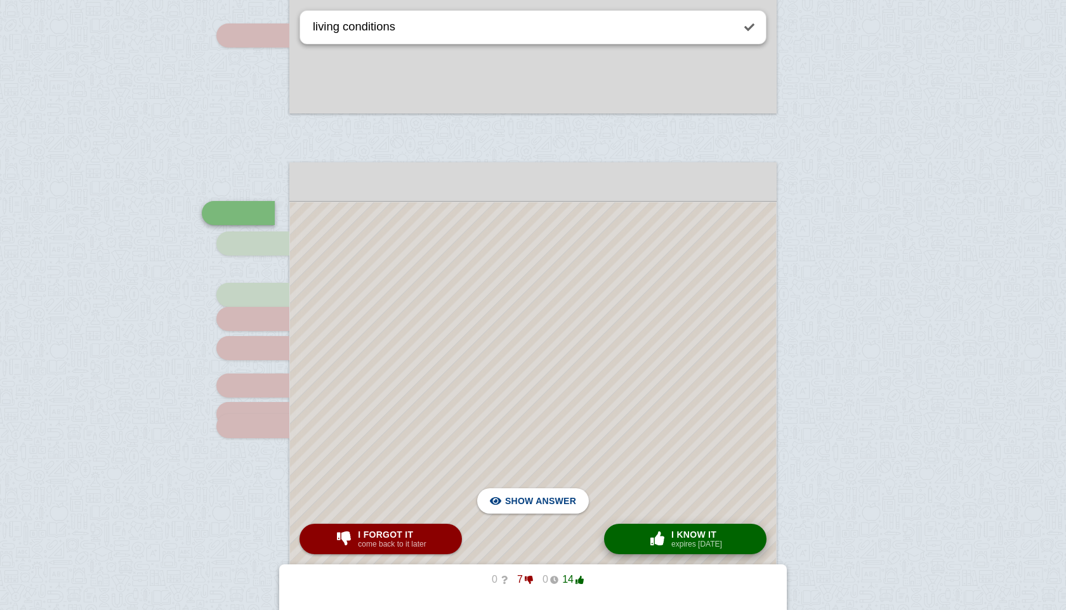
click at [674, 531] on span "I know it" at bounding box center [696, 535] width 51 height 10
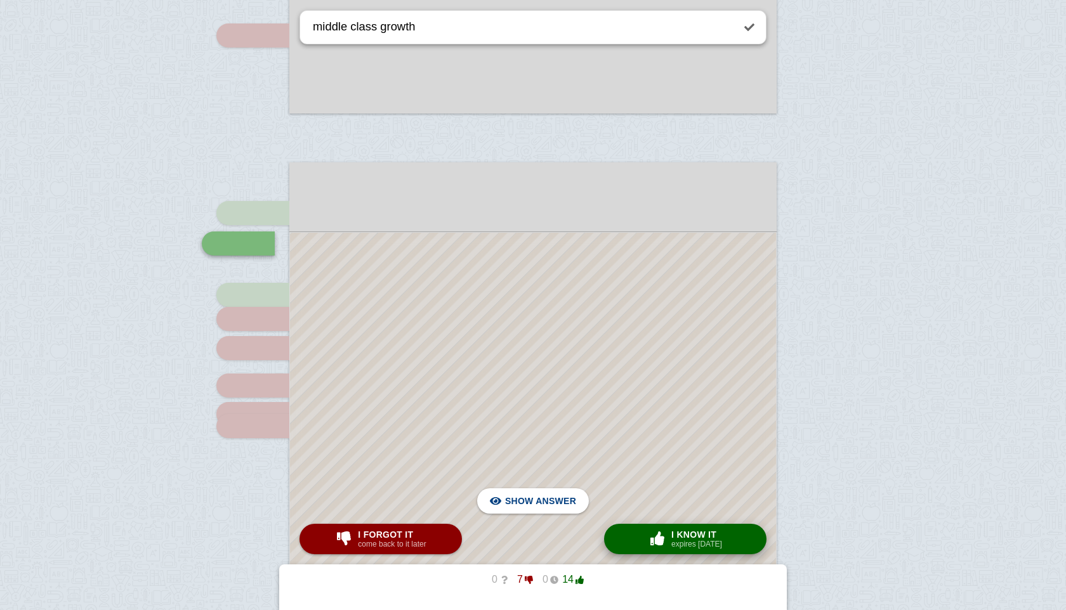
scroll to position [874, 0]
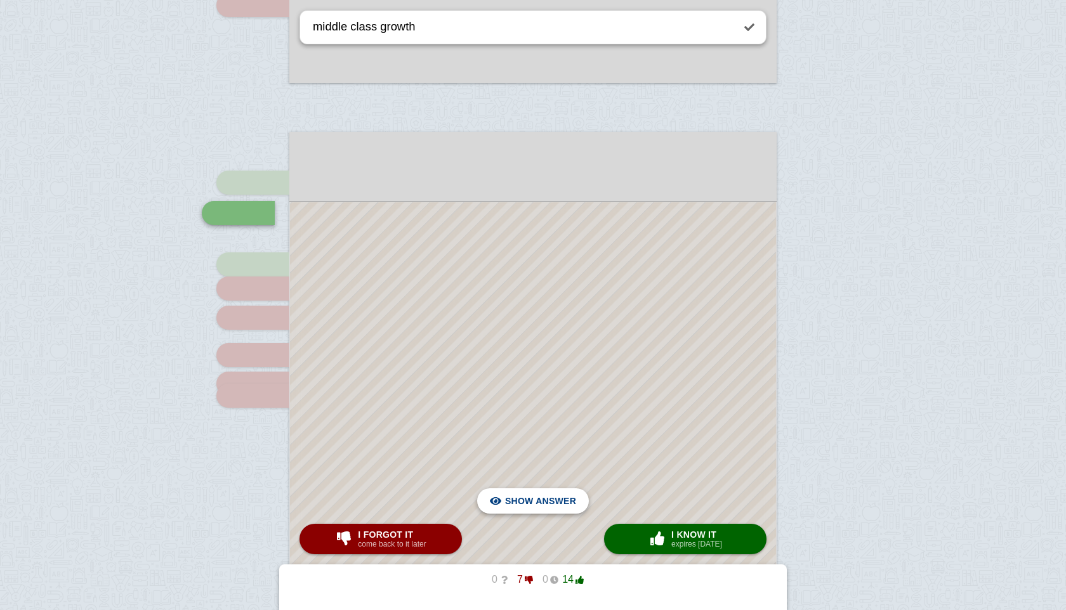
click at [562, 499] on span "Hide answer" at bounding box center [543, 501] width 66 height 28
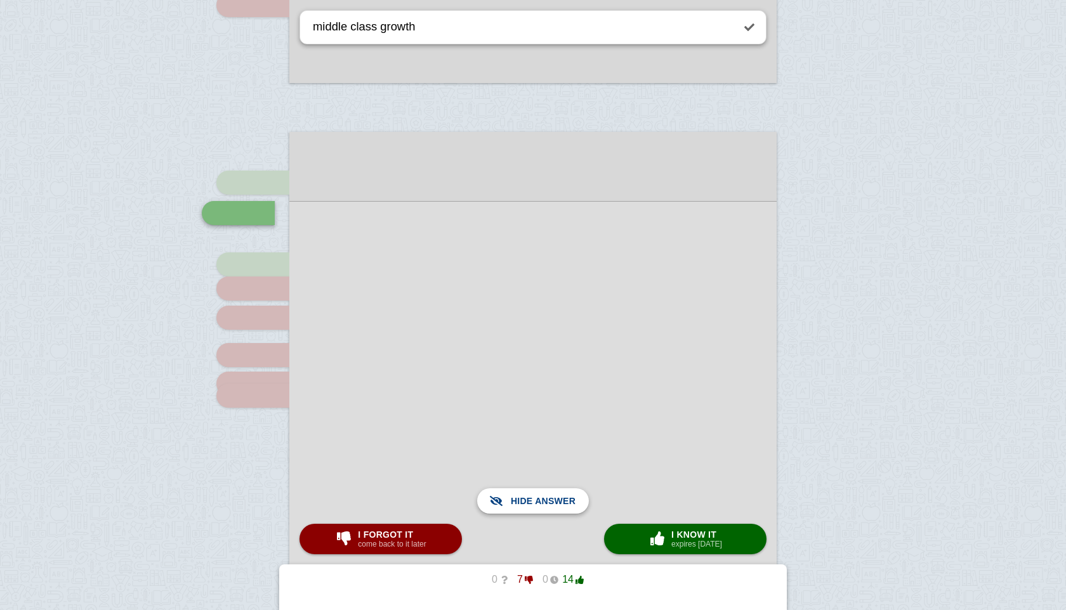
click at [562, 499] on span "Show answer" at bounding box center [540, 501] width 71 height 28
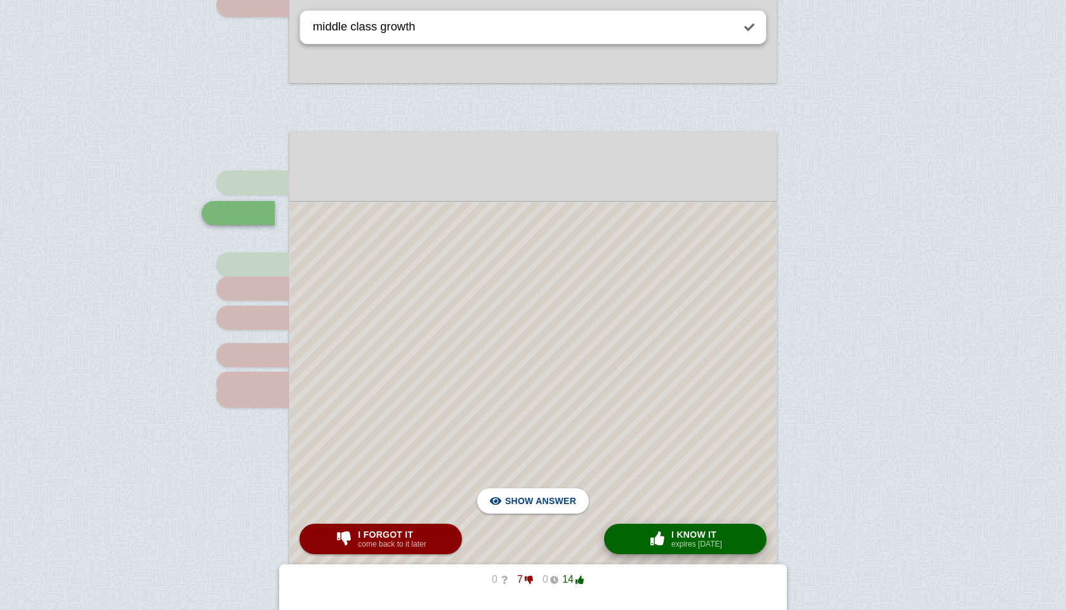
click at [668, 539] on div "× 0 I know it expires [DATE]" at bounding box center [685, 539] width 79 height 20
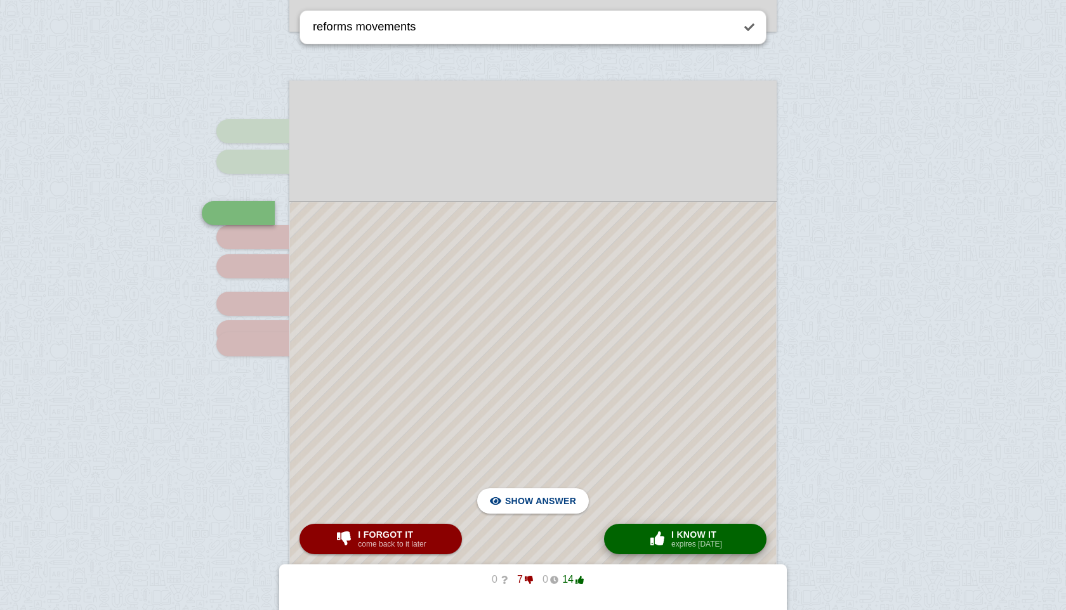
click at [657, 536] on span "button" at bounding box center [657, 539] width 20 height 14
type textarea "democracy expansion"
checkbox input "true"
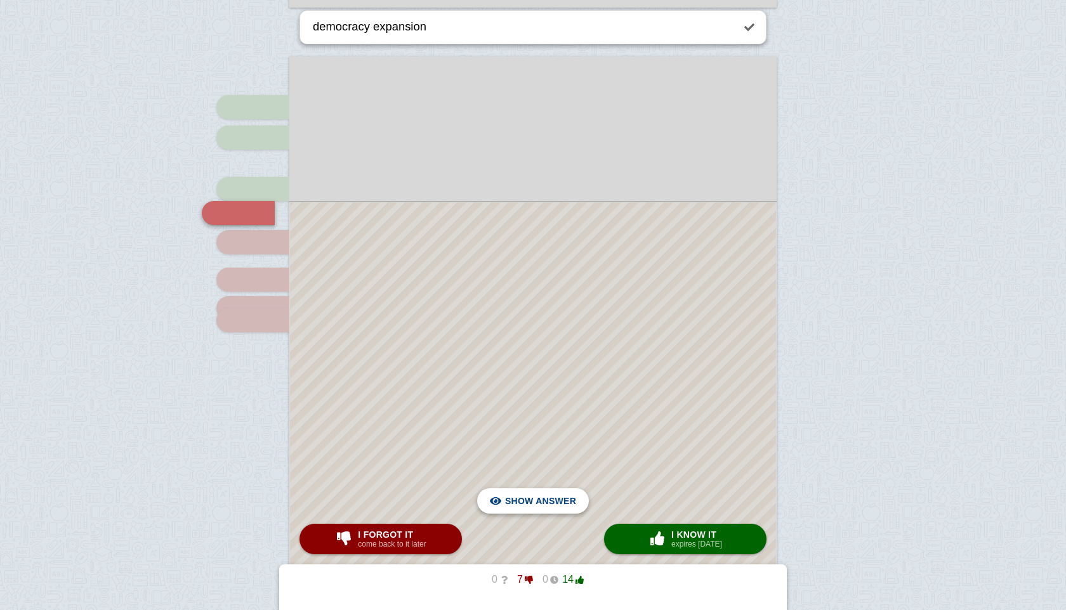
click at [534, 497] on span "Hide answer" at bounding box center [543, 501] width 66 height 28
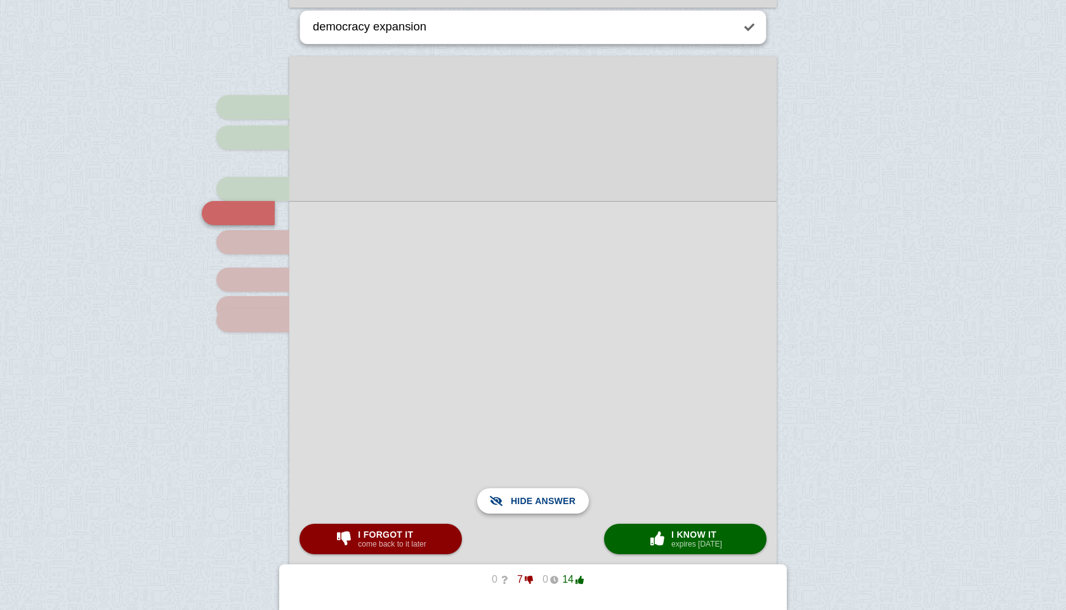
click at [534, 497] on span "Show answer" at bounding box center [540, 501] width 71 height 28
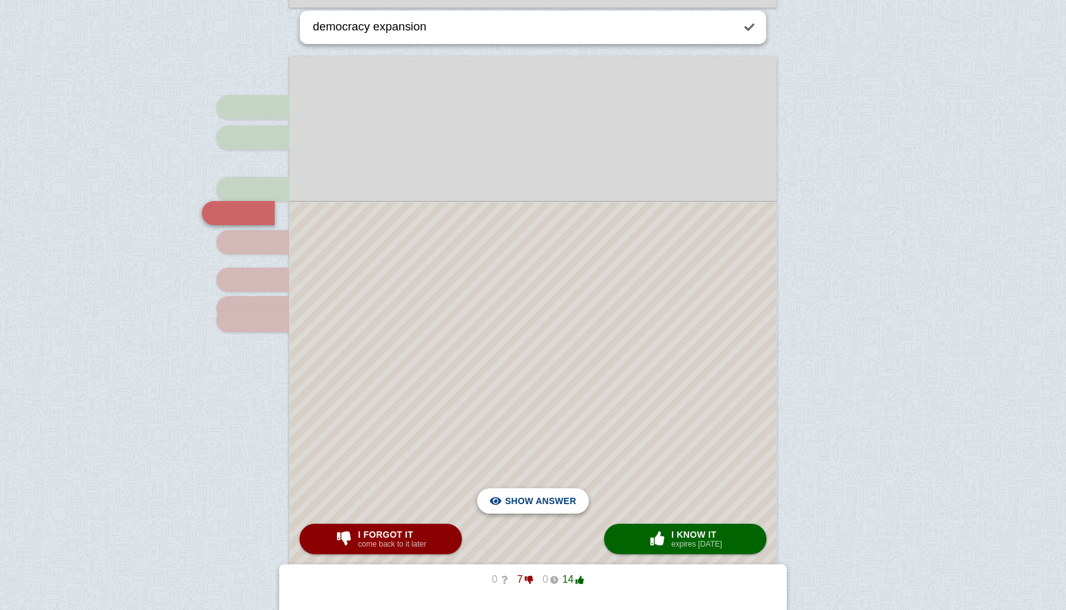
click at [552, 509] on span "Hide answer" at bounding box center [543, 501] width 66 height 28
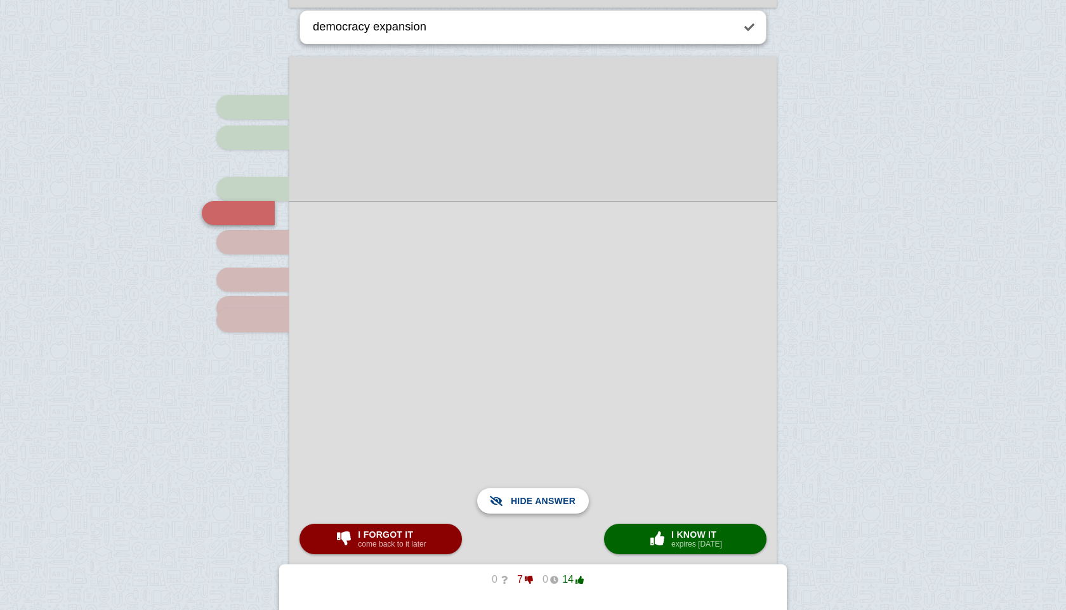
click at [552, 509] on span "Show answer" at bounding box center [540, 501] width 71 height 28
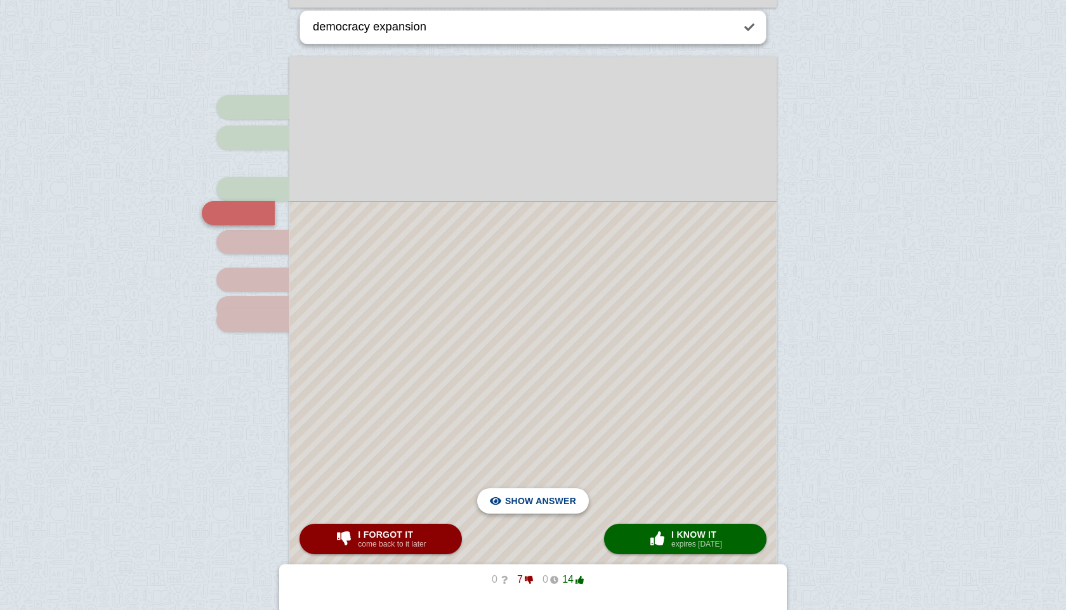
click at [554, 502] on span "Hide answer" at bounding box center [543, 501] width 66 height 28
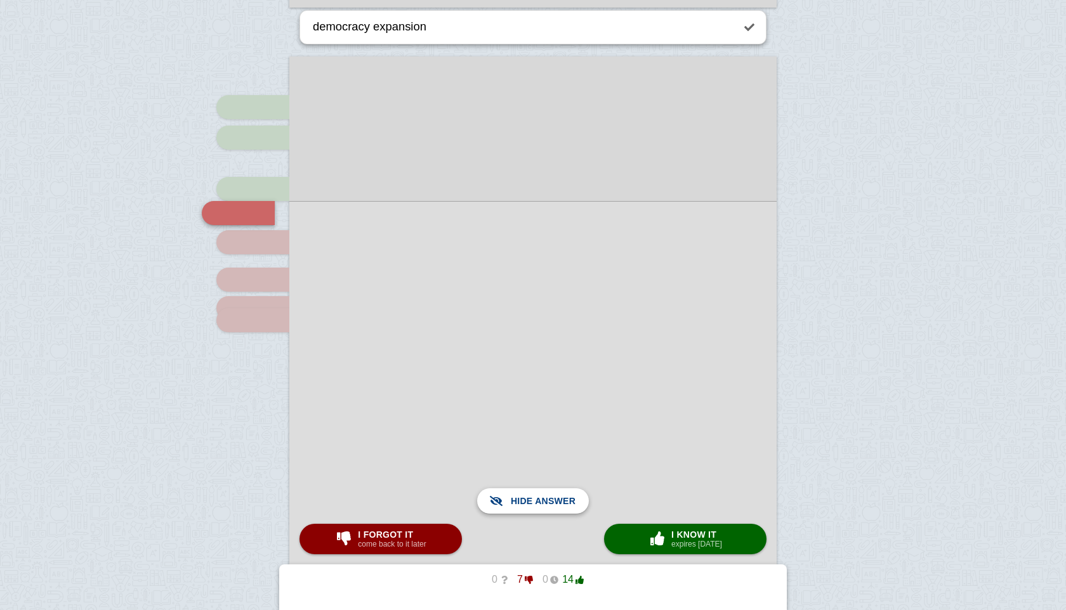
click at [554, 502] on span "Show answer" at bounding box center [540, 501] width 71 height 28
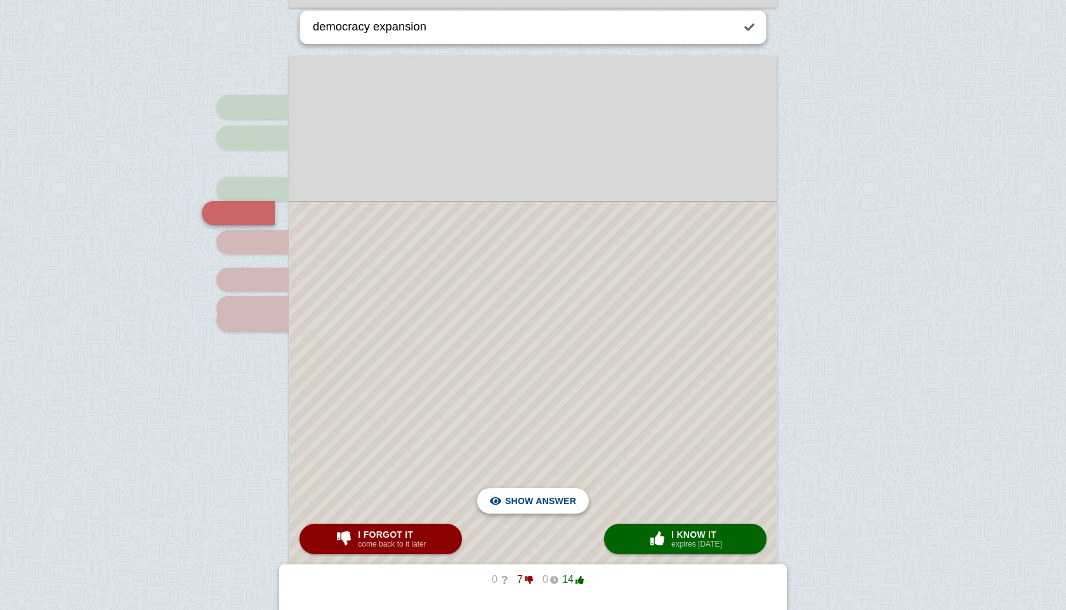
click at [554, 502] on span "Hide answer" at bounding box center [543, 501] width 66 height 28
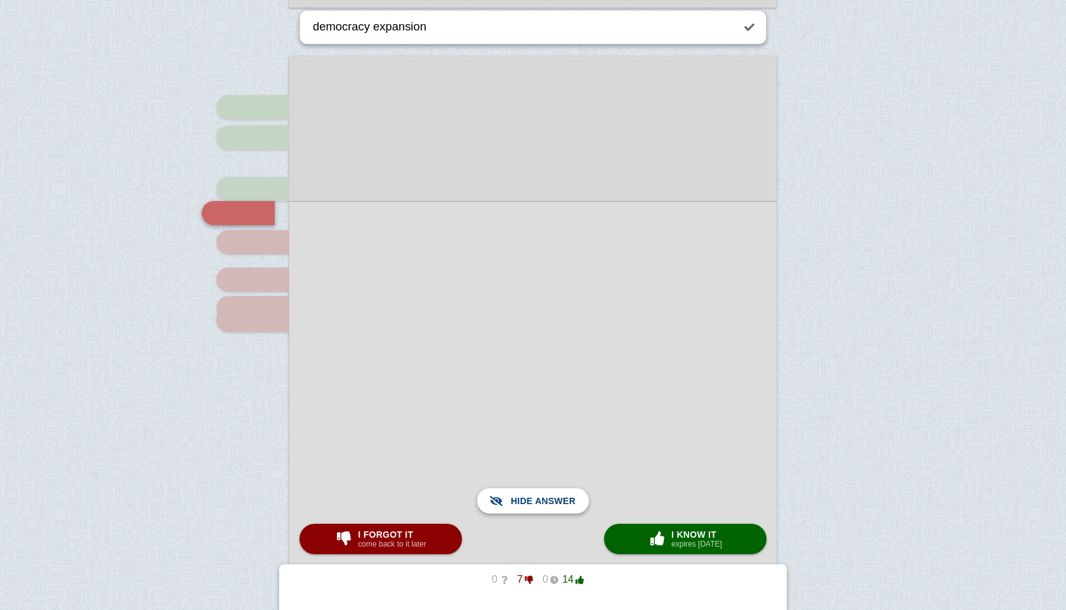
click at [554, 502] on span "Show answer" at bounding box center [540, 501] width 71 height 28
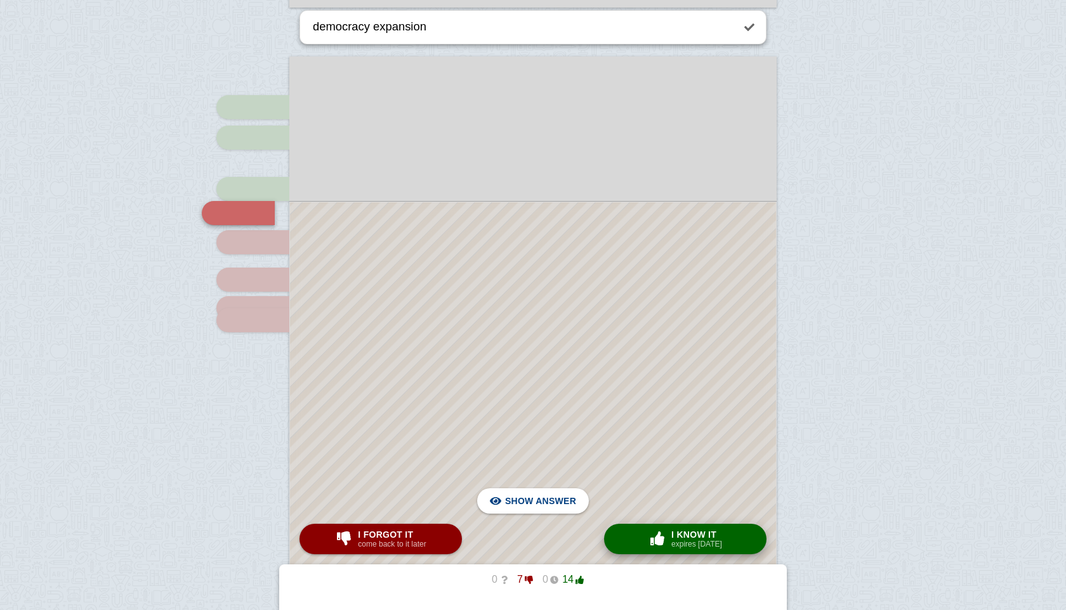
click at [654, 537] on span "button" at bounding box center [657, 539] width 20 height 14
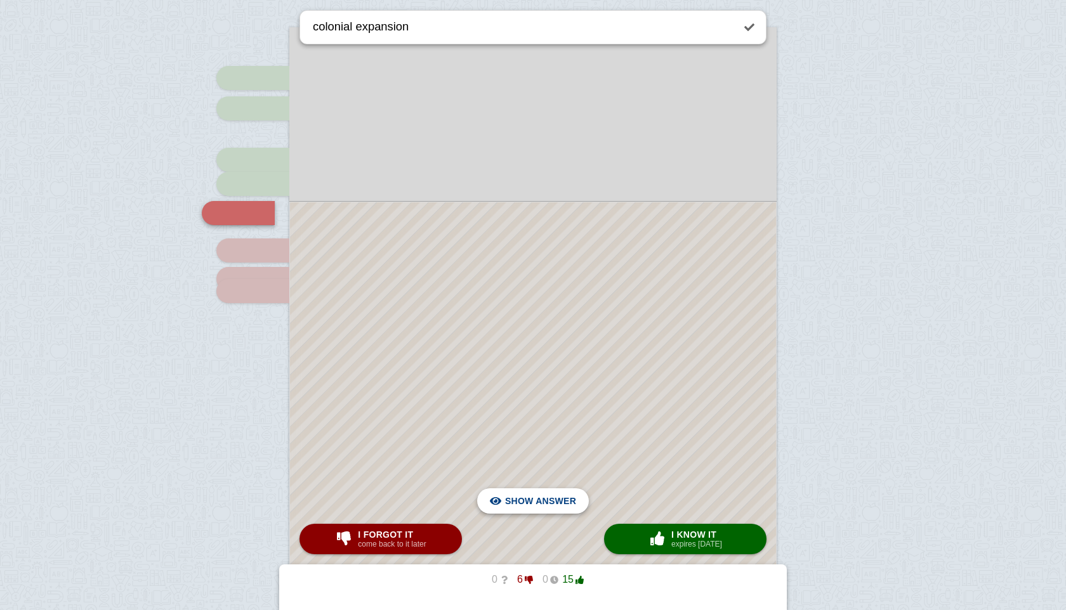
click at [523, 503] on span "Hide answer" at bounding box center [543, 501] width 66 height 28
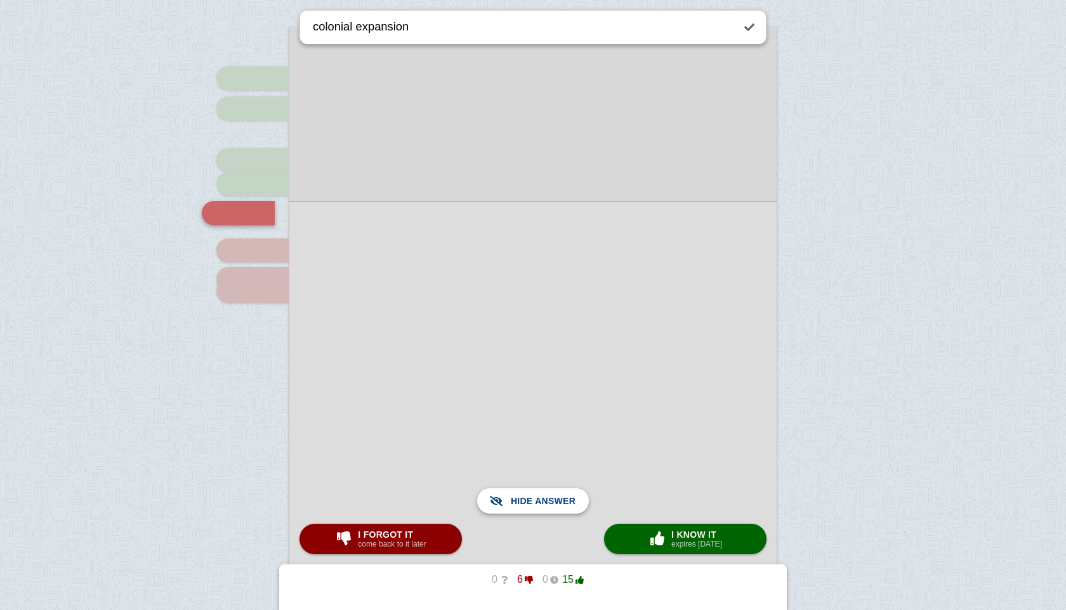
click at [523, 503] on span "Show answer" at bounding box center [540, 501] width 71 height 28
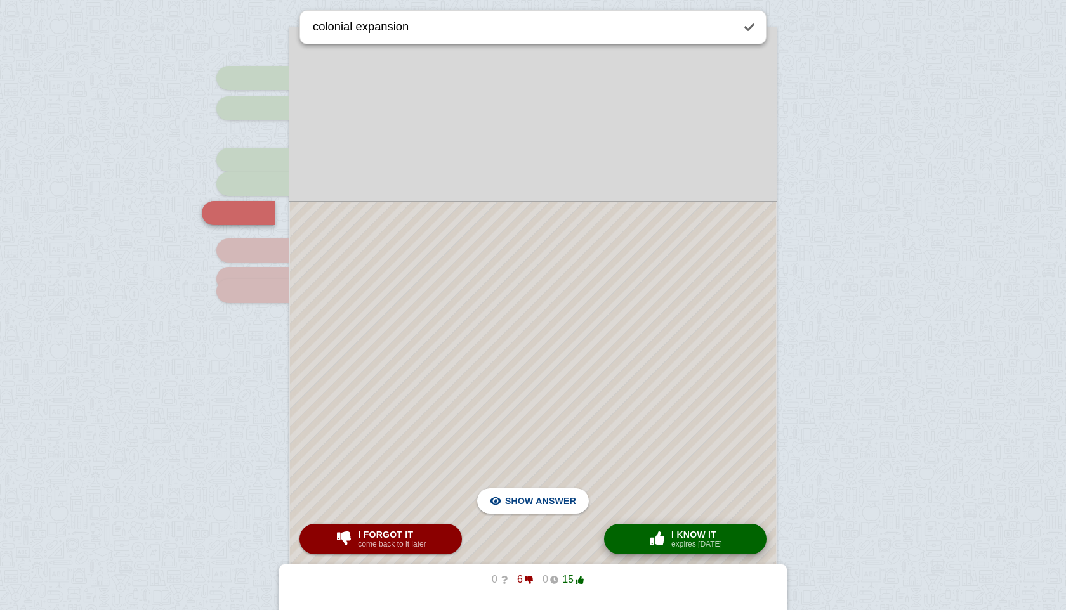
click at [641, 548] on button "× 0 I know it expires [DATE]" at bounding box center [685, 539] width 162 height 30
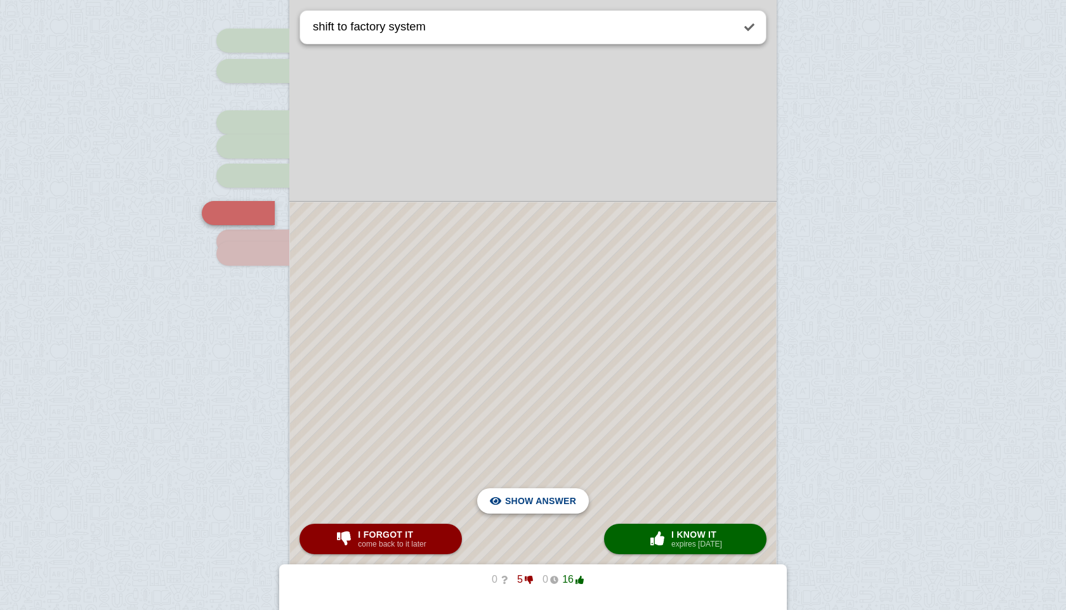
click at [566, 506] on span "Hide answer" at bounding box center [543, 501] width 66 height 28
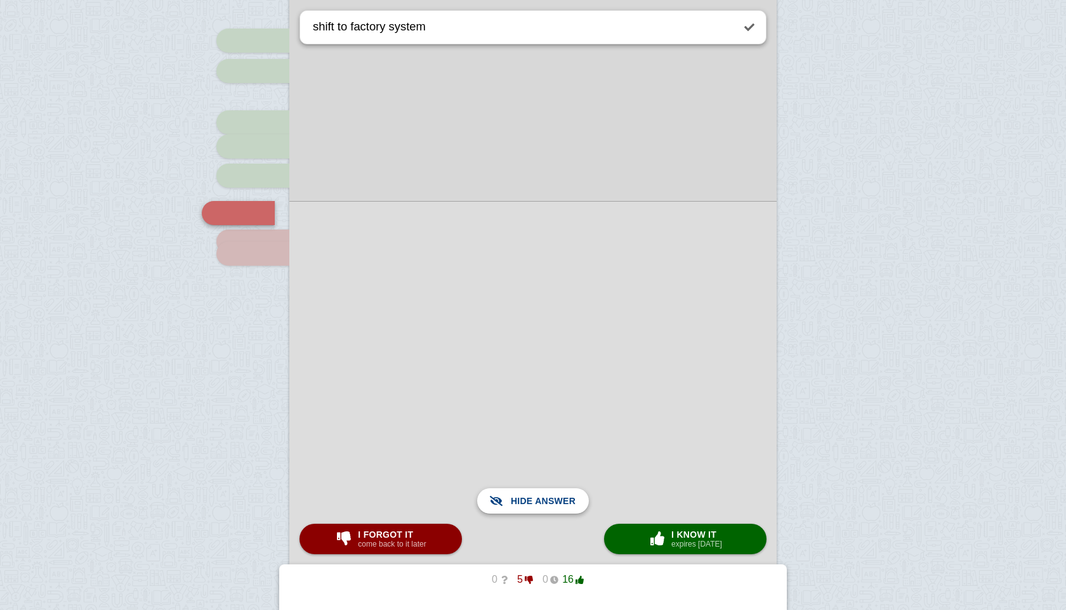
click at [566, 506] on span "Show answer" at bounding box center [540, 501] width 71 height 28
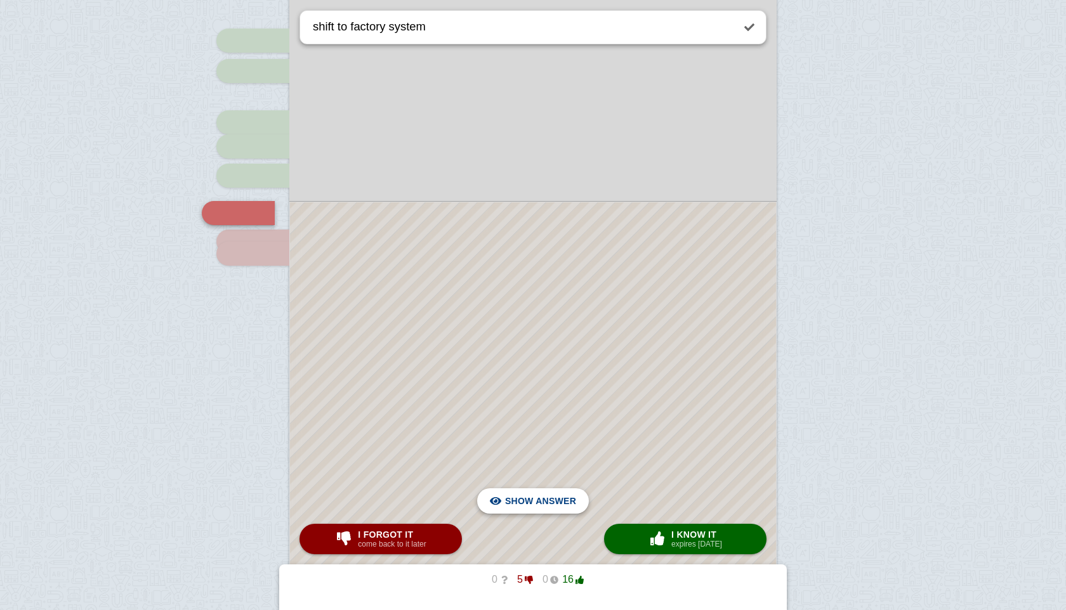
click at [560, 503] on span "Hide answer" at bounding box center [543, 501] width 66 height 28
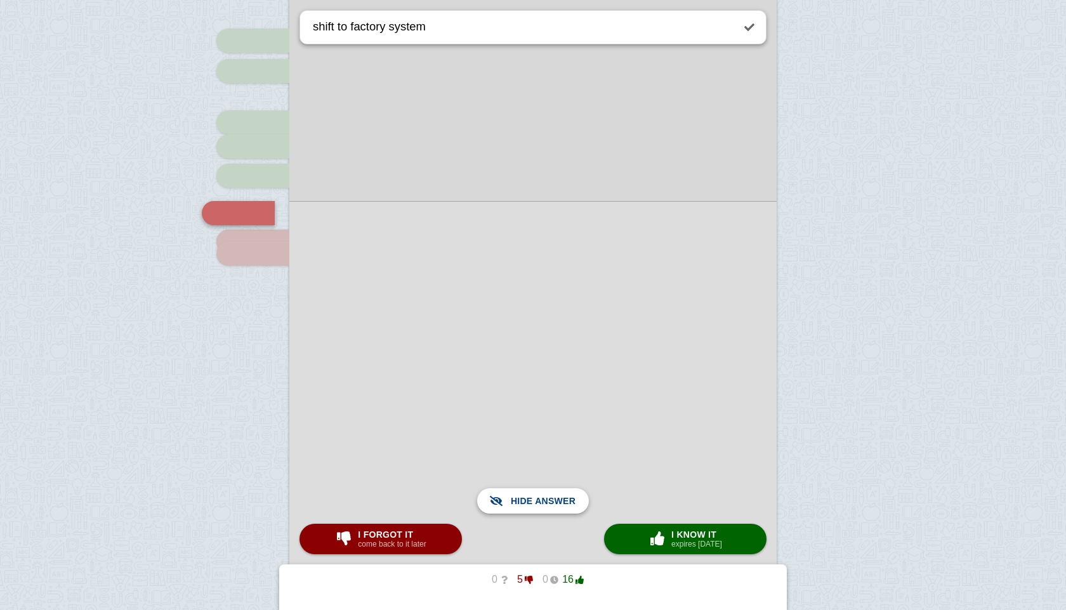
click at [560, 503] on span "Show answer" at bounding box center [540, 501] width 71 height 28
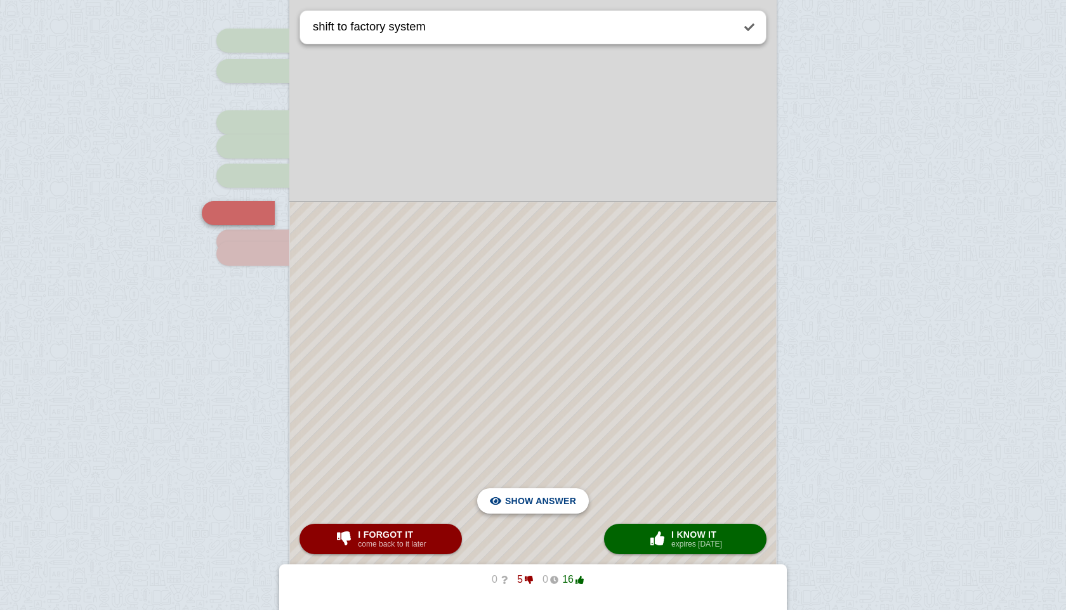
click at [560, 503] on span "Hide answer" at bounding box center [543, 501] width 66 height 28
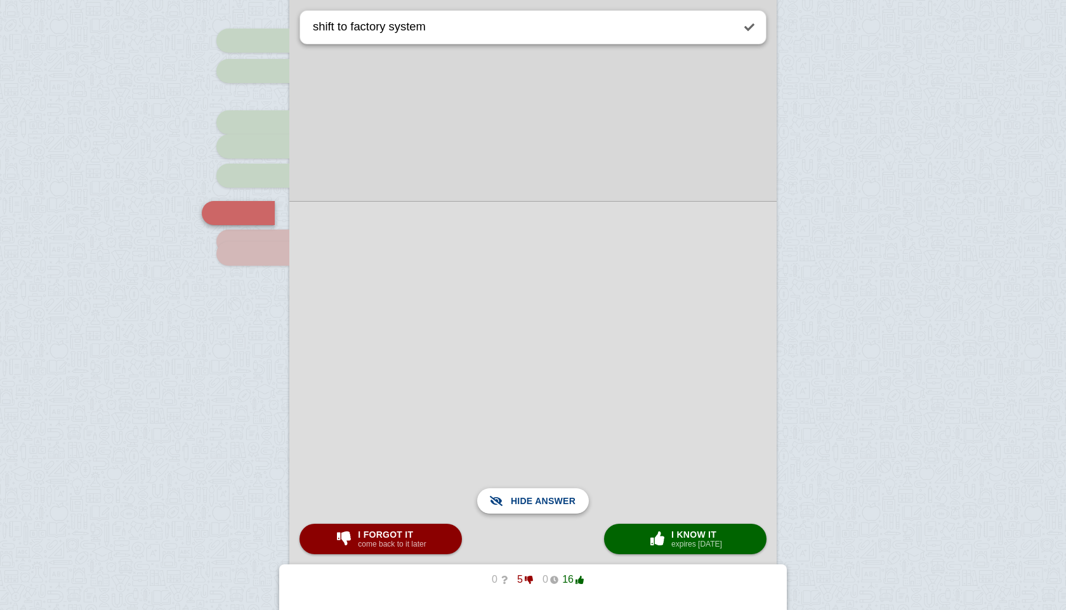
click at [560, 503] on span "Show answer" at bounding box center [540, 501] width 71 height 28
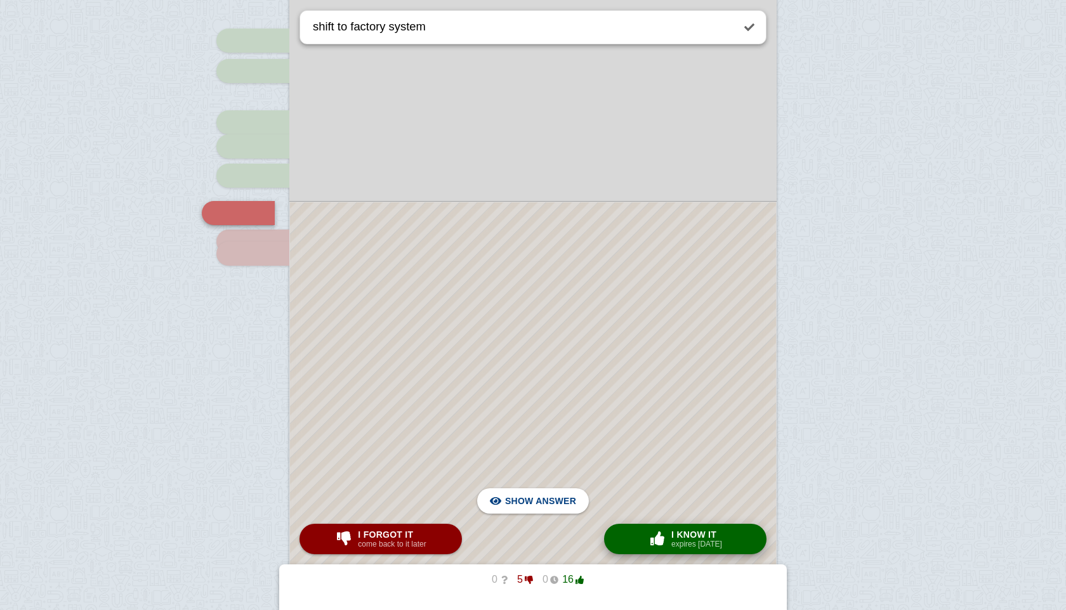
click at [648, 531] on span "button" at bounding box center [657, 539] width 23 height 16
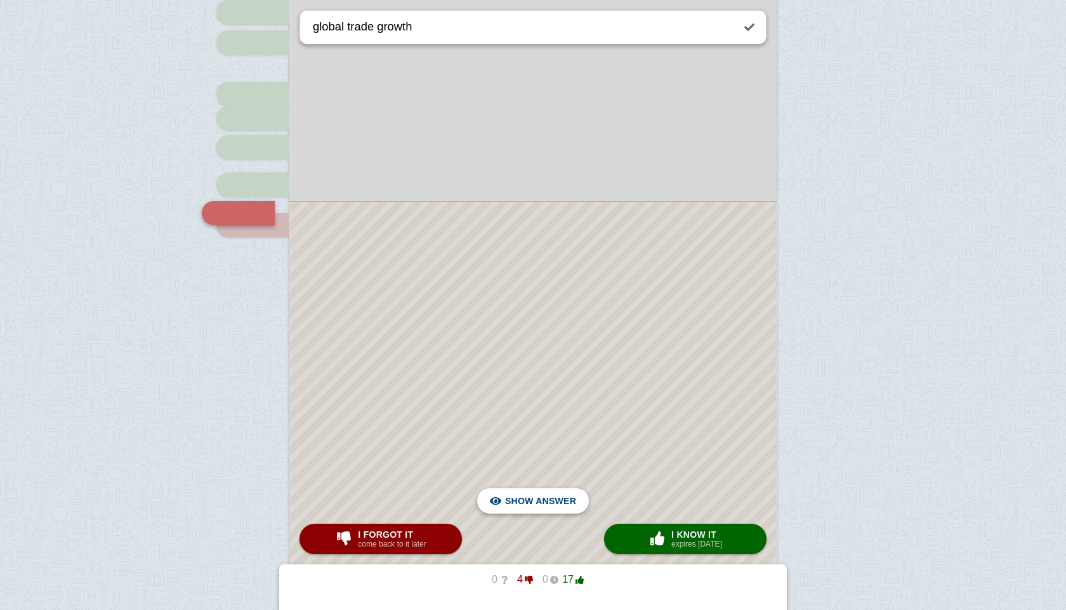
click at [560, 501] on span "Hide answer" at bounding box center [543, 501] width 66 height 28
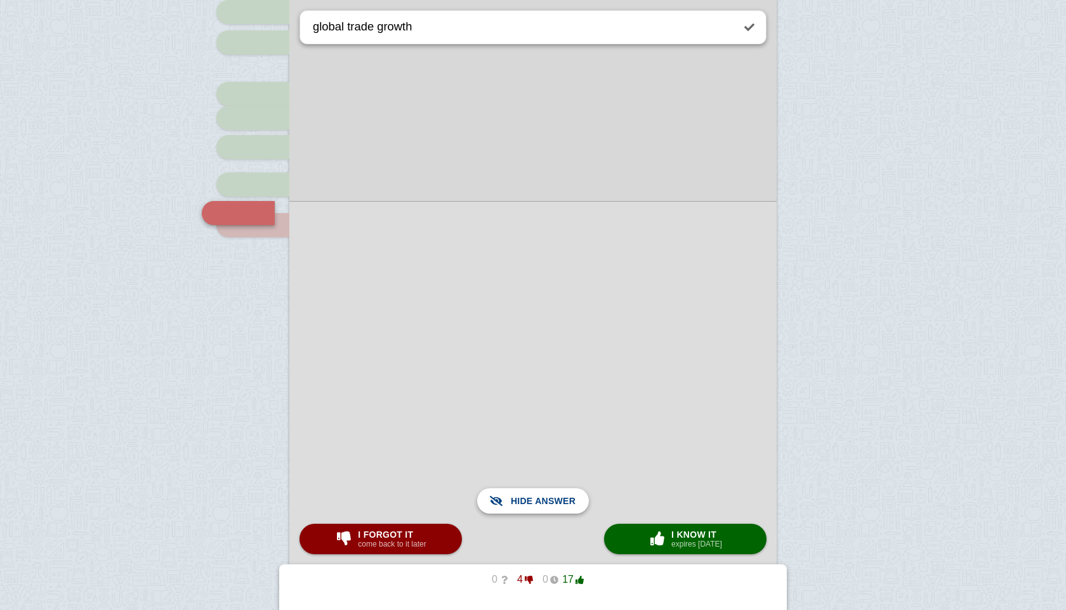
click at [560, 501] on span "Show answer" at bounding box center [540, 501] width 71 height 28
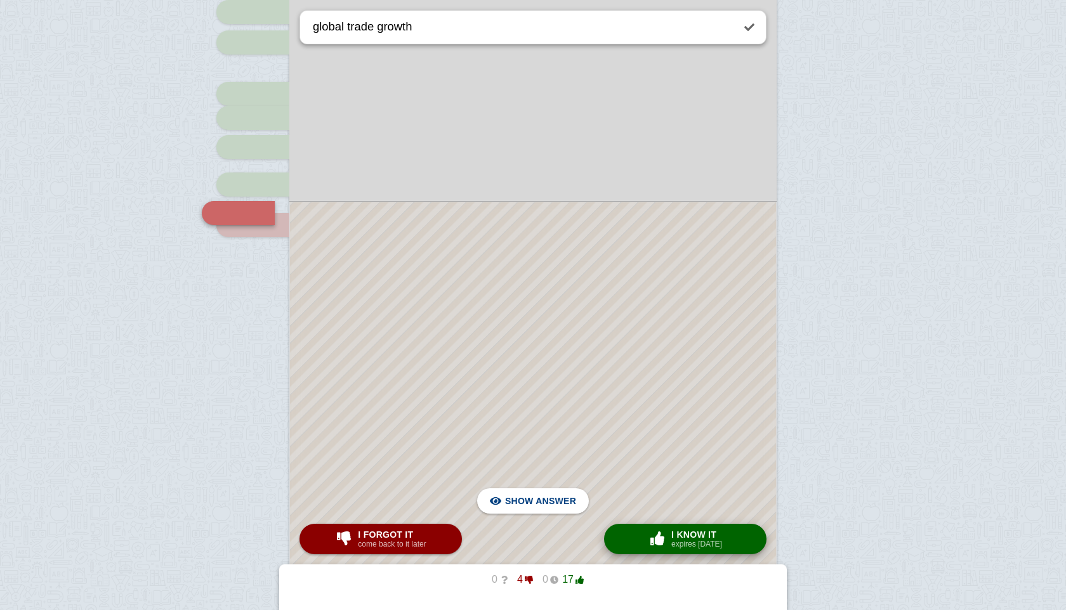
click at [713, 530] on span "I know it" at bounding box center [696, 535] width 51 height 10
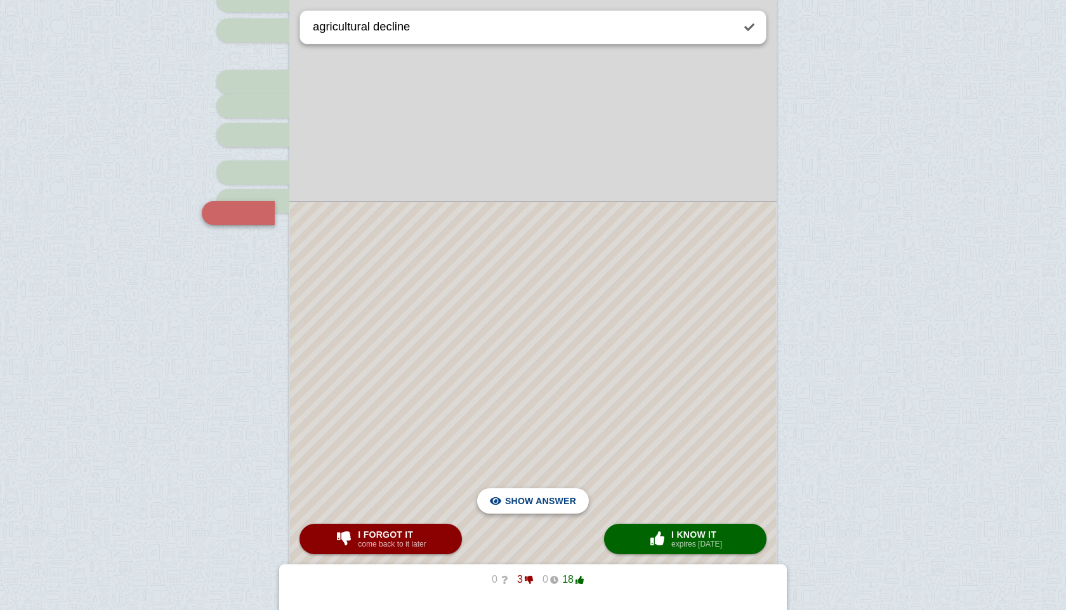
click at [501, 497] on div "Hide answer" at bounding box center [532, 501] width 91 height 25
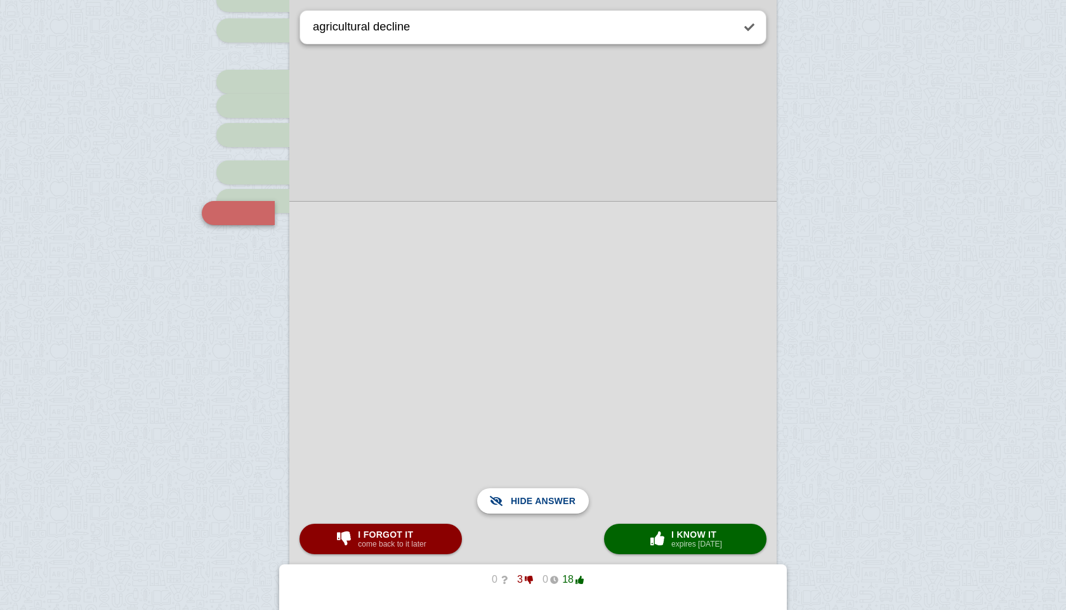
click at [501, 497] on div "Show answer" at bounding box center [532, 501] width 91 height 25
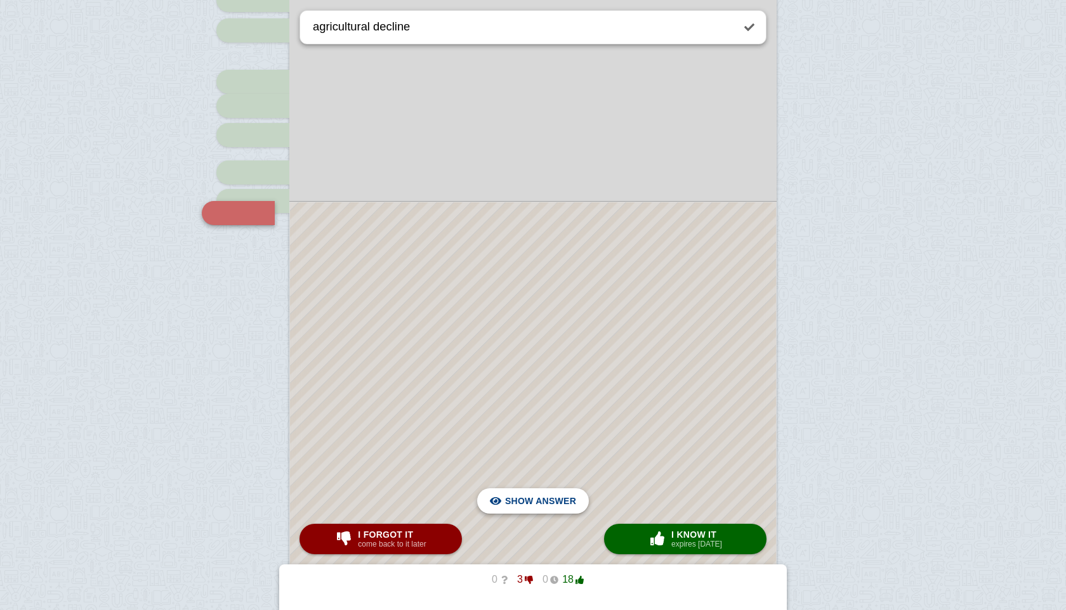
click at [501, 497] on div "Hide answer" at bounding box center [532, 501] width 91 height 25
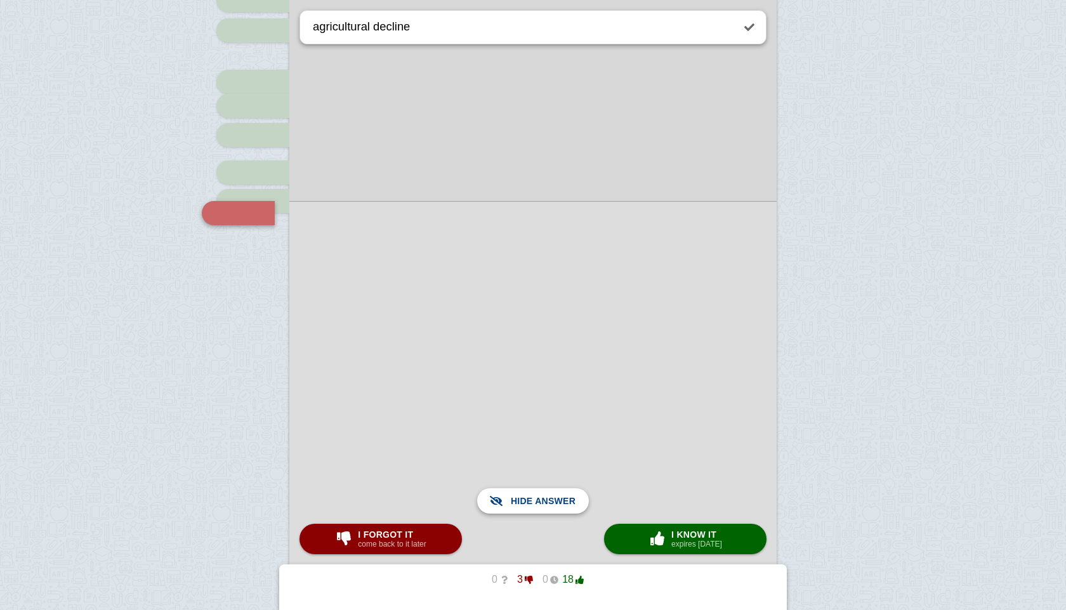
click at [501, 497] on div "Show answer" at bounding box center [532, 501] width 91 height 25
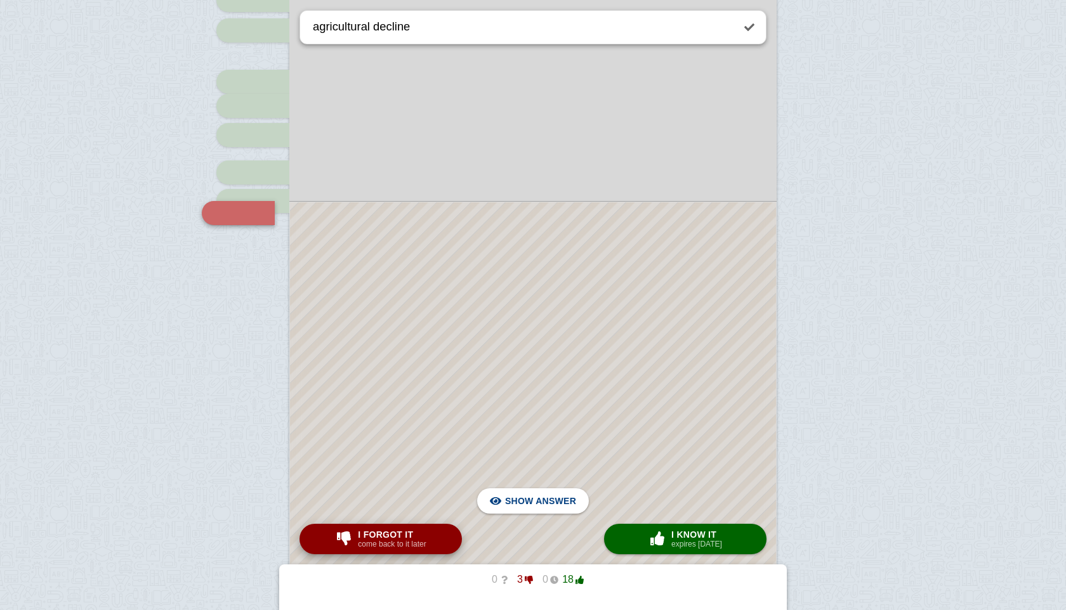
click at [395, 542] on small "come back to it later" at bounding box center [392, 544] width 68 height 9
type textarea "industrial revolution introduction"
checkbox input "false"
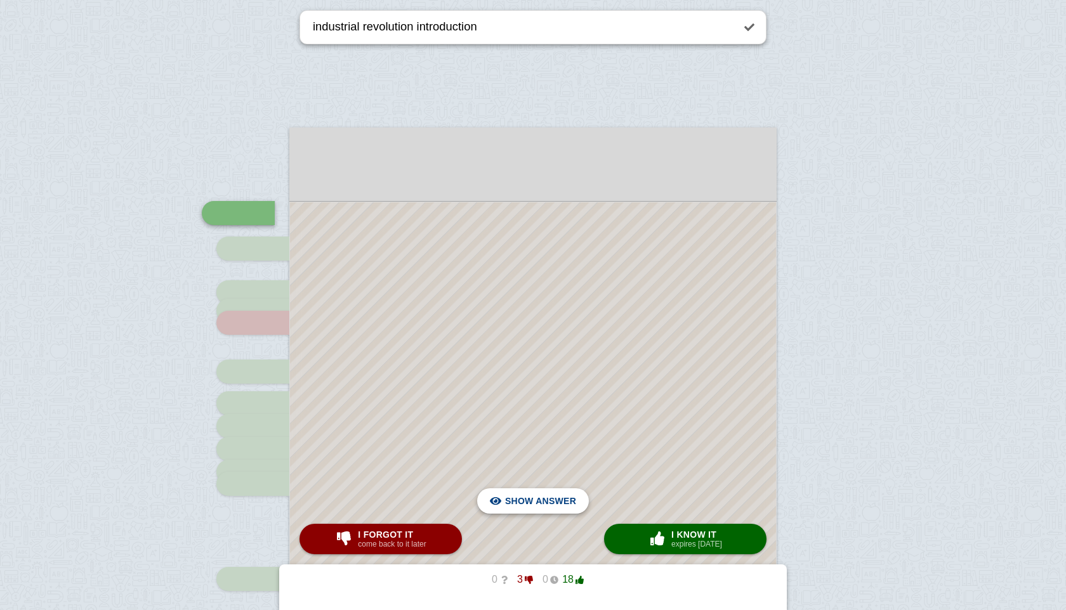
click at [533, 505] on span "Hide answer" at bounding box center [543, 501] width 66 height 28
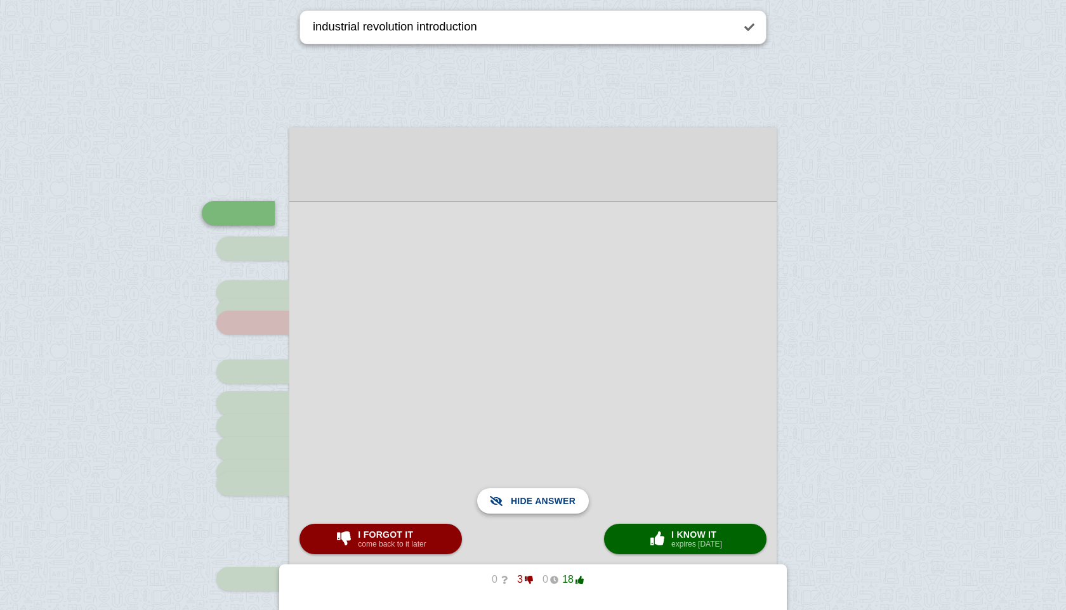
click at [533, 505] on span "Show answer" at bounding box center [540, 501] width 71 height 28
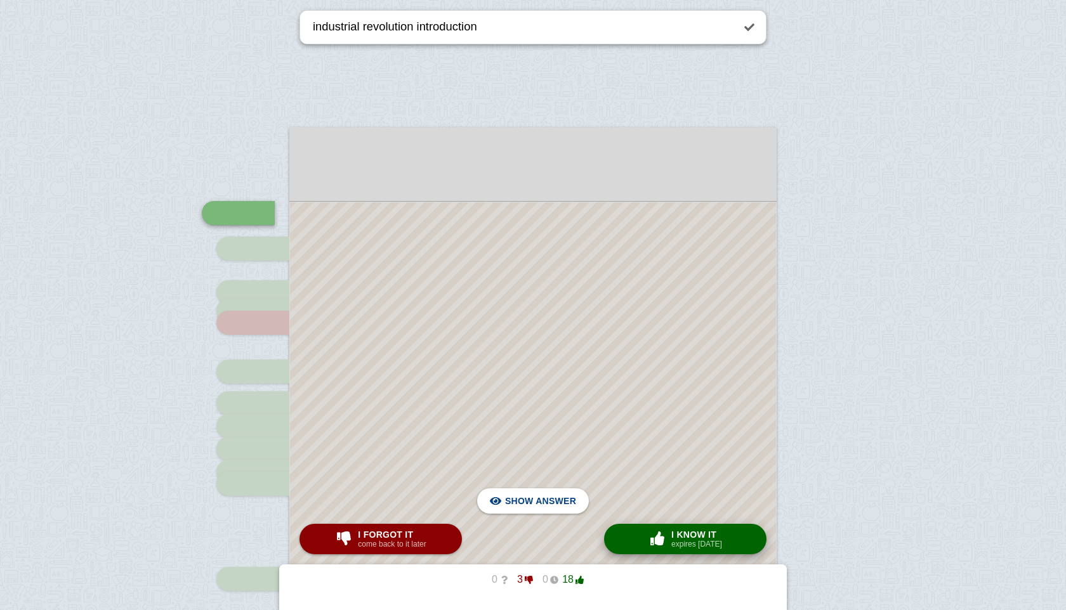
click at [657, 535] on span "button" at bounding box center [657, 539] width 20 height 14
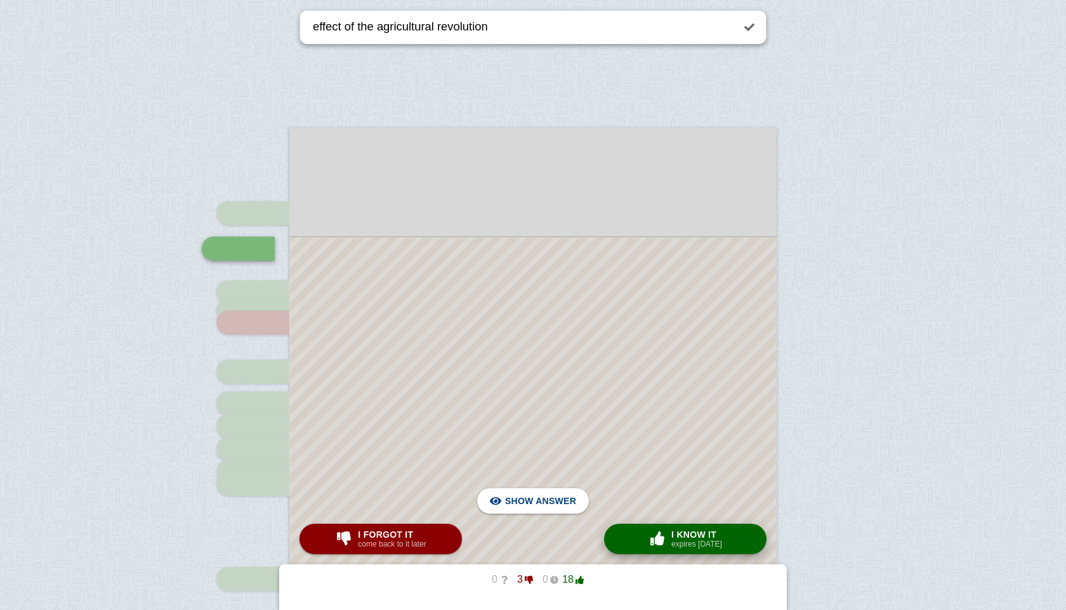
scroll to position [176, 0]
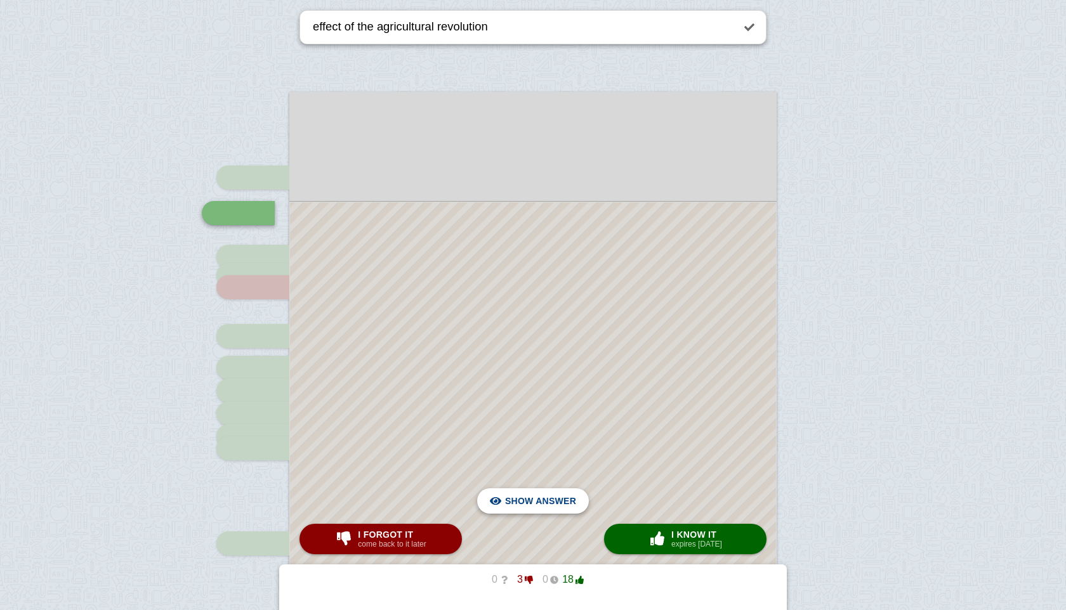
click at [566, 503] on span "Hide answer" at bounding box center [543, 501] width 66 height 28
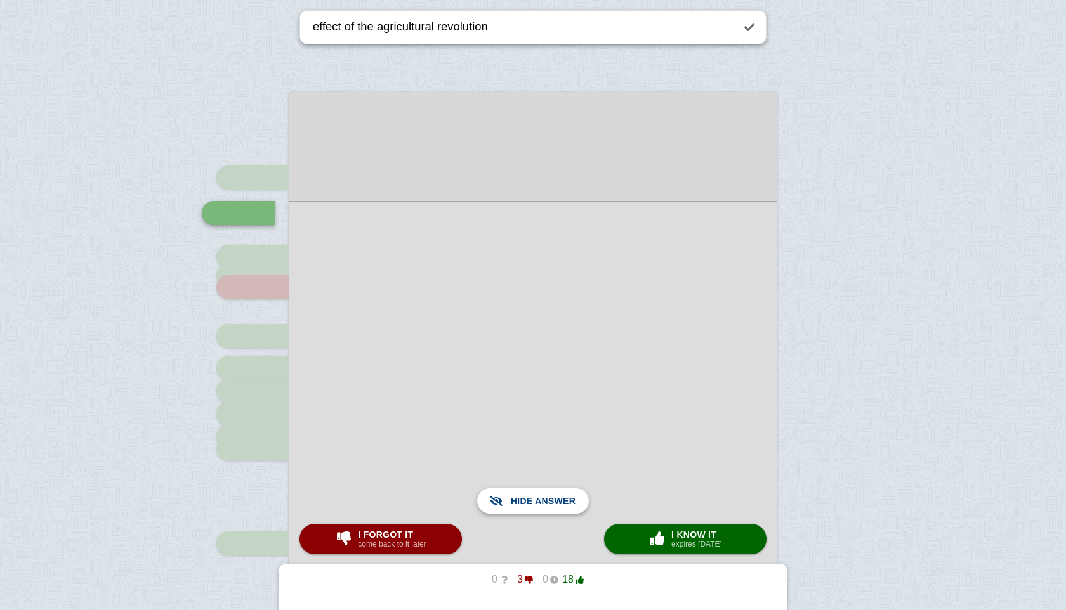
click at [566, 503] on span "Show answer" at bounding box center [540, 501] width 71 height 28
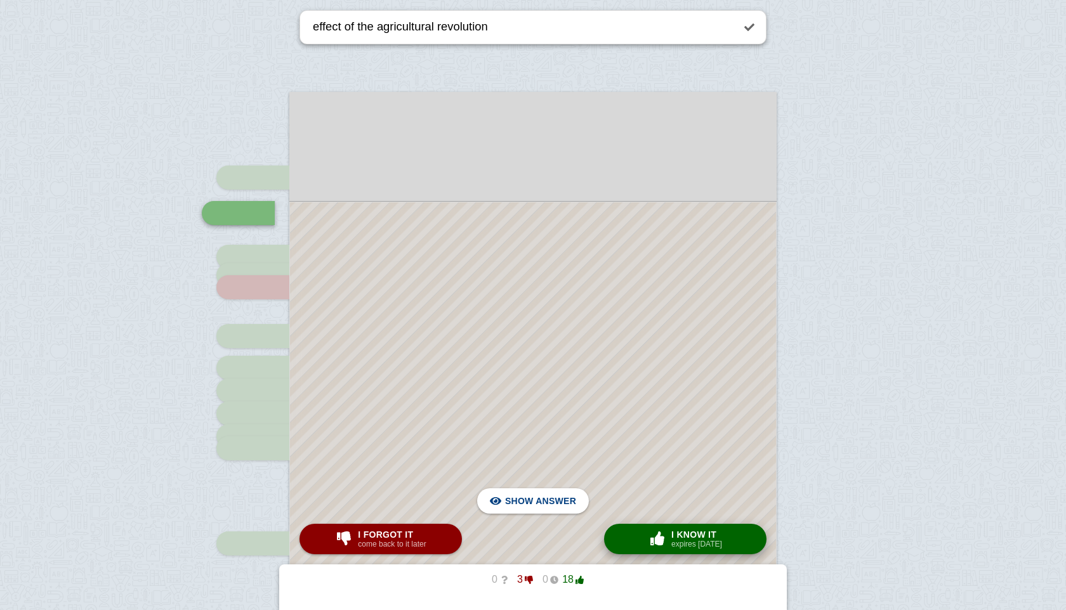
click at [698, 542] on small "expires [DATE]" at bounding box center [696, 544] width 51 height 9
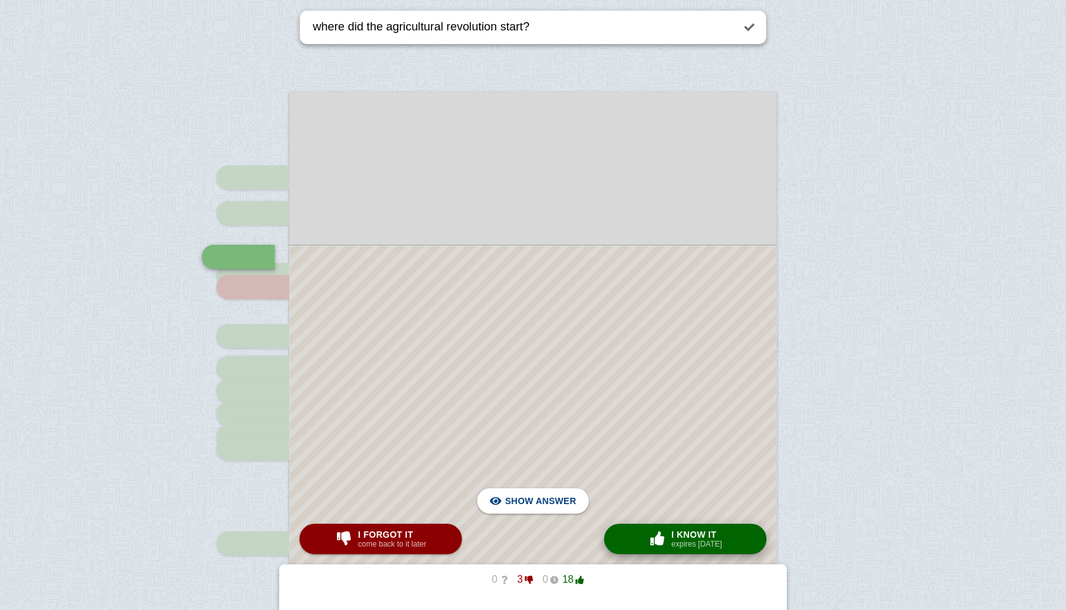
scroll to position [220, 0]
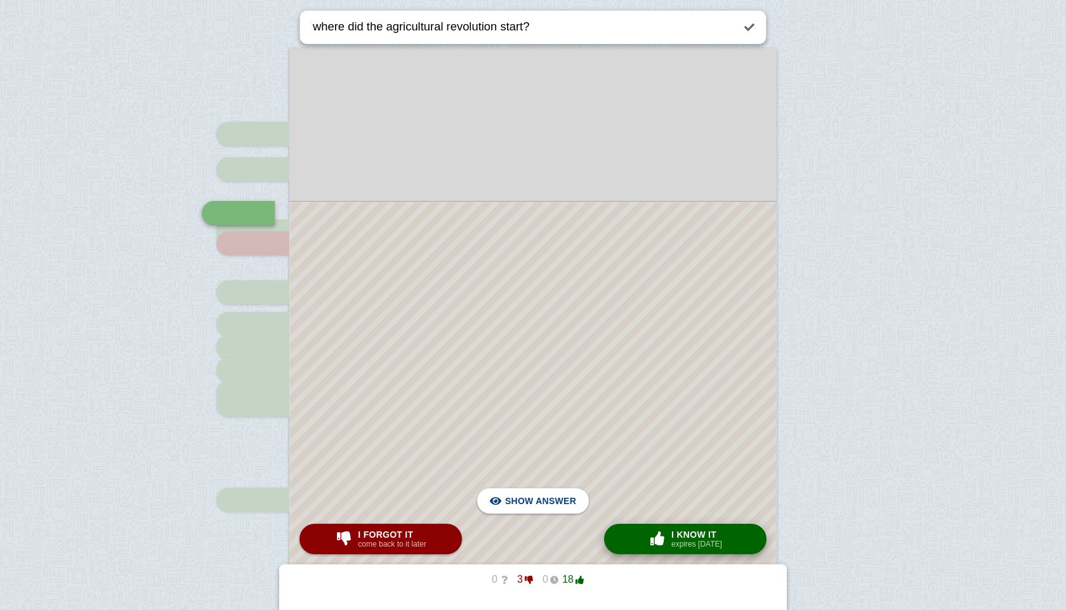
click at [664, 531] on span "button" at bounding box center [657, 539] width 23 height 16
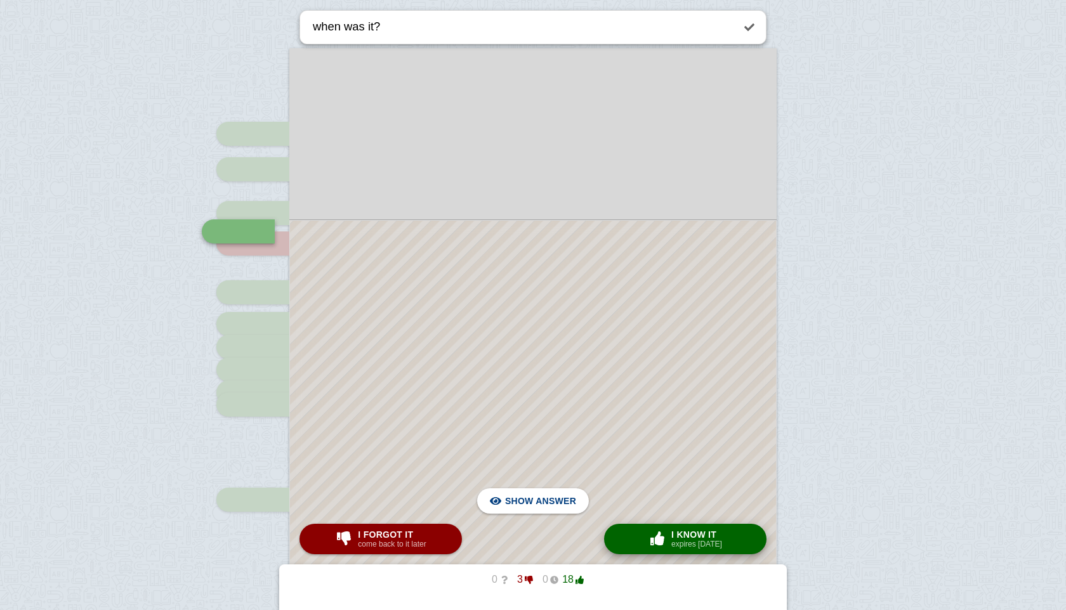
scroll to position [239, 0]
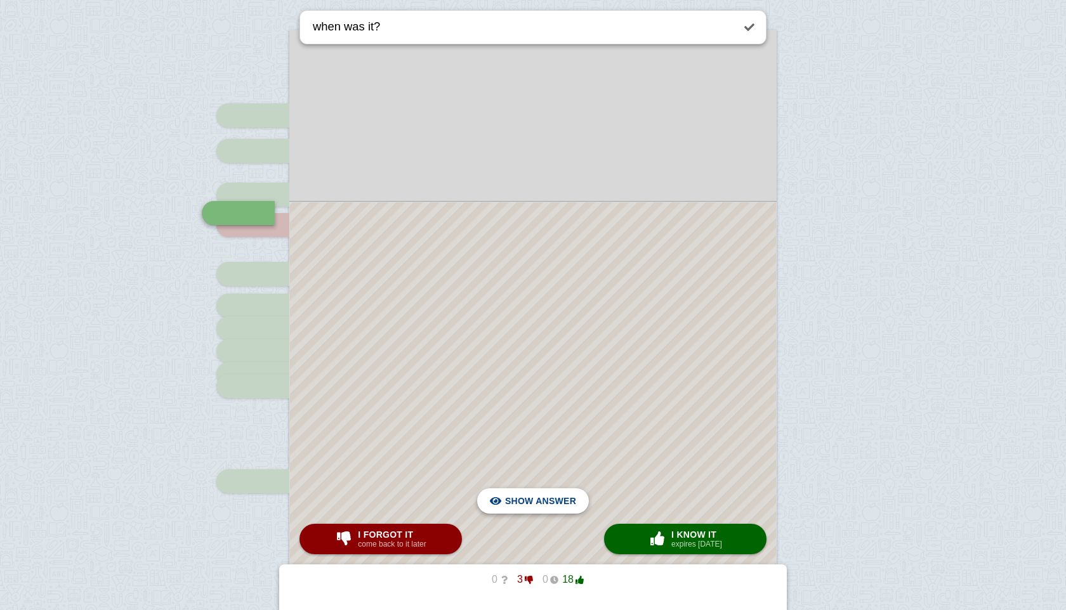
click at [547, 490] on span "Hide answer" at bounding box center [543, 501] width 66 height 28
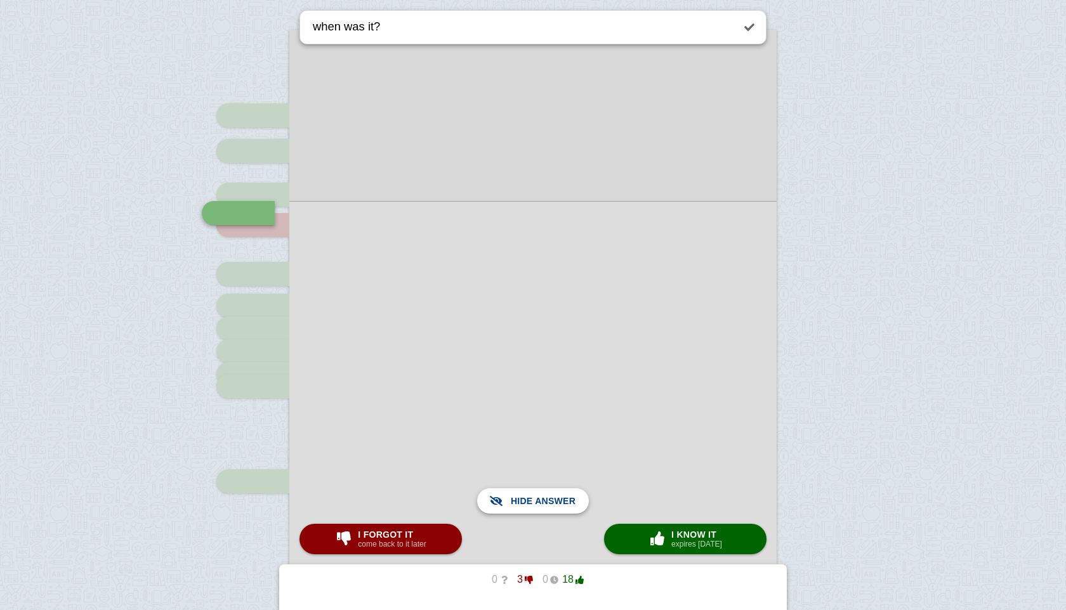
click at [547, 490] on span "Show answer" at bounding box center [540, 501] width 71 height 28
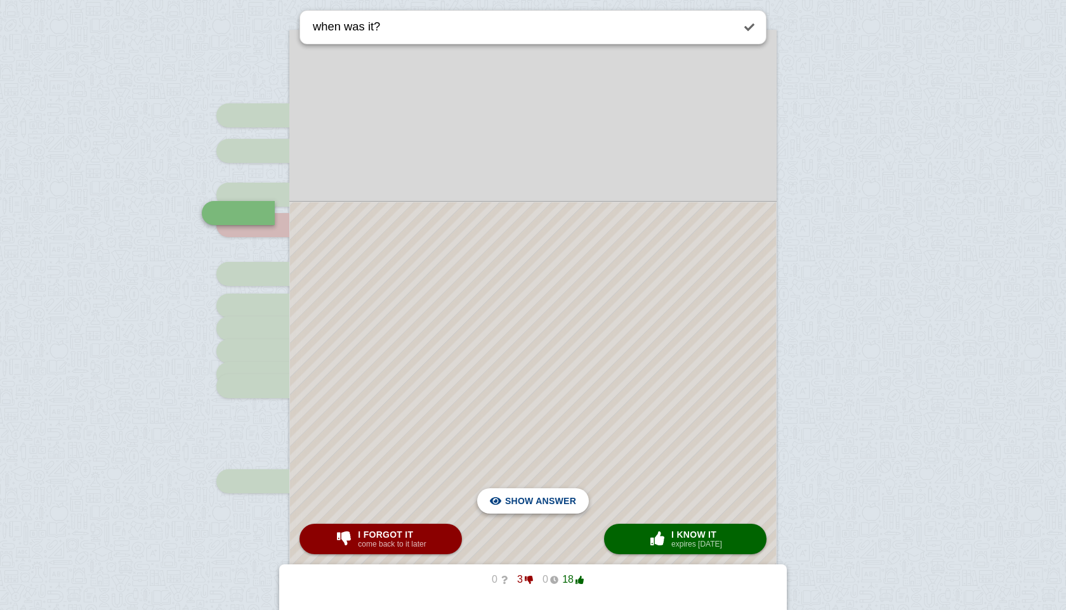
click at [567, 496] on span "Hide answer" at bounding box center [543, 501] width 66 height 28
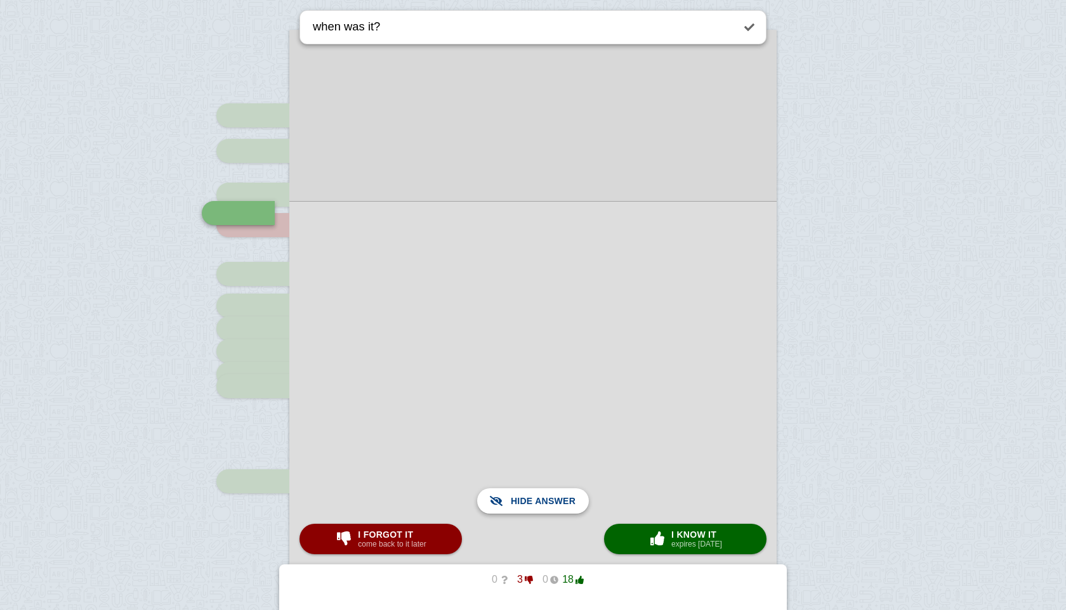
click at [567, 496] on span "Show answer" at bounding box center [540, 501] width 71 height 28
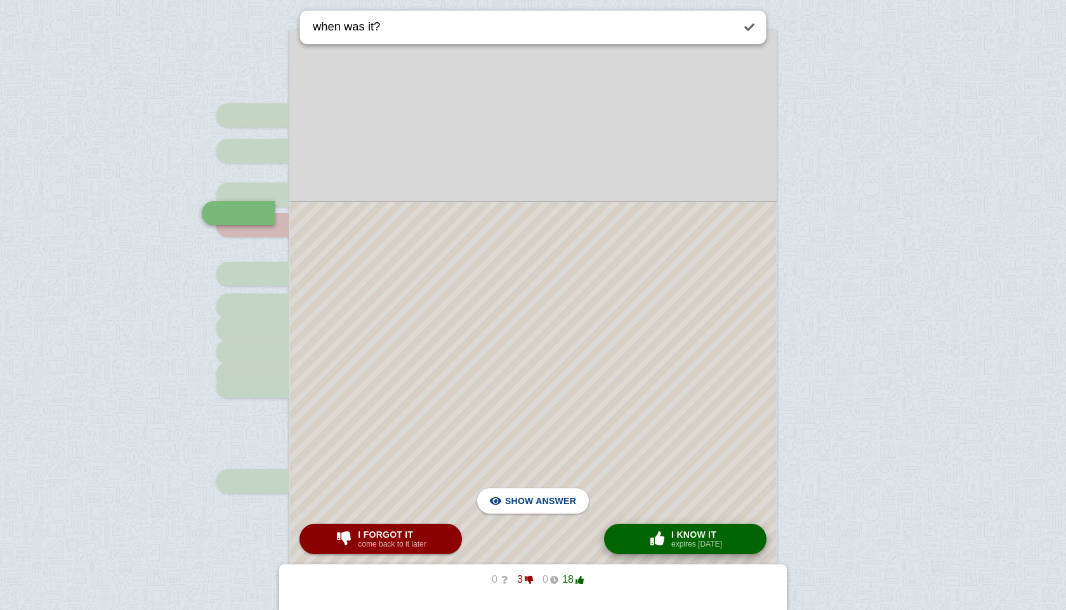
click at [664, 535] on span "button" at bounding box center [657, 539] width 20 height 14
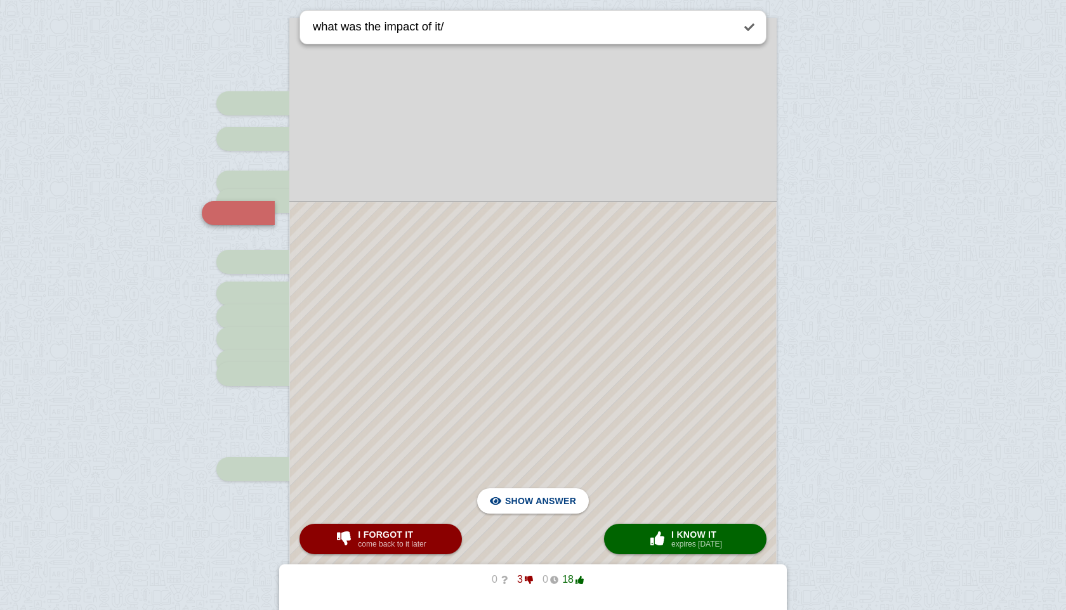
click at [551, 516] on div at bounding box center [533, 454] width 486 height 504
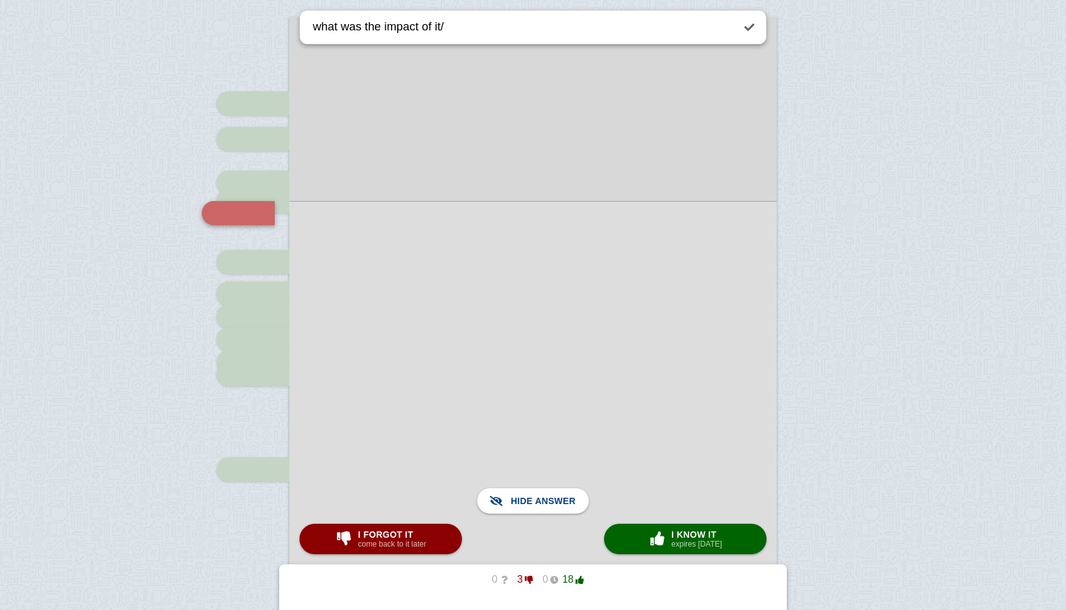
click at [551, 516] on div at bounding box center [532, 454] width 487 height 506
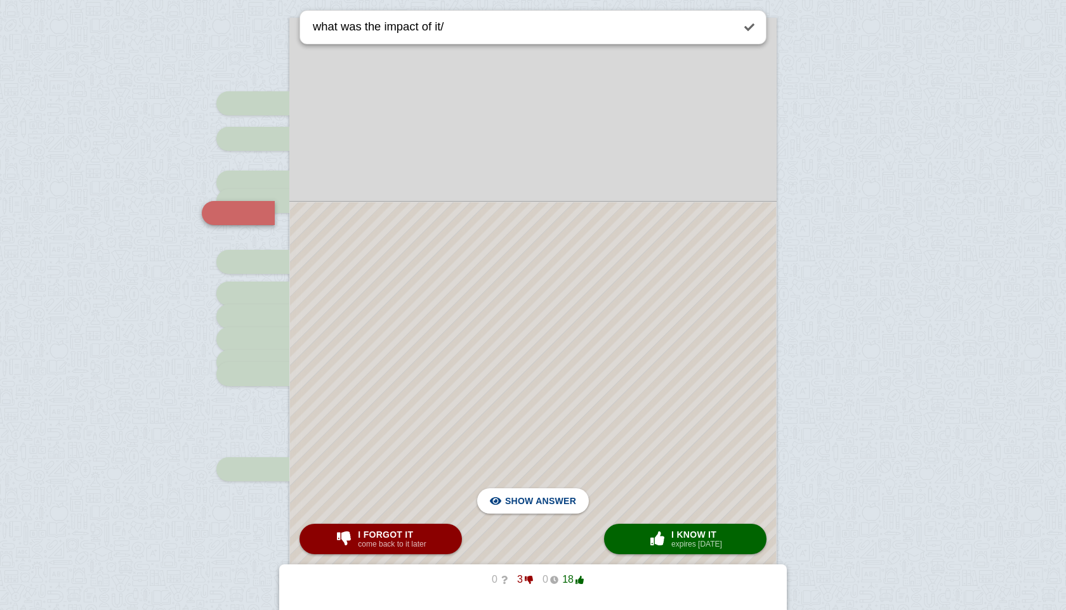
click at [497, 516] on div at bounding box center [533, 454] width 486 height 504
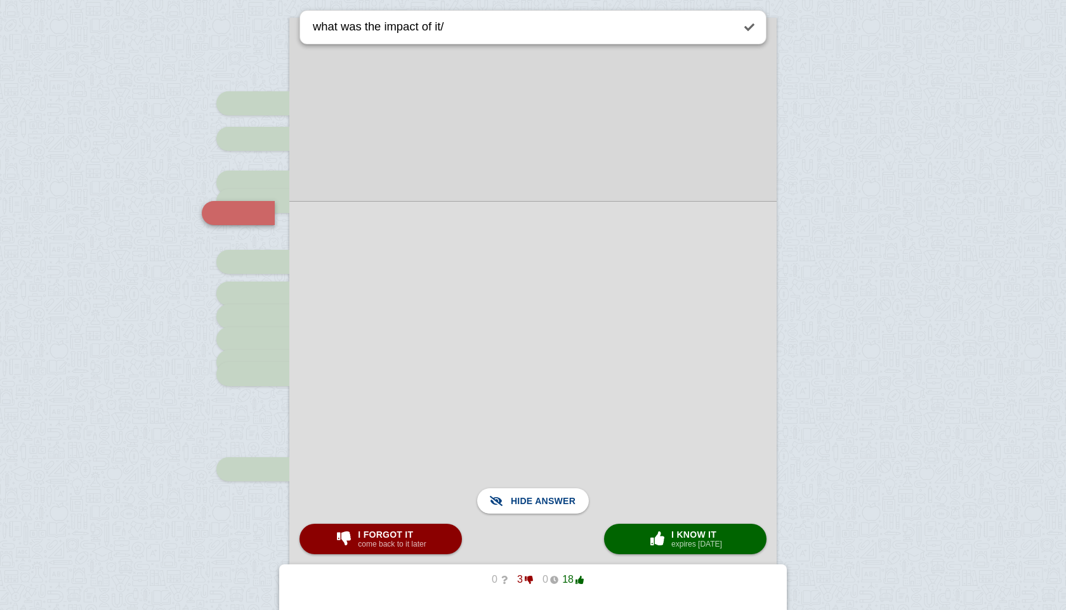
click at [497, 516] on div at bounding box center [532, 454] width 487 height 506
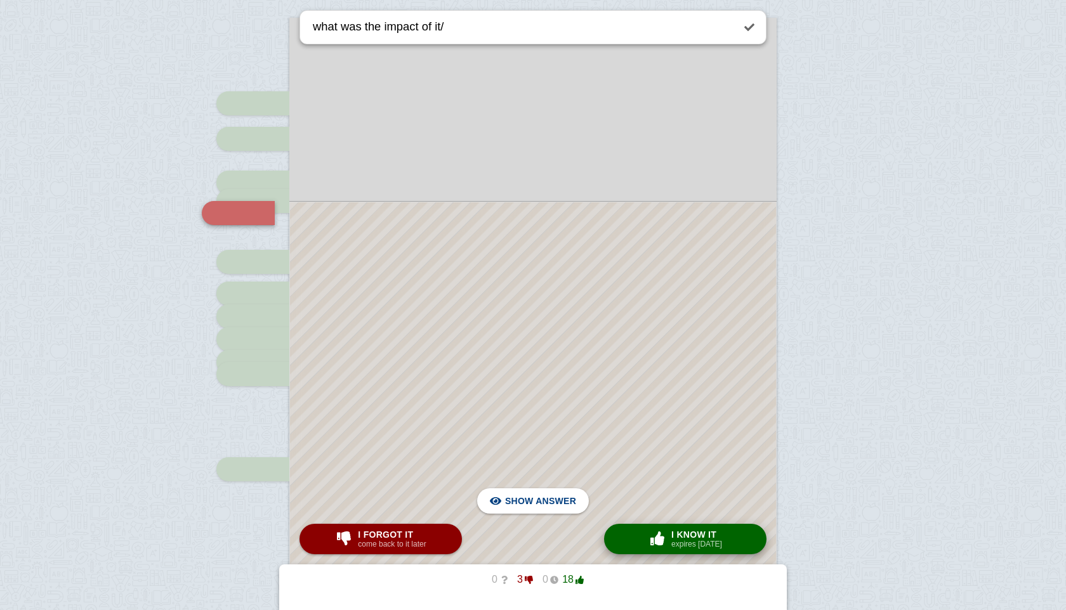
click at [624, 535] on button "× 0 I know it expires [DATE]" at bounding box center [685, 539] width 162 height 30
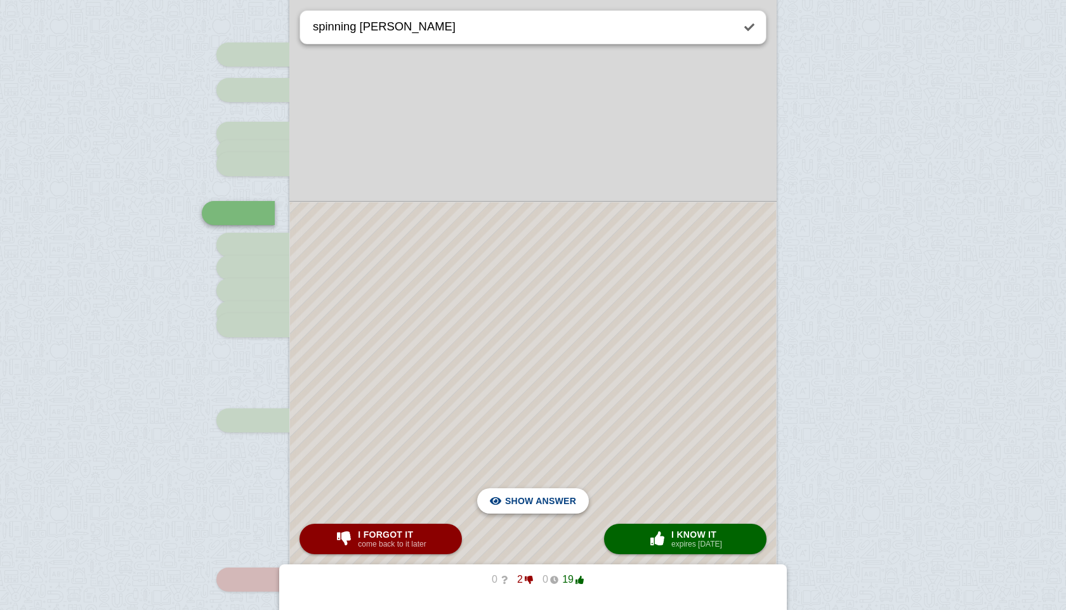
click at [516, 502] on span "Hide answer" at bounding box center [543, 501] width 66 height 28
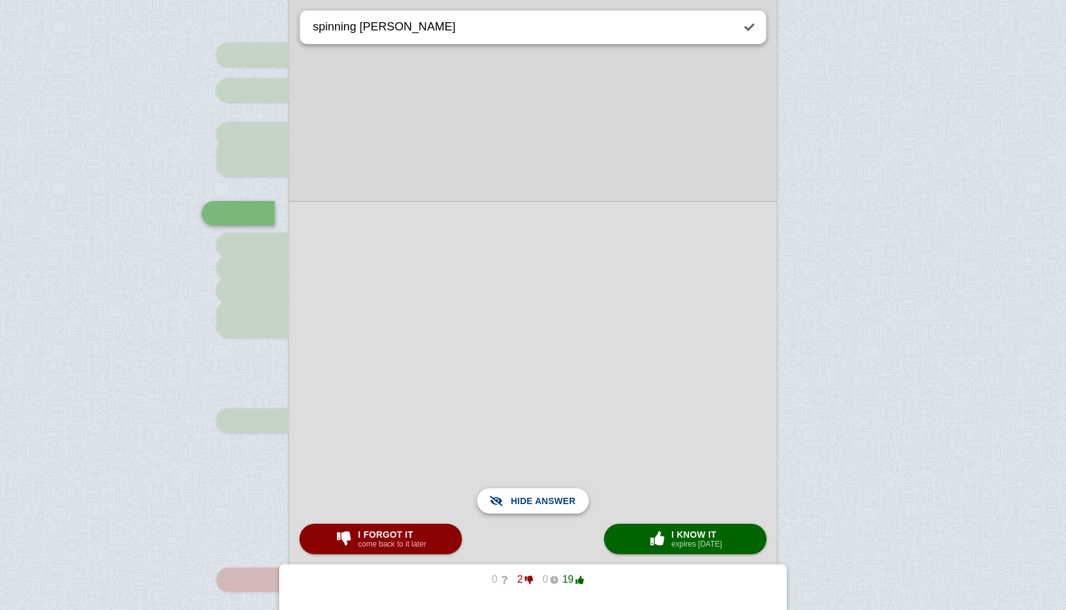
click at [516, 502] on span "Show answer" at bounding box center [540, 501] width 71 height 28
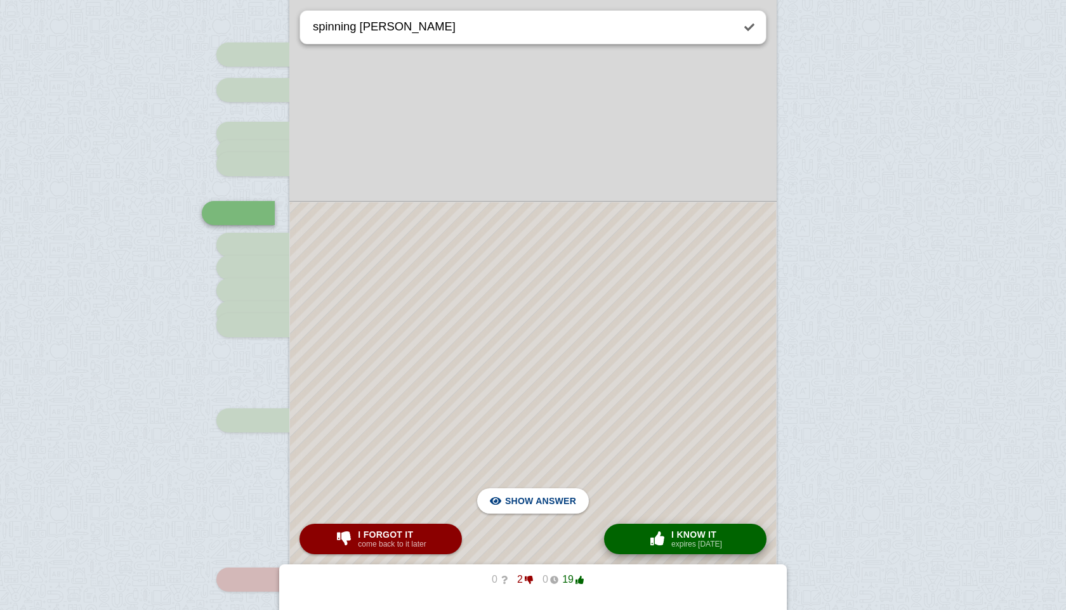
click at [640, 534] on button "× 0 I know it expires [DATE]" at bounding box center [685, 539] width 162 height 30
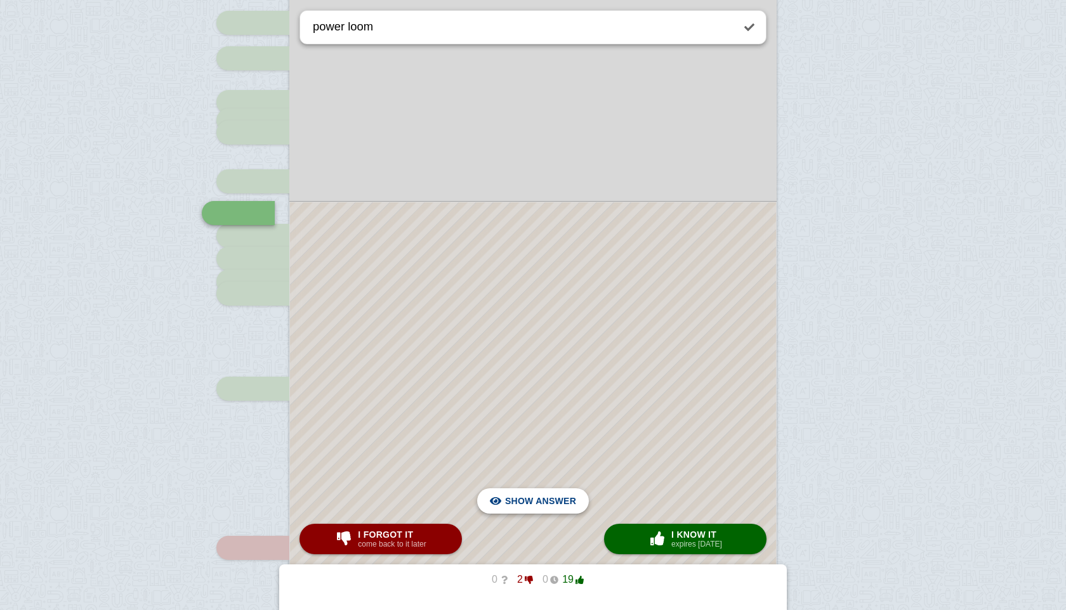
click at [570, 507] on span "Hide answer" at bounding box center [543, 501] width 66 height 28
click at [570, 507] on span "Show answer" at bounding box center [540, 501] width 71 height 28
click at [568, 504] on span "Hide answer" at bounding box center [543, 501] width 66 height 28
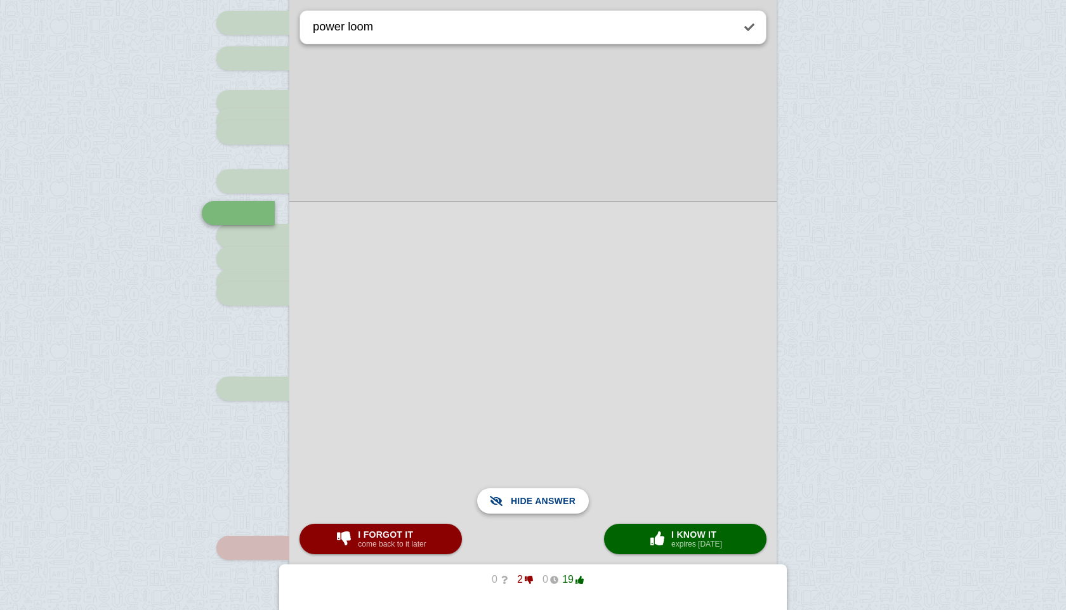
click at [568, 504] on span "Show answer" at bounding box center [540, 501] width 71 height 28
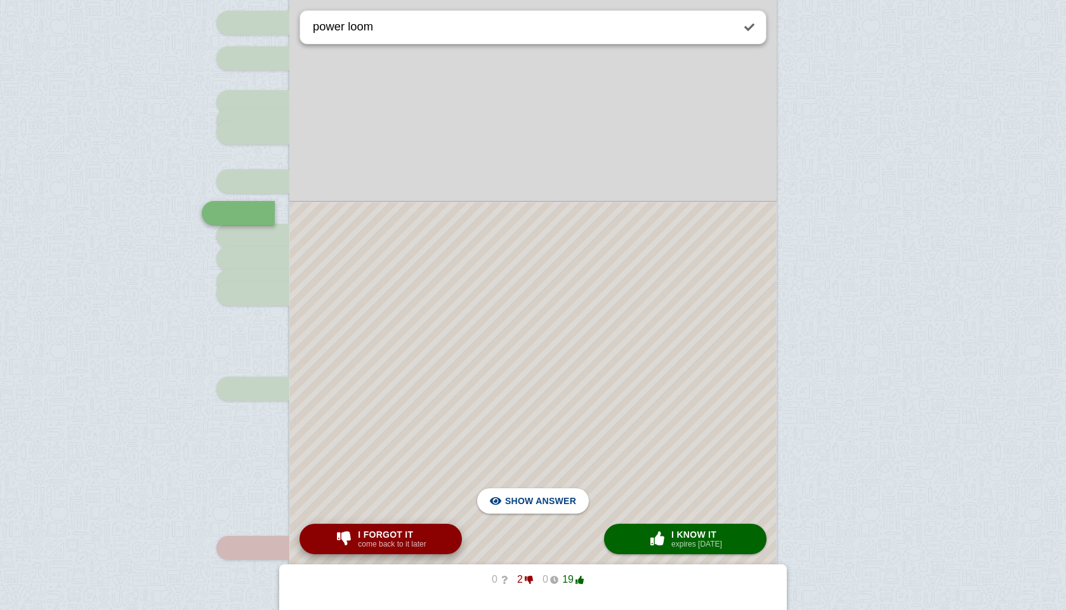
click at [417, 527] on button "I forgot it come back to it later" at bounding box center [380, 539] width 162 height 30
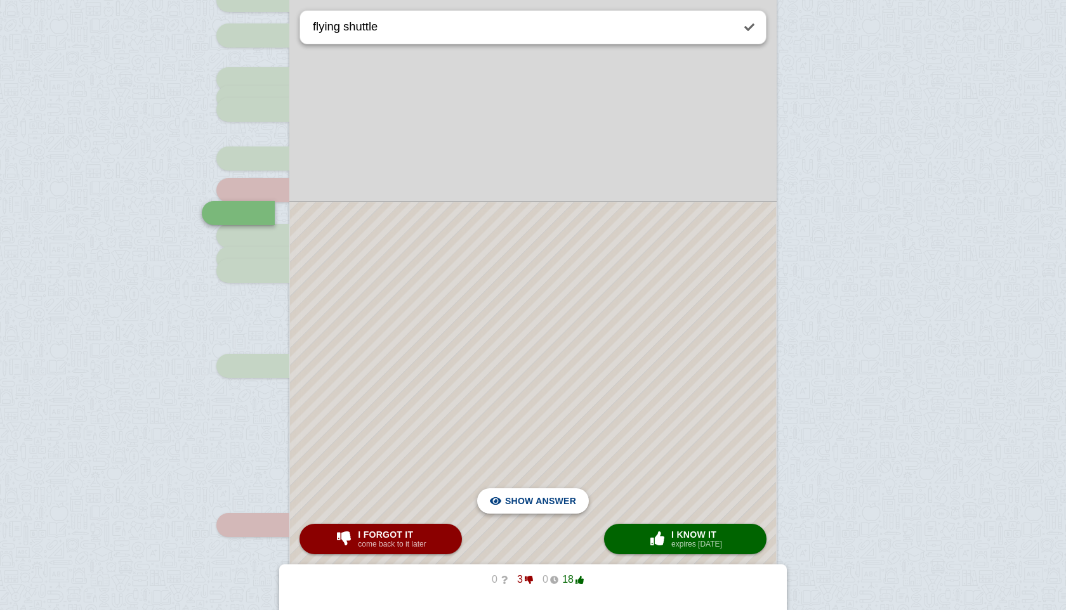
click at [516, 494] on span "Hide answer" at bounding box center [543, 501] width 66 height 28
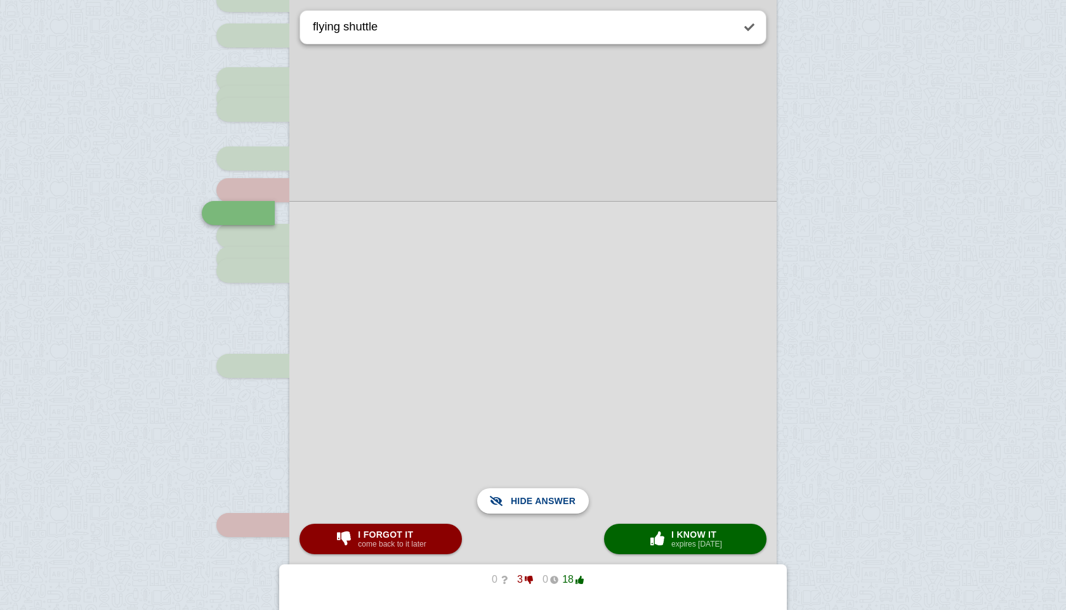
click at [516, 494] on span "Show answer" at bounding box center [540, 501] width 71 height 28
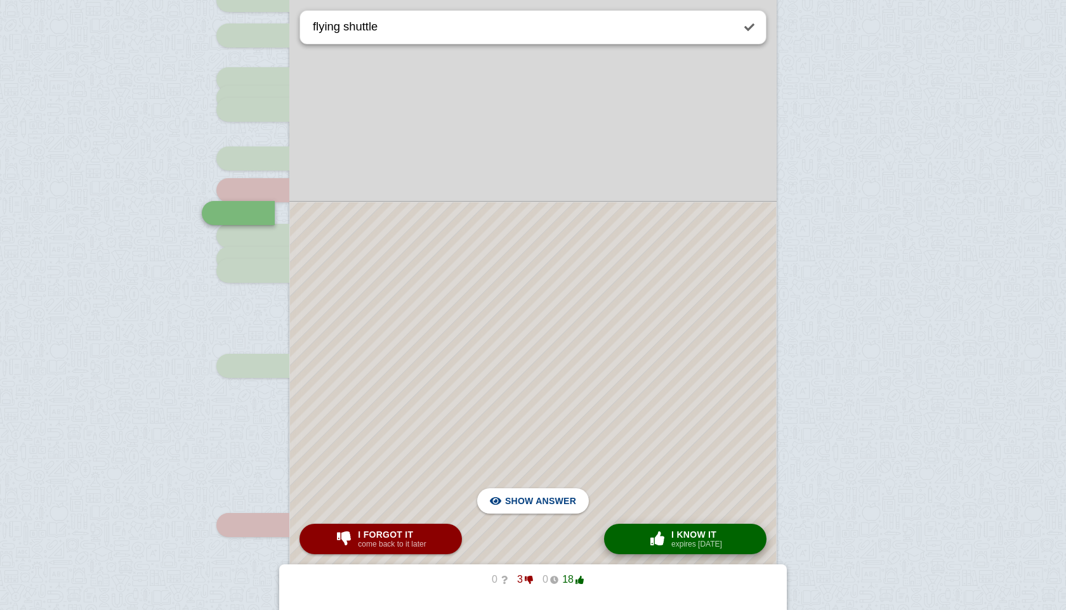
click at [681, 541] on small "expires [DATE]" at bounding box center [696, 544] width 51 height 9
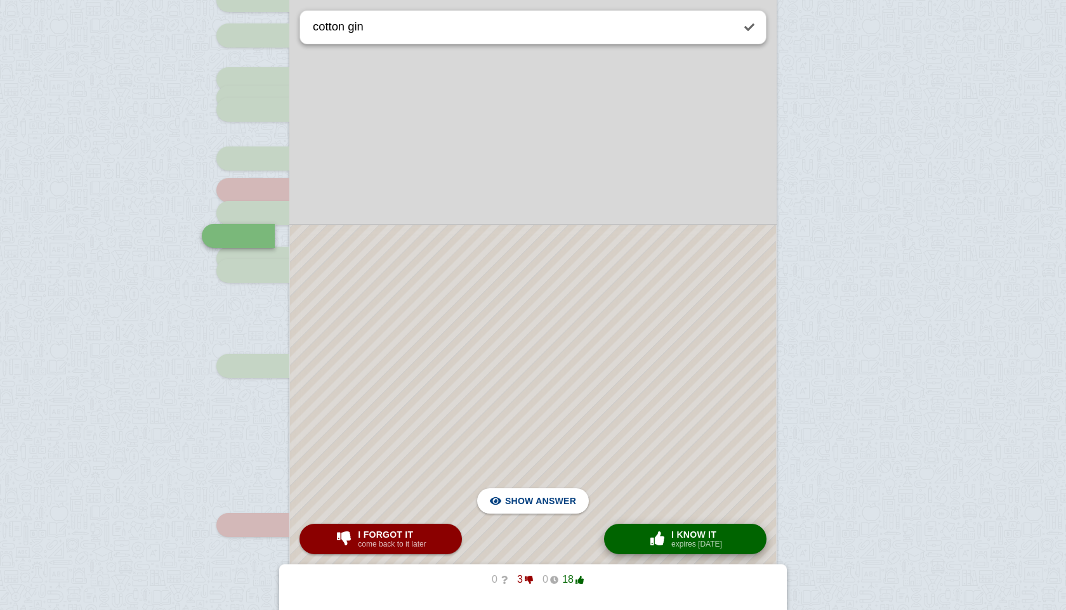
scroll to position [377, 0]
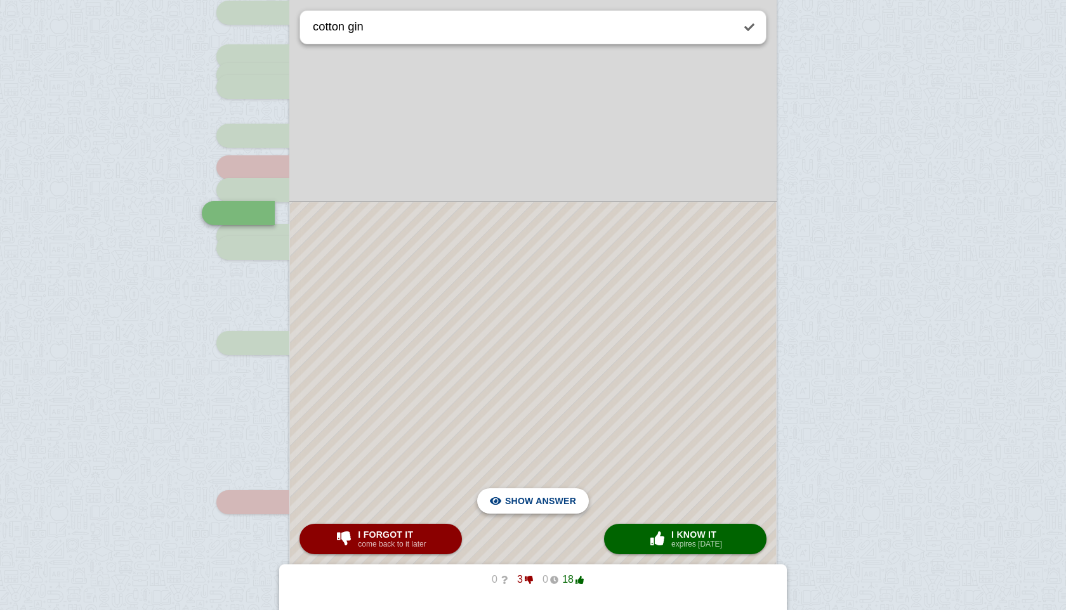
click at [551, 493] on span "Hide answer" at bounding box center [543, 501] width 66 height 28
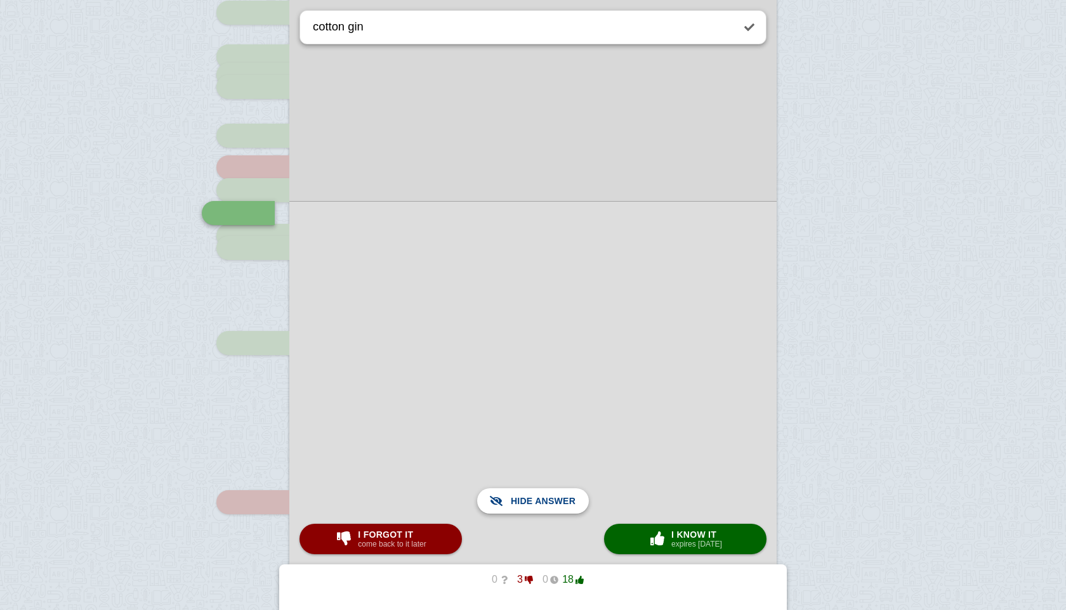
click at [551, 493] on span "Show answer" at bounding box center [540, 501] width 71 height 28
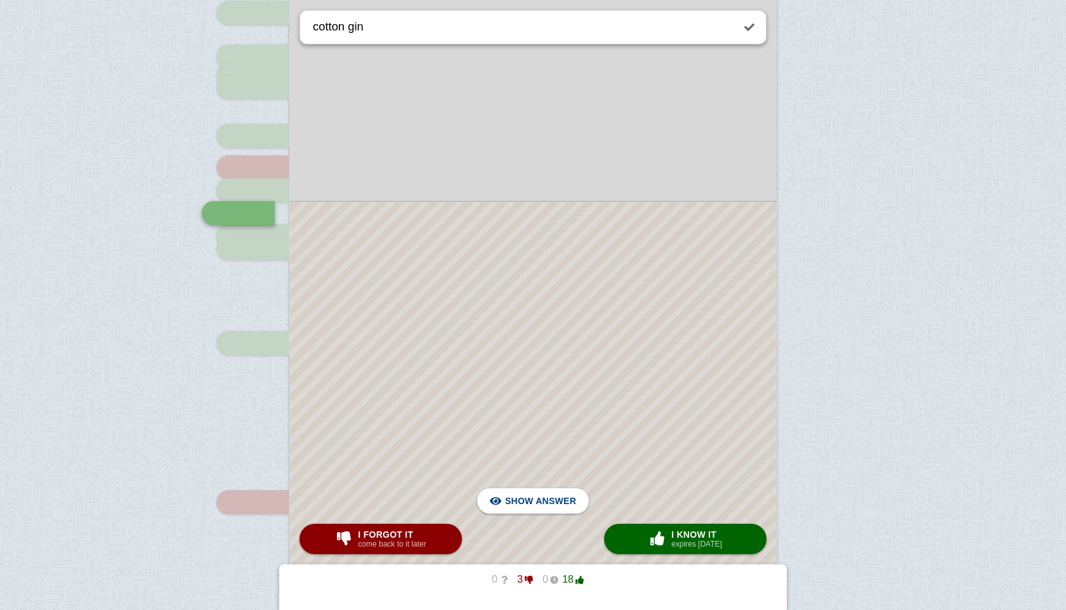
click at [647, 523] on div at bounding box center [533, 391] width 486 height 378
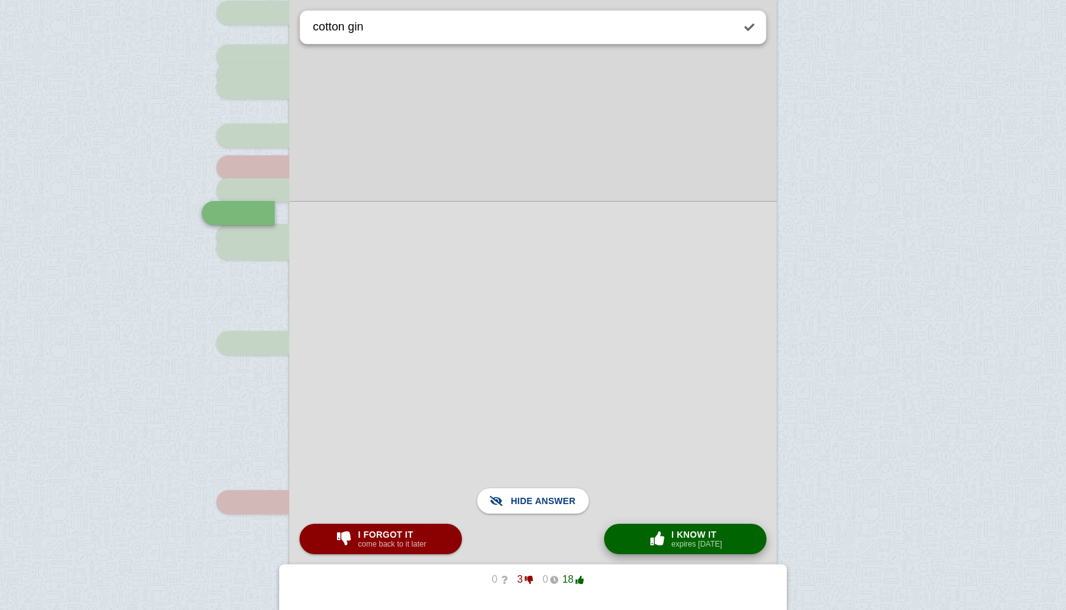
click at [646, 545] on span "button" at bounding box center [657, 539] width 23 height 16
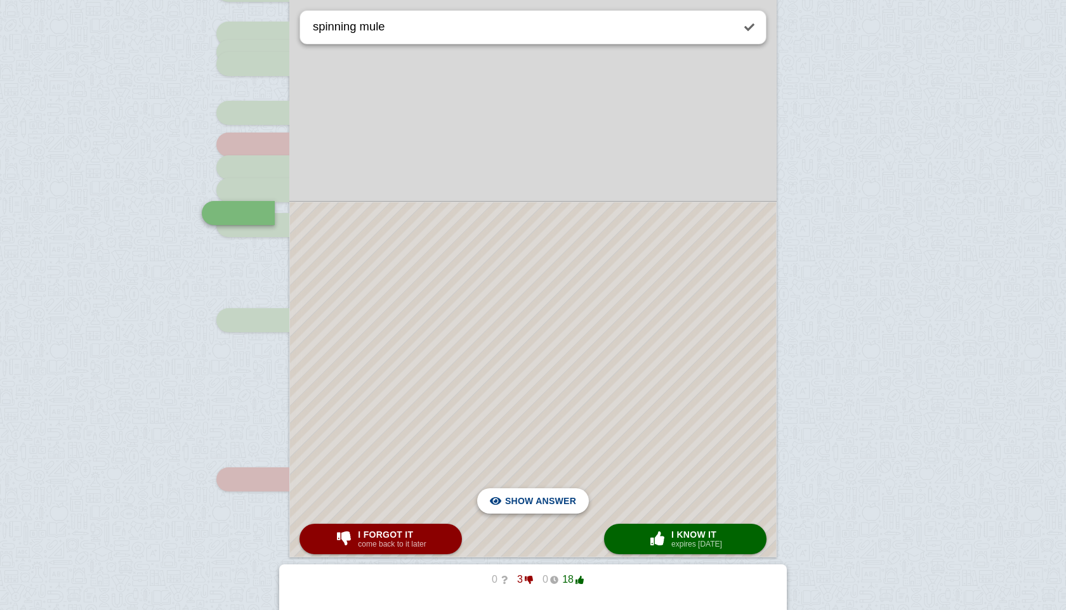
click at [551, 506] on span "Hide answer" at bounding box center [543, 501] width 66 height 28
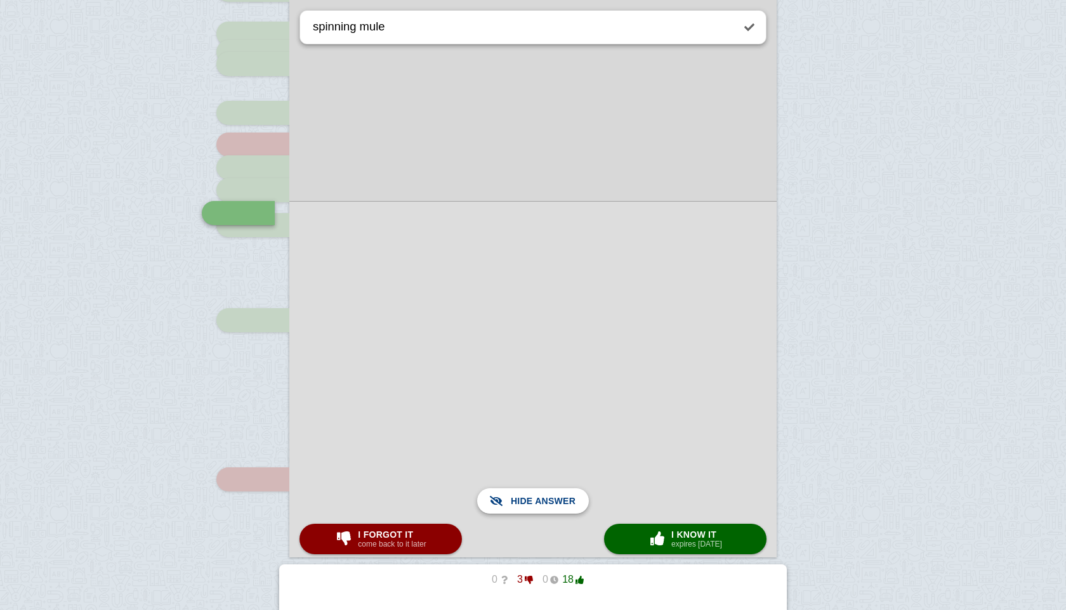
click at [551, 506] on span "Show answer" at bounding box center [540, 501] width 71 height 28
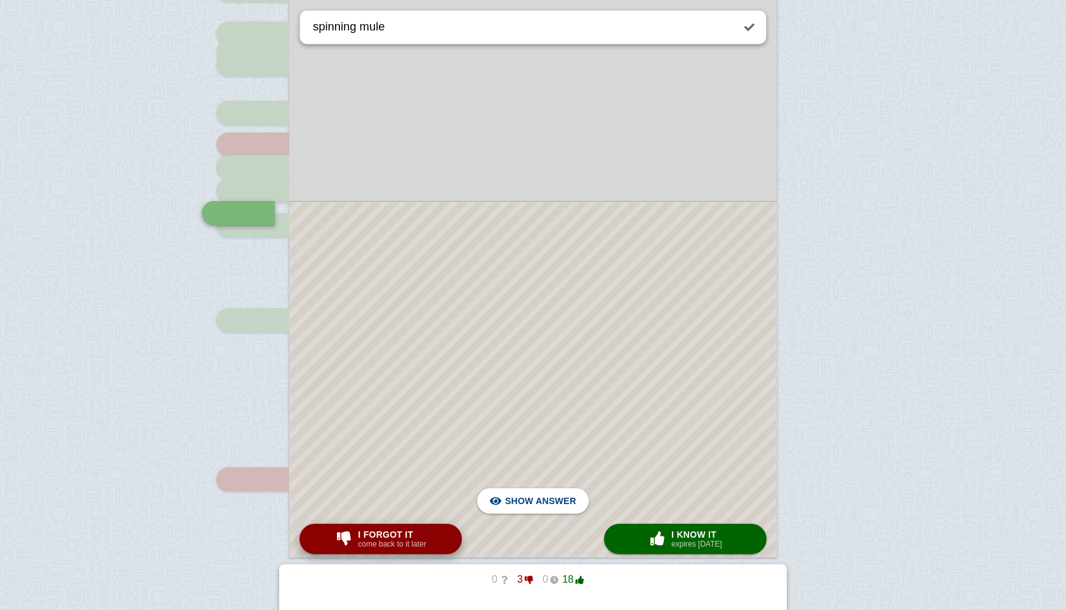
click at [441, 546] on button "I forgot it come back to it later" at bounding box center [380, 539] width 162 height 30
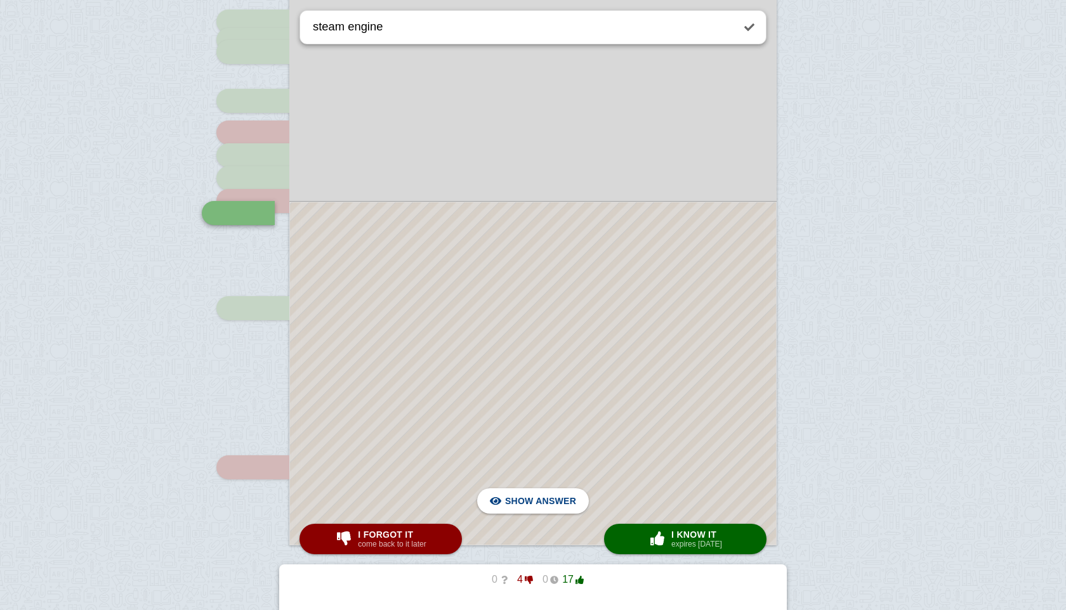
click at [506, 516] on div at bounding box center [533, 373] width 486 height 343
click at [506, 516] on div at bounding box center [532, 373] width 487 height 345
click at [513, 508] on span "Hide answer" at bounding box center [543, 501] width 66 height 28
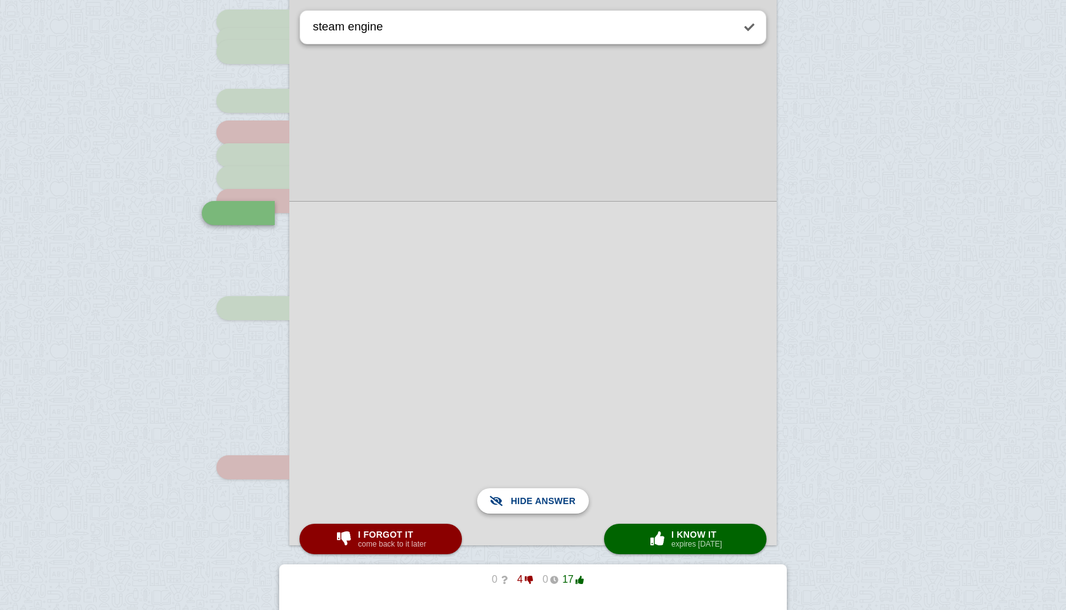
click at [513, 508] on span "Show answer" at bounding box center [540, 501] width 71 height 28
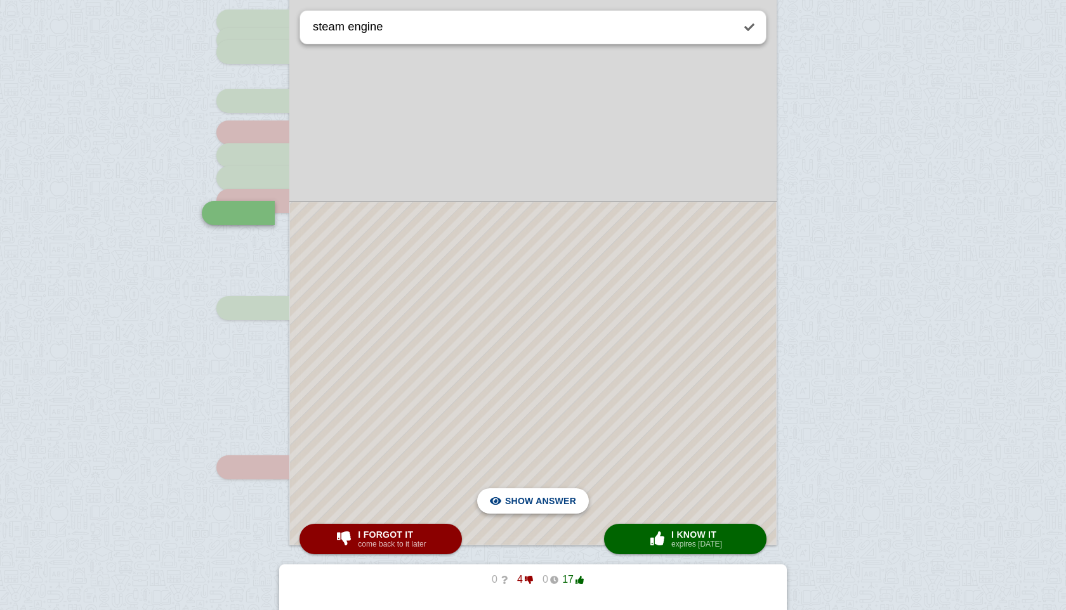
click at [513, 508] on span "Hide answer" at bounding box center [543, 501] width 66 height 28
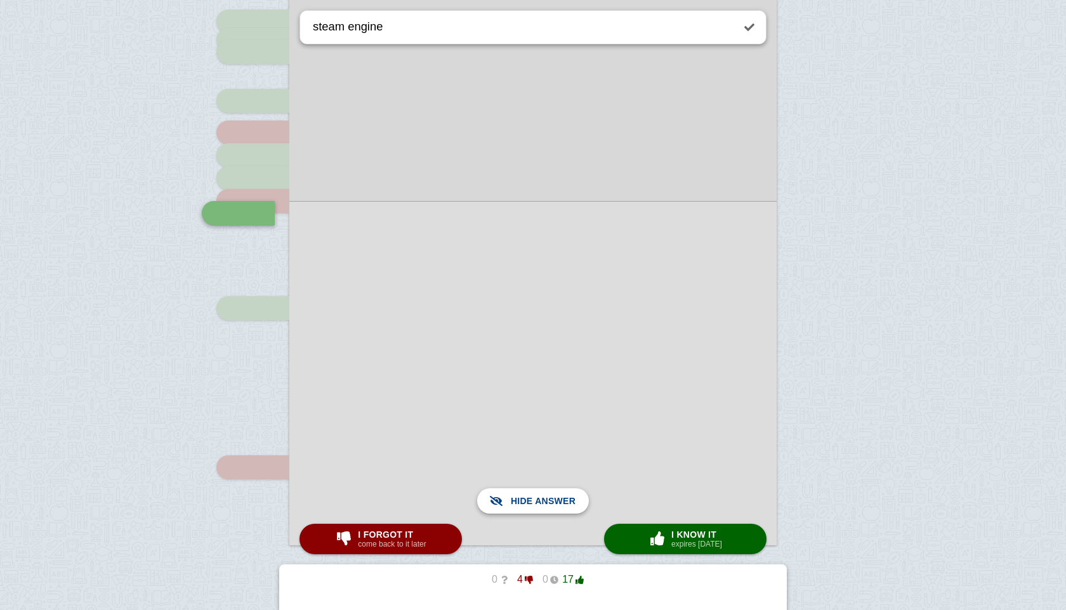
click at [513, 508] on span "Show answer" at bounding box center [540, 501] width 71 height 28
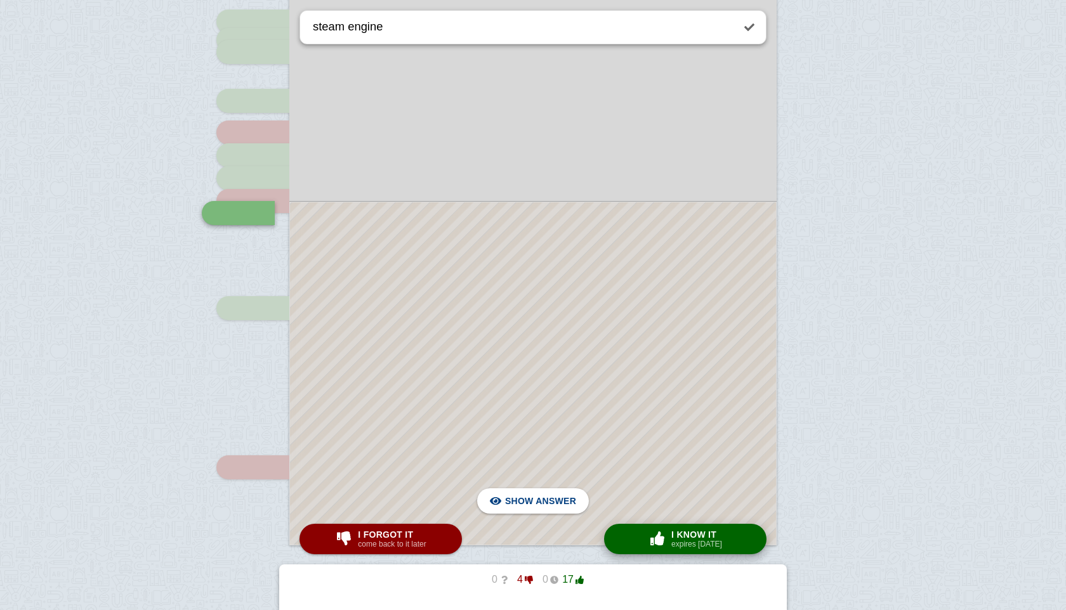
click at [641, 532] on button "× 0 I know it expires [DATE]" at bounding box center [685, 539] width 162 height 30
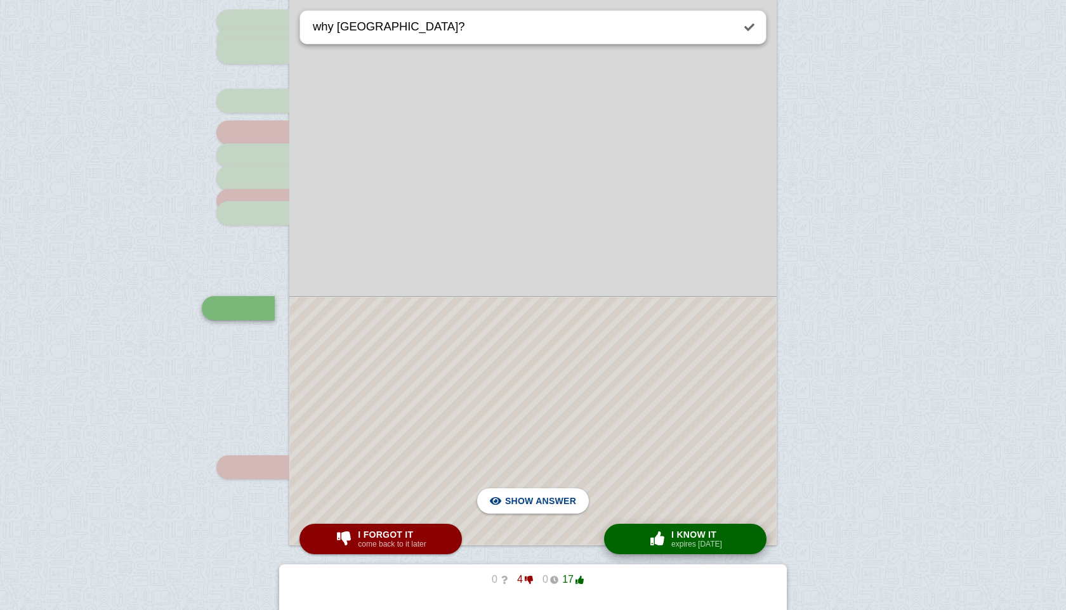
scroll to position [507, 0]
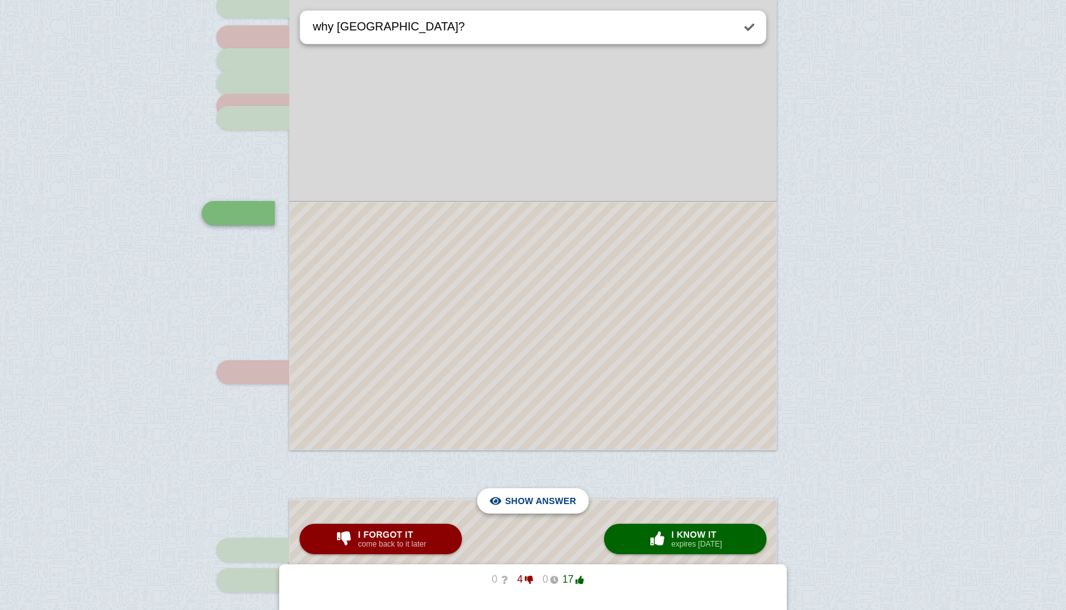
click at [520, 491] on span "Hide answer" at bounding box center [543, 501] width 66 height 28
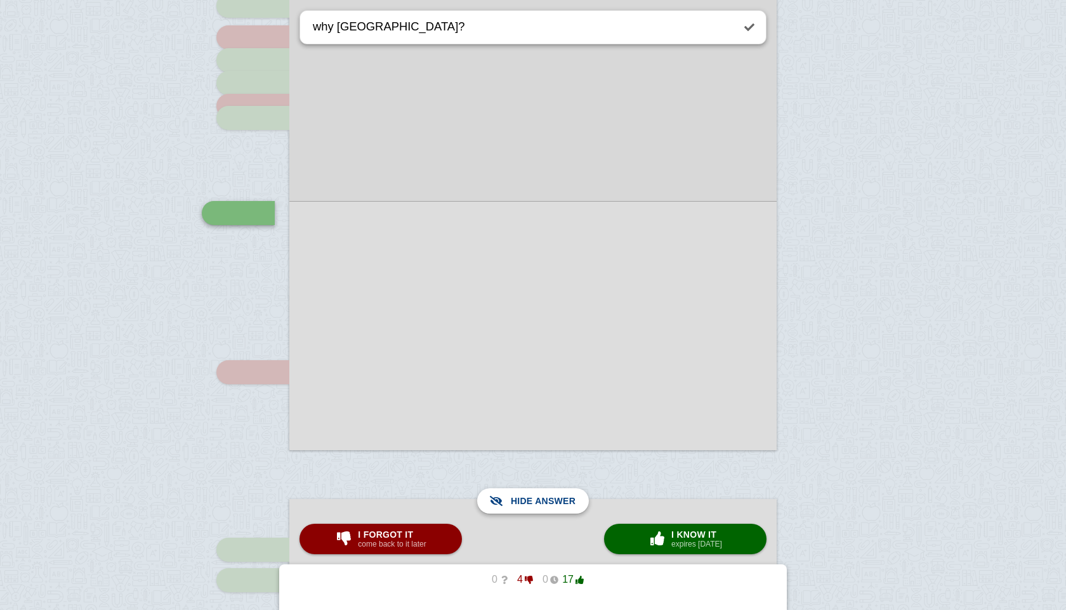
click at [520, 493] on span "Show answer" at bounding box center [540, 501] width 71 height 28
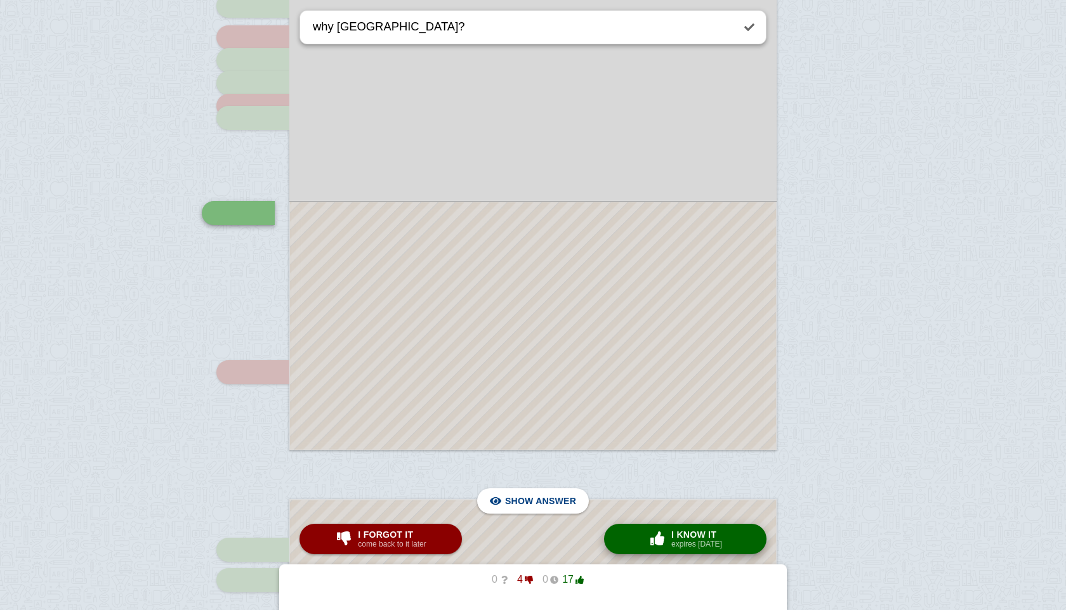
click at [638, 527] on button "× 0 I know it expires [DATE]" at bounding box center [685, 539] width 162 height 30
type textarea "urbanization"
checkbox input "true"
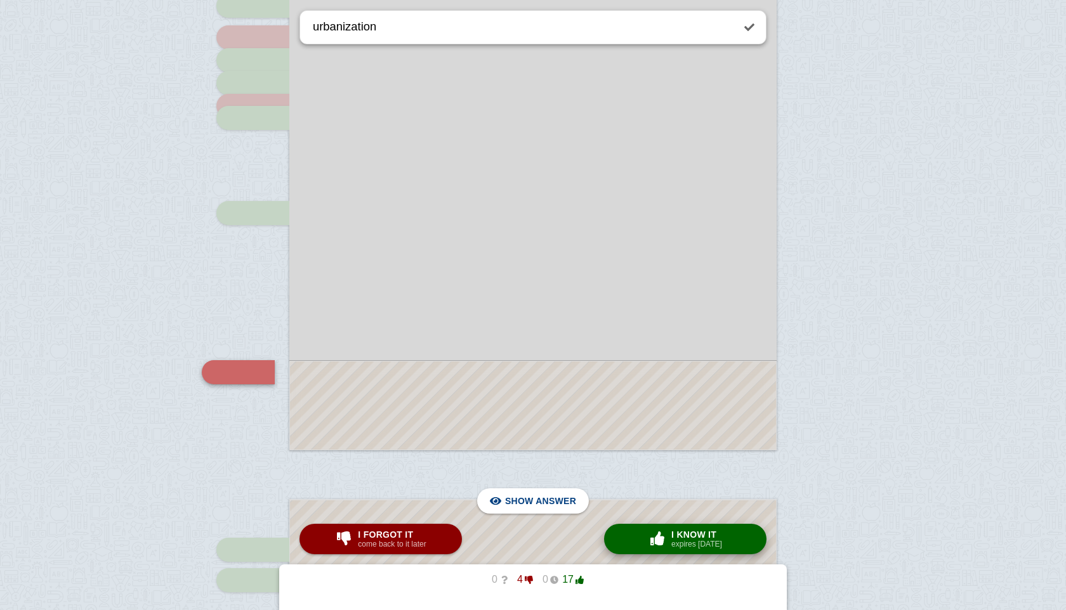
scroll to position [666, 0]
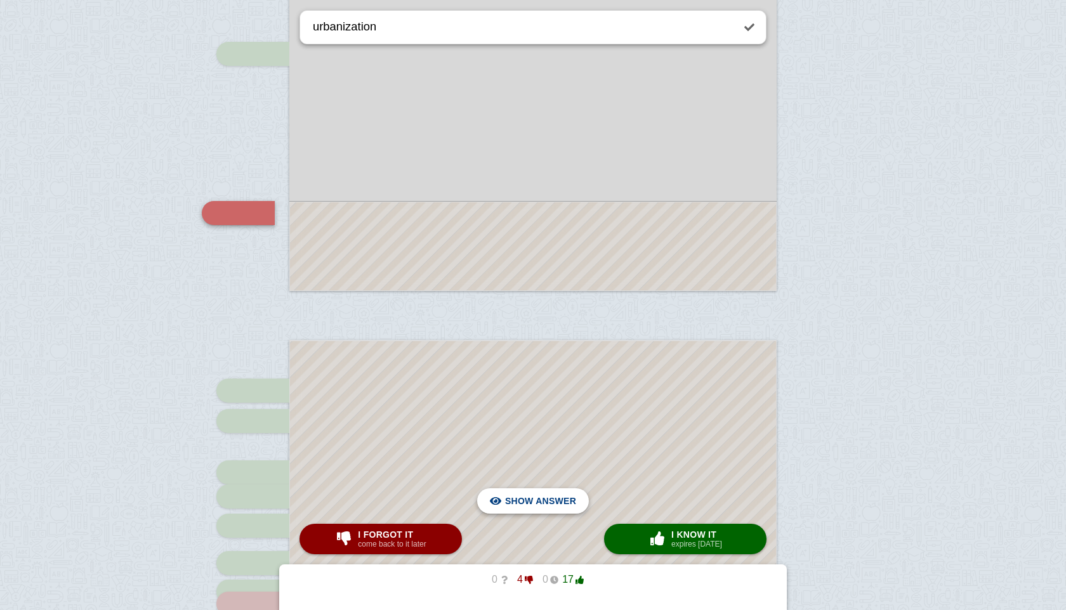
click at [549, 503] on span "Hide answer" at bounding box center [543, 501] width 66 height 28
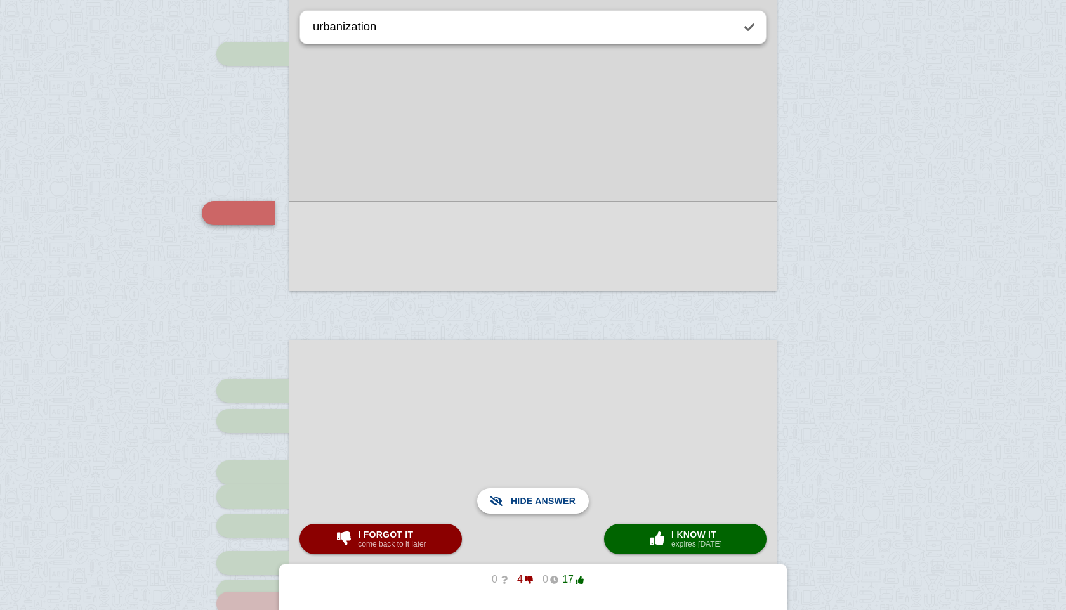
click at [549, 503] on span "Show answer" at bounding box center [540, 501] width 71 height 28
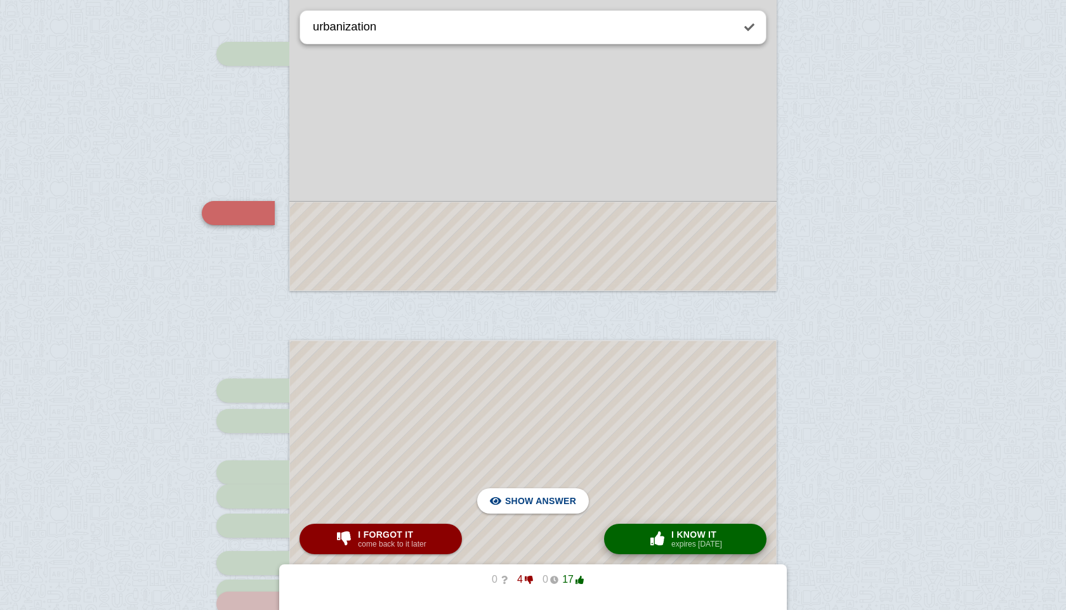
click at [721, 537] on span "I know it" at bounding box center [696, 535] width 51 height 10
type textarea "living conditions"
checkbox input "false"
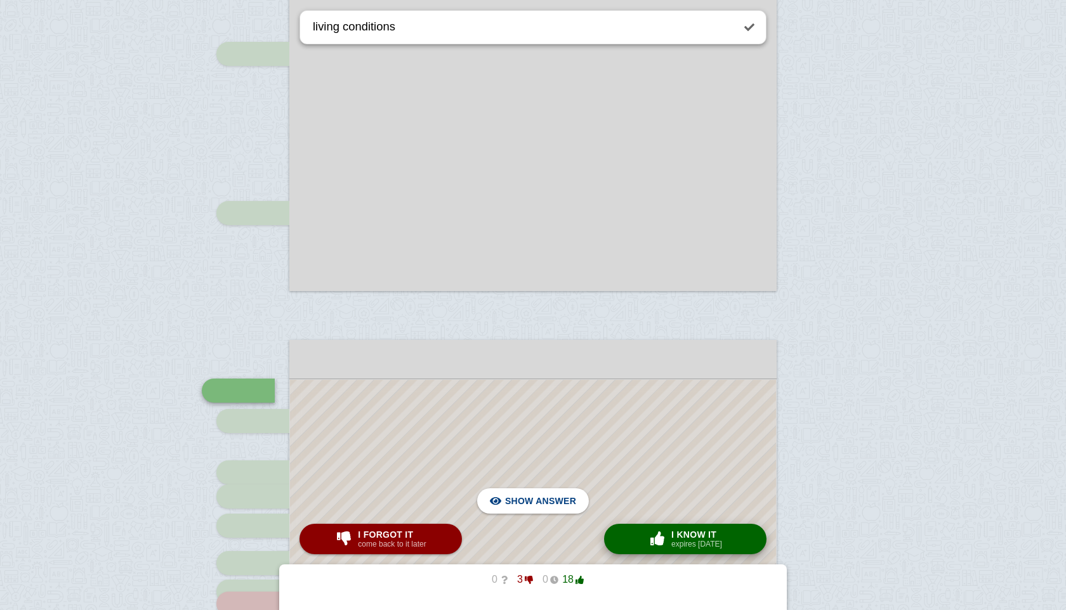
scroll to position [844, 0]
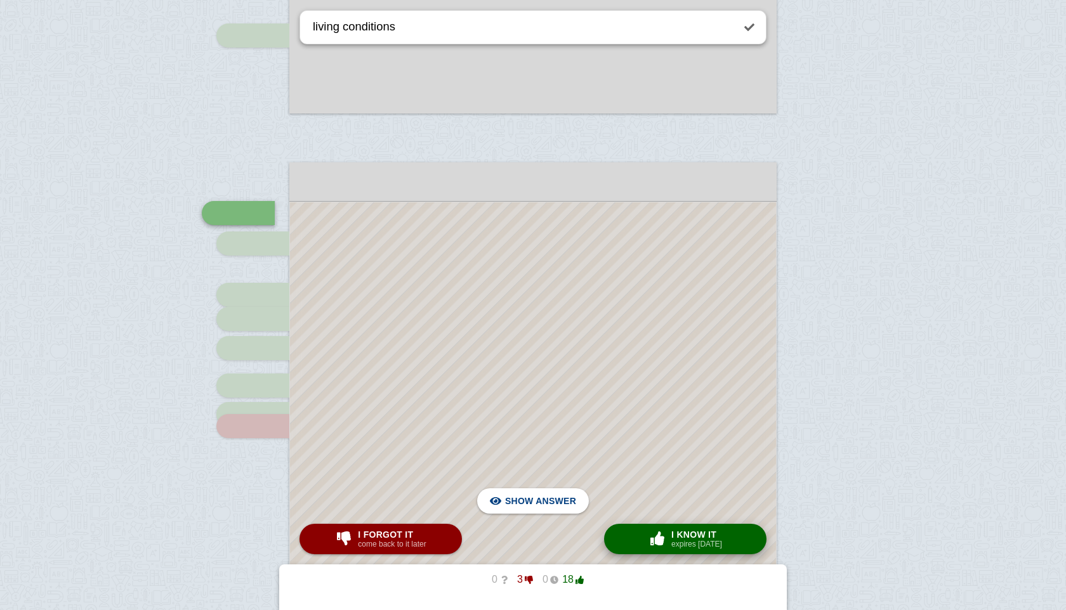
click at [731, 540] on button "× 0 I know it expires [DATE]" at bounding box center [685, 539] width 162 height 30
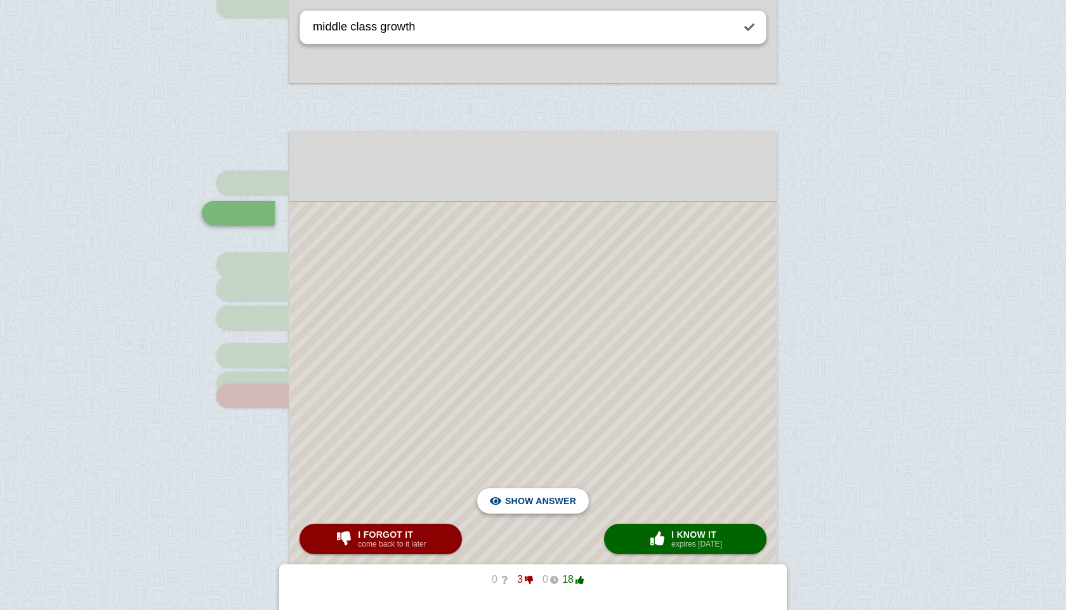
click at [556, 501] on span "Hide answer" at bounding box center [543, 501] width 66 height 28
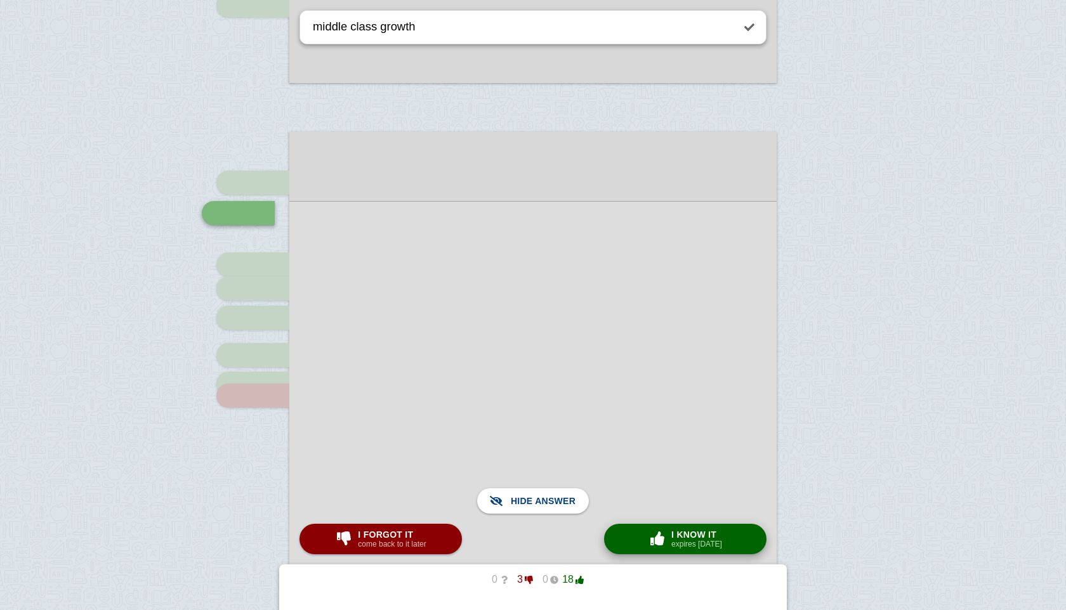
click at [671, 535] on span "I know it" at bounding box center [696, 535] width 51 height 10
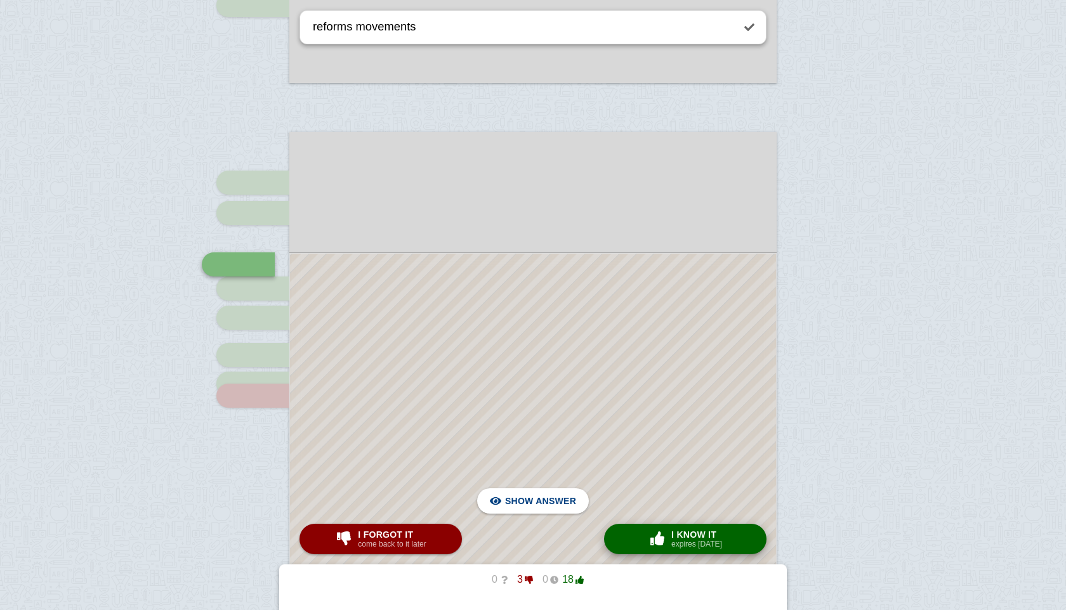
scroll to position [926, 0]
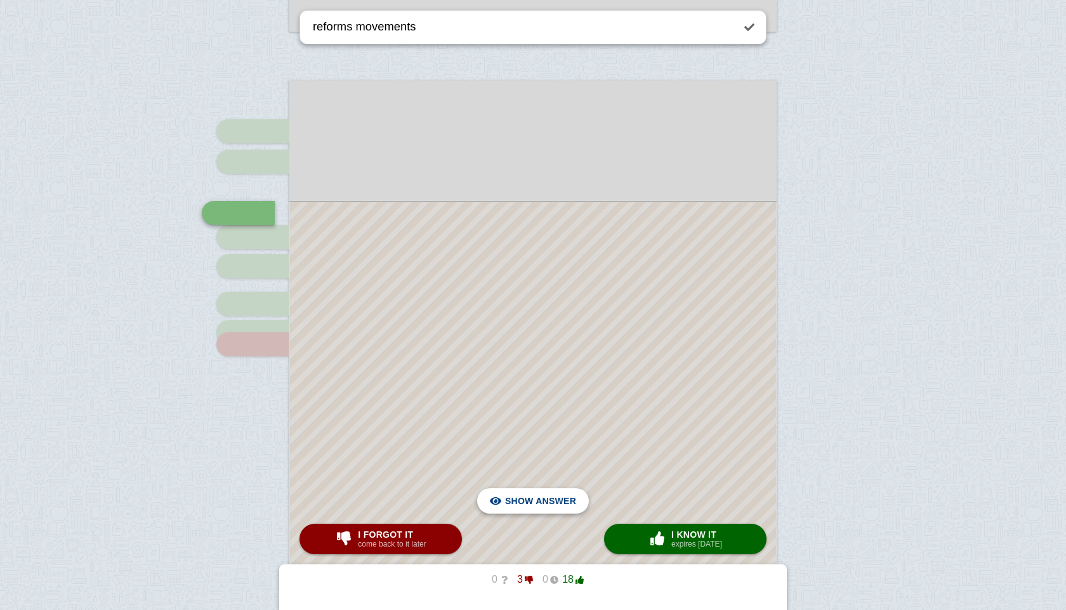
click at [549, 501] on span "Hide answer" at bounding box center [543, 501] width 66 height 28
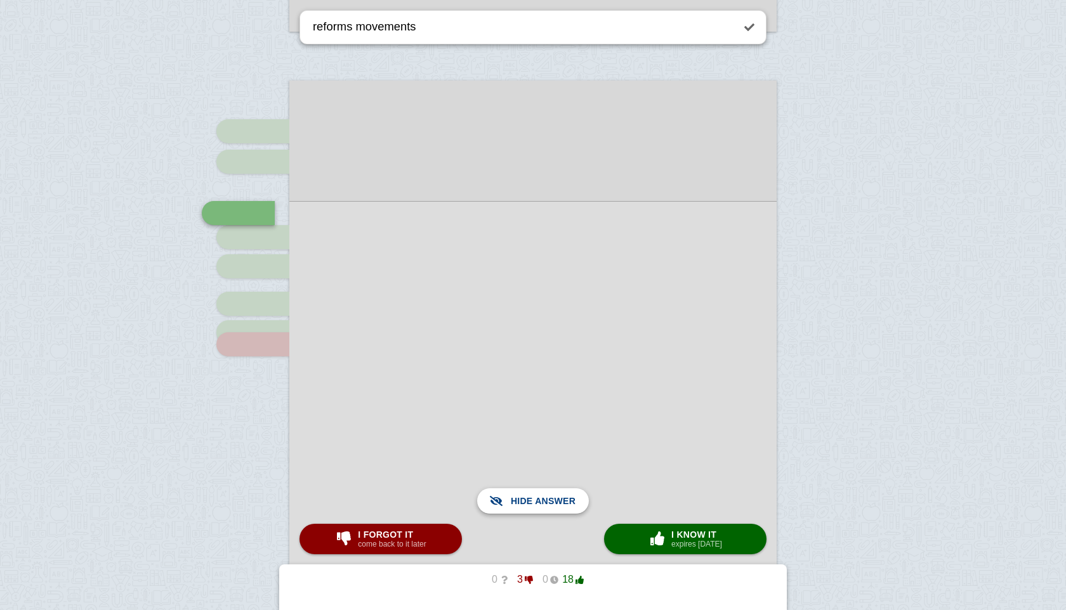
click at [549, 501] on span "Show answer" at bounding box center [540, 501] width 71 height 28
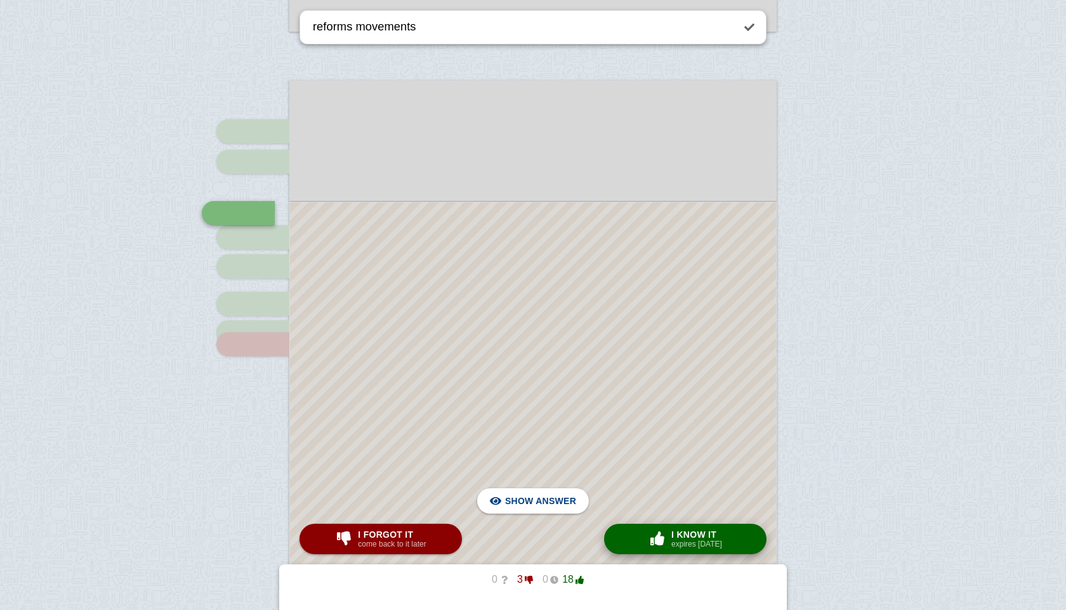
click at [664, 541] on span "button" at bounding box center [657, 539] width 20 height 14
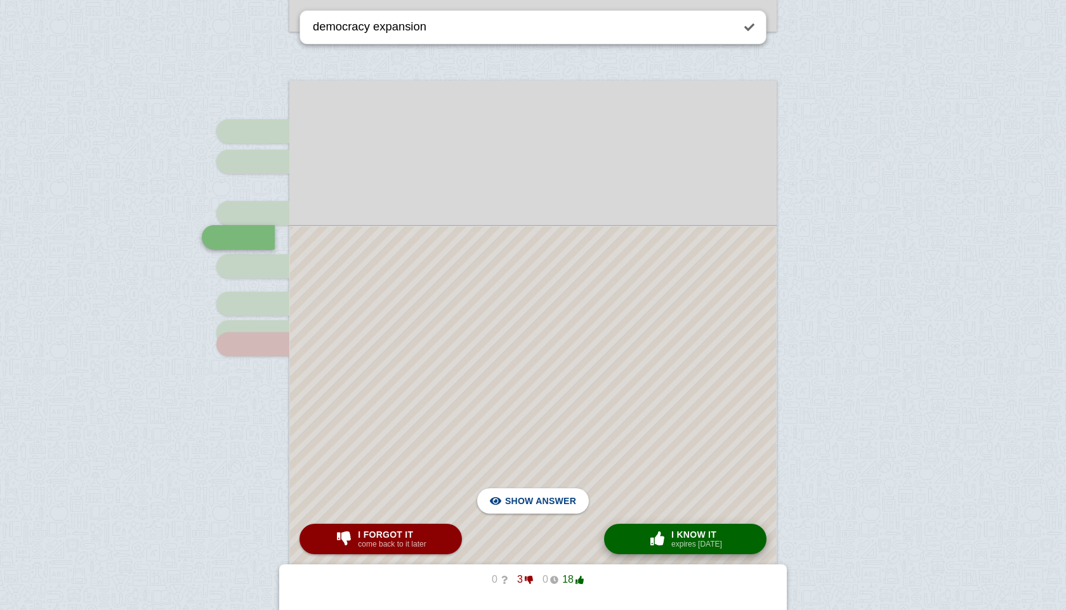
scroll to position [950, 0]
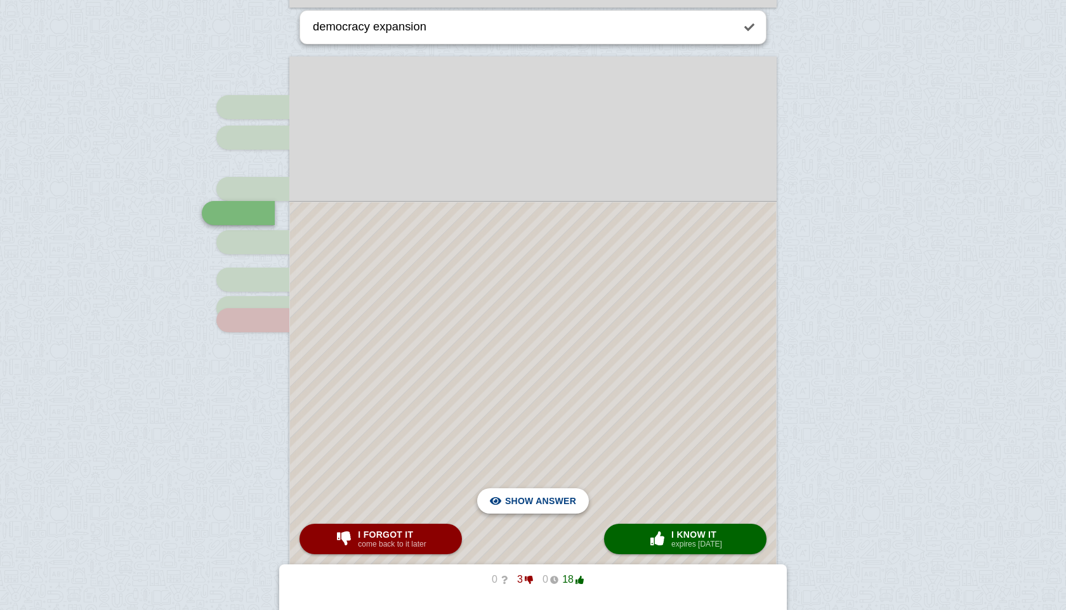
click at [532, 493] on span "Hide answer" at bounding box center [543, 501] width 66 height 28
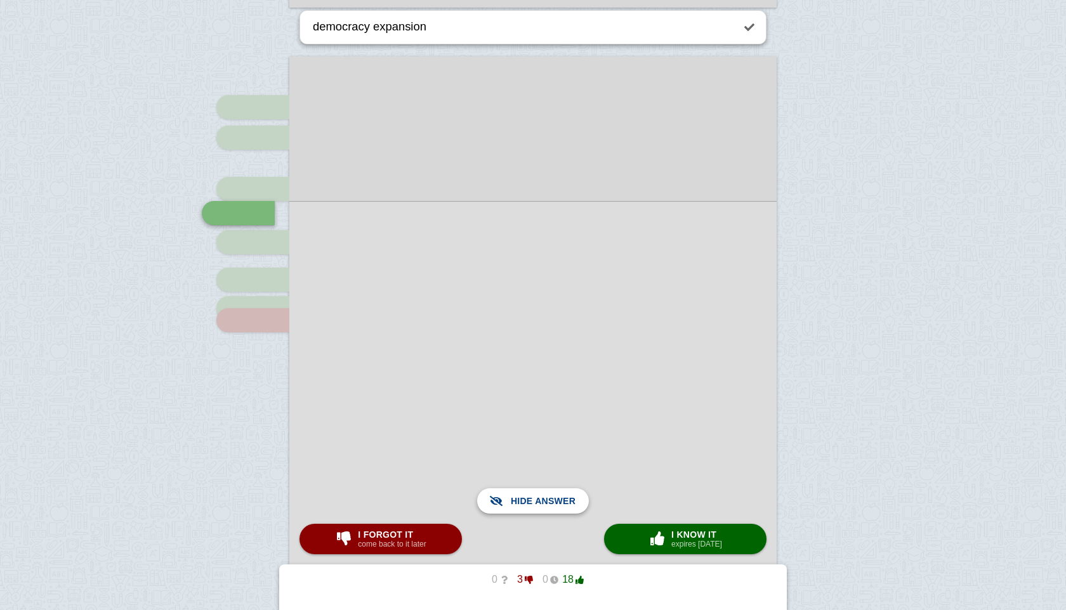
click at [532, 493] on span "Show answer" at bounding box center [540, 501] width 71 height 28
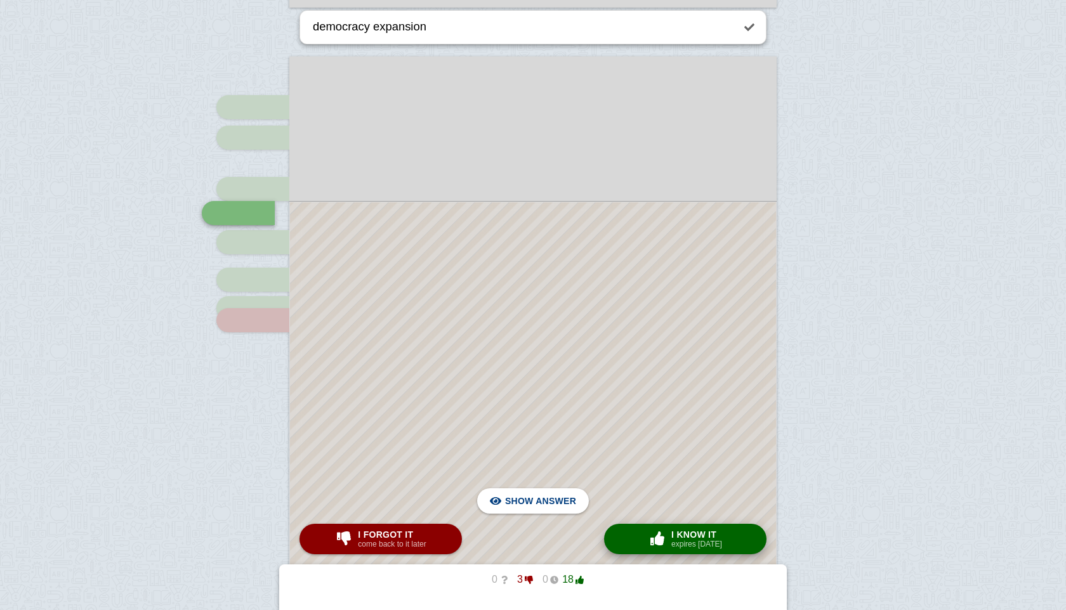
click at [675, 540] on small "expires [DATE]" at bounding box center [696, 544] width 51 height 9
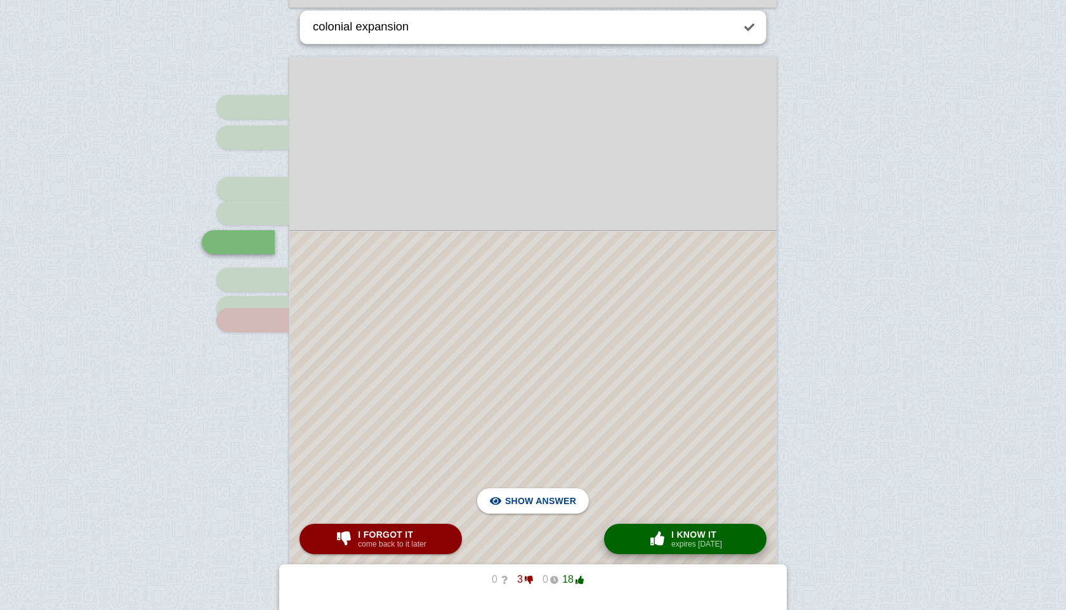
scroll to position [979, 0]
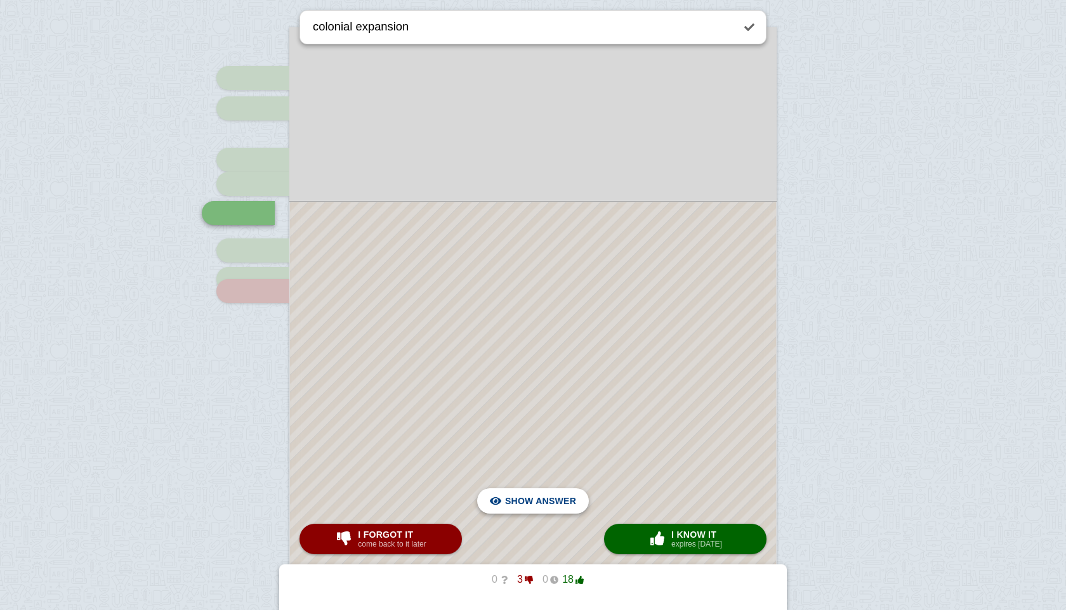
click at [535, 511] on span "Hide answer" at bounding box center [543, 501] width 66 height 28
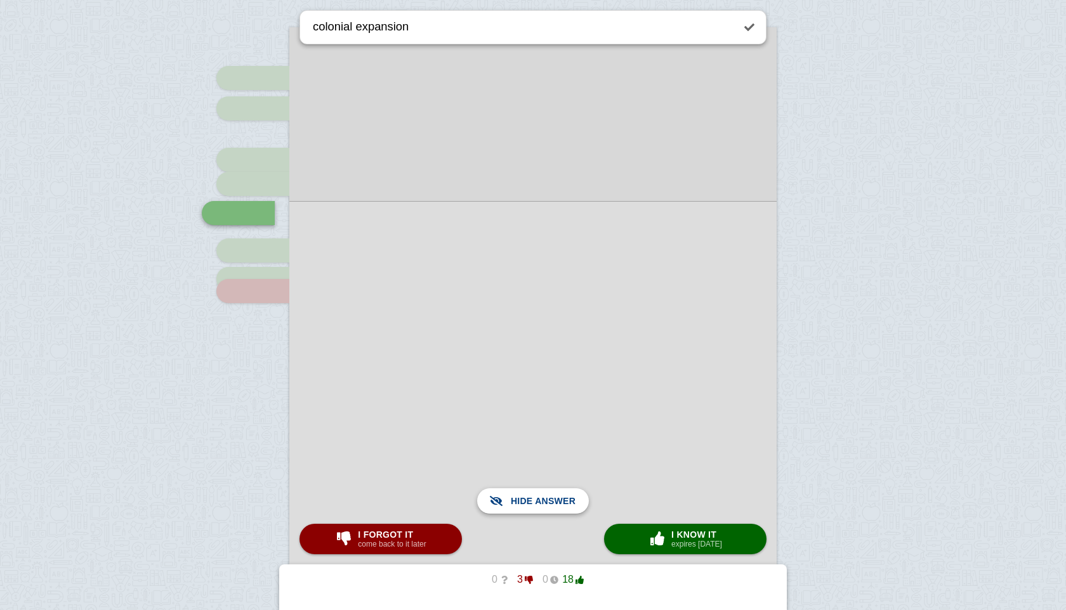
click at [535, 511] on span "Show answer" at bounding box center [540, 501] width 71 height 28
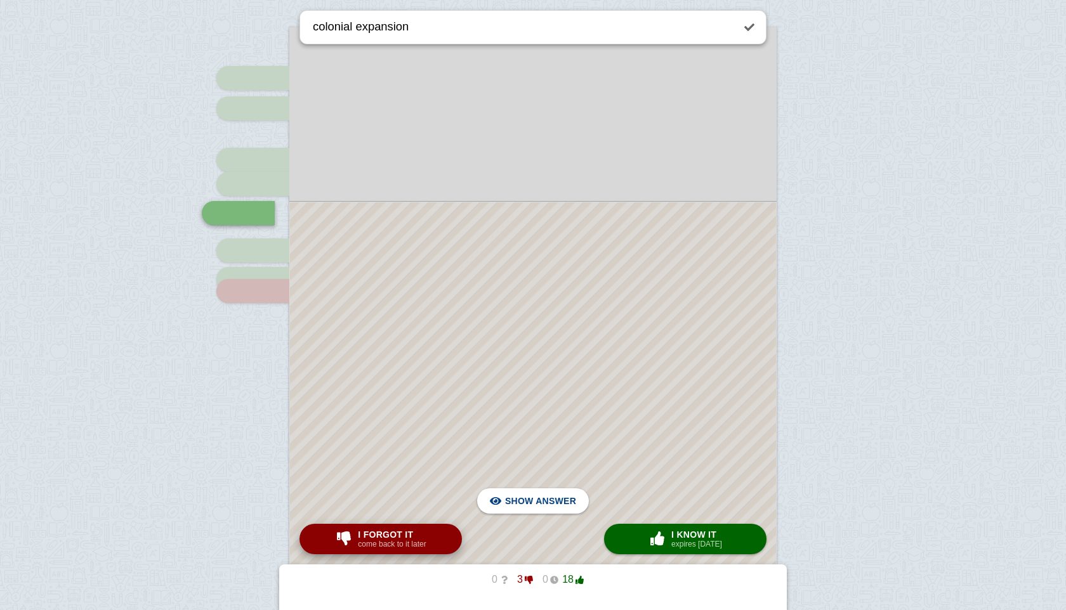
click at [405, 530] on span "I forgot it" at bounding box center [392, 535] width 68 height 10
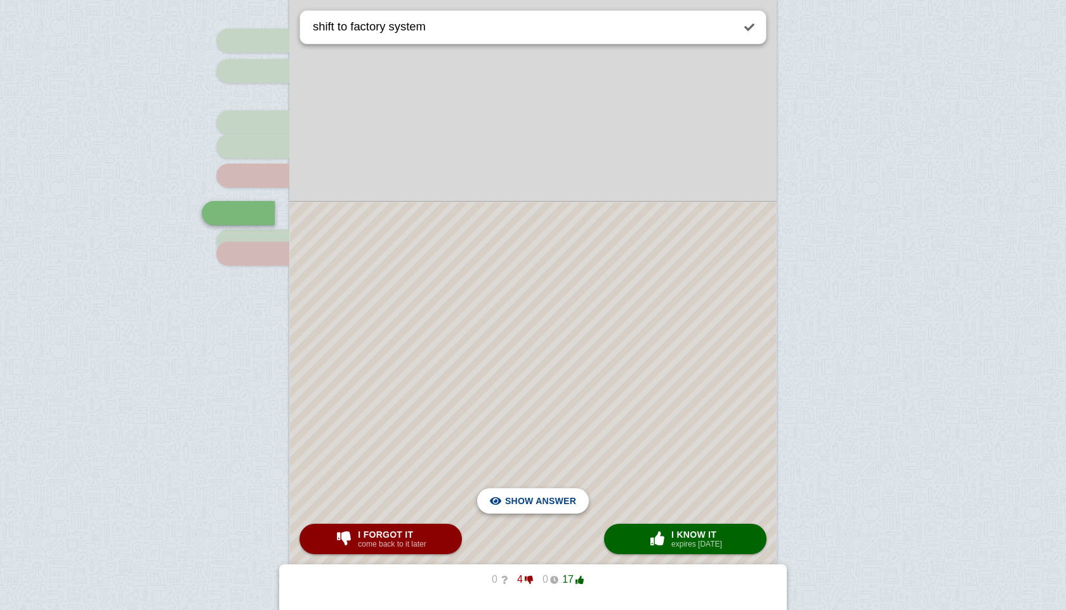
click at [522, 492] on span "Hide answer" at bounding box center [543, 501] width 66 height 28
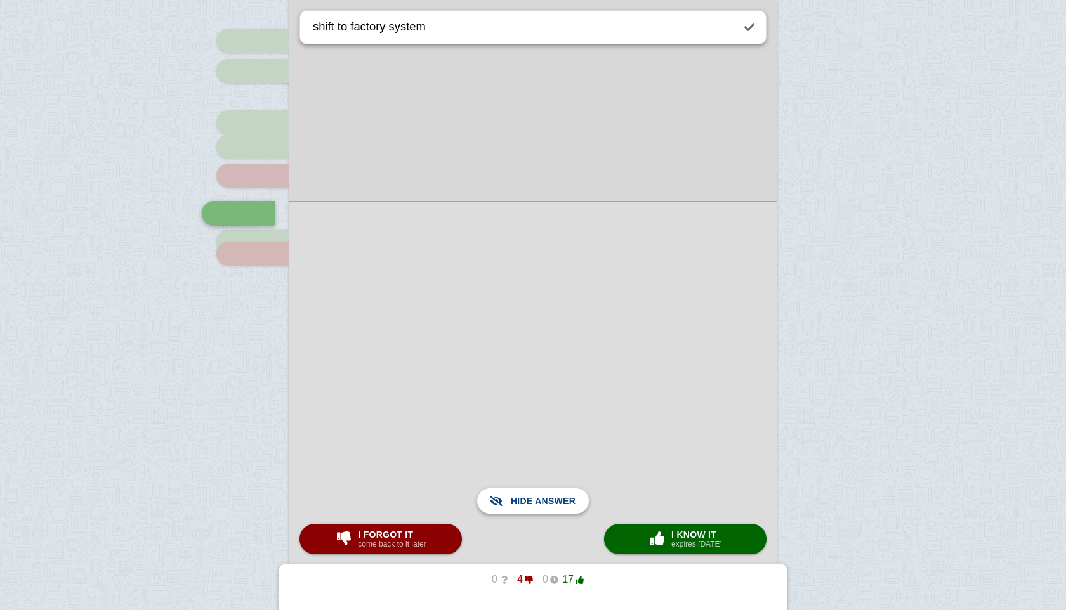
click at [522, 492] on span "Show answer" at bounding box center [540, 501] width 71 height 28
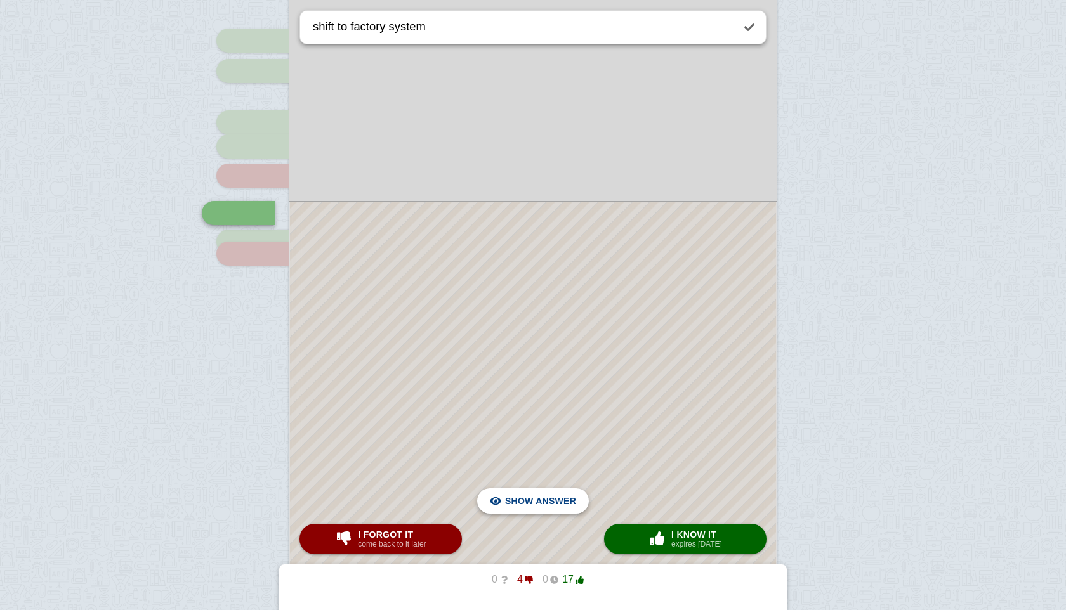
click at [522, 492] on span "Hide answer" at bounding box center [543, 501] width 66 height 28
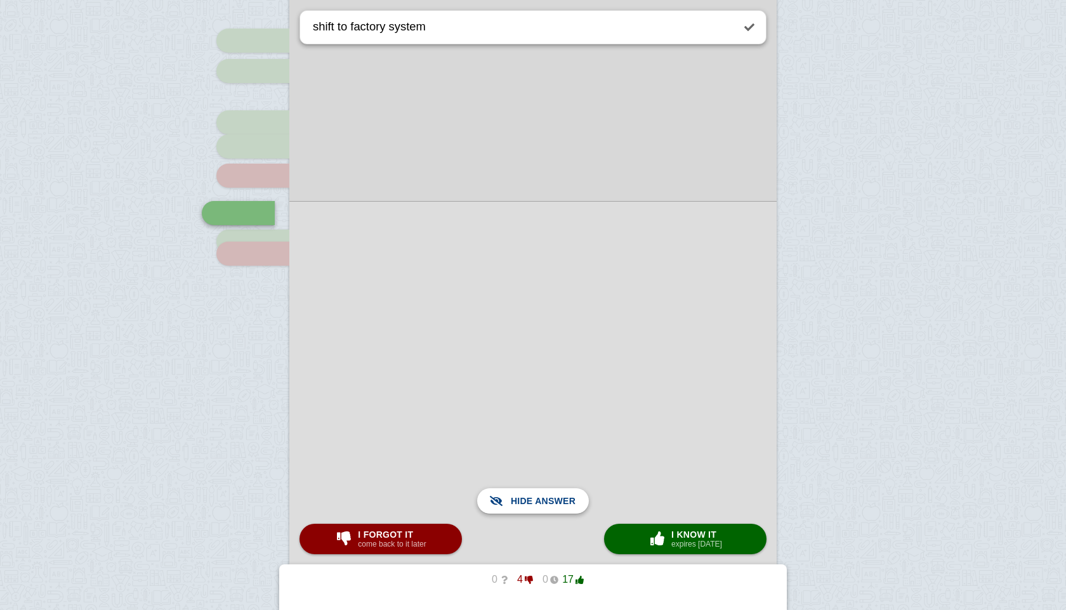
click at [522, 492] on span "Show answer" at bounding box center [540, 501] width 71 height 28
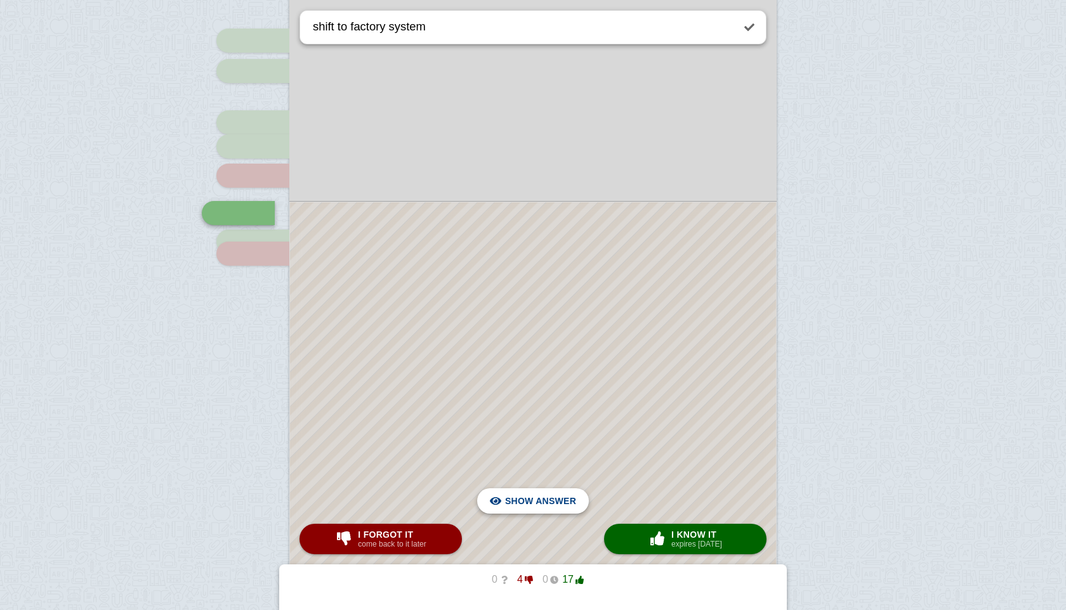
click at [522, 492] on span "Hide answer" at bounding box center [543, 501] width 66 height 28
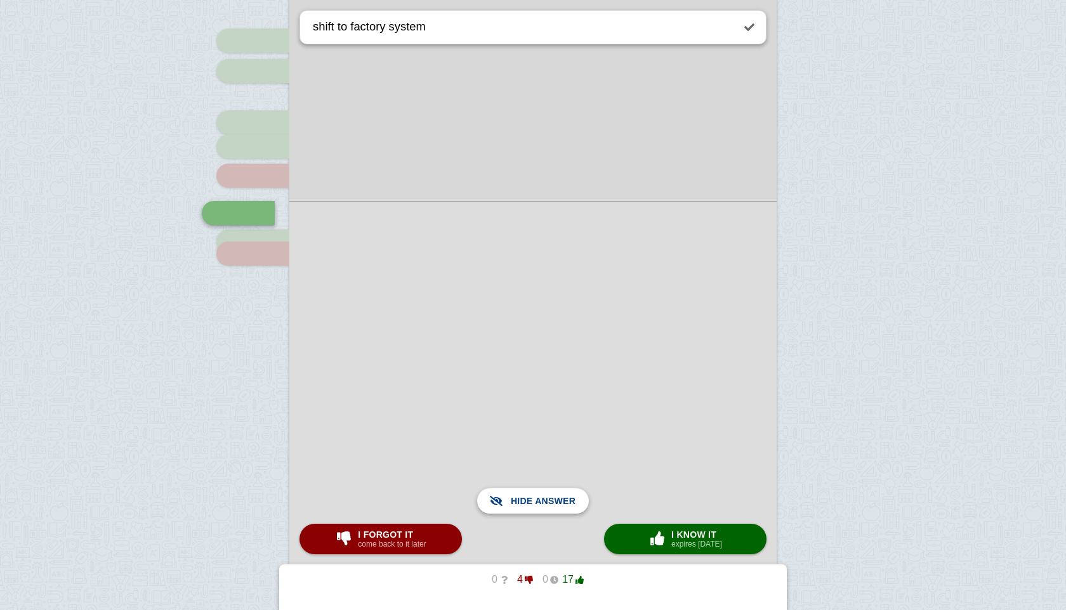
click at [522, 492] on span "Show answer" at bounding box center [540, 501] width 71 height 28
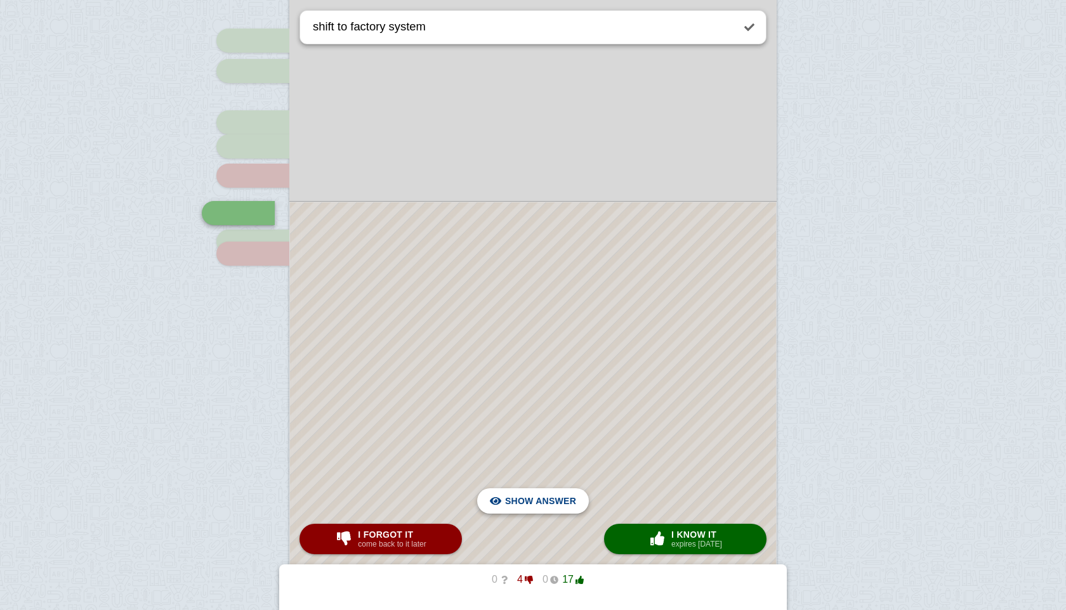
click at [522, 492] on span "Hide answer" at bounding box center [543, 501] width 66 height 28
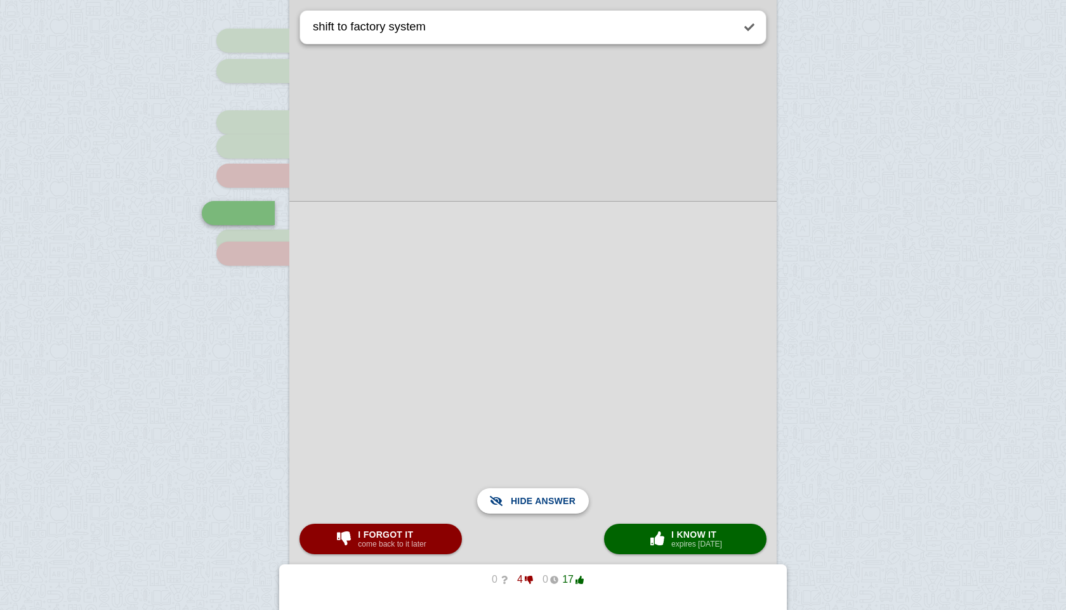
click at [522, 492] on span "Show answer" at bounding box center [540, 501] width 71 height 28
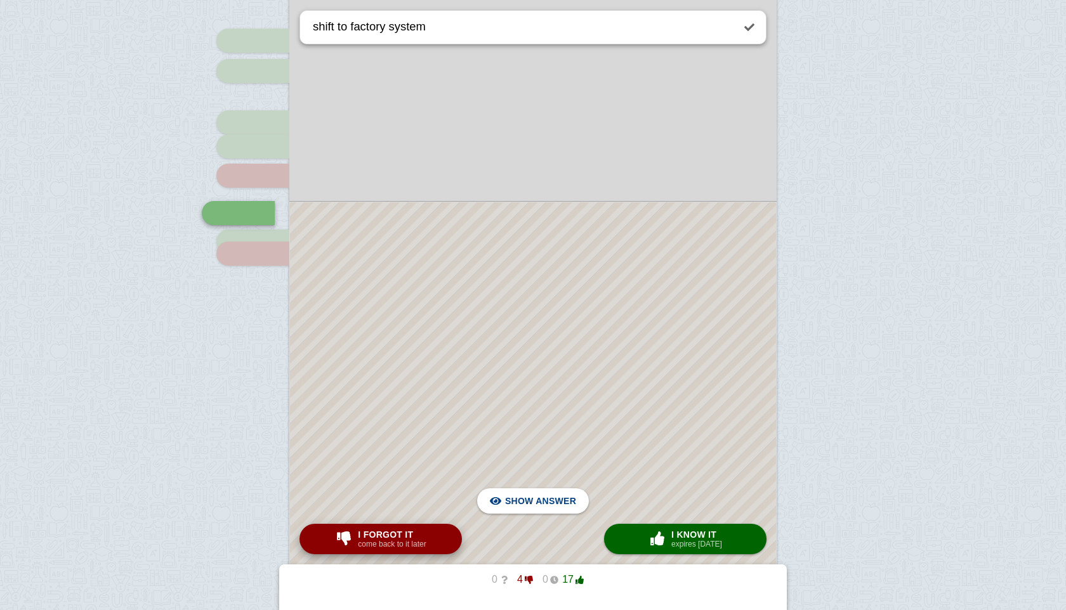
click at [410, 530] on span "I forgot it" at bounding box center [392, 535] width 68 height 10
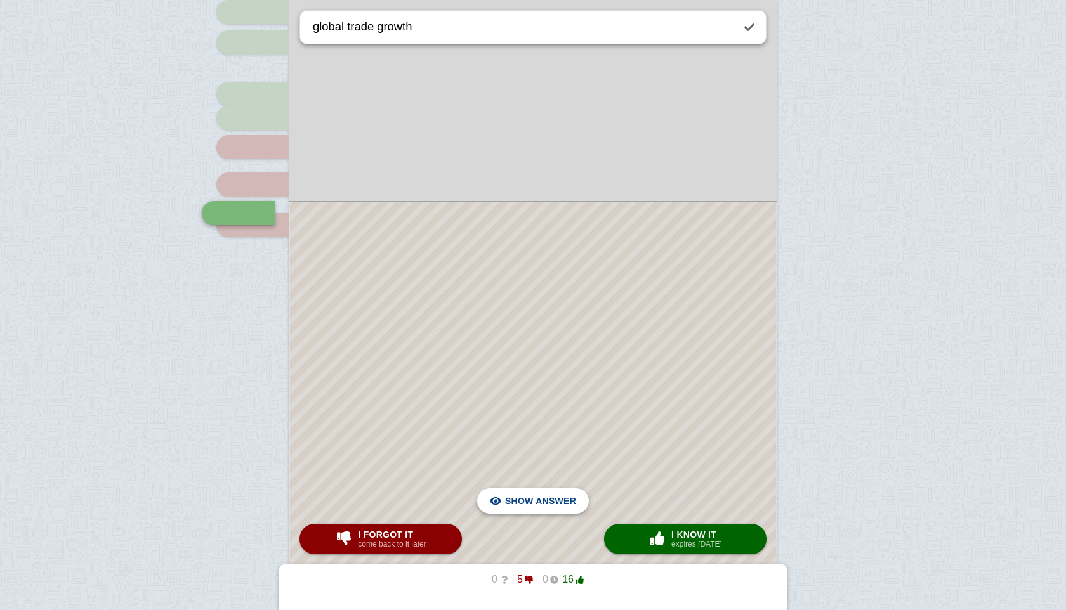
click at [520, 499] on span "Hide answer" at bounding box center [543, 501] width 66 height 28
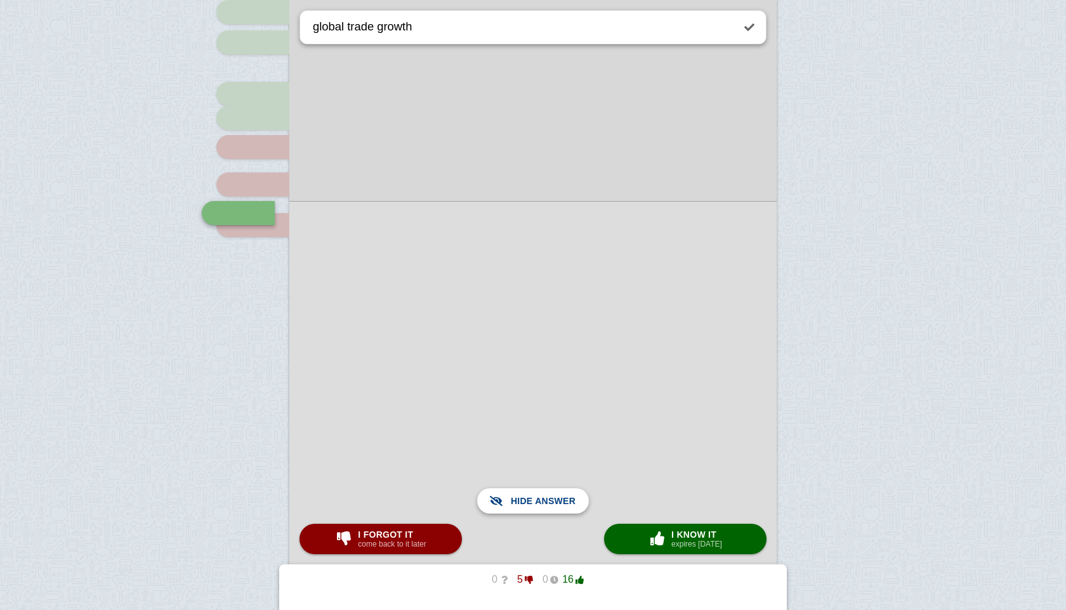
click at [520, 499] on span "Show answer" at bounding box center [540, 501] width 71 height 28
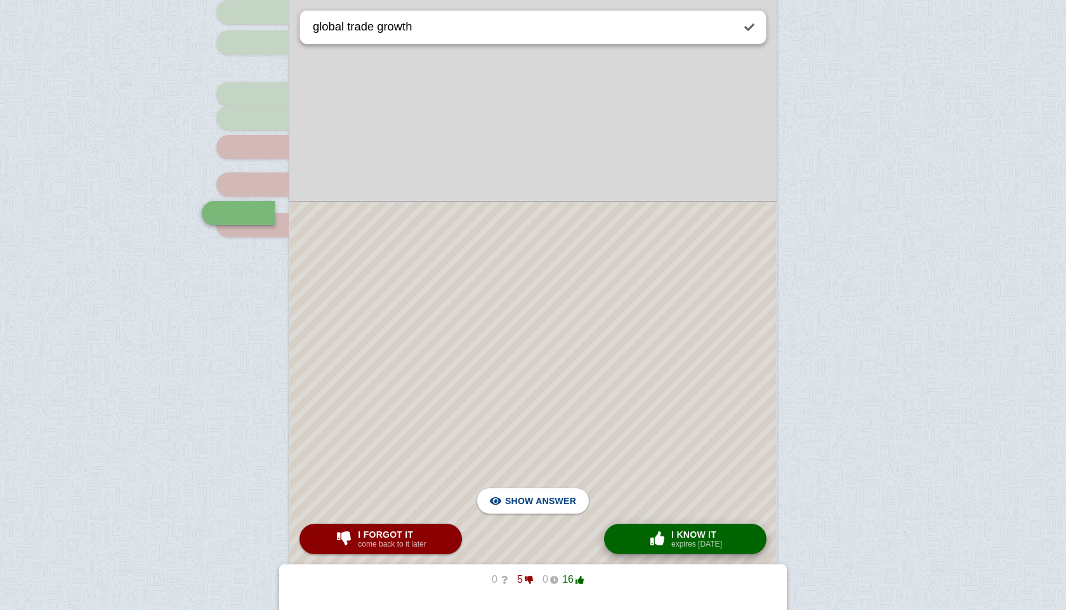
click at [647, 530] on div "× 0 I know it expires [DATE]" at bounding box center [685, 539] width 79 height 20
type textarea "agricultural decline"
checkbox input "true"
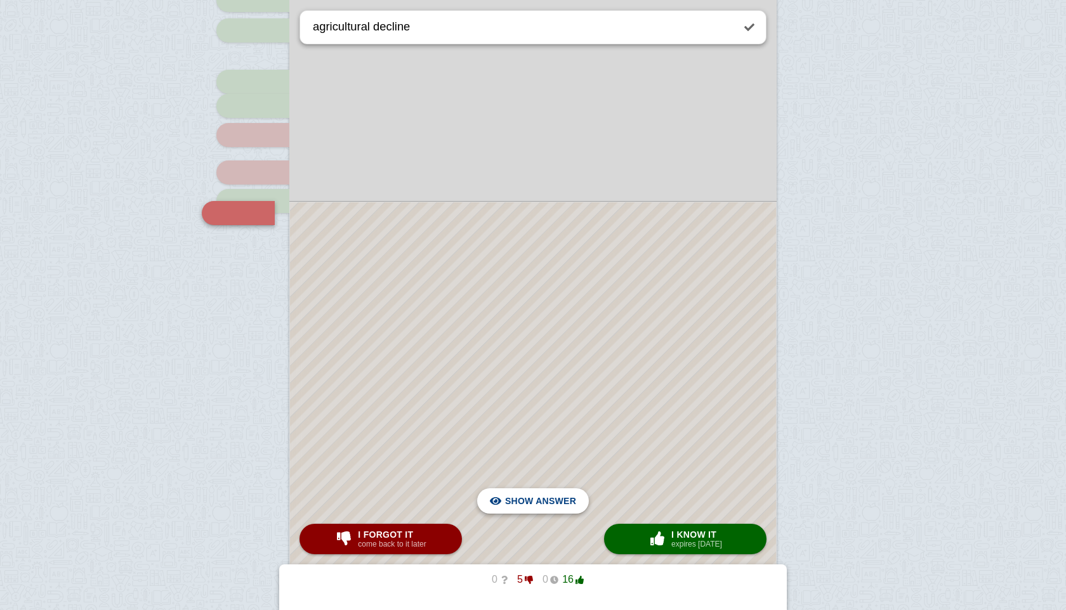
click at [577, 504] on div "Hide answer" at bounding box center [532, 501] width 91 height 25
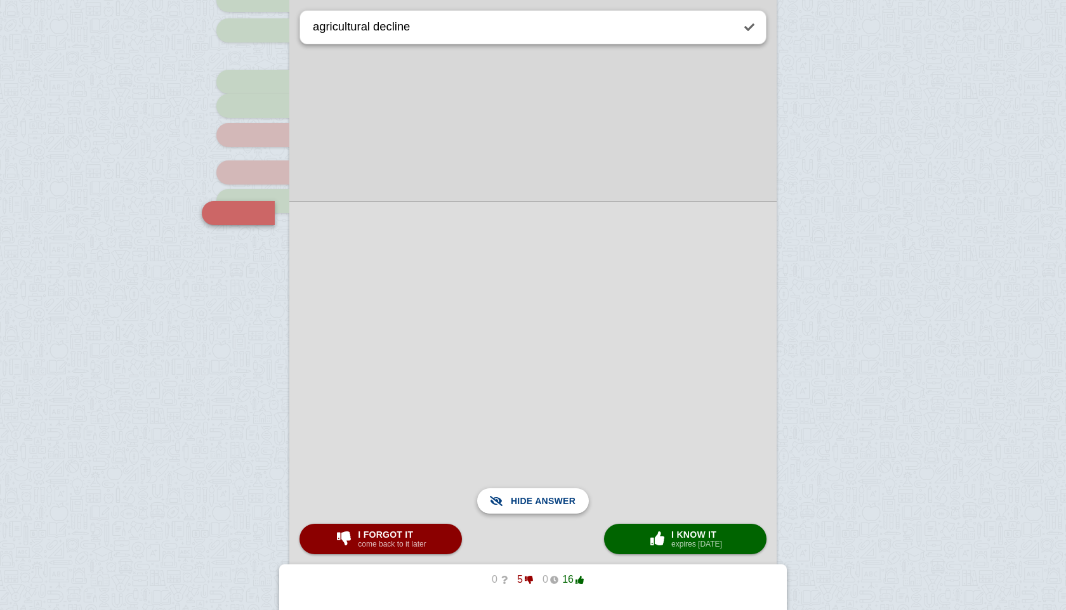
click at [577, 504] on div "Show answer" at bounding box center [532, 501] width 91 height 25
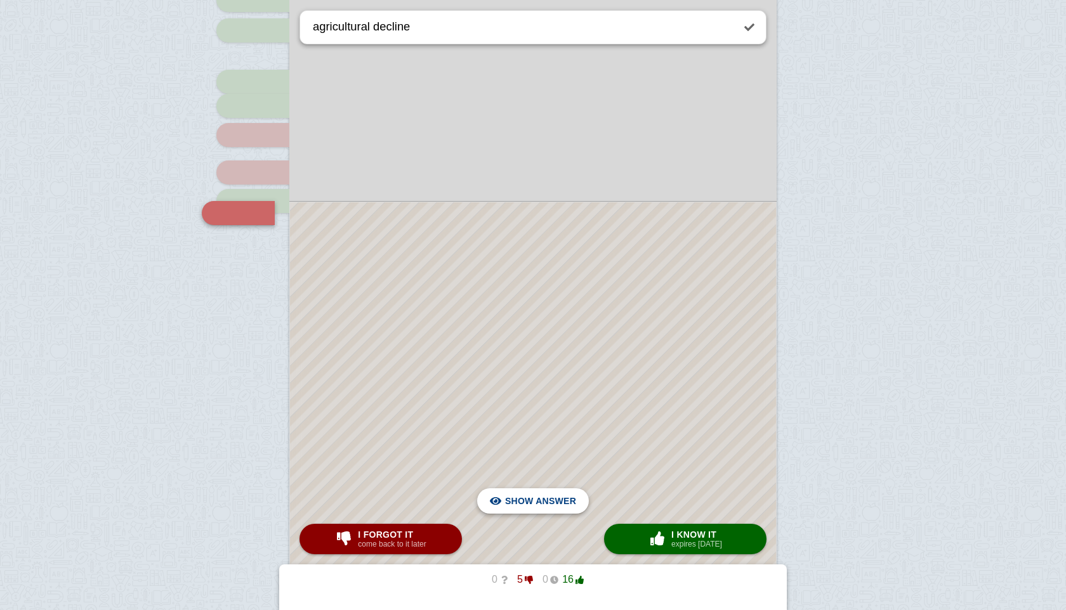
click at [577, 504] on div "Hide answer" at bounding box center [532, 501] width 91 height 25
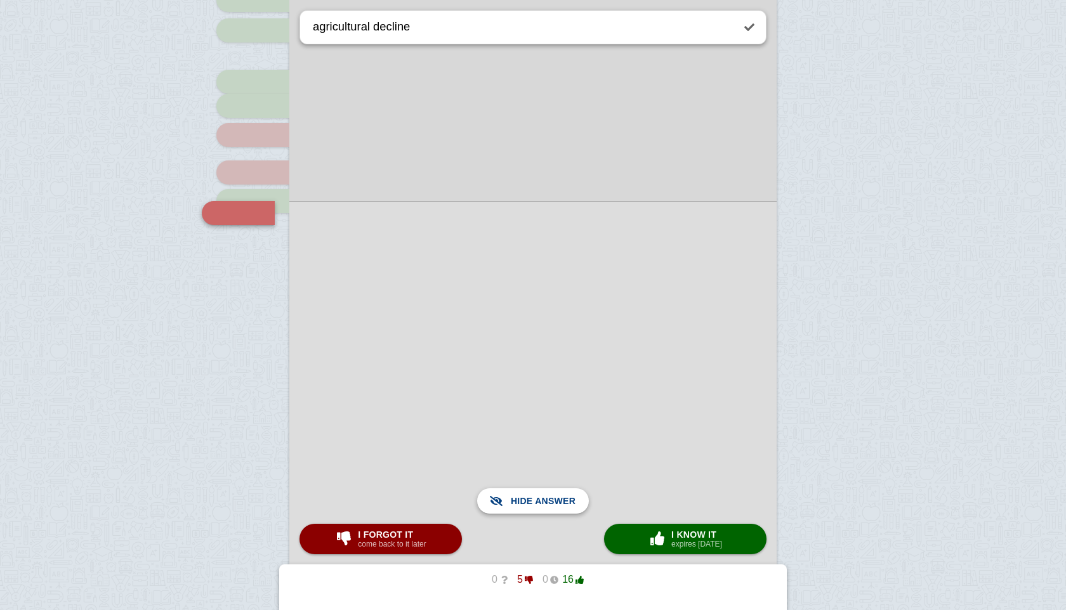
click at [577, 504] on div "Show answer" at bounding box center [532, 501] width 91 height 25
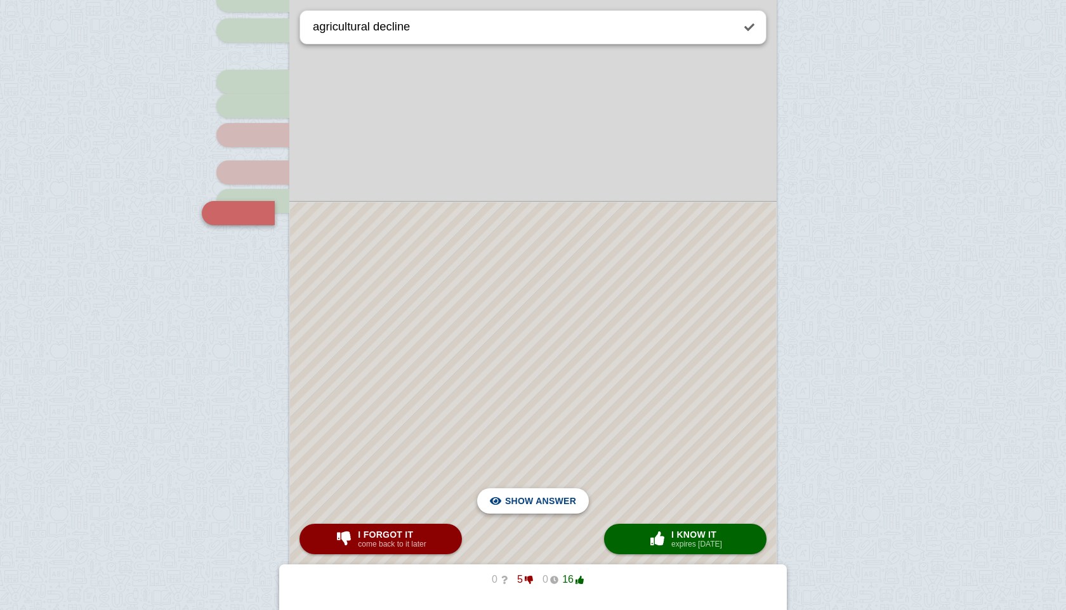
click at [546, 502] on span "Hide answer" at bounding box center [543, 501] width 66 height 28
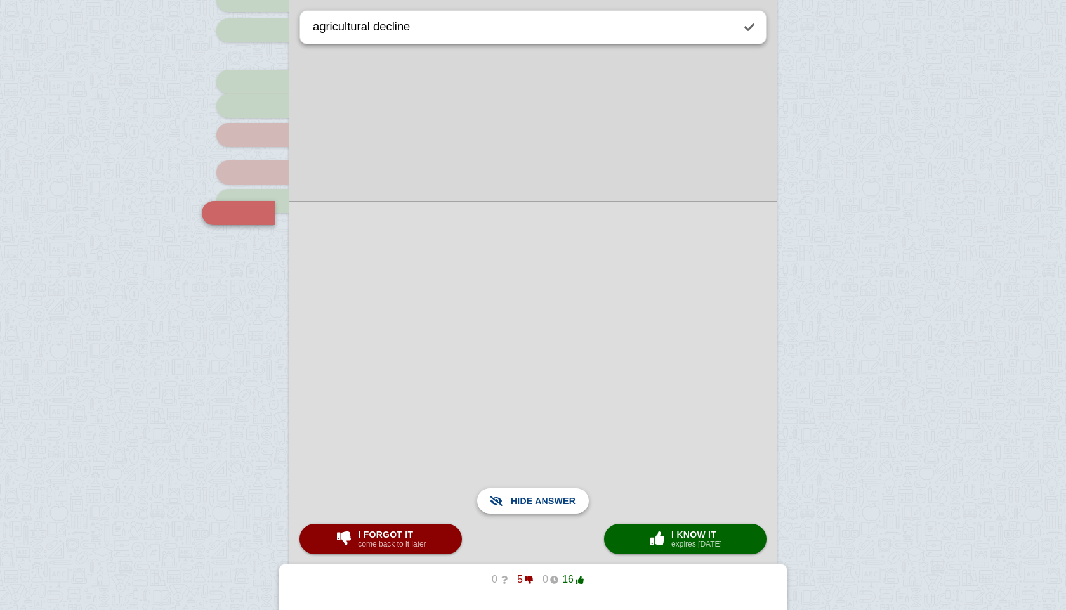
click at [546, 502] on span "Show answer" at bounding box center [540, 501] width 71 height 28
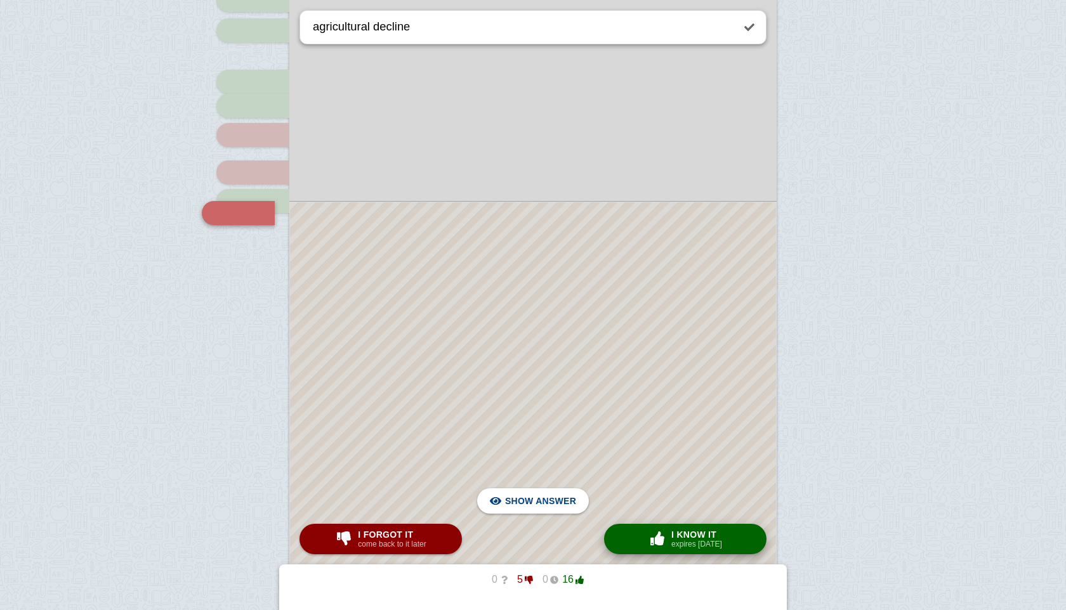
click at [641, 533] on button "× 0 I know it expires [DATE]" at bounding box center [685, 539] width 162 height 30
type textarea "industrial revolution introduction"
checkbox input "false"
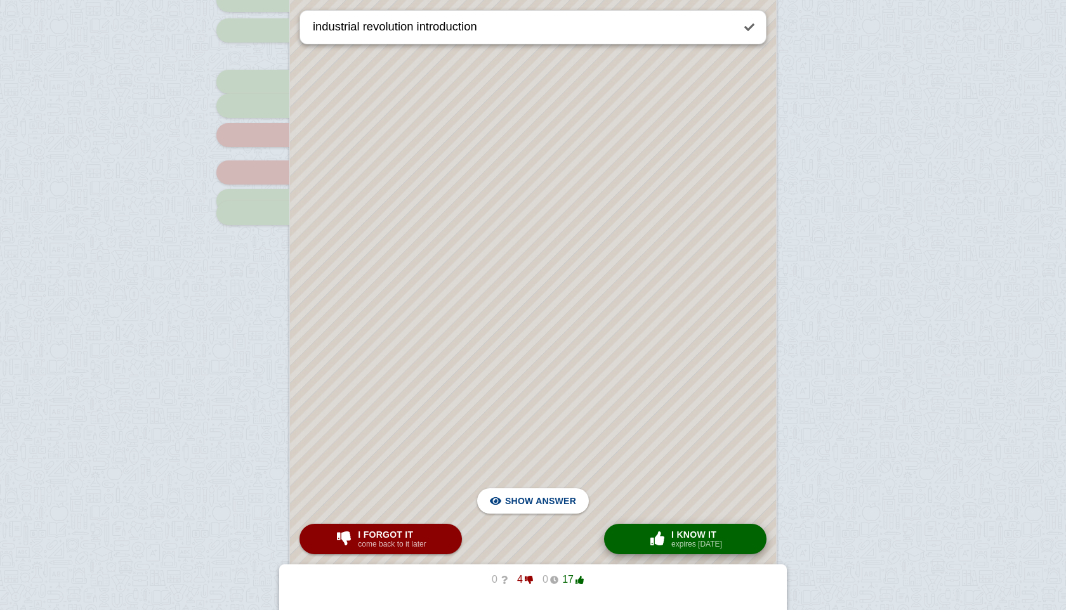
scroll to position [141, 0]
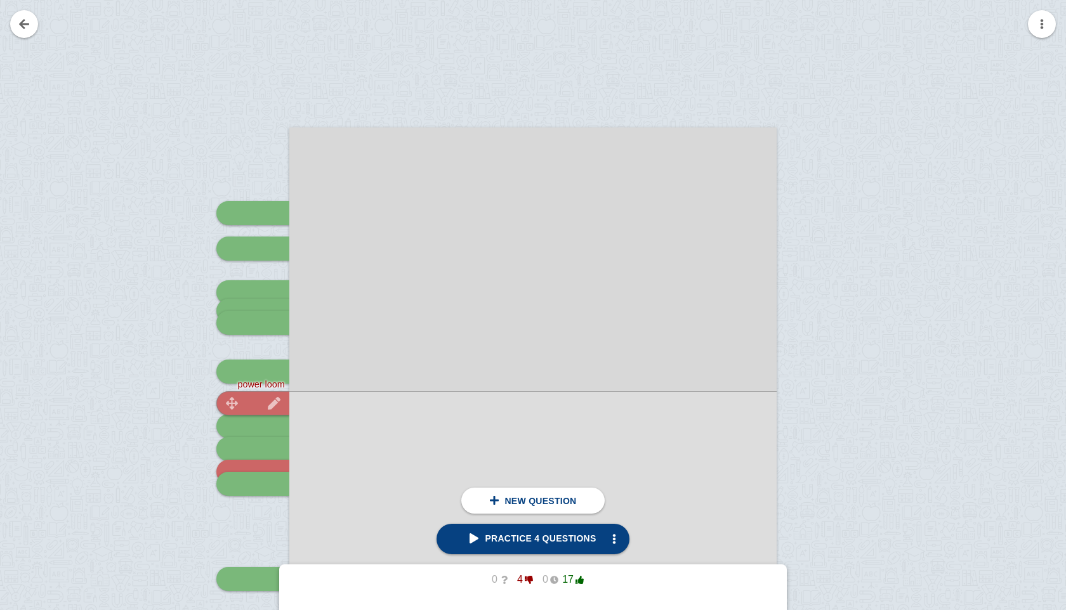
click at [268, 393] on div at bounding box center [252, 403] width 73 height 24
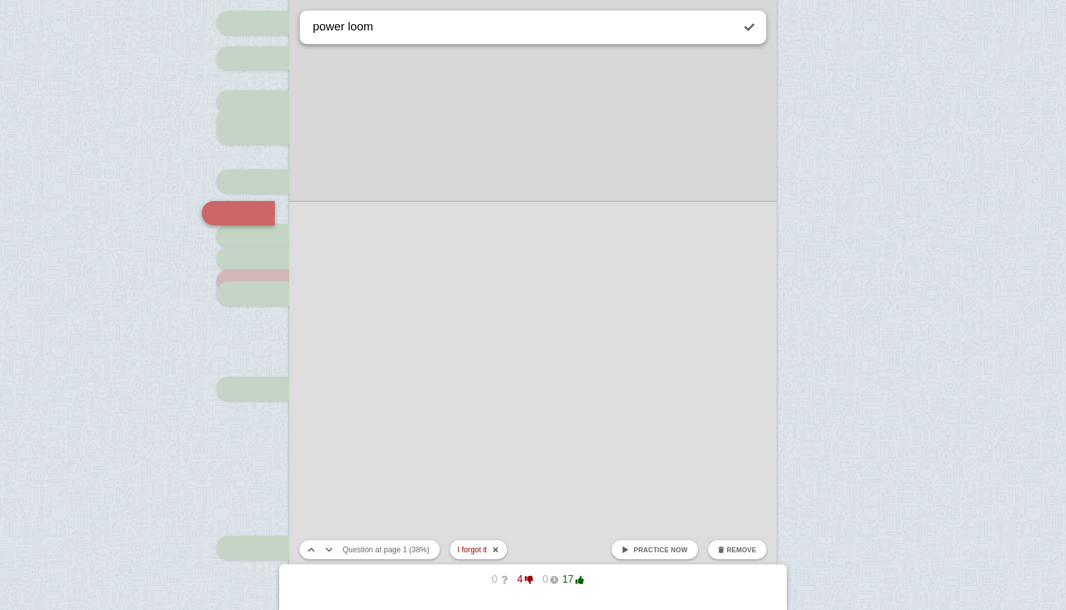
click at [636, 551] on span "Practice now" at bounding box center [661, 550] width 54 height 8
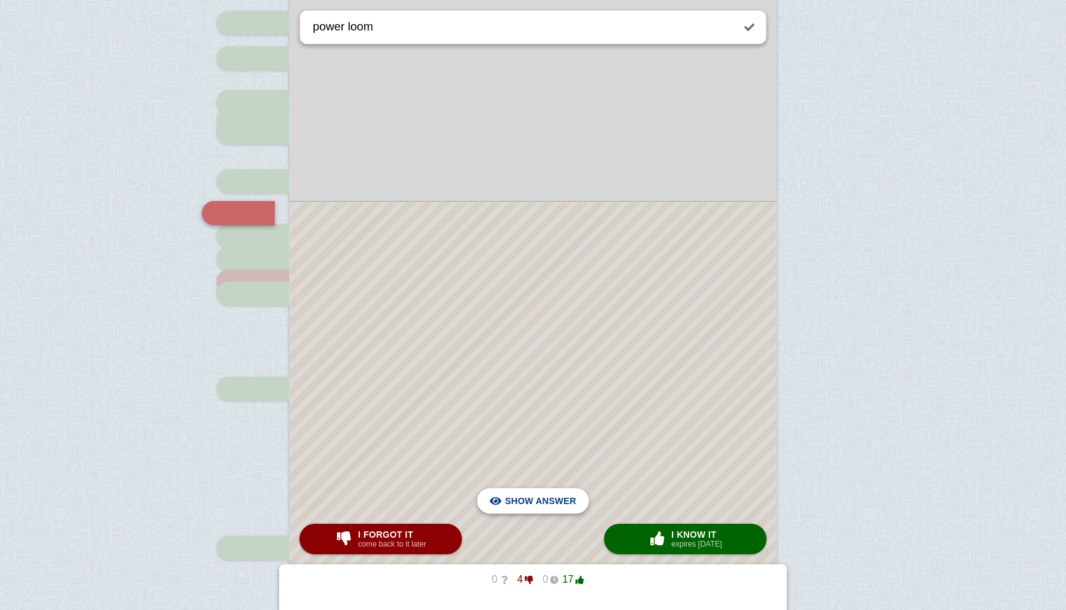
click at [569, 496] on span "Hide answer" at bounding box center [543, 501] width 66 height 28
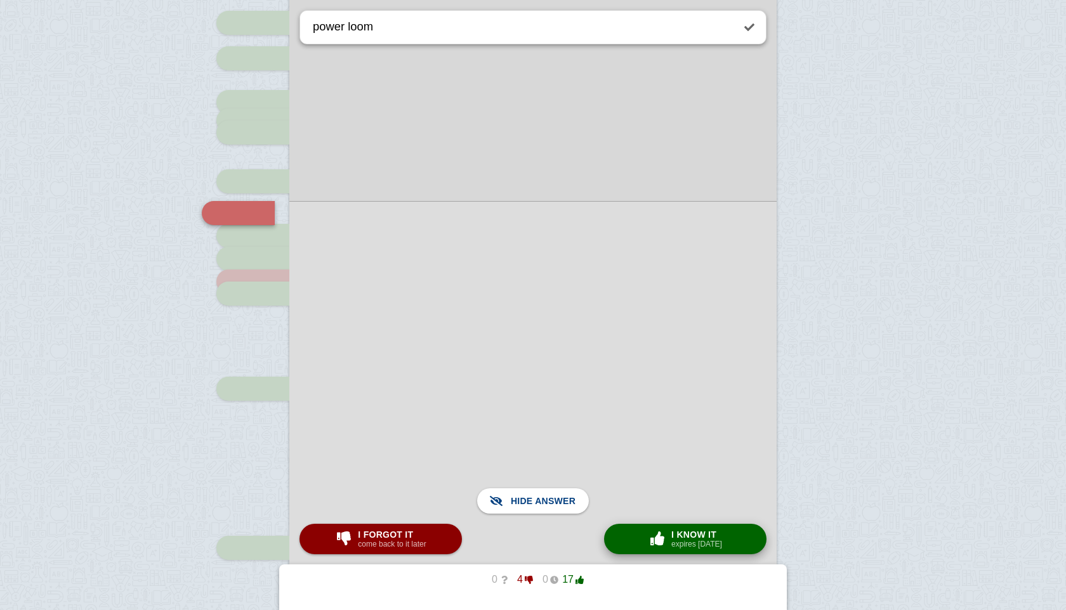
click at [674, 532] on span "I know it" at bounding box center [696, 535] width 51 height 10
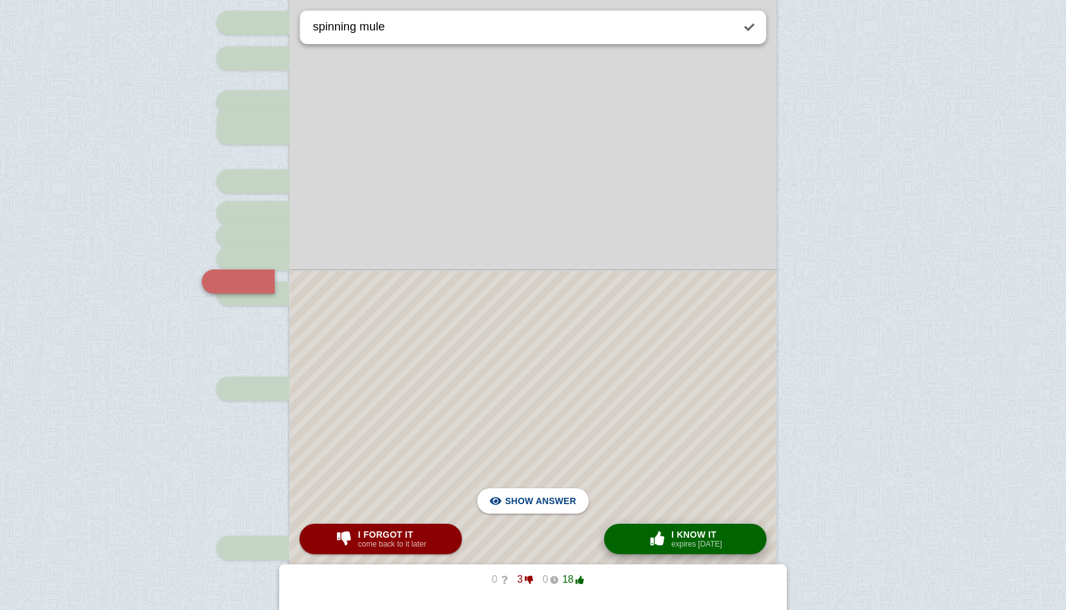
scroll to position [400, 0]
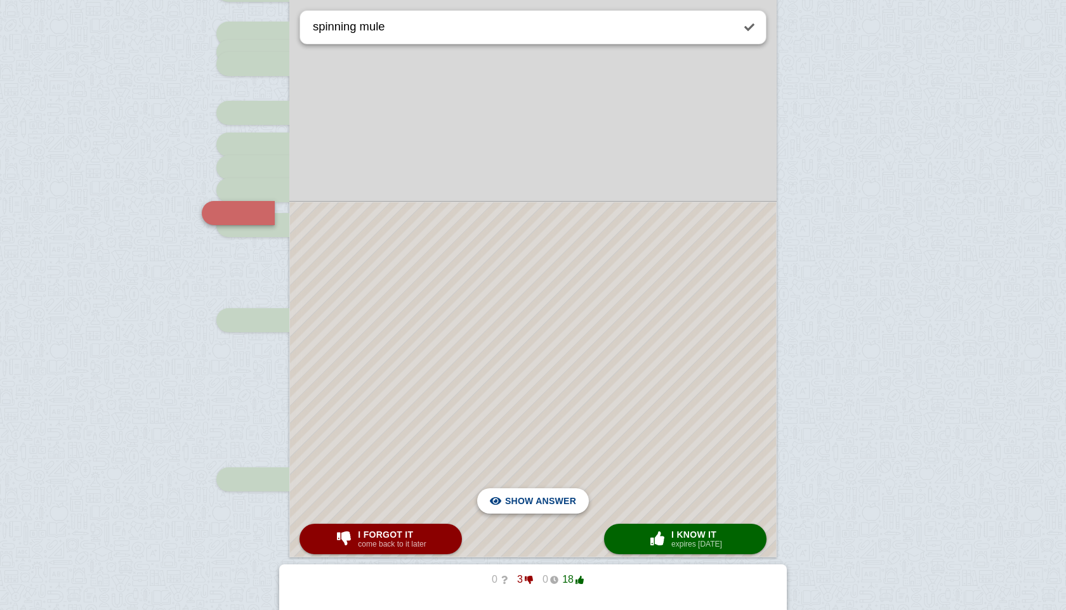
click at [523, 497] on span "Hide answer" at bounding box center [543, 501] width 66 height 28
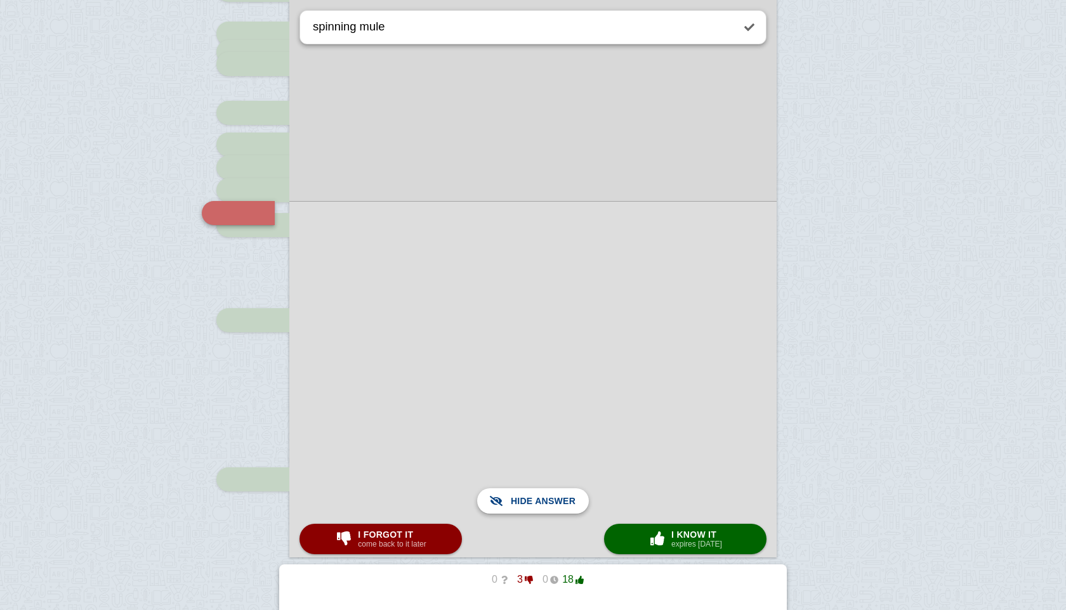
click at [523, 497] on span "Show answer" at bounding box center [540, 501] width 71 height 28
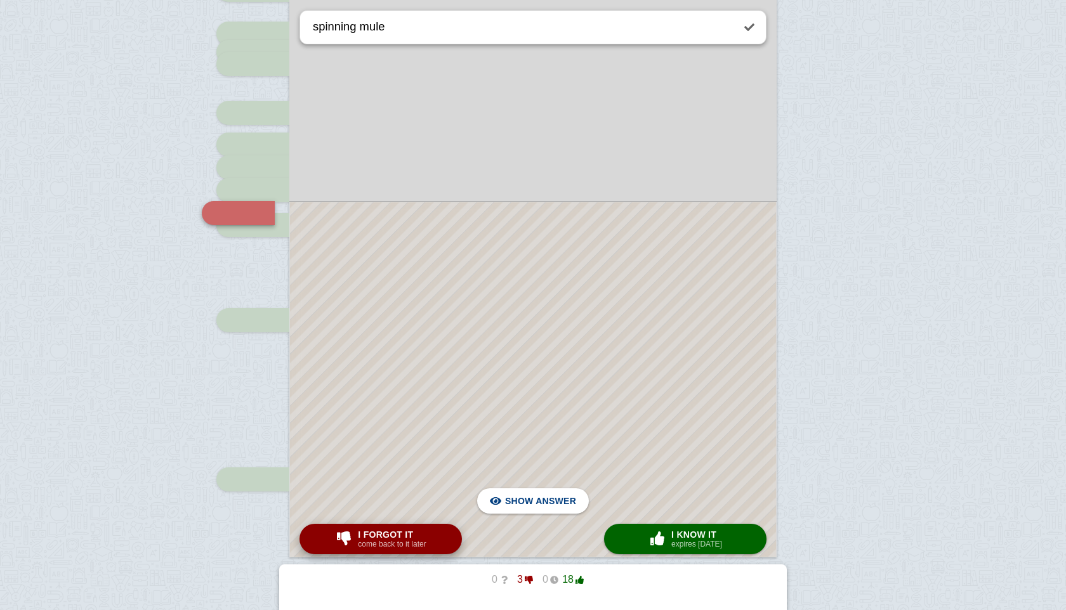
click at [400, 533] on span "I forgot it" at bounding box center [392, 535] width 68 height 10
type textarea "colonial expansion"
checkbox input "true"
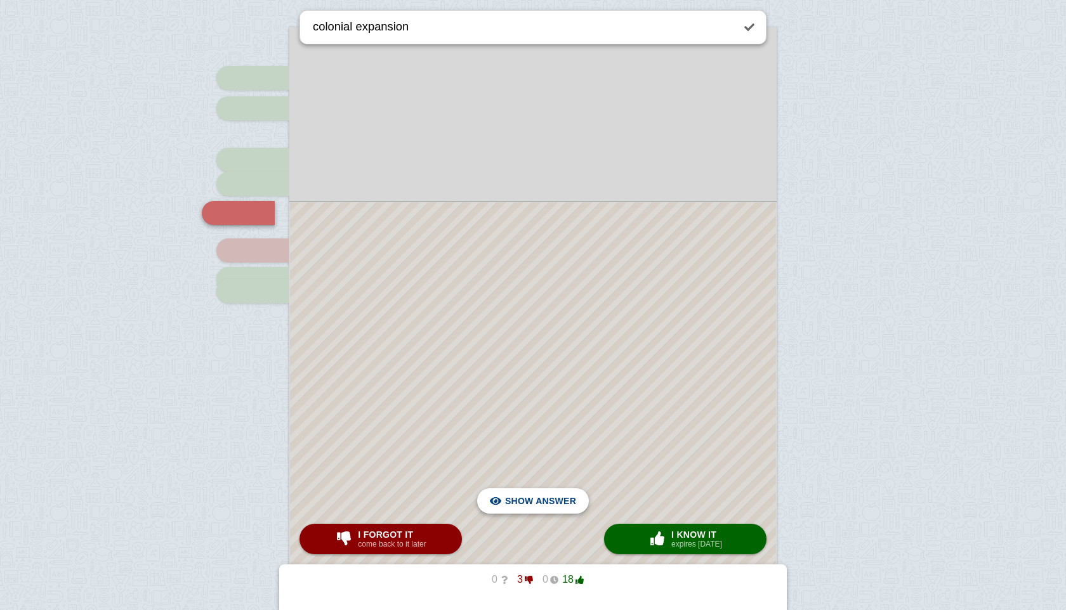
click at [513, 496] on span "Hide answer" at bounding box center [543, 501] width 66 height 28
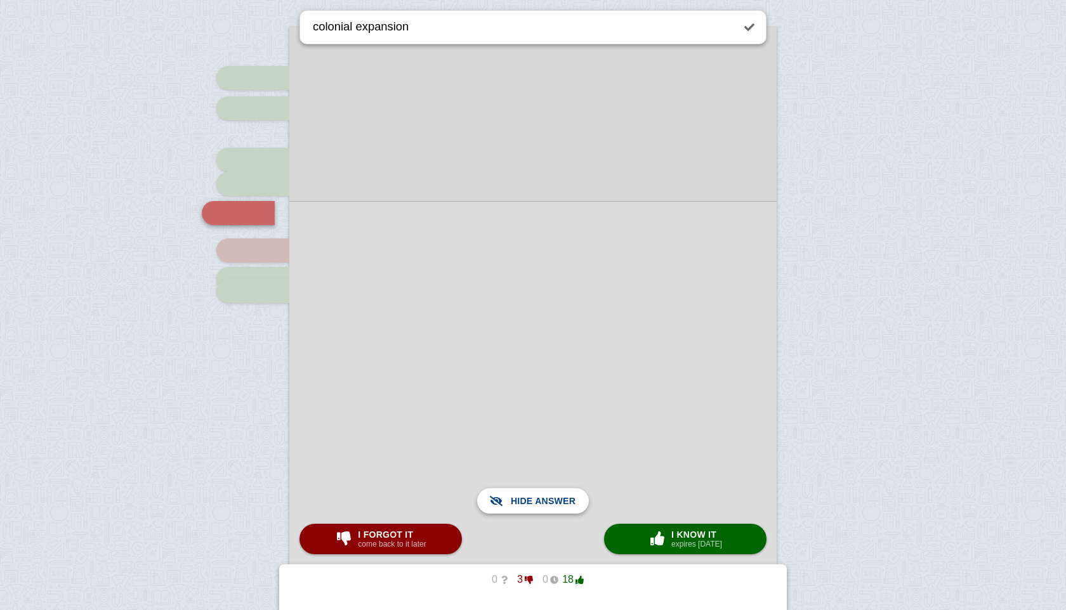
click at [513, 496] on span "Show answer" at bounding box center [540, 501] width 71 height 28
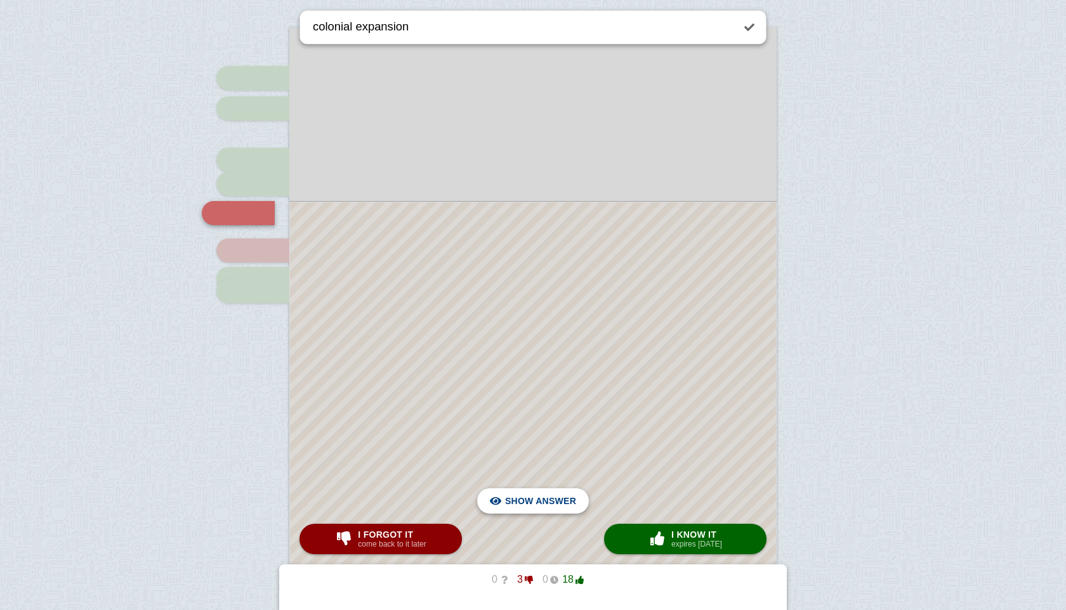
click at [513, 496] on span "Hide answer" at bounding box center [543, 501] width 66 height 28
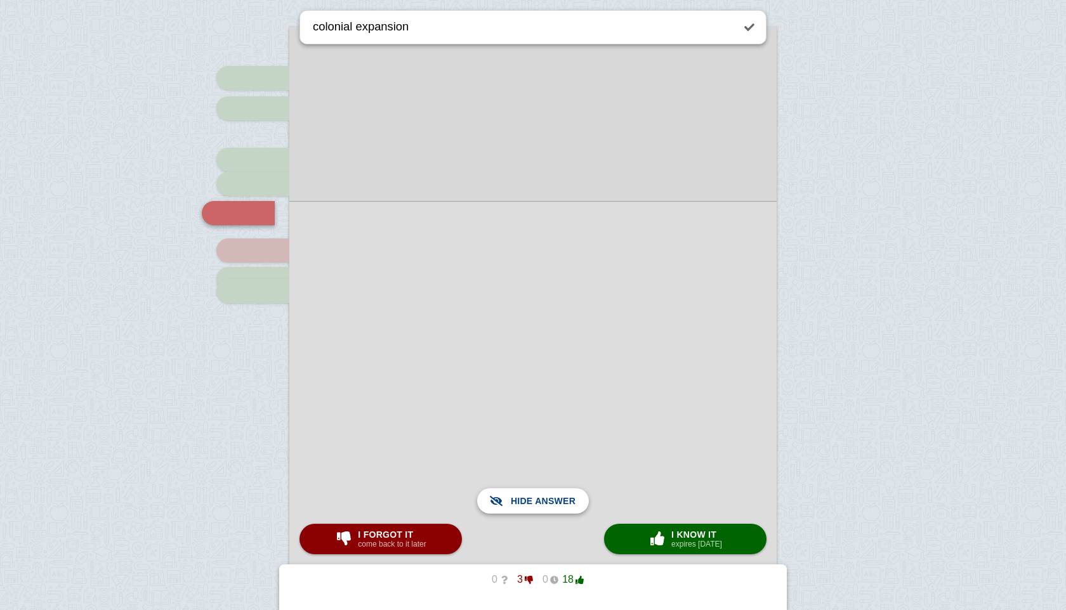
click at [513, 496] on span "Show answer" at bounding box center [540, 501] width 71 height 28
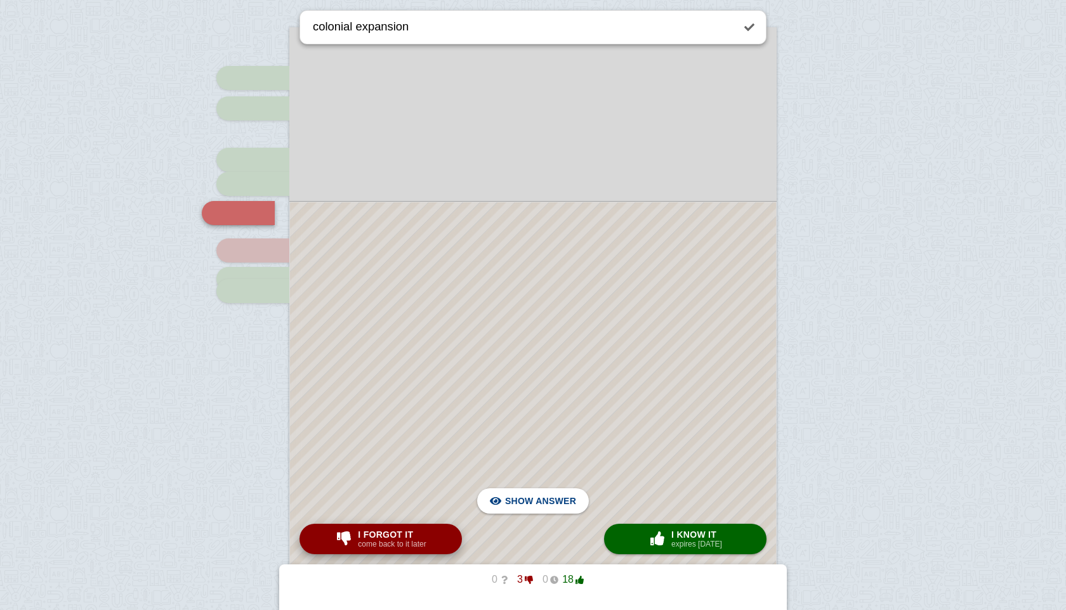
click at [409, 532] on span "I forgot it" at bounding box center [392, 535] width 68 height 10
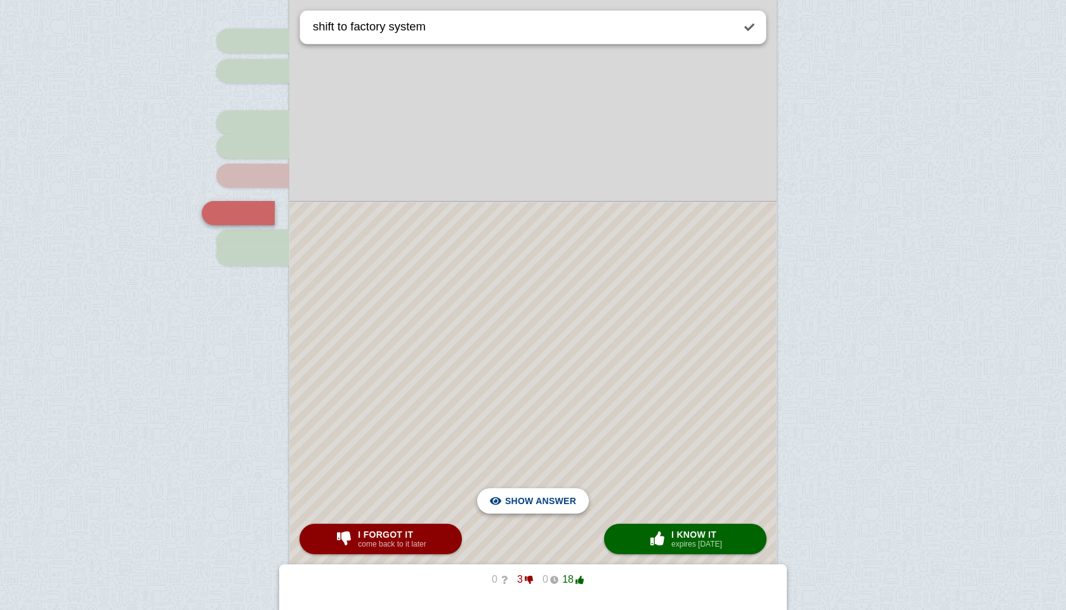
click at [543, 506] on span "Hide answer" at bounding box center [543, 501] width 66 height 28
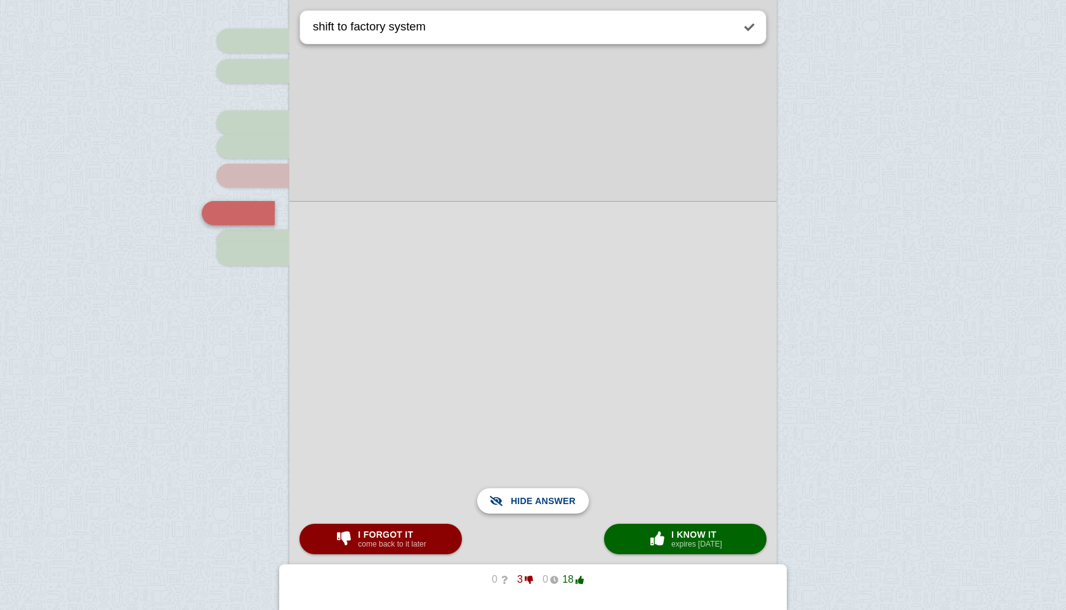
click at [543, 506] on span "Show answer" at bounding box center [540, 501] width 71 height 28
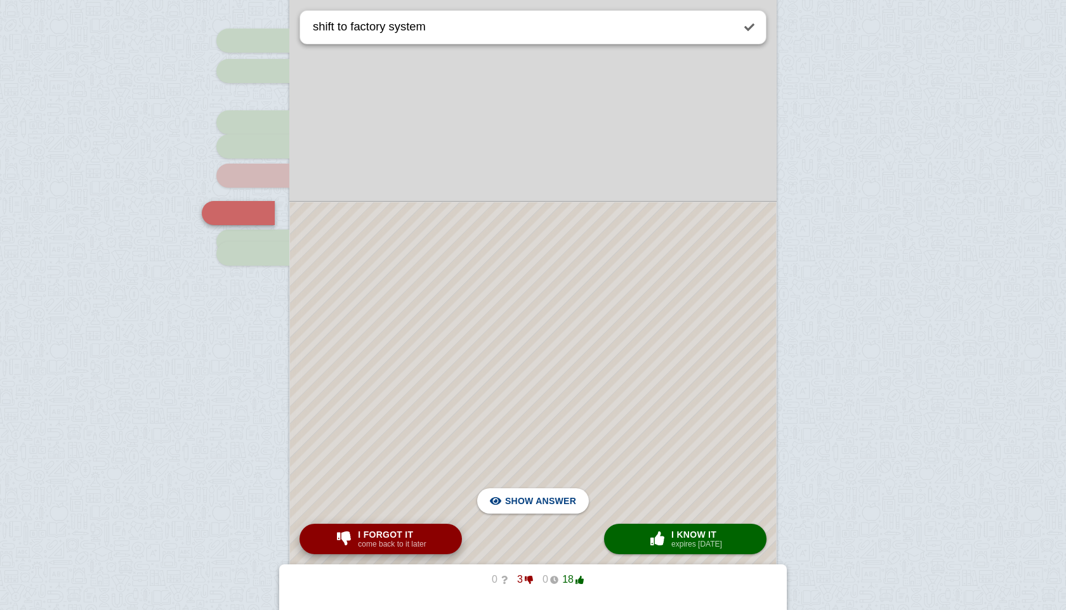
click at [425, 539] on span "I forgot it" at bounding box center [392, 535] width 68 height 10
type textarea "spinning mule"
checkbox input "false"
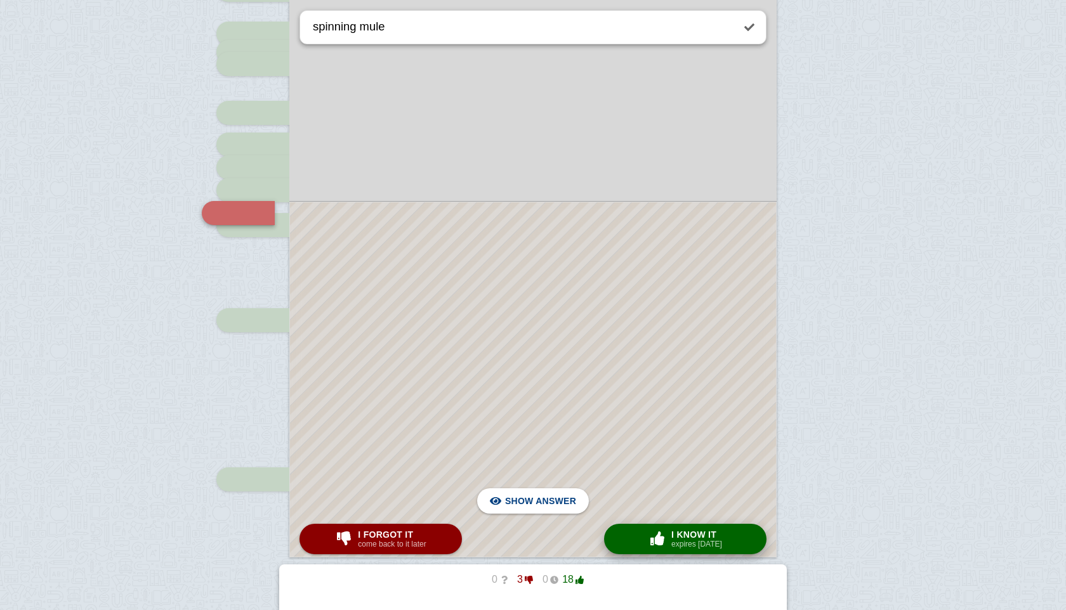
click at [631, 537] on button "× 0 I know it expires [DATE]" at bounding box center [685, 539] width 162 height 30
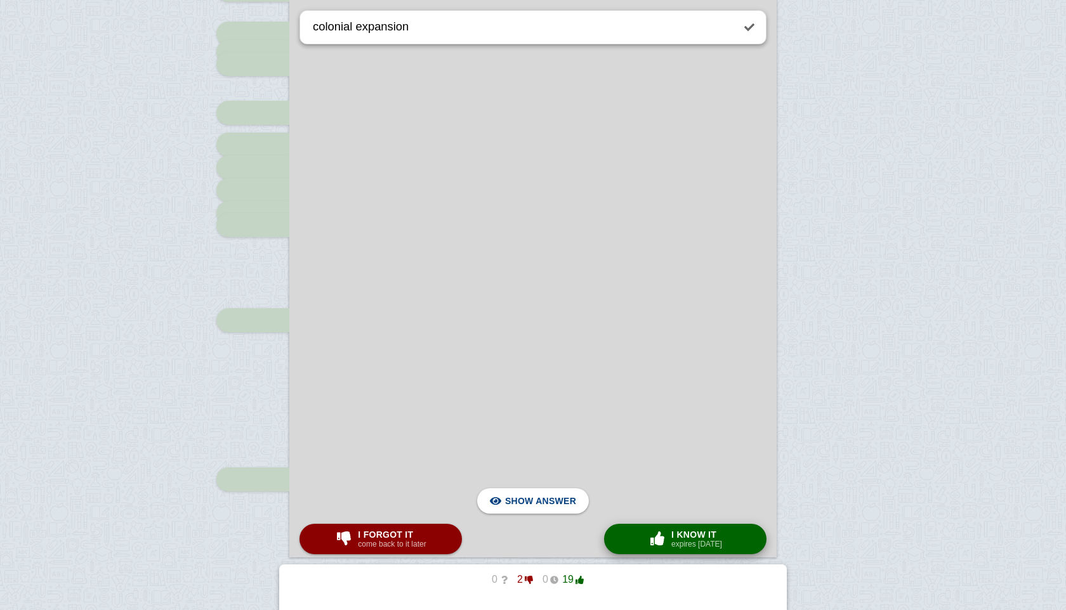
scroll to position [979, 0]
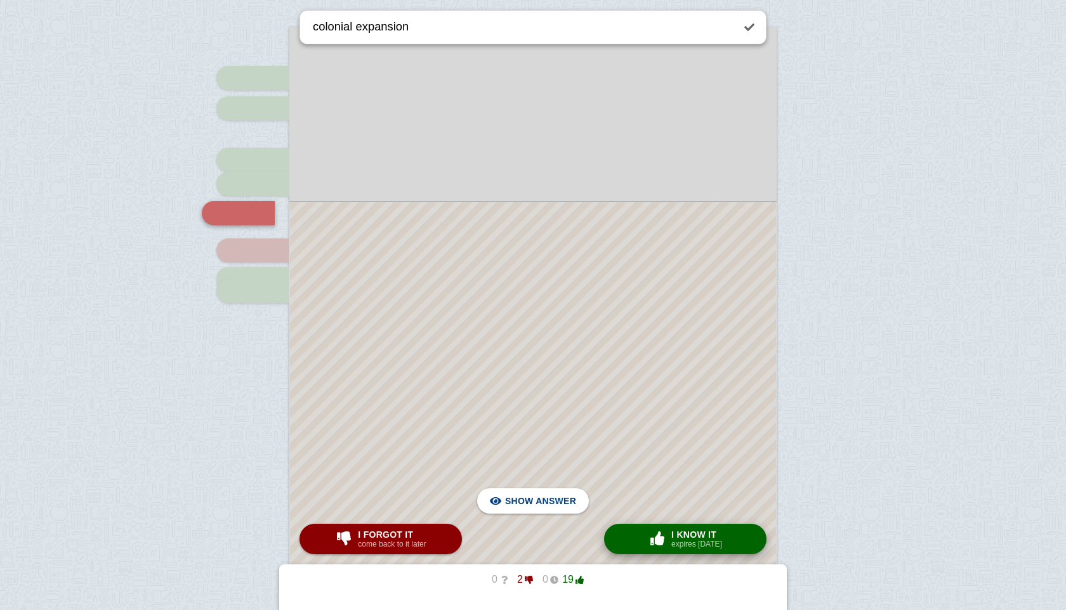
click at [666, 532] on span "button" at bounding box center [657, 539] width 23 height 16
type textarea "shift to factory system"
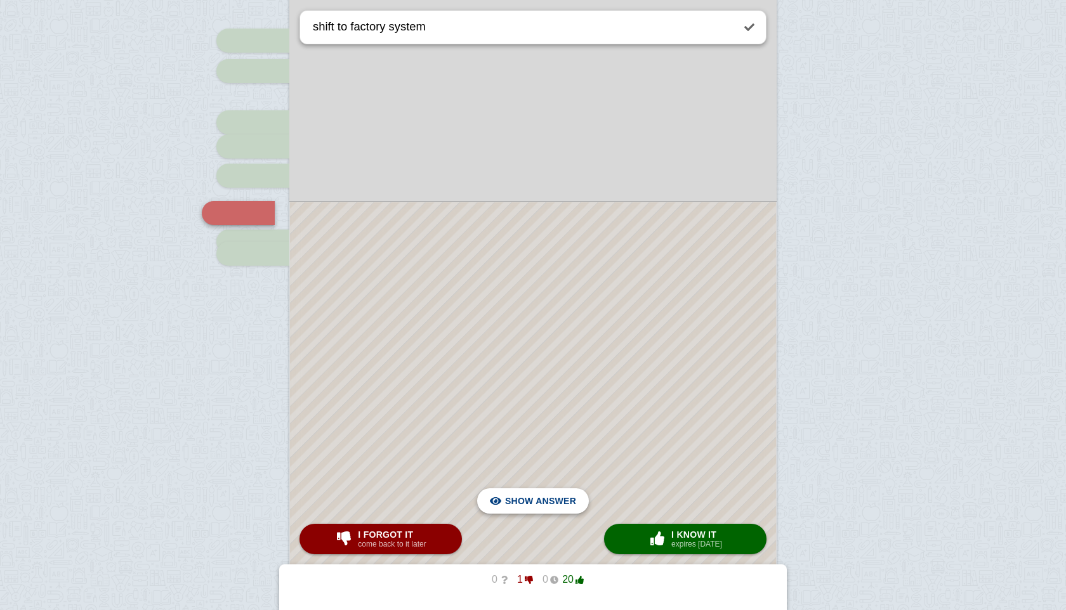
click at [563, 501] on span "Hide answer" at bounding box center [543, 501] width 66 height 28
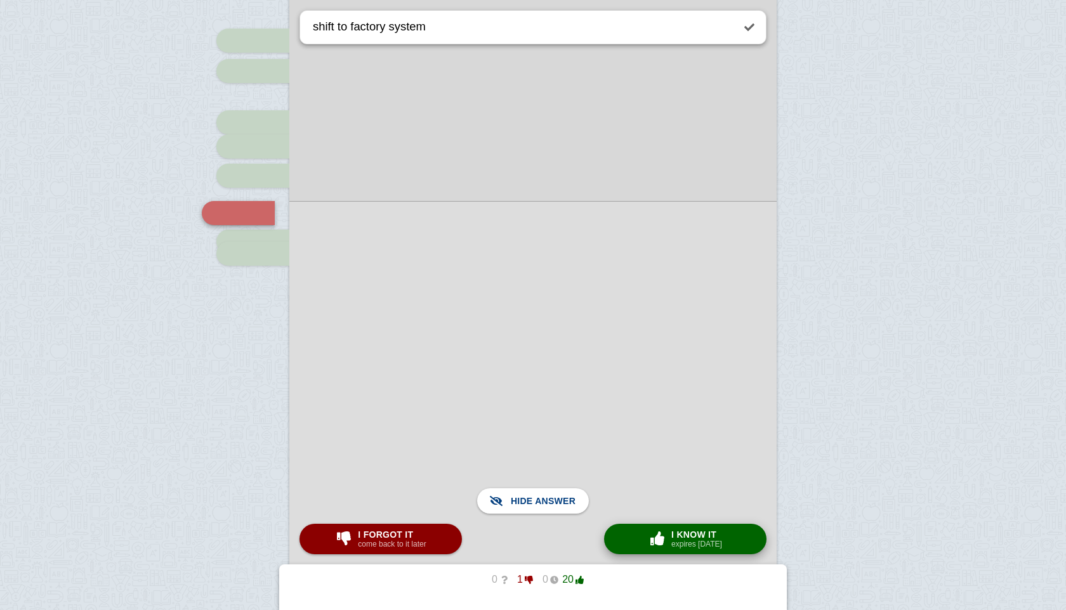
click at [671, 535] on span "I know it" at bounding box center [696, 535] width 51 height 10
checkbox input "true"
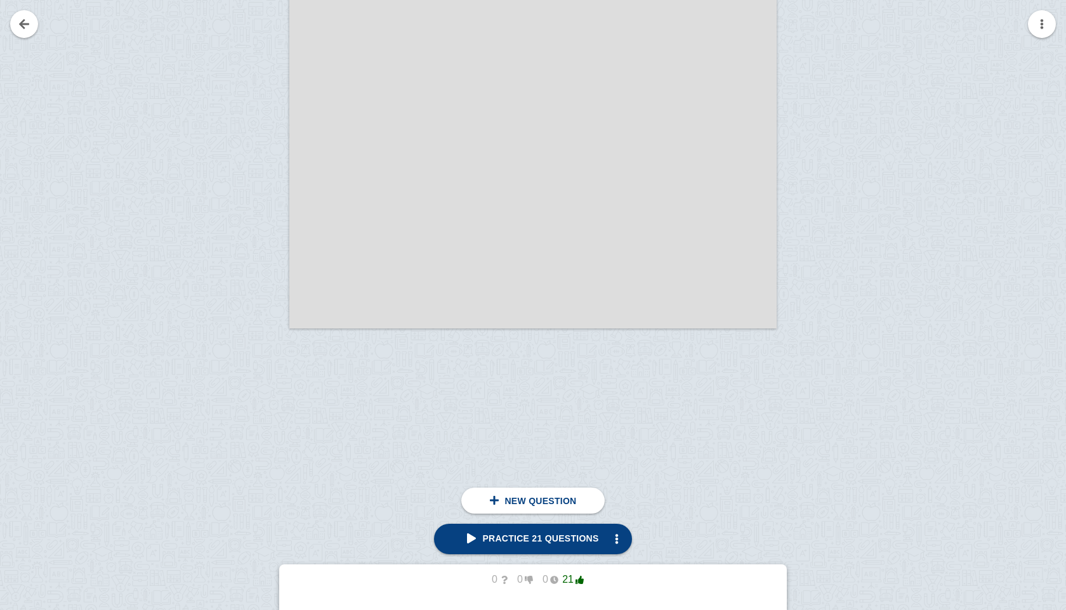
scroll to position [1415, 0]
